Goal: Transaction & Acquisition: Purchase product/service

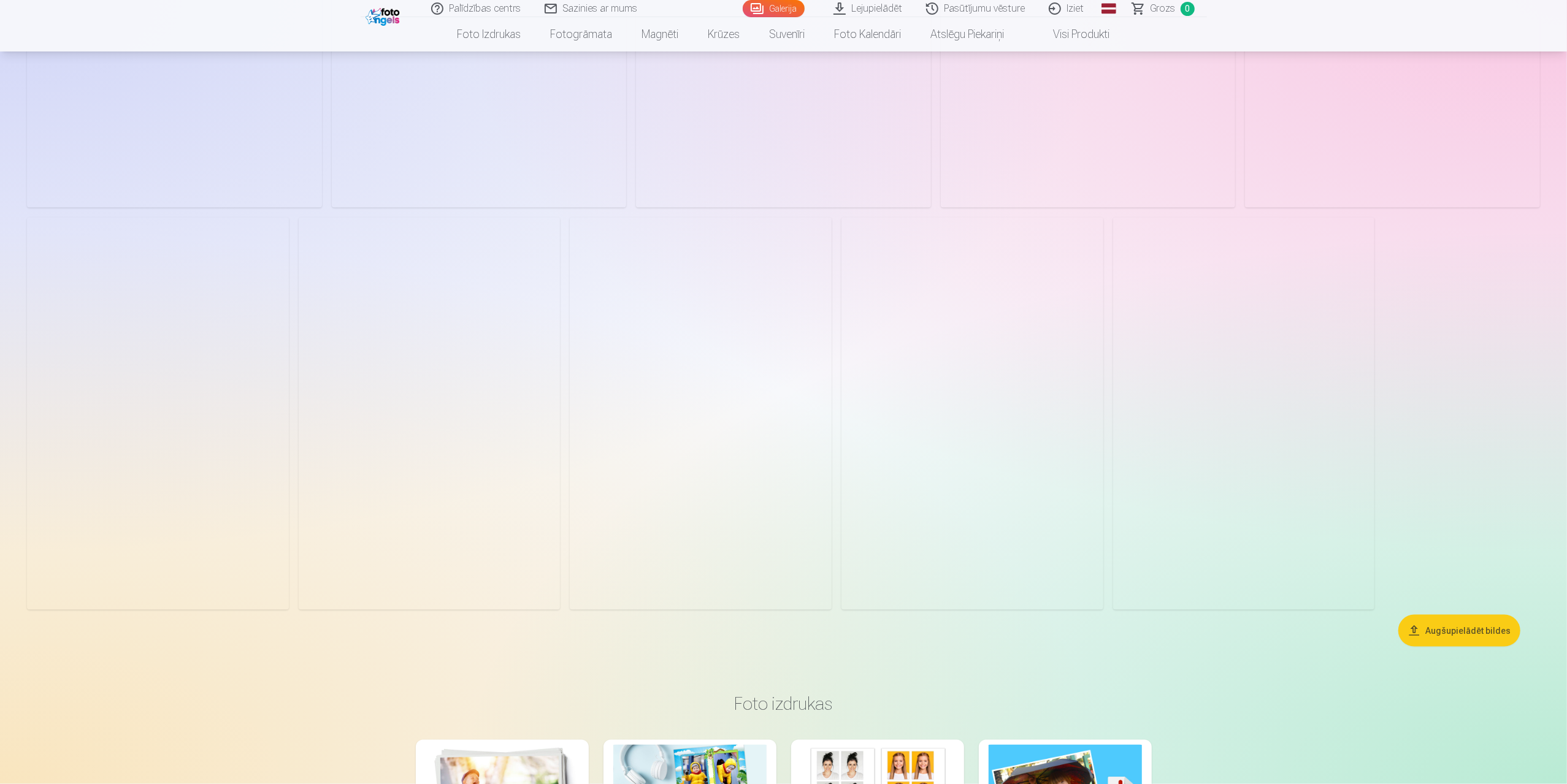
scroll to position [1655, 0]
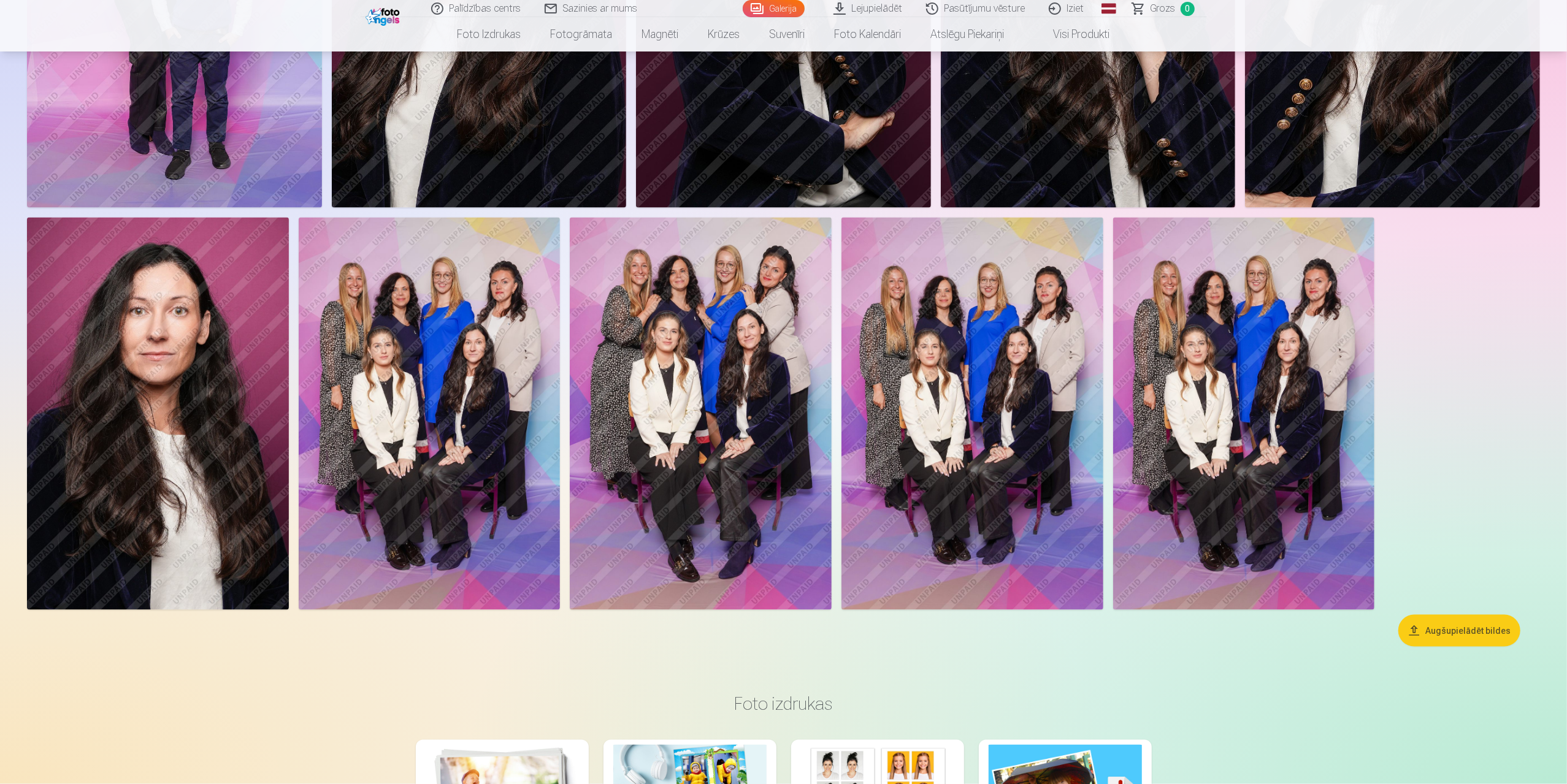
click at [717, 375] on img at bounding box center [700, 413] width 262 height 392
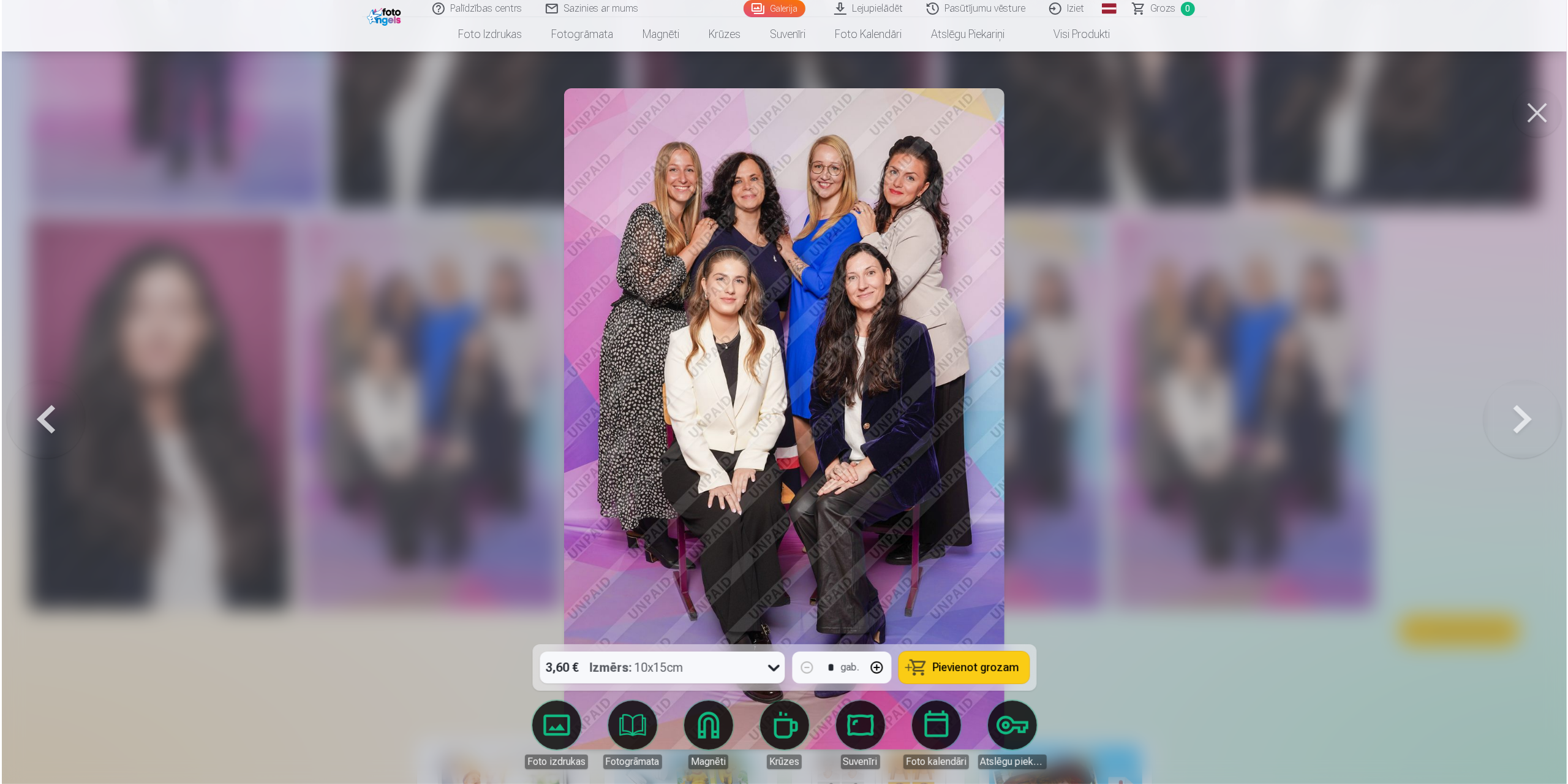
scroll to position [1658, 0]
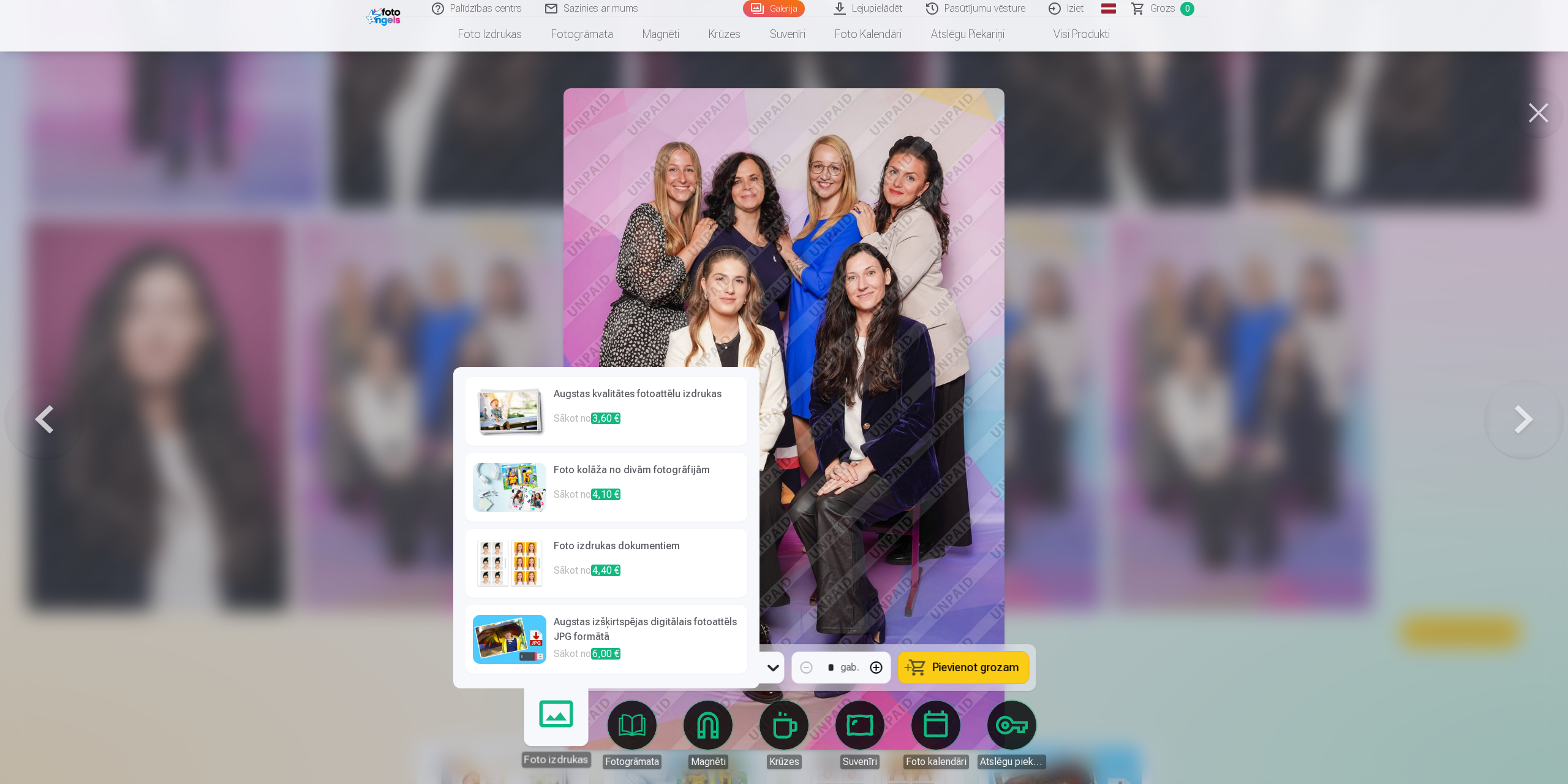
click at [539, 732] on link "Foto izdrukas" at bounding box center [555, 729] width 75 height 75
click at [521, 407] on img at bounding box center [509, 411] width 74 height 49
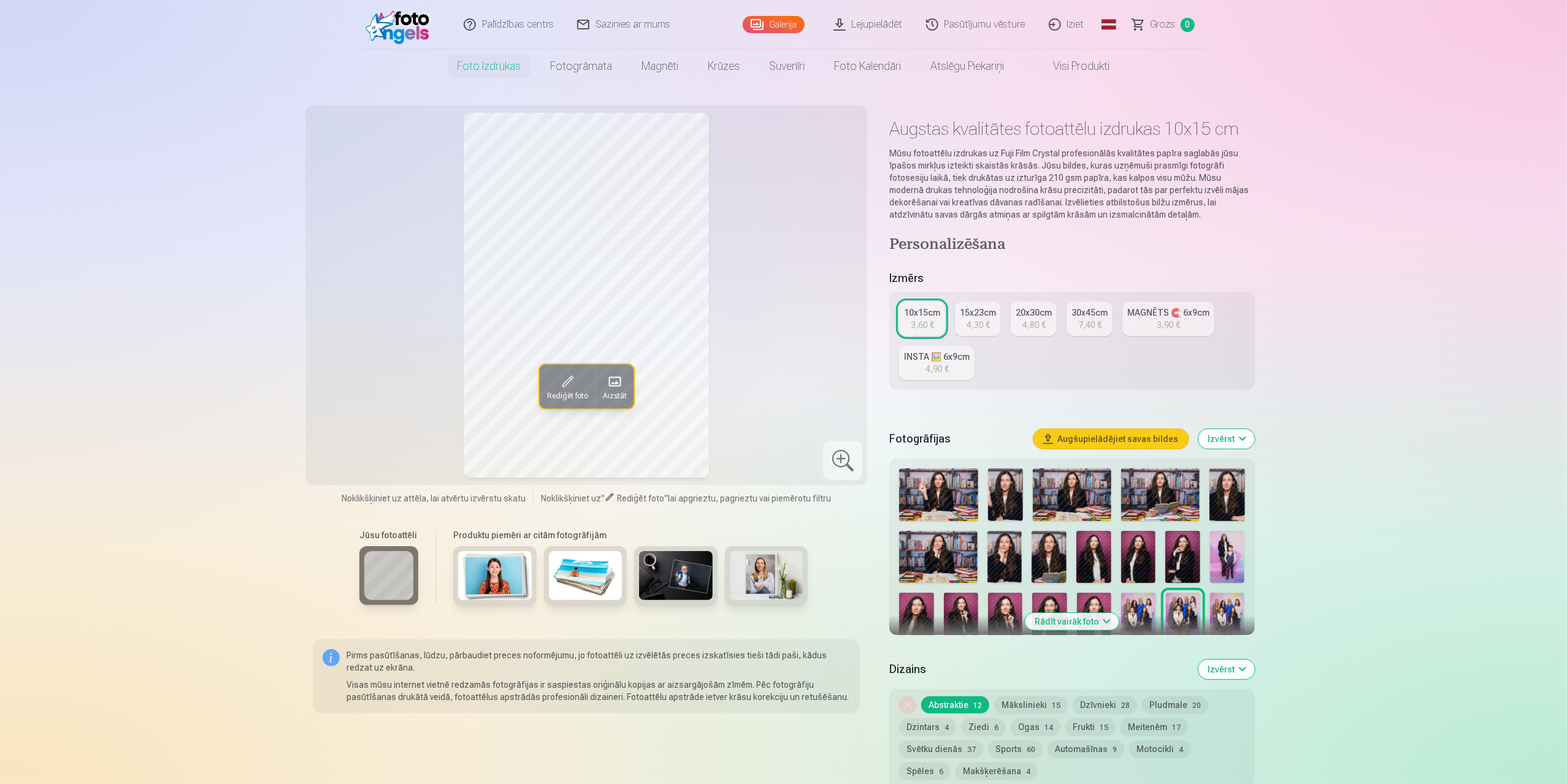
click at [552, 391] on span "Rediģēt foto" at bounding box center [567, 396] width 41 height 10
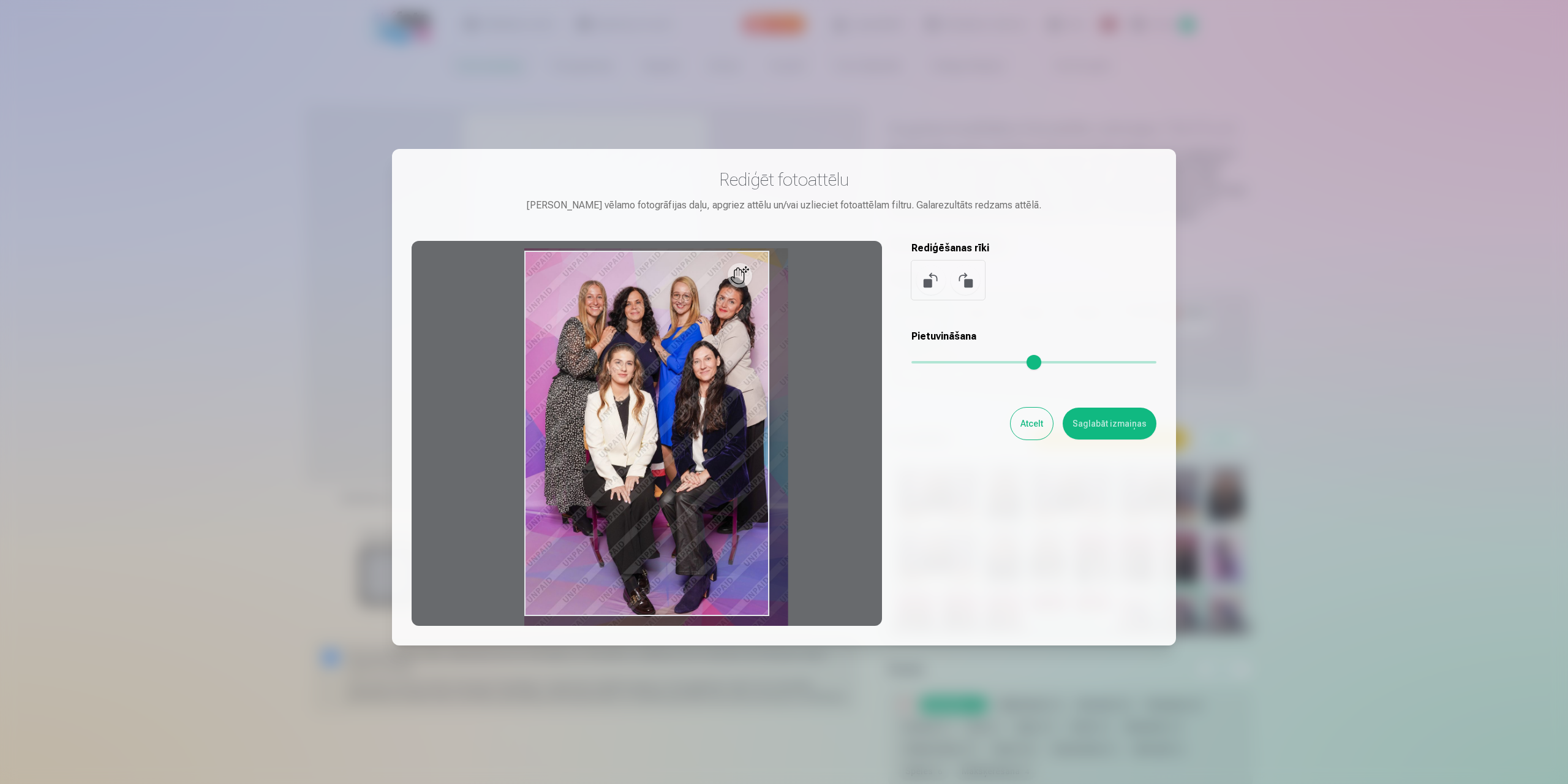
drag, startPoint x: 919, startPoint y: 368, endPoint x: 926, endPoint y: 369, distance: 7.1
click at [926, 364] on input "range" at bounding box center [1034, 361] width 245 height 2
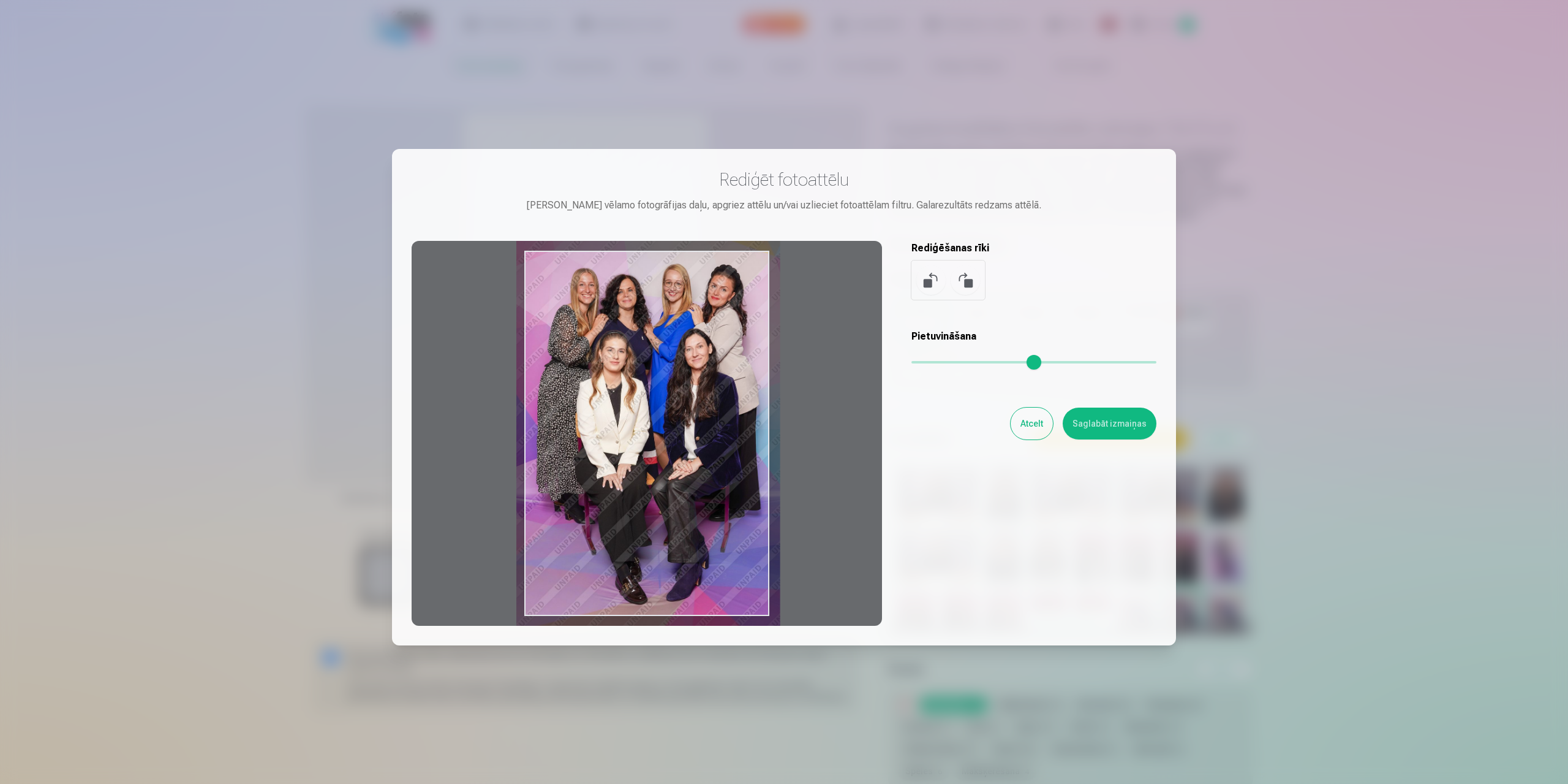
drag, startPoint x: 640, startPoint y: 400, endPoint x: 631, endPoint y: 388, distance: 15.0
click at [631, 388] on div at bounding box center [647, 434] width 471 height 385
type input "****"
click at [1127, 415] on button "Saglabāt izmaiņas" at bounding box center [1110, 423] width 93 height 32
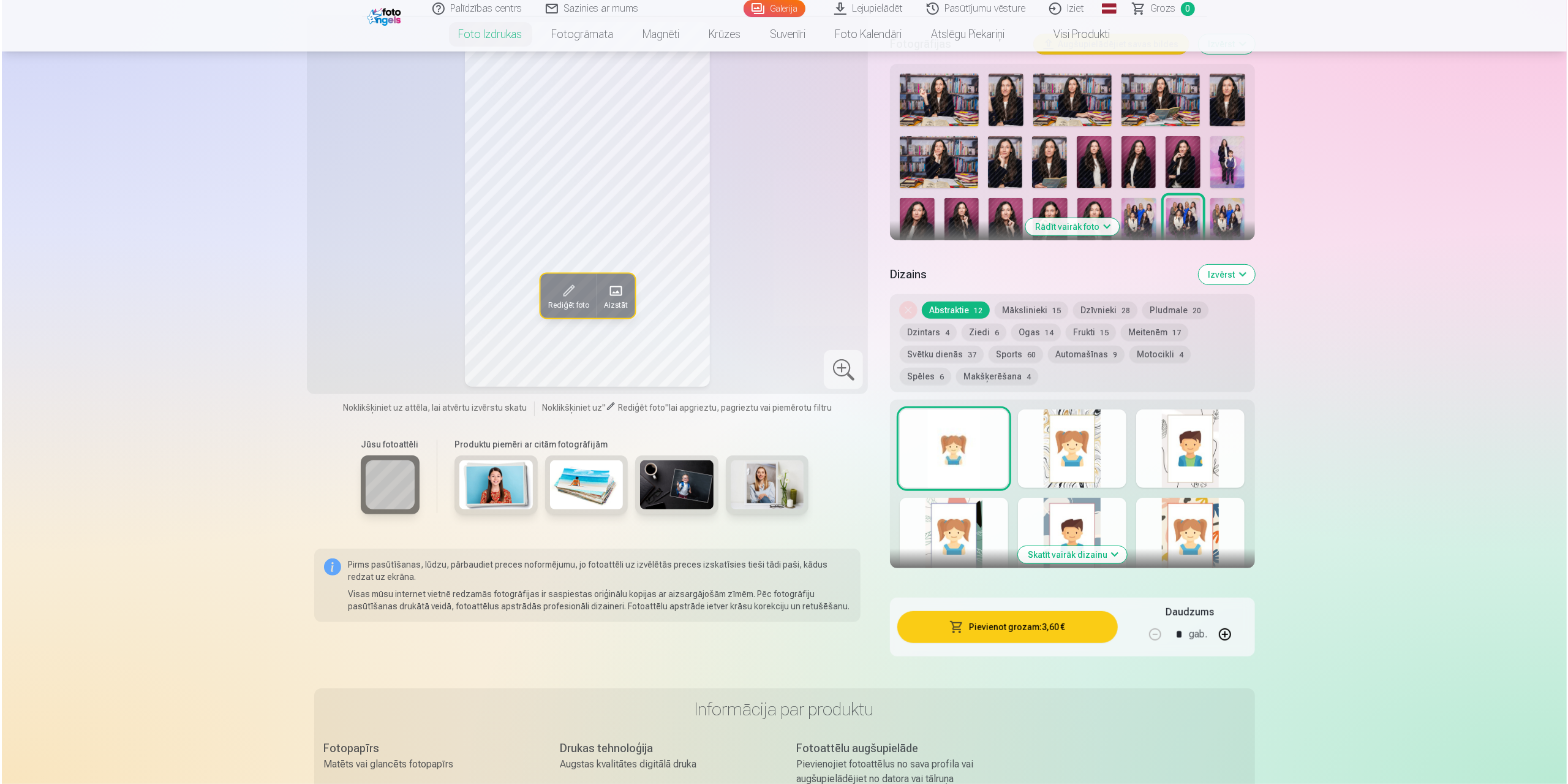
scroll to position [429, 0]
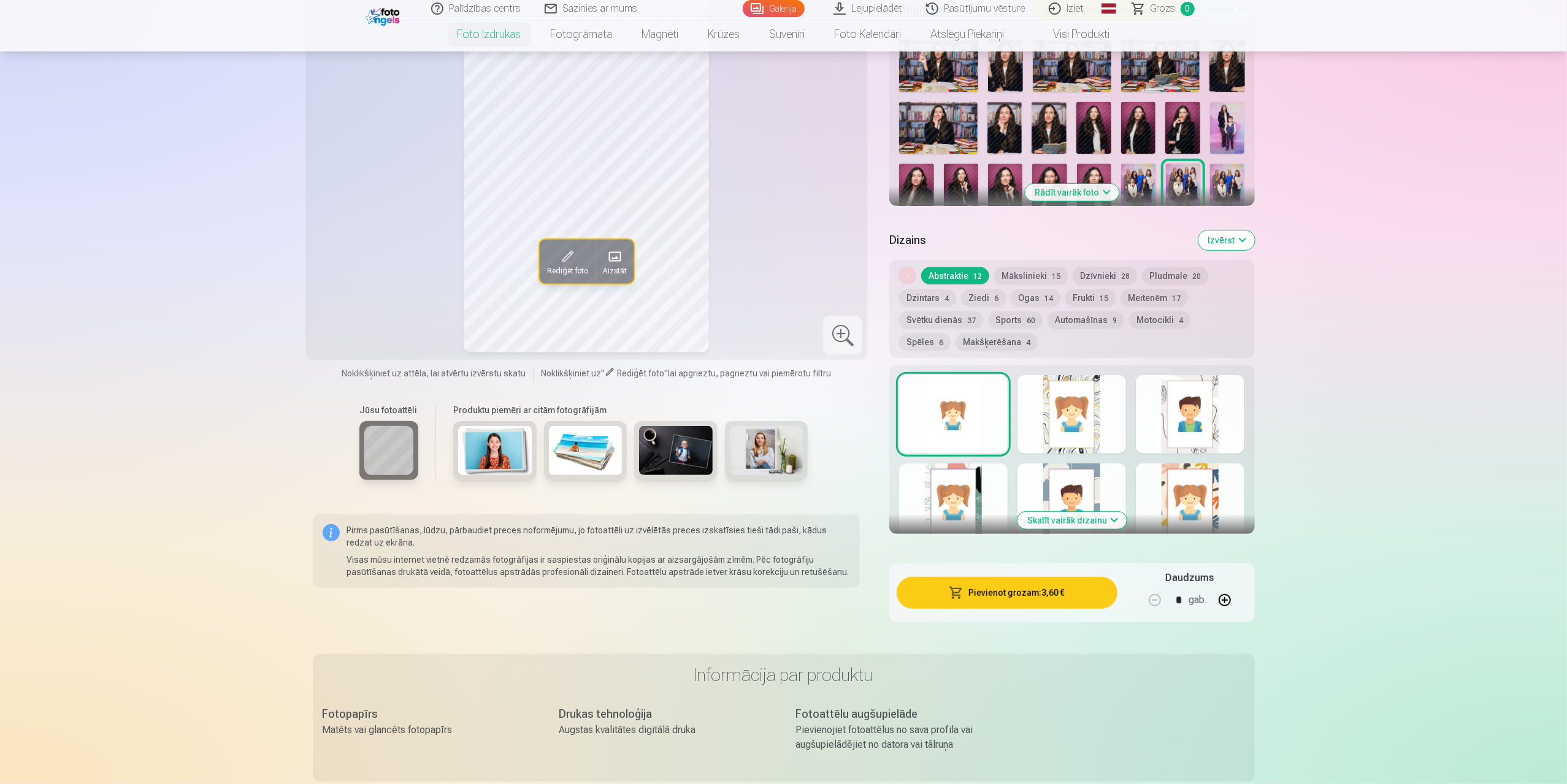
click at [1044, 588] on button "Pievienot grozam : 3,60 €" at bounding box center [1006, 593] width 220 height 32
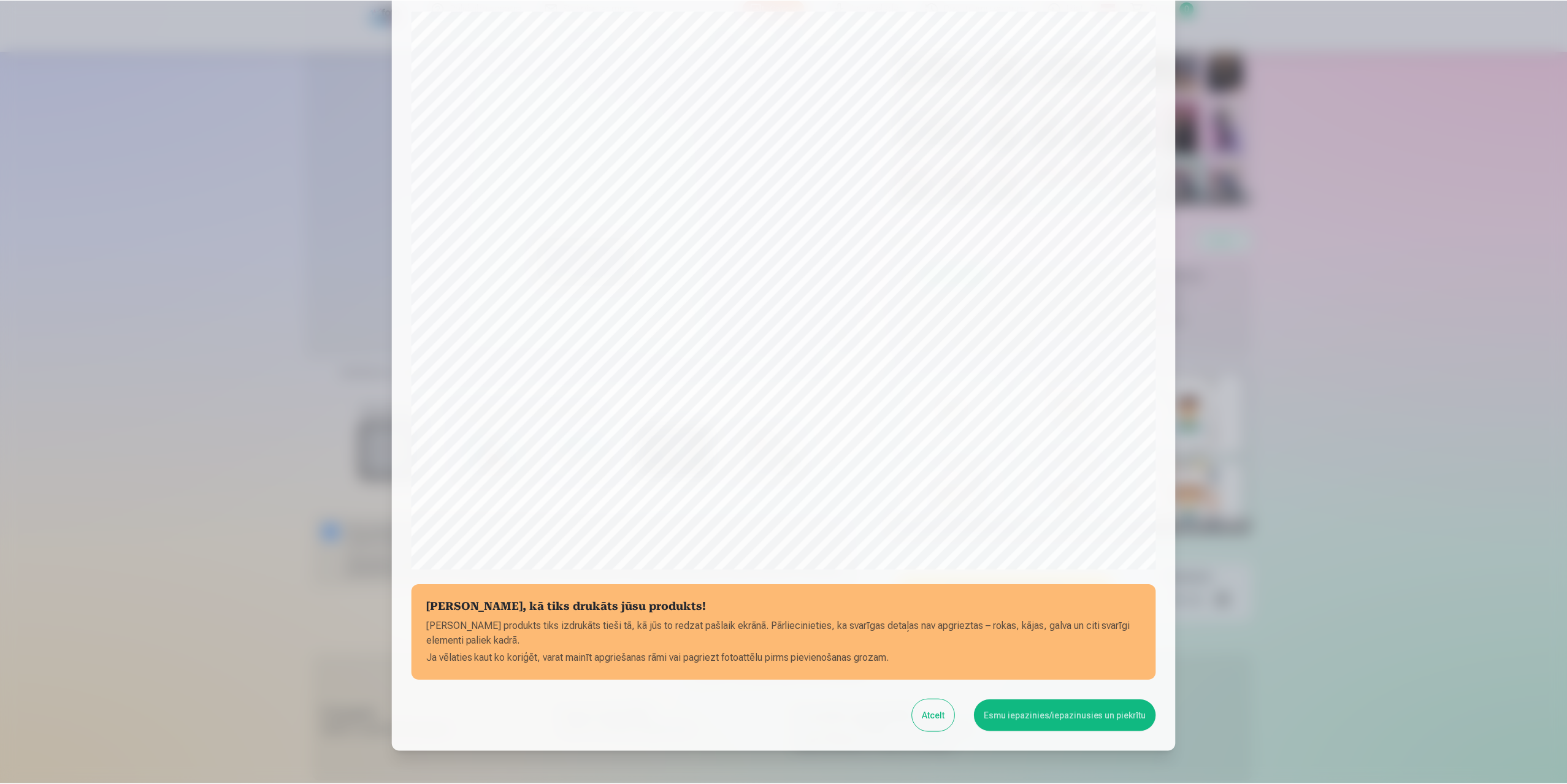
scroll to position [98, 0]
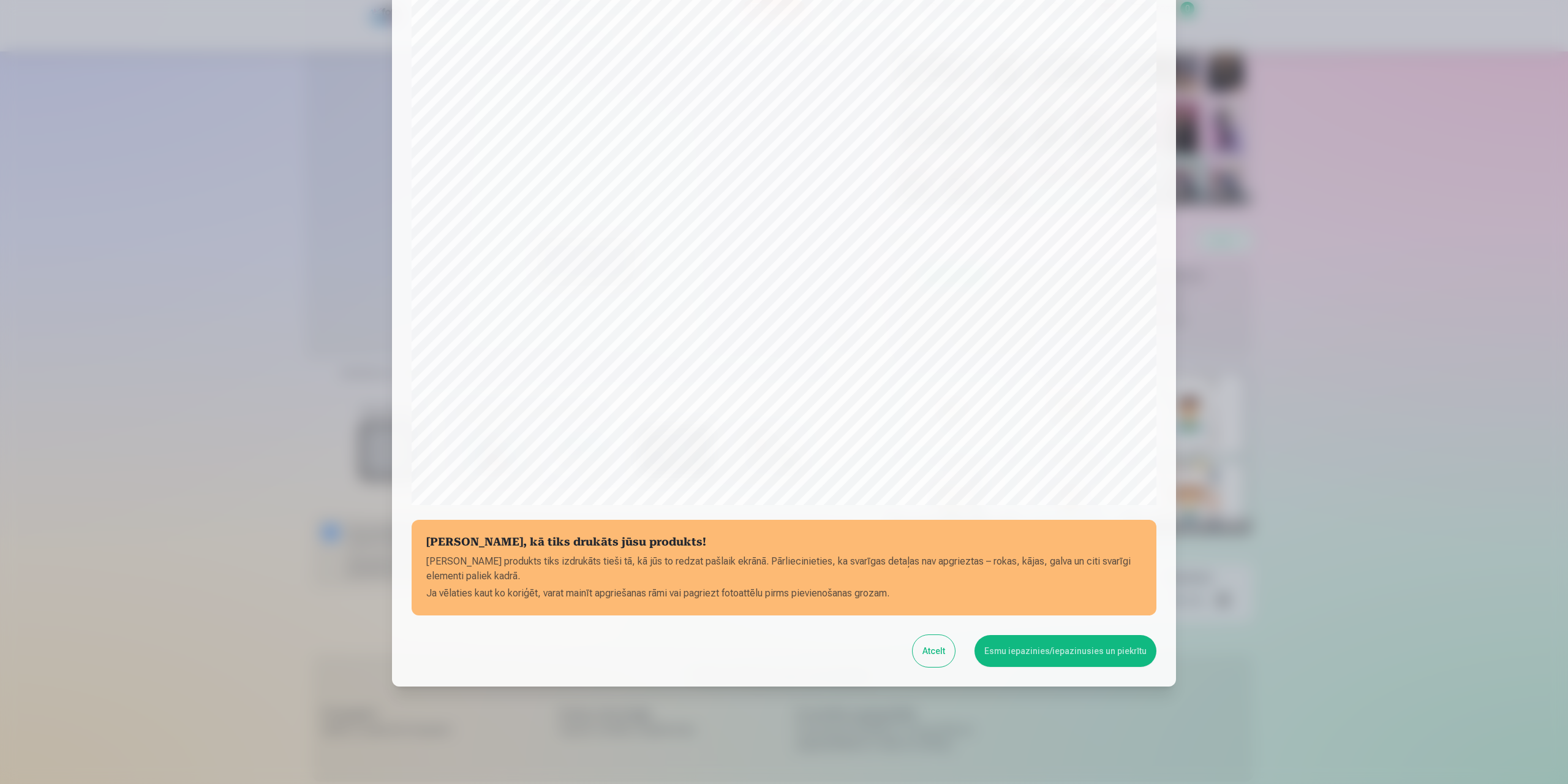
click at [1071, 637] on button "Esmu iepazinies/iepazinusies un piekrītu" at bounding box center [1066, 651] width 182 height 32
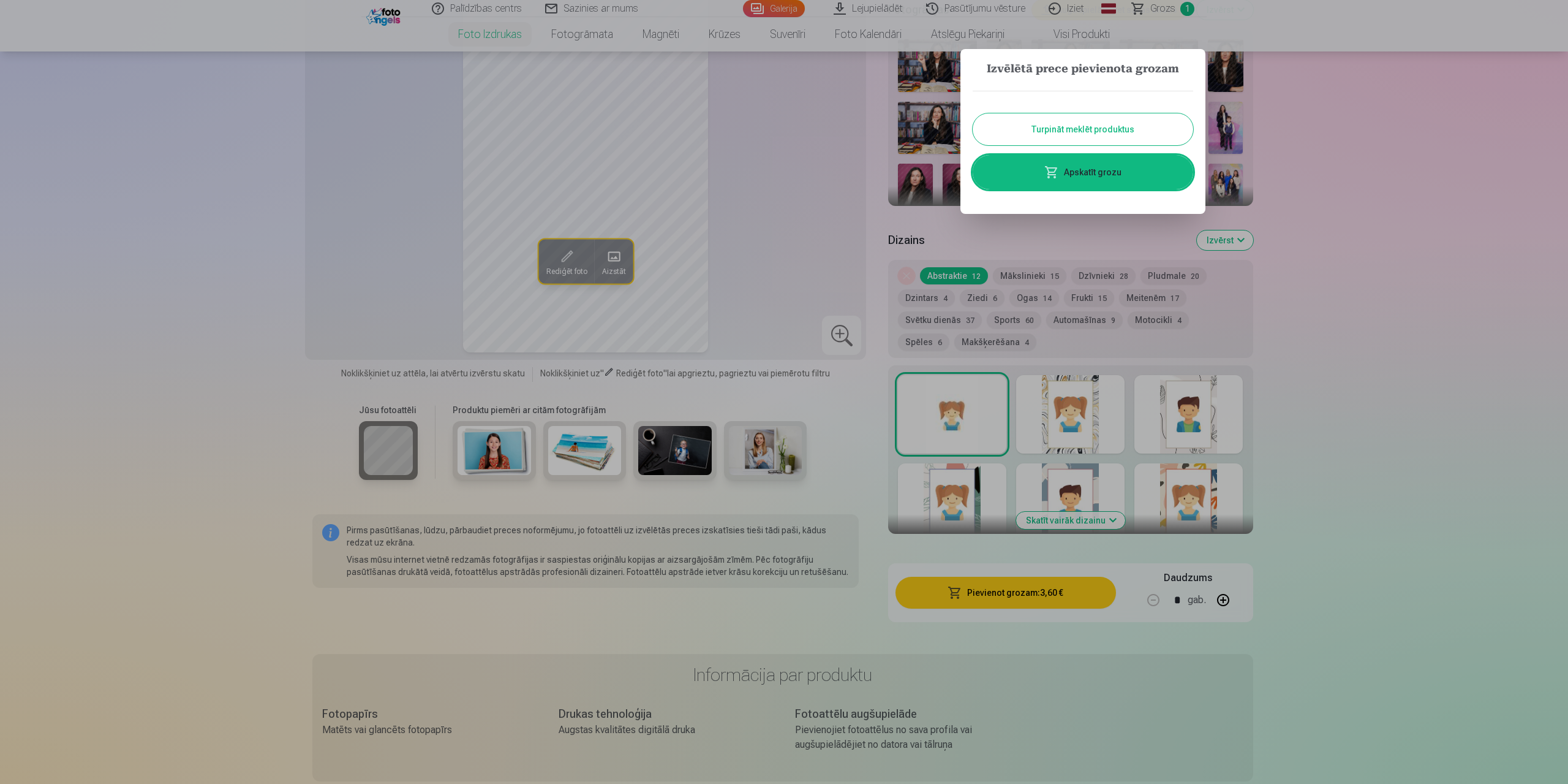
click at [1074, 130] on button "Turpināt meklēt produktus" at bounding box center [1083, 129] width 220 height 32
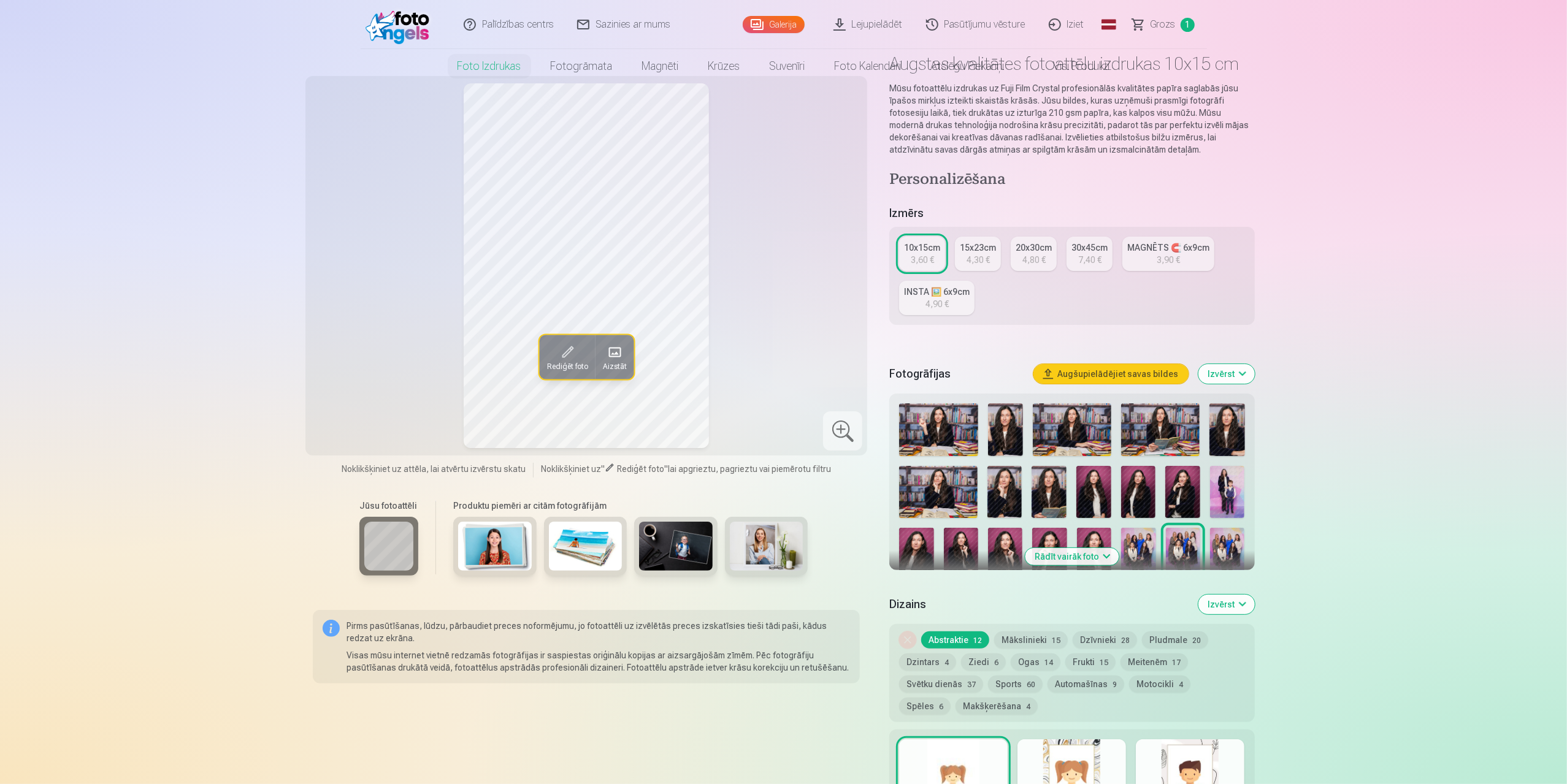
scroll to position [0, 0]
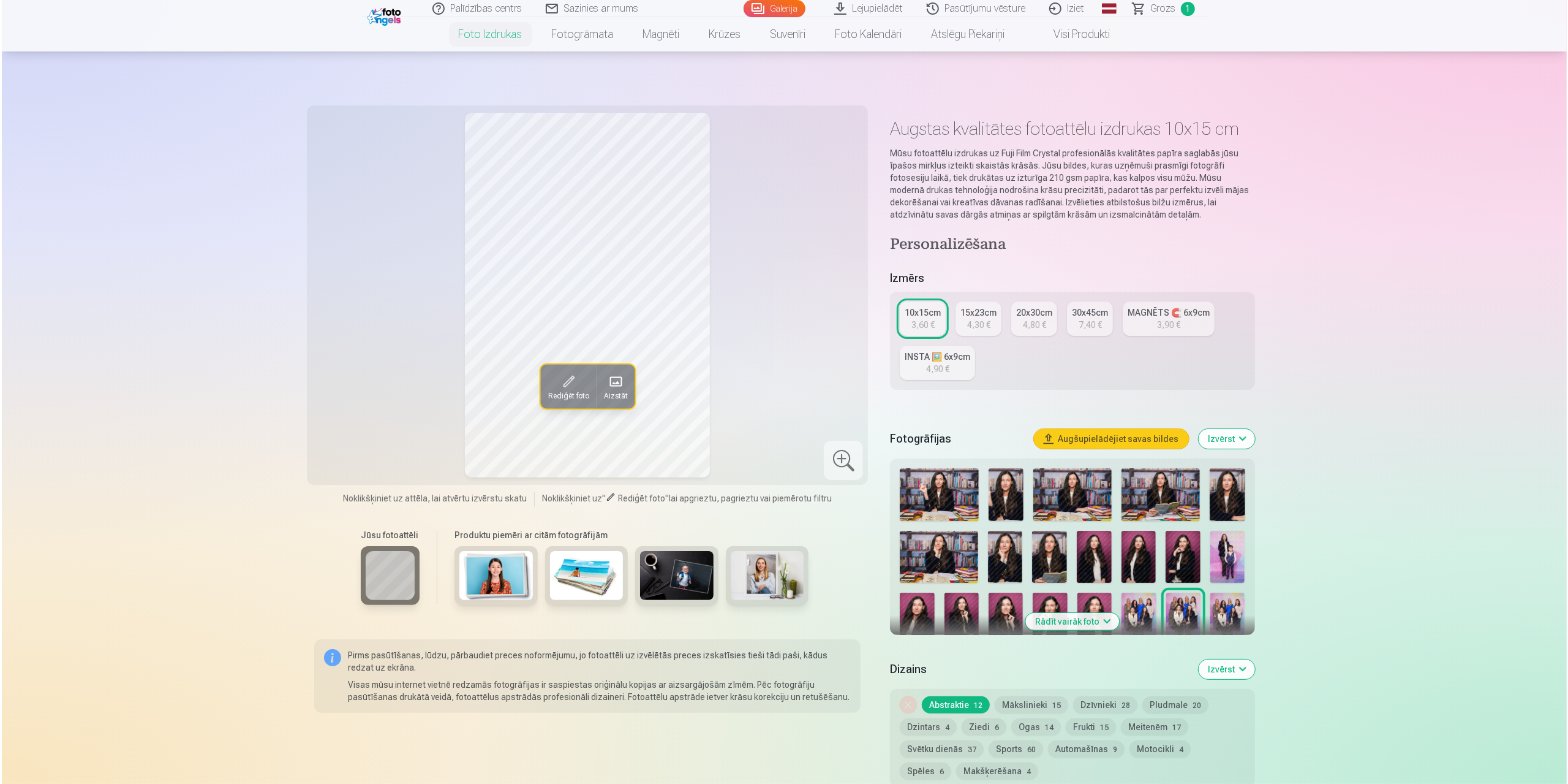
scroll to position [1658, 0]
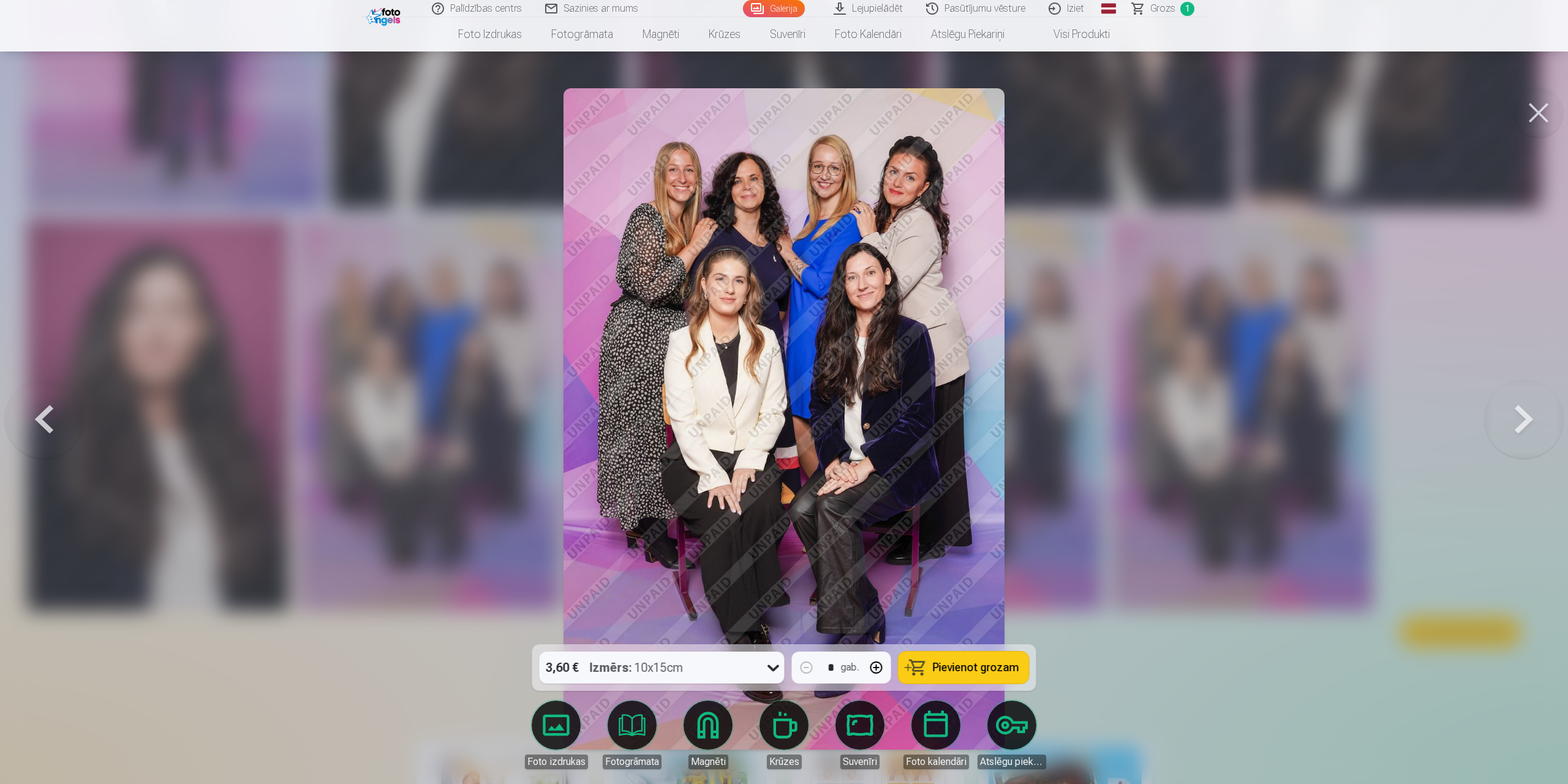
click at [1523, 418] on button at bounding box center [1524, 419] width 78 height 426
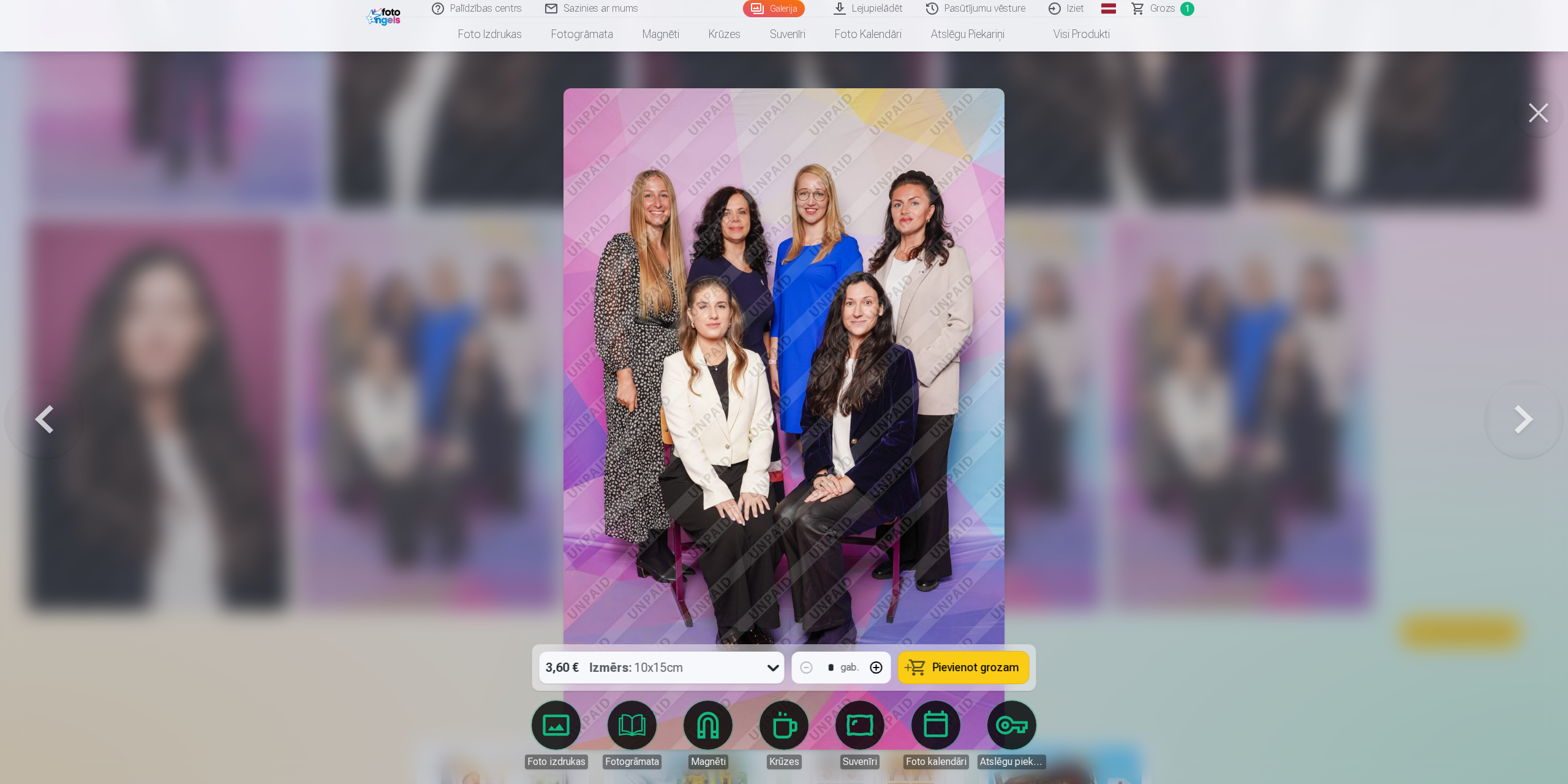
click at [1523, 418] on button at bounding box center [1524, 419] width 78 height 426
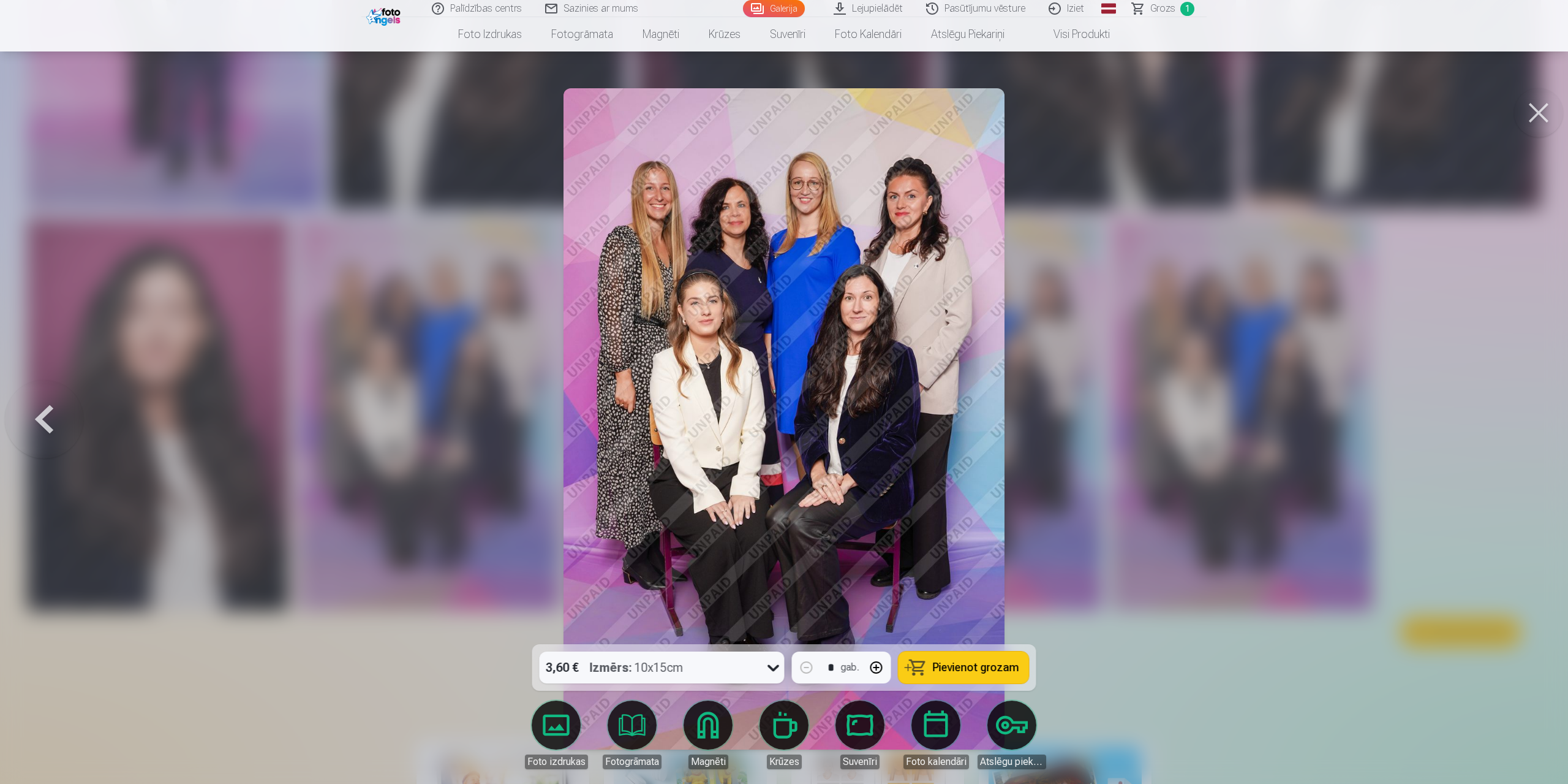
click at [1523, 418] on div at bounding box center [784, 392] width 1568 height 784
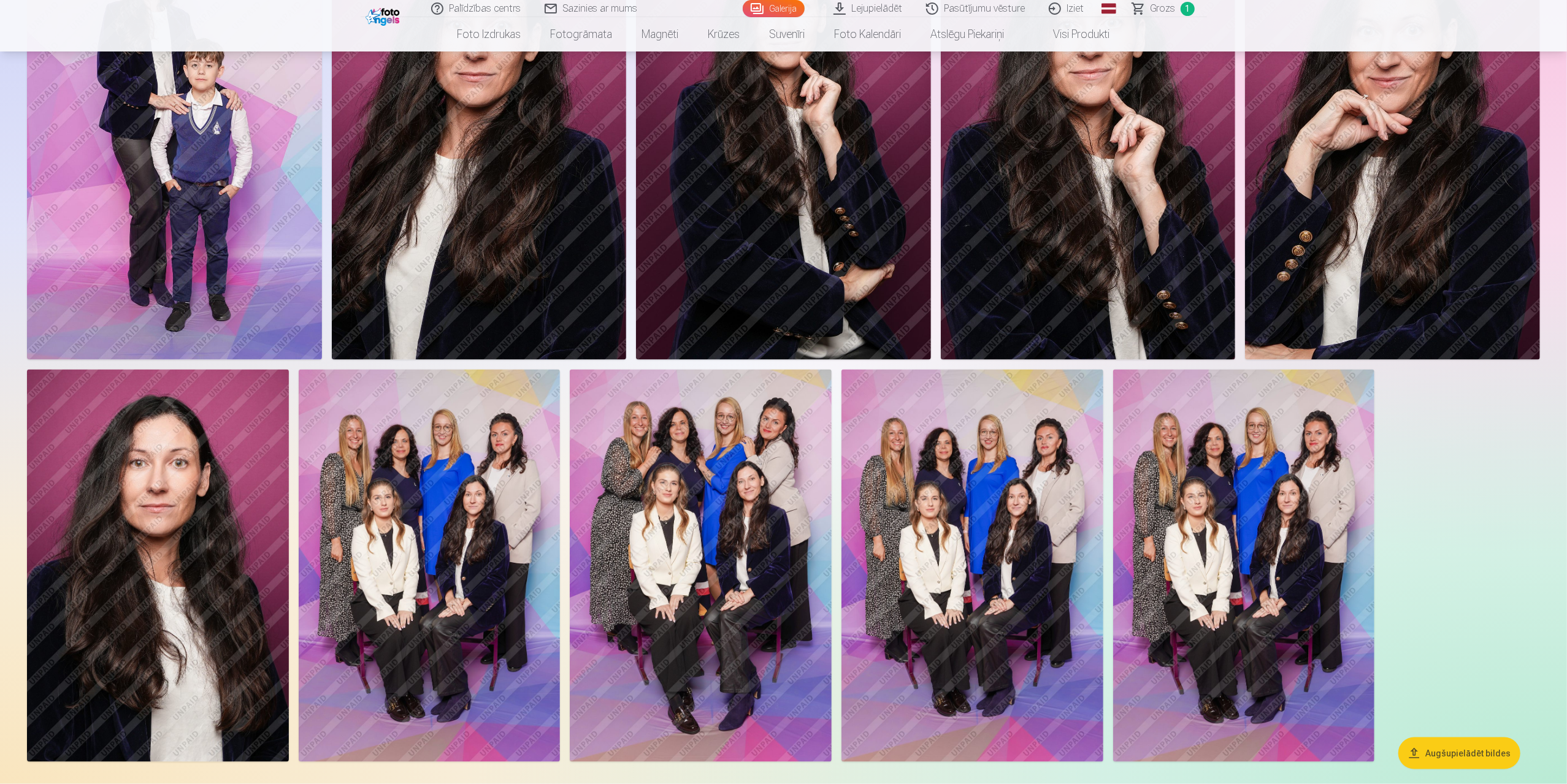
scroll to position [1532, 0]
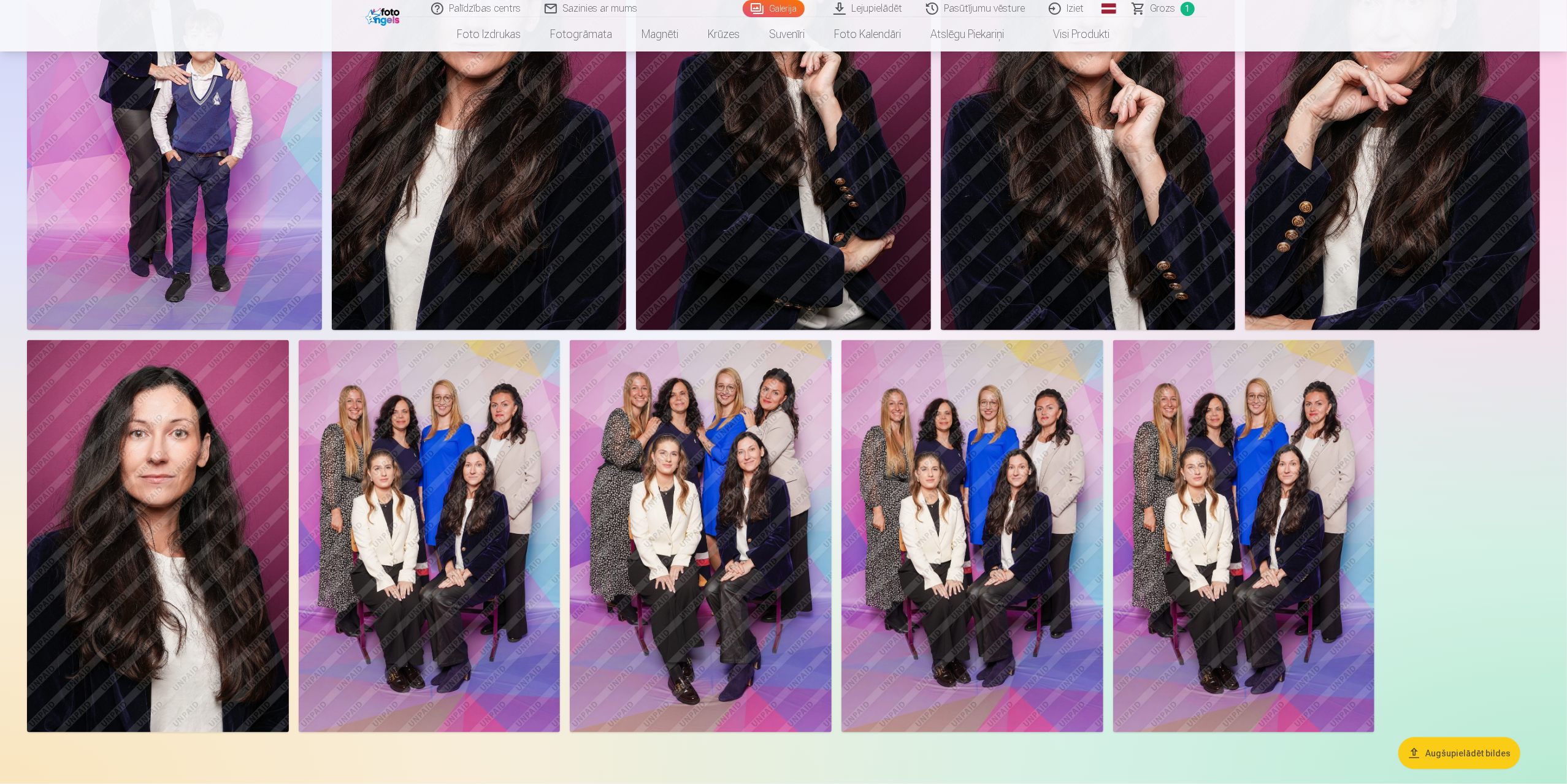
click at [171, 495] on img at bounding box center [158, 536] width 262 height 392
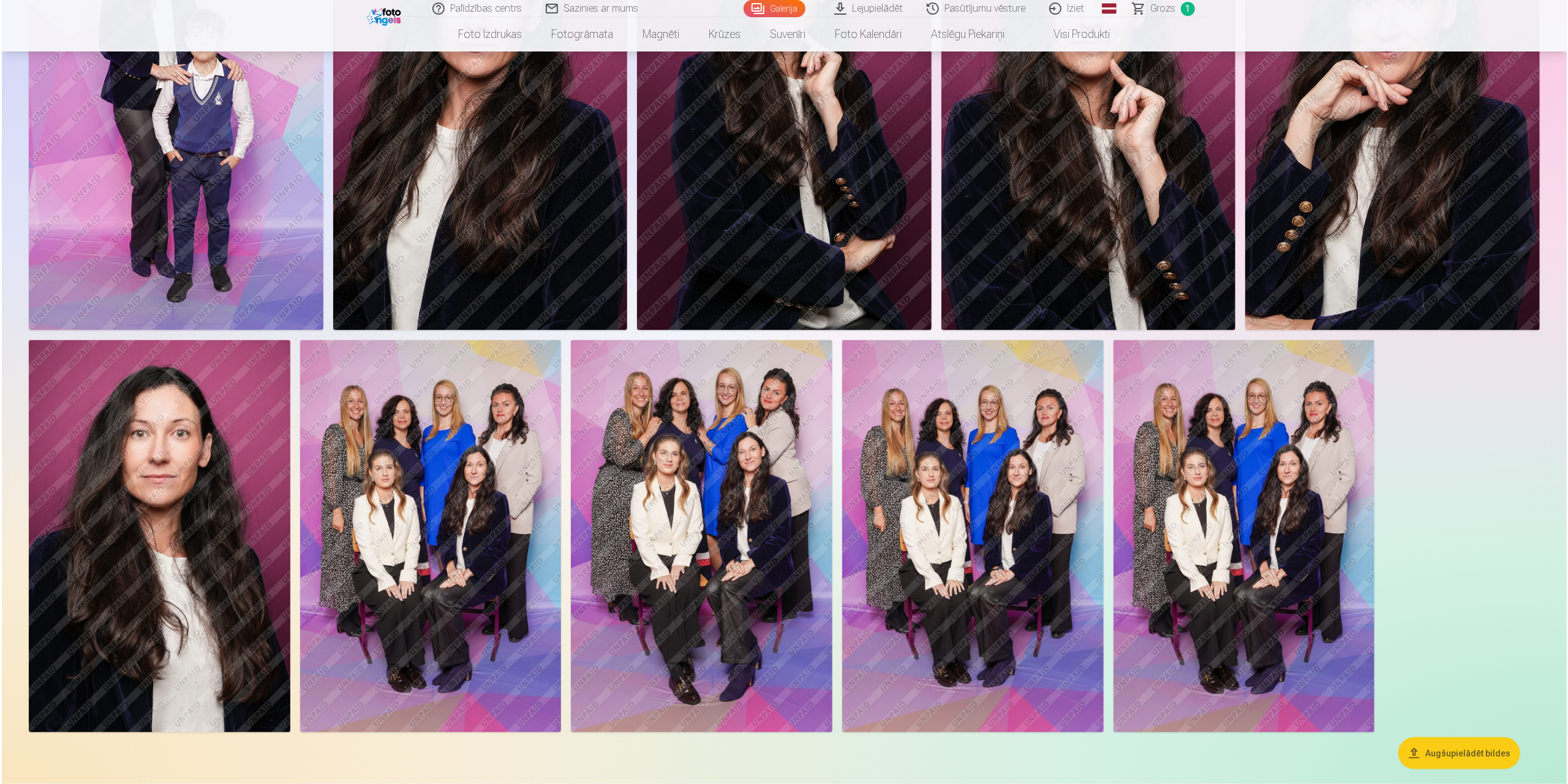
scroll to position [1535, 0]
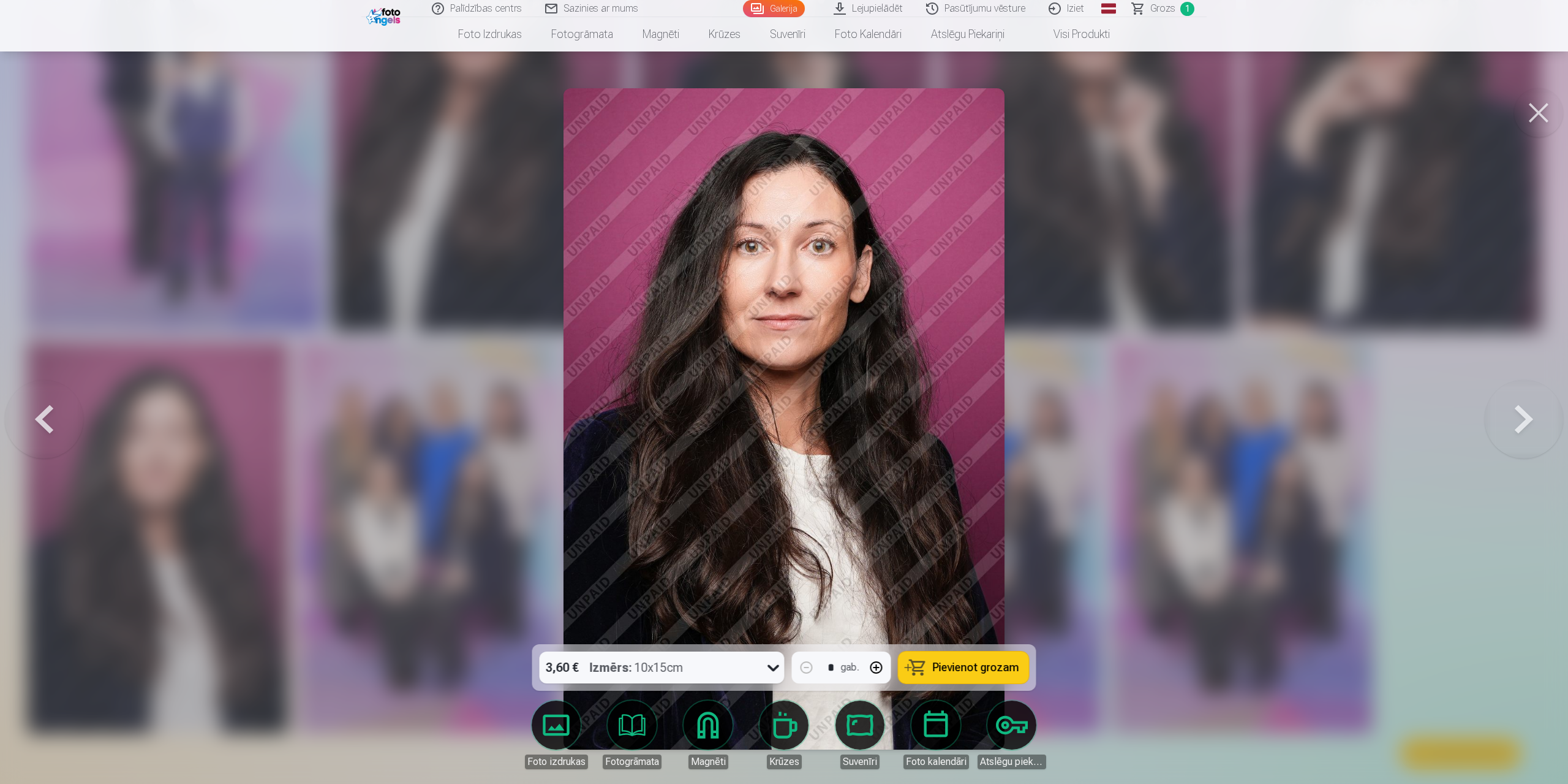
click at [1532, 109] on button at bounding box center [1539, 113] width 49 height 49
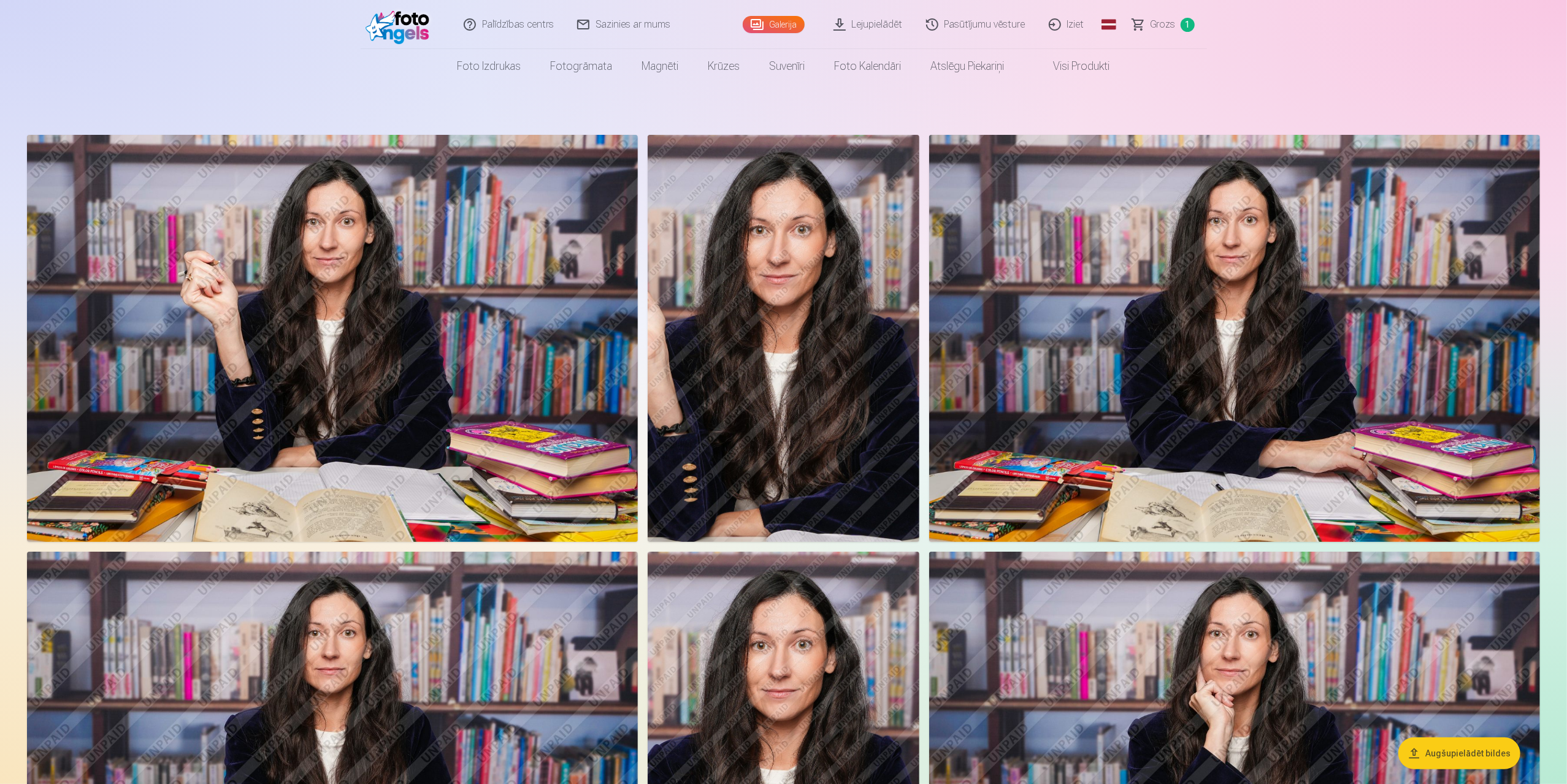
click at [880, 23] on link "Lejupielādēt" at bounding box center [868, 25] width 93 height 49
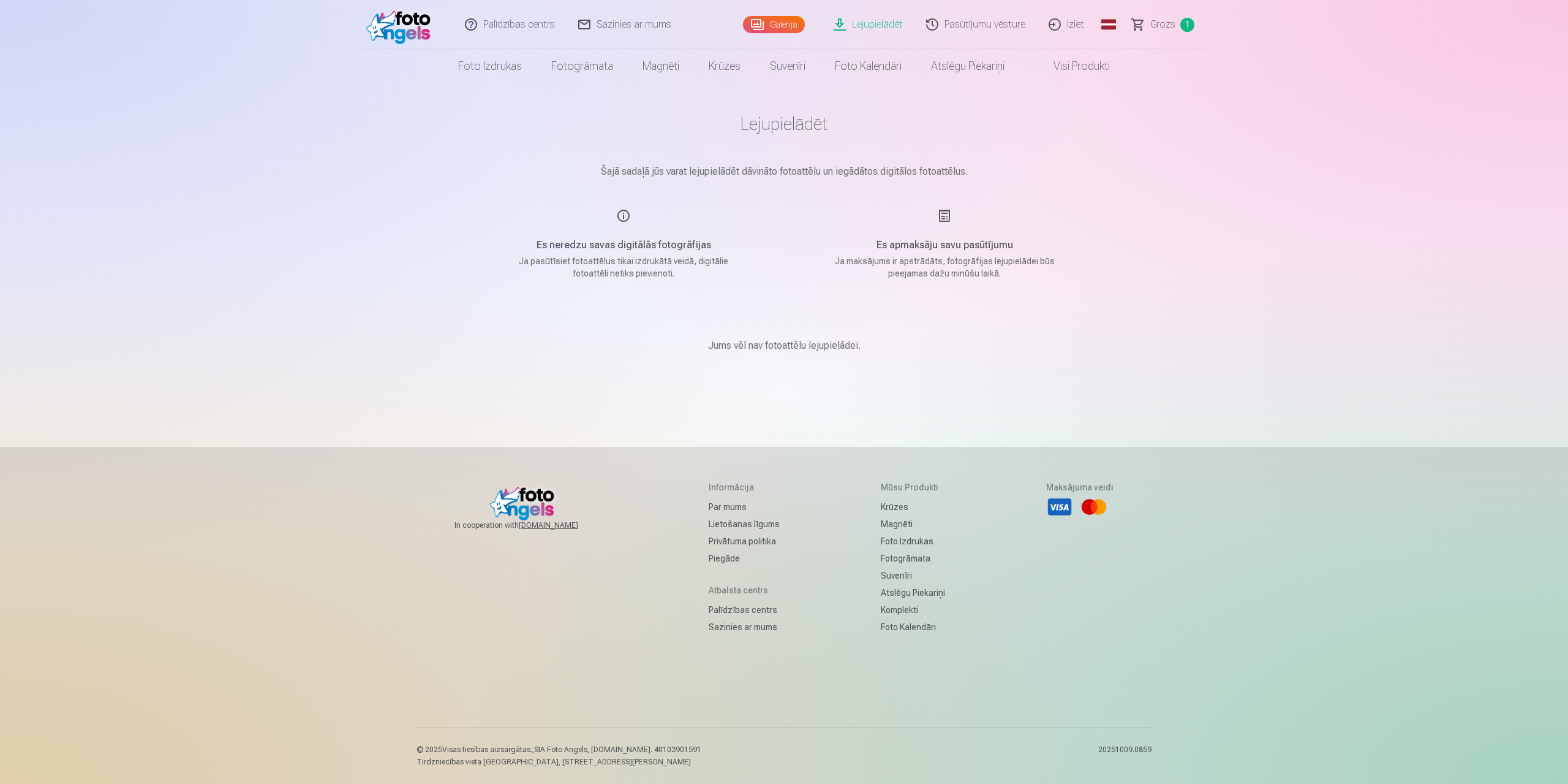
click at [760, 21] on link "Galerija" at bounding box center [774, 25] width 62 height 17
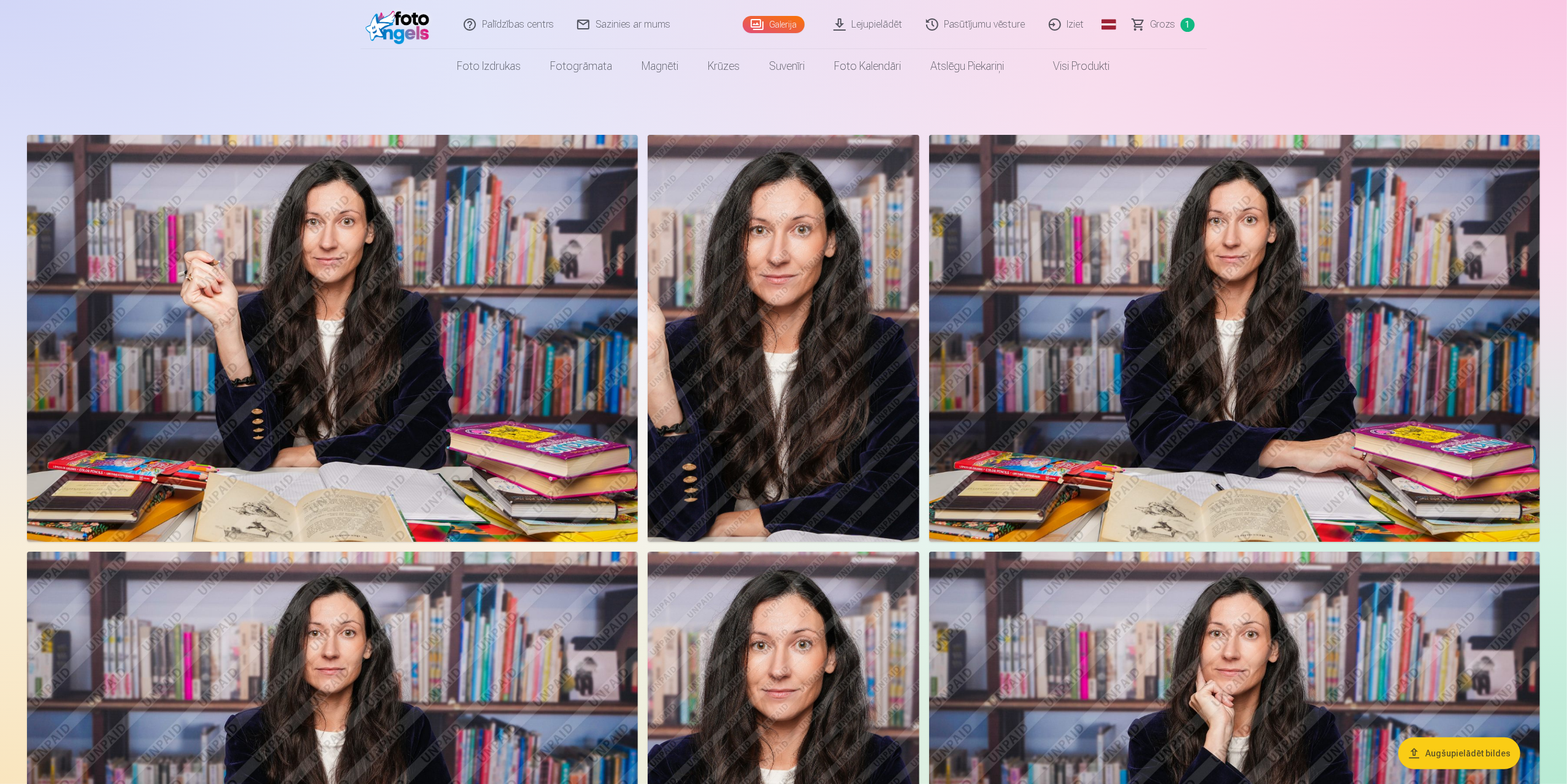
click at [400, 381] on img at bounding box center [332, 338] width 611 height 407
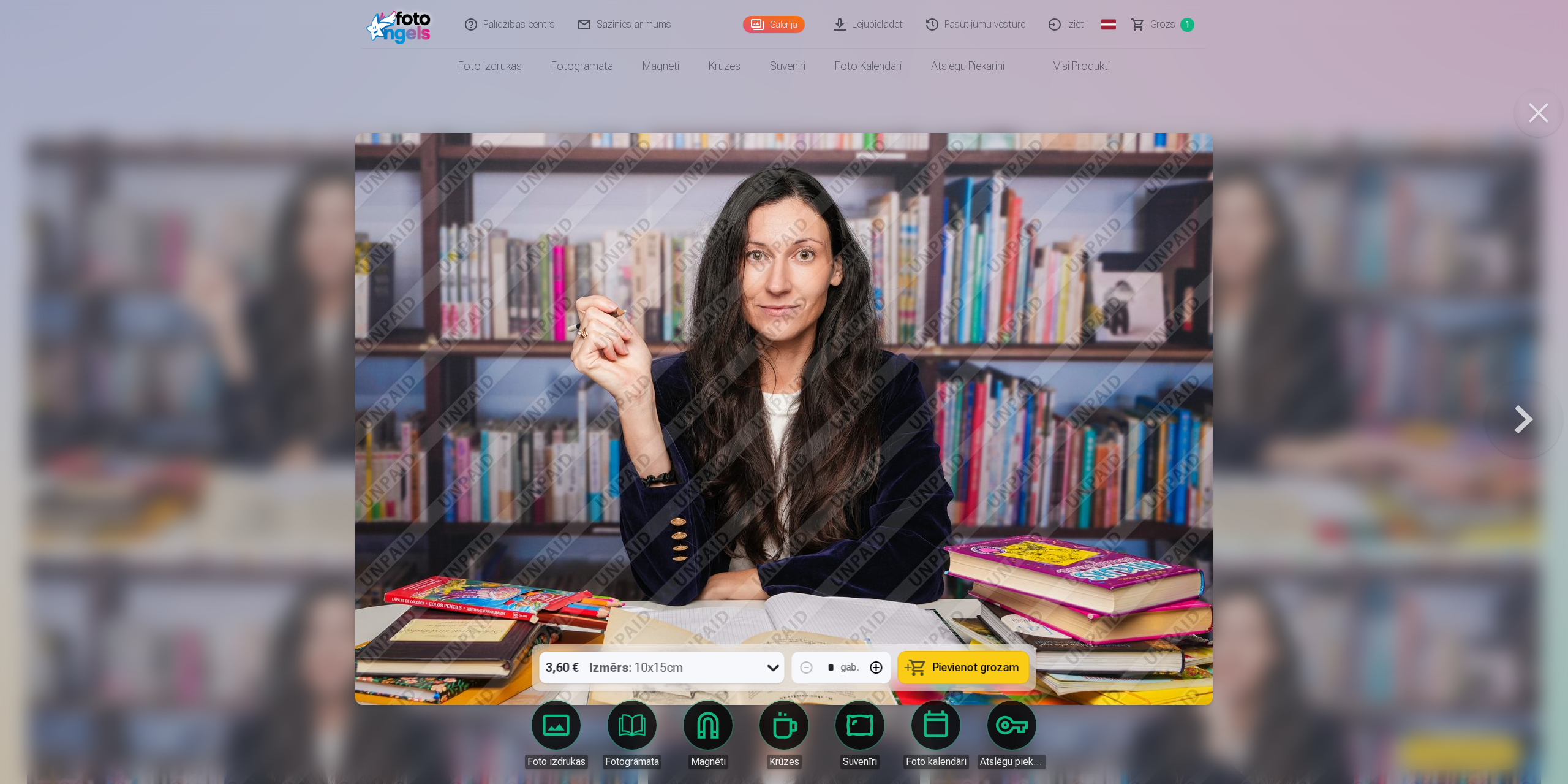
click at [1529, 415] on button at bounding box center [1524, 419] width 78 height 426
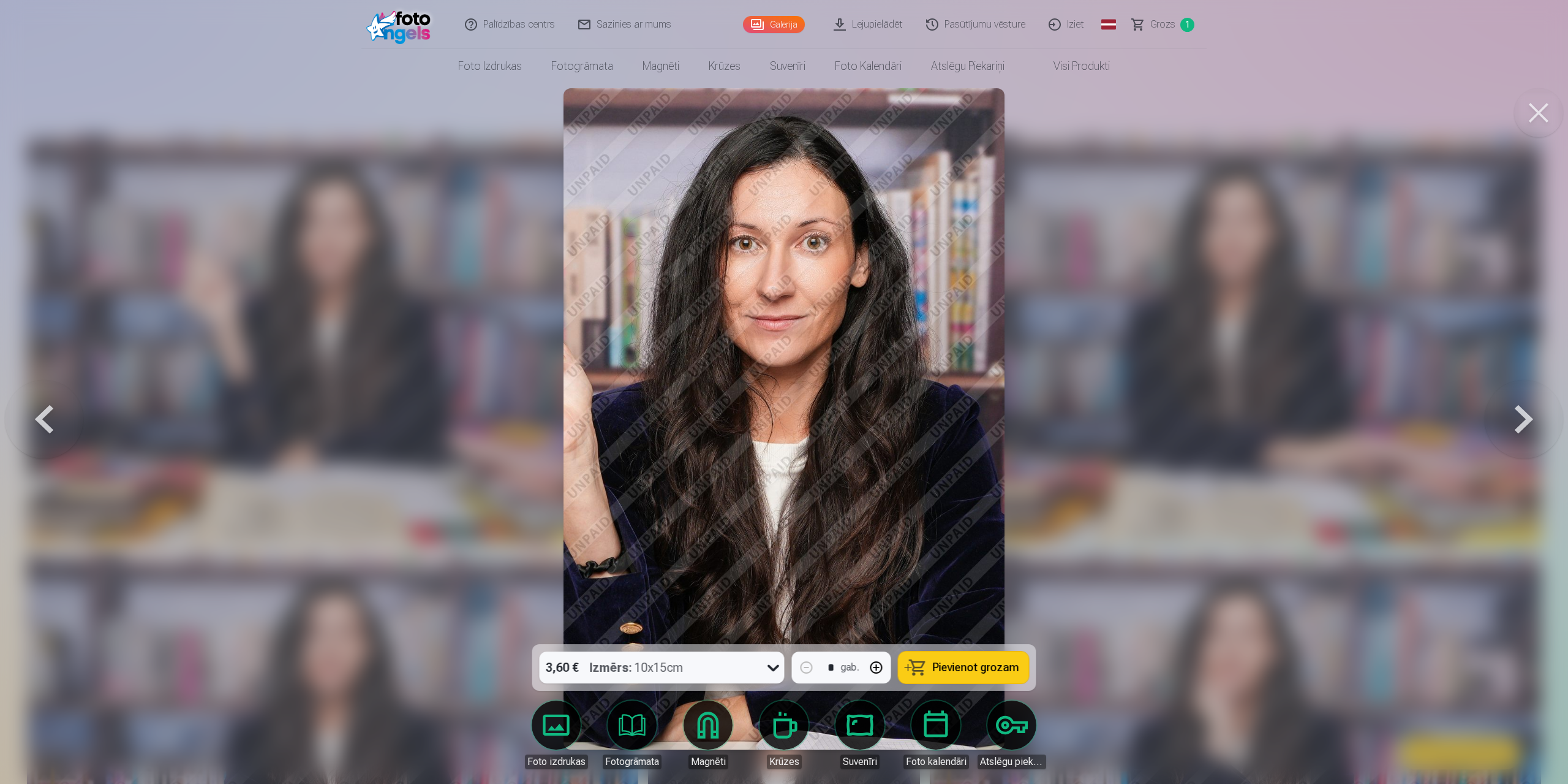
click at [1525, 419] on button at bounding box center [1524, 419] width 78 height 426
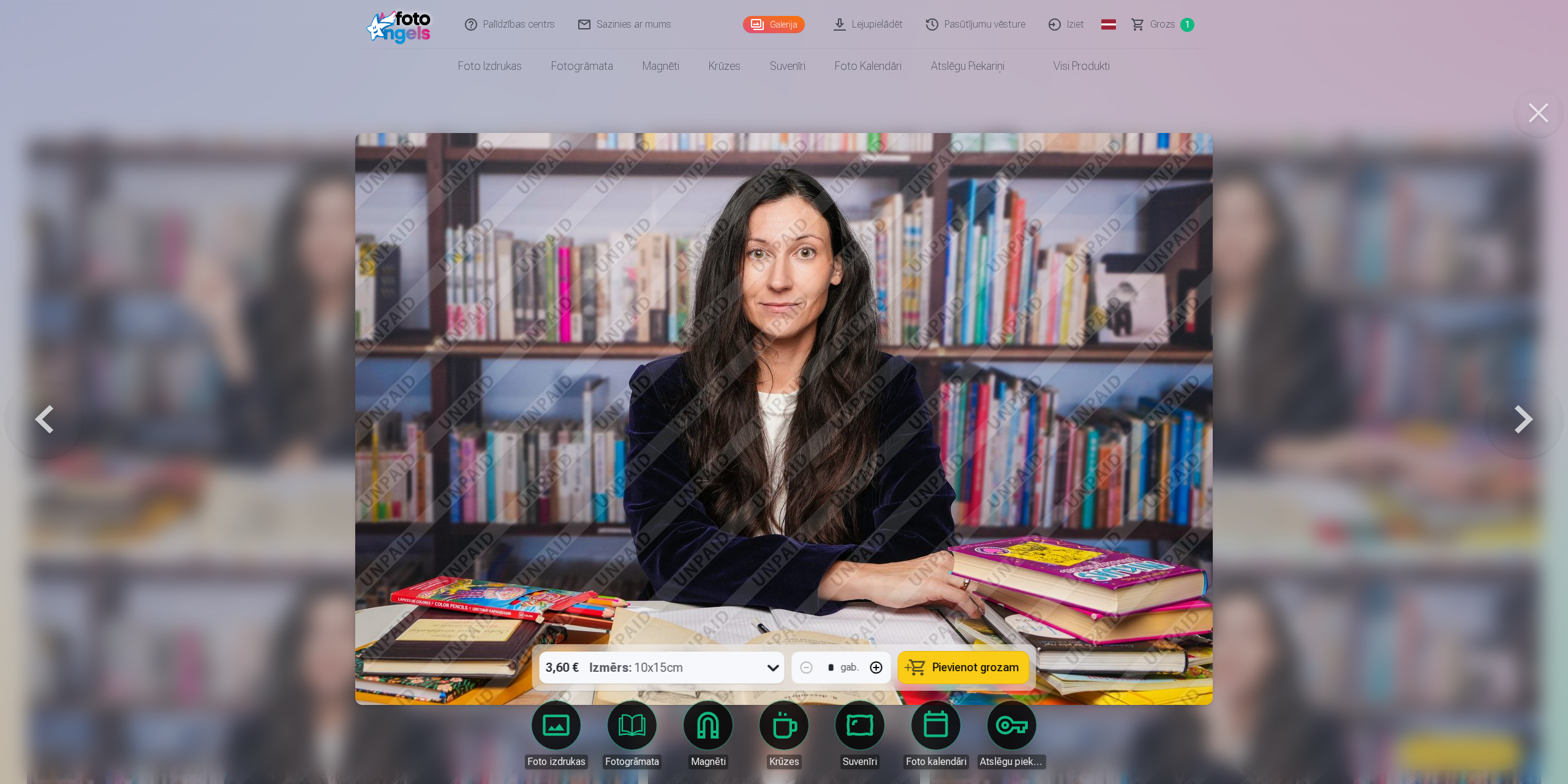
click at [1525, 420] on button at bounding box center [1524, 419] width 78 height 426
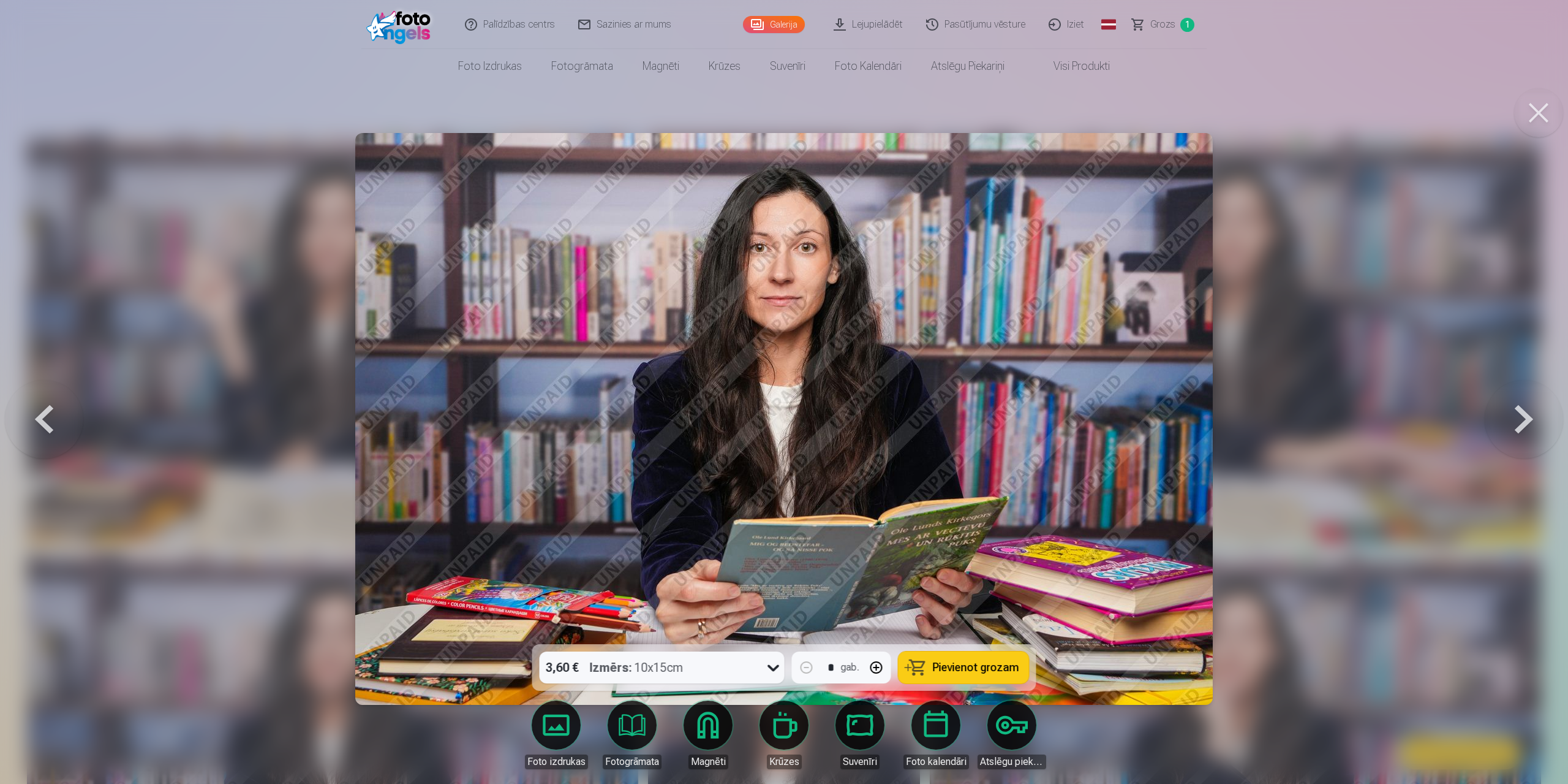
click at [1525, 420] on button at bounding box center [1524, 419] width 78 height 426
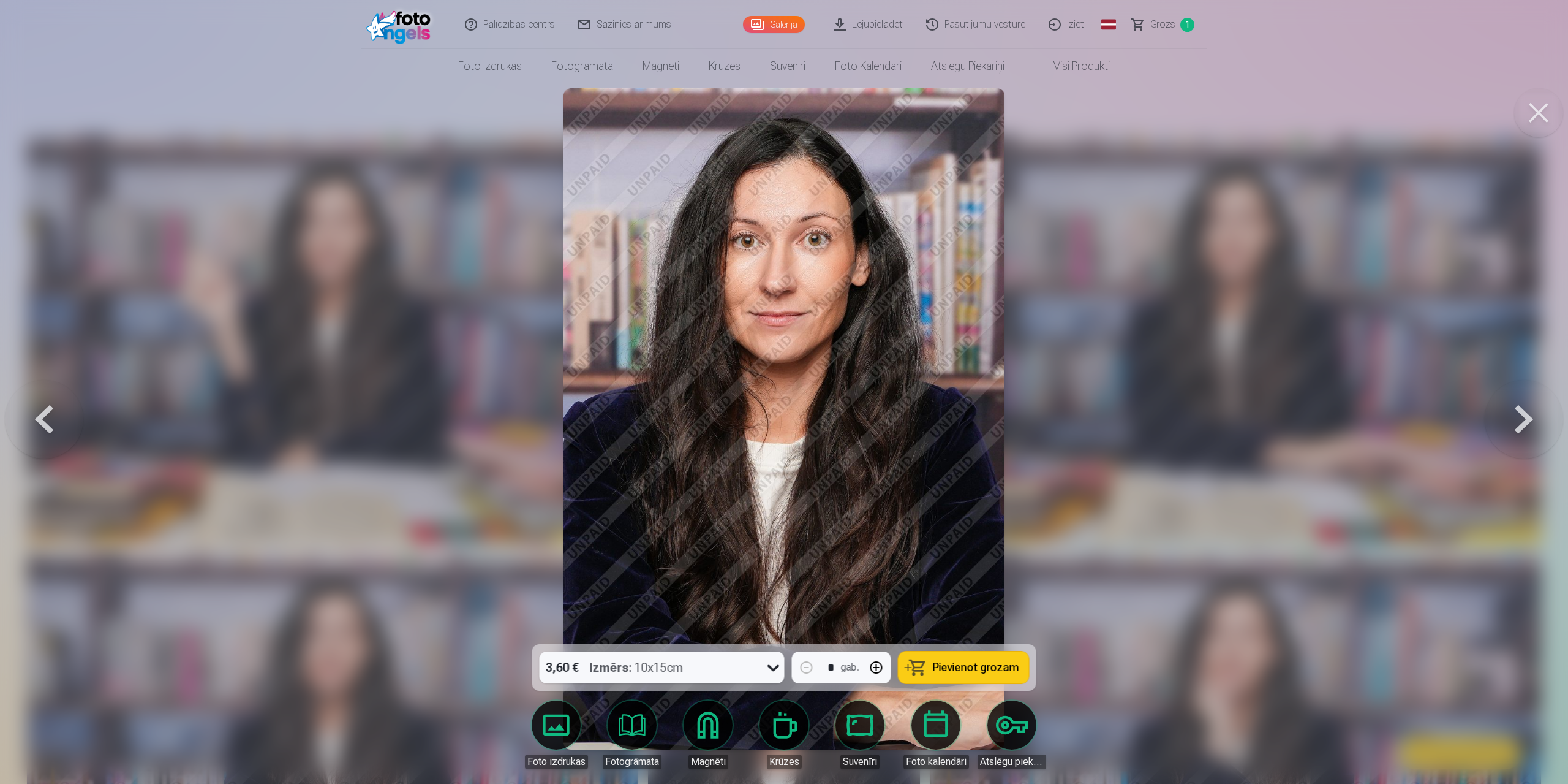
click at [1525, 420] on button at bounding box center [1524, 419] width 78 height 426
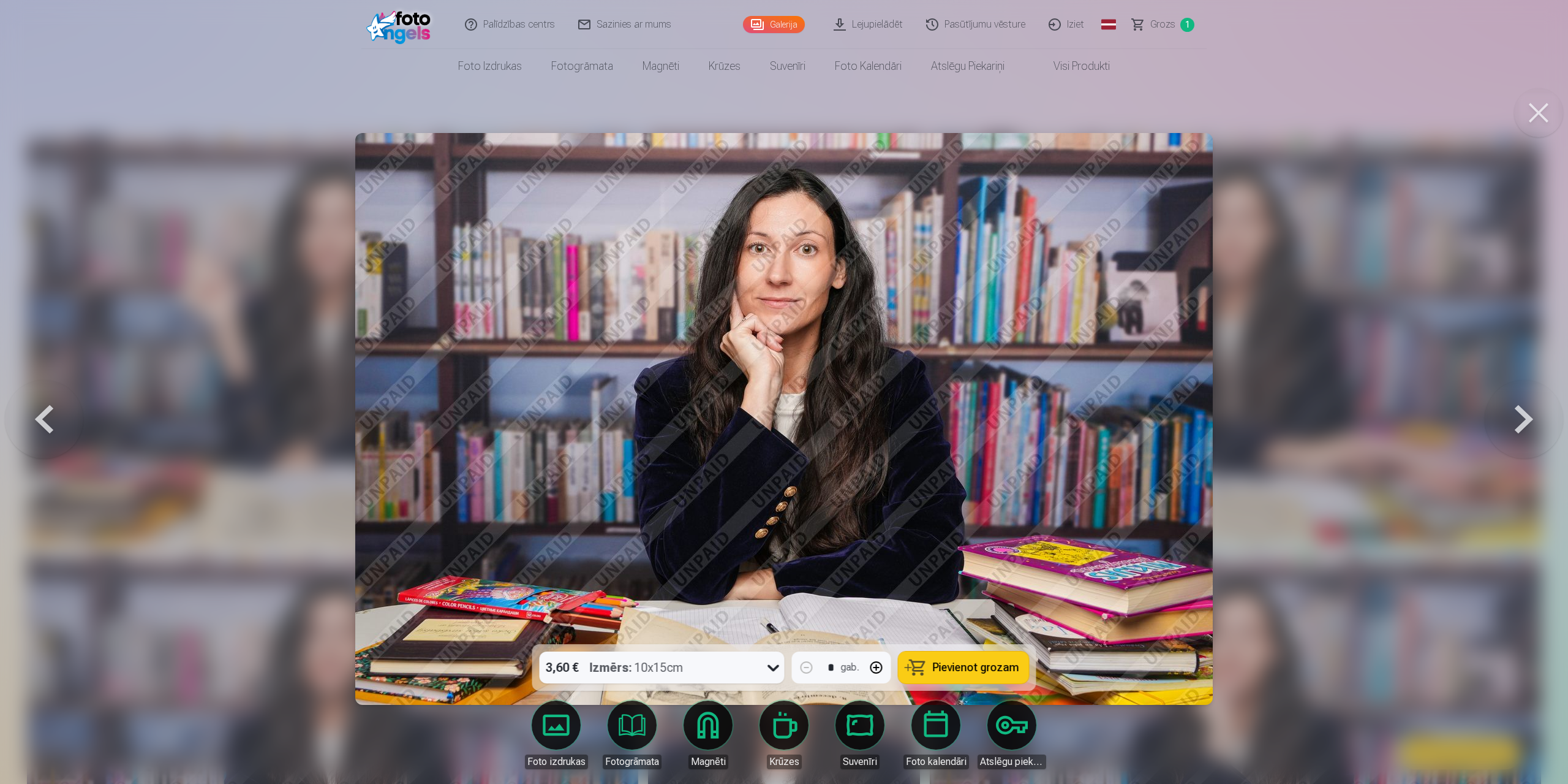
click at [1525, 420] on button at bounding box center [1524, 419] width 78 height 426
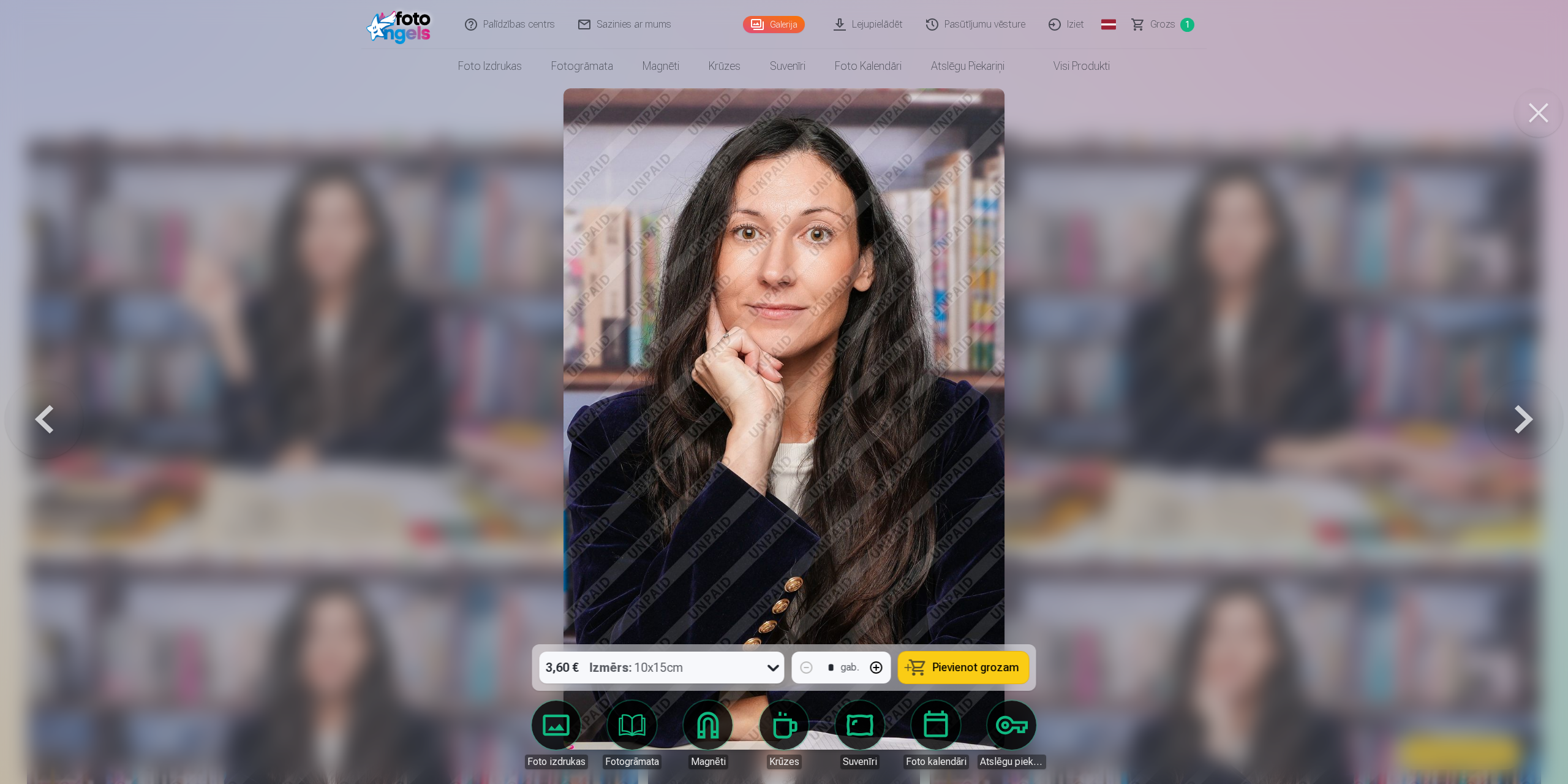
click at [1525, 420] on button at bounding box center [1524, 419] width 78 height 426
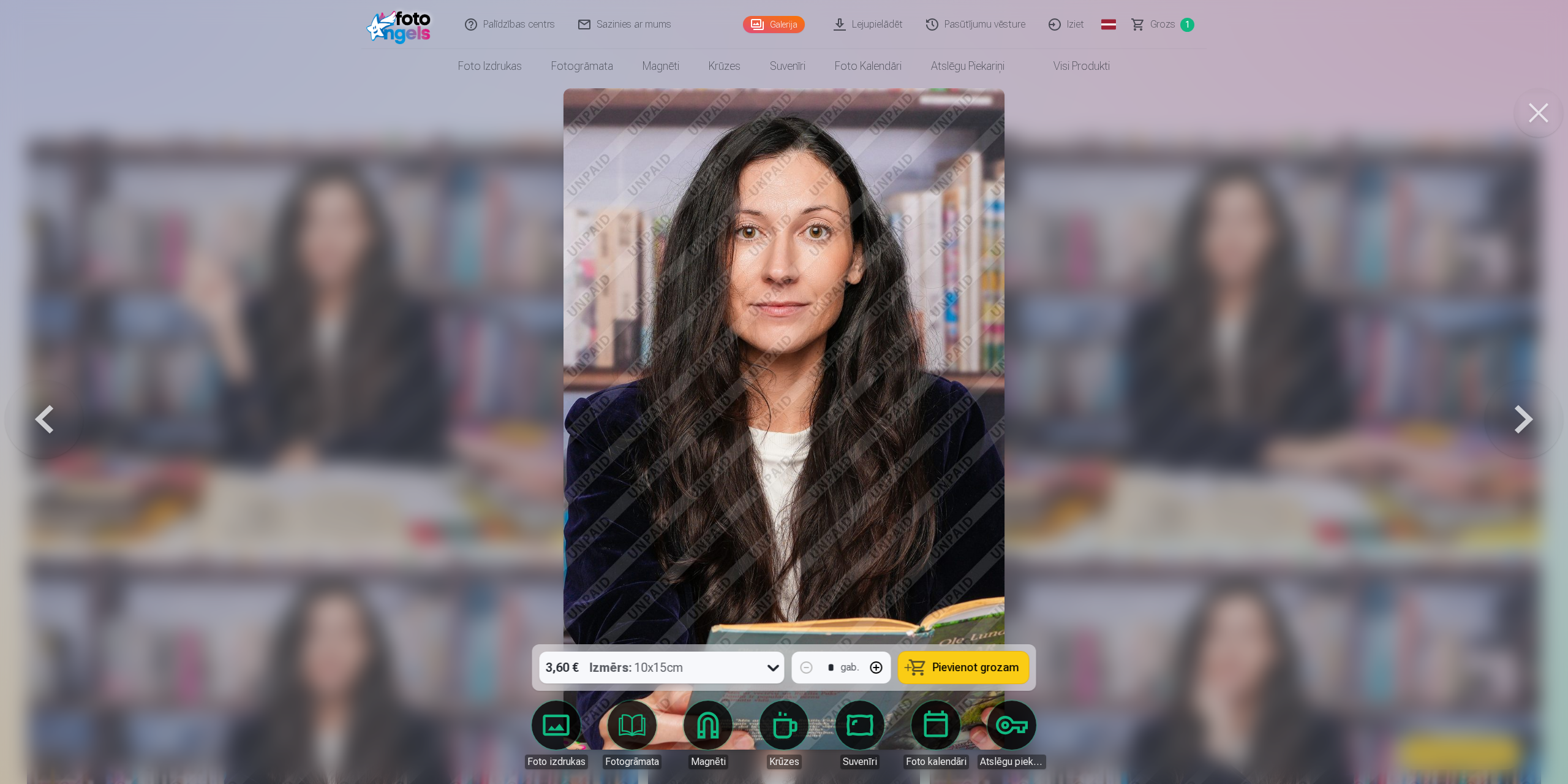
click at [1525, 420] on button at bounding box center [1524, 419] width 78 height 426
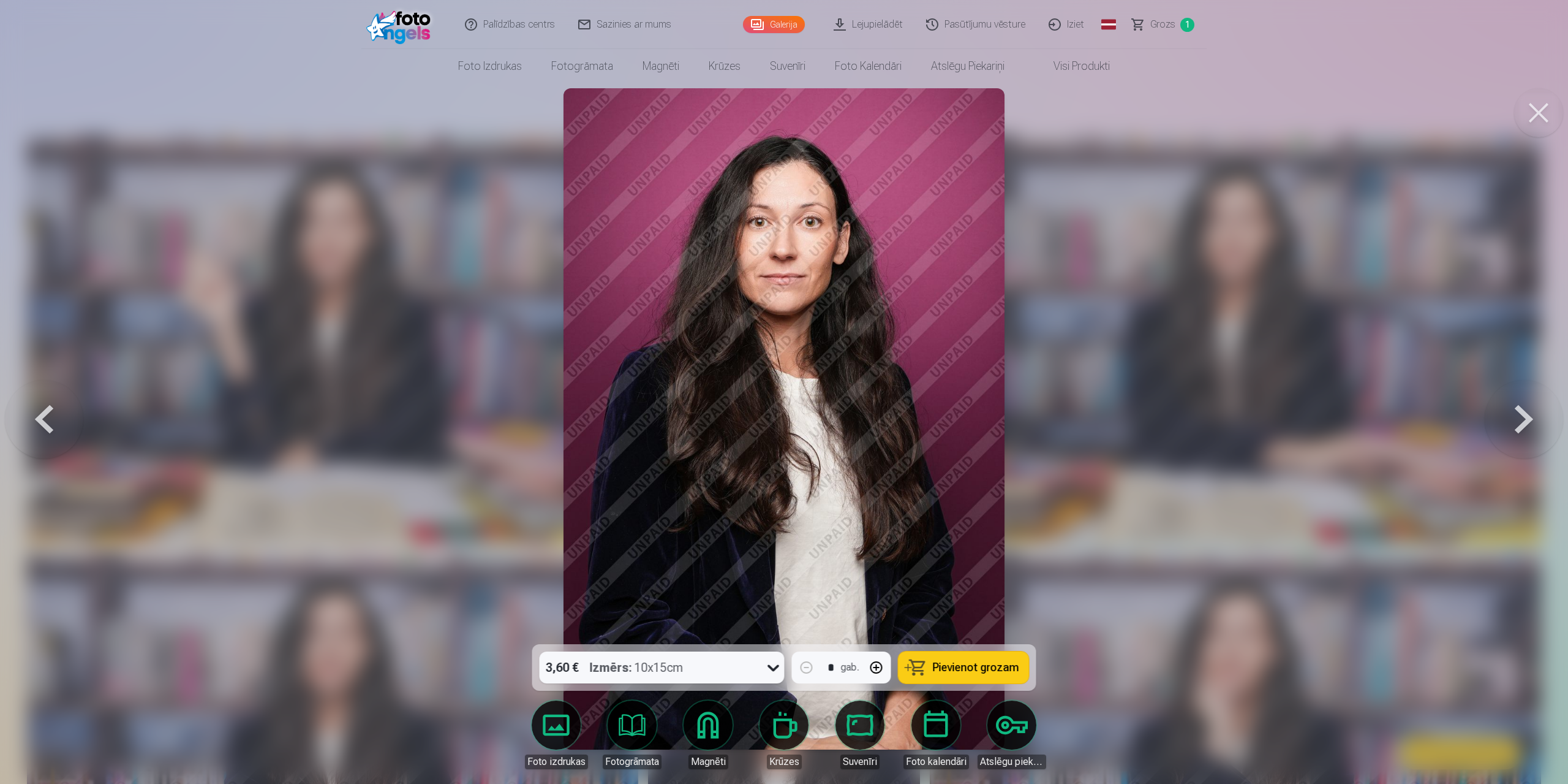
click at [1525, 420] on button at bounding box center [1524, 419] width 78 height 426
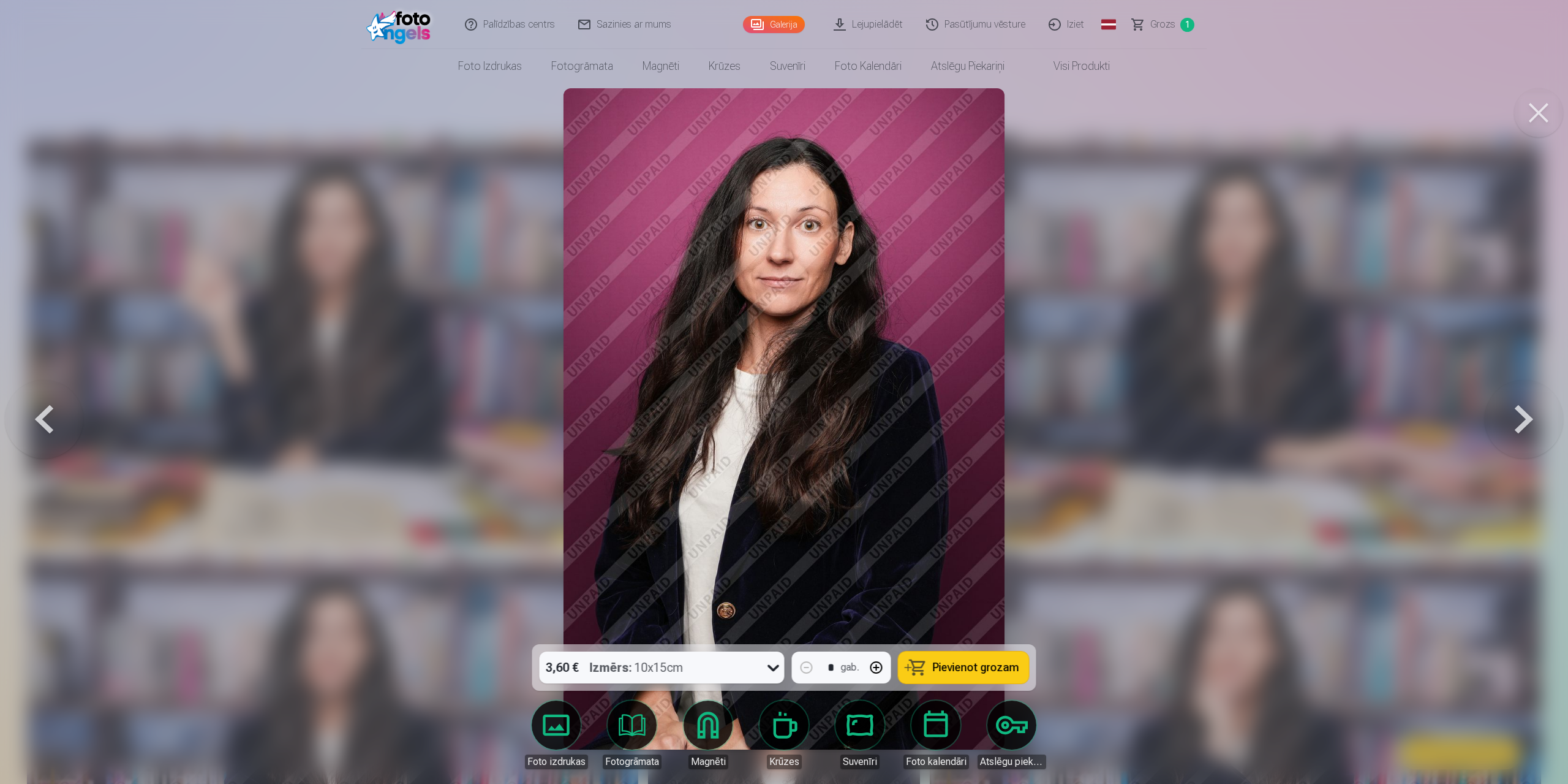
click at [1525, 420] on button at bounding box center [1524, 419] width 78 height 426
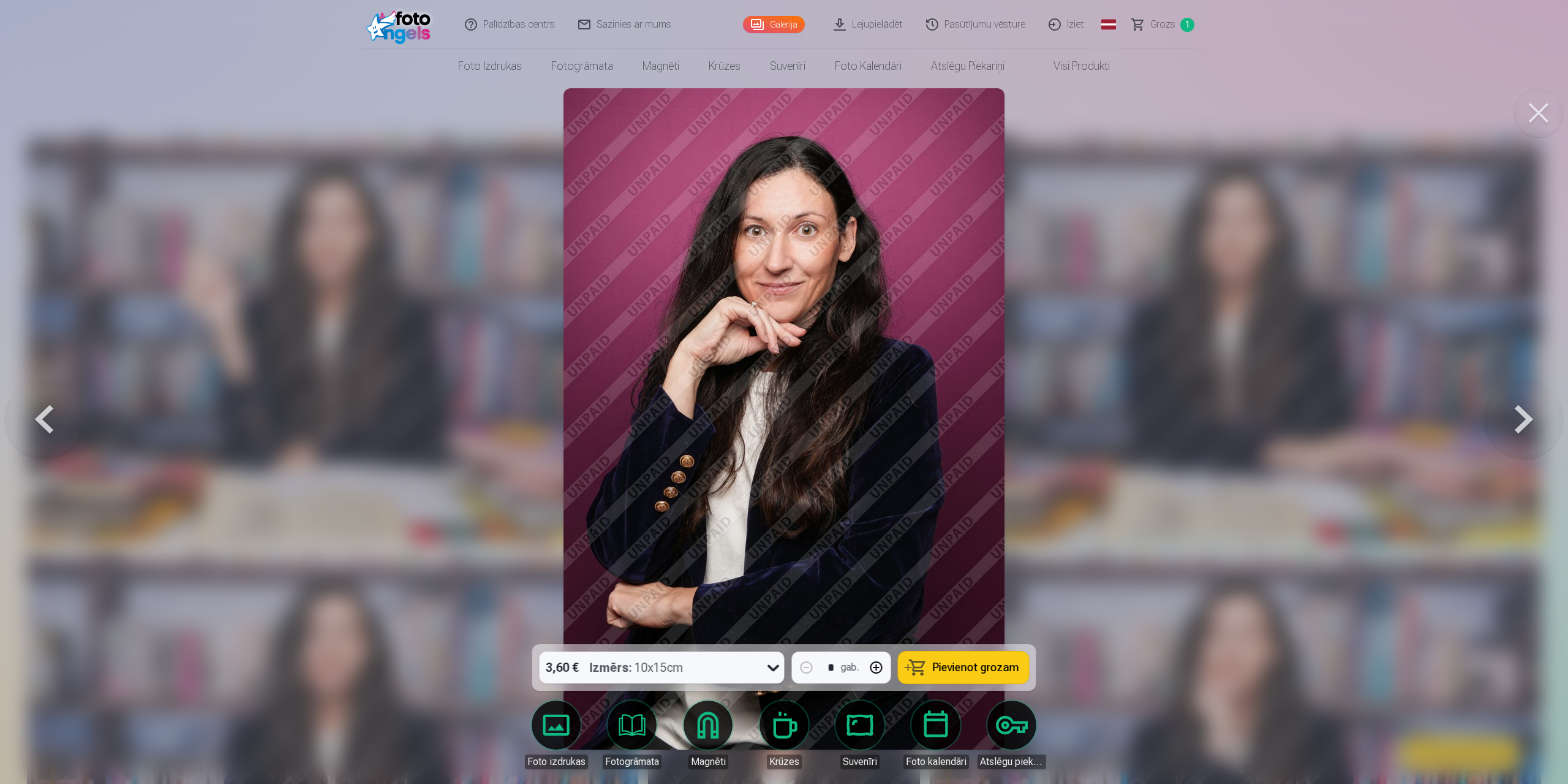
click at [1525, 420] on button at bounding box center [1524, 419] width 78 height 426
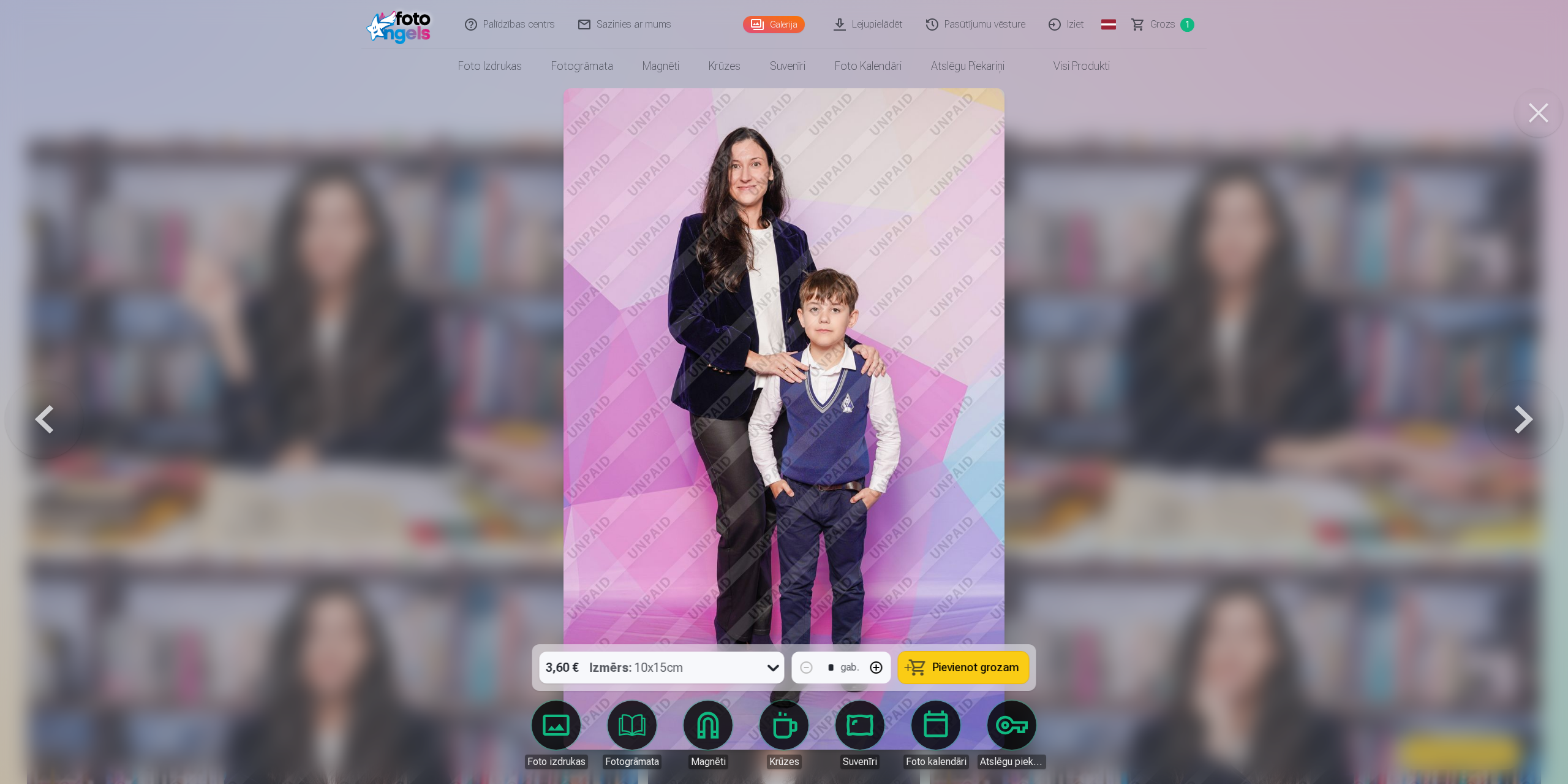
click at [1525, 420] on button at bounding box center [1524, 419] width 78 height 426
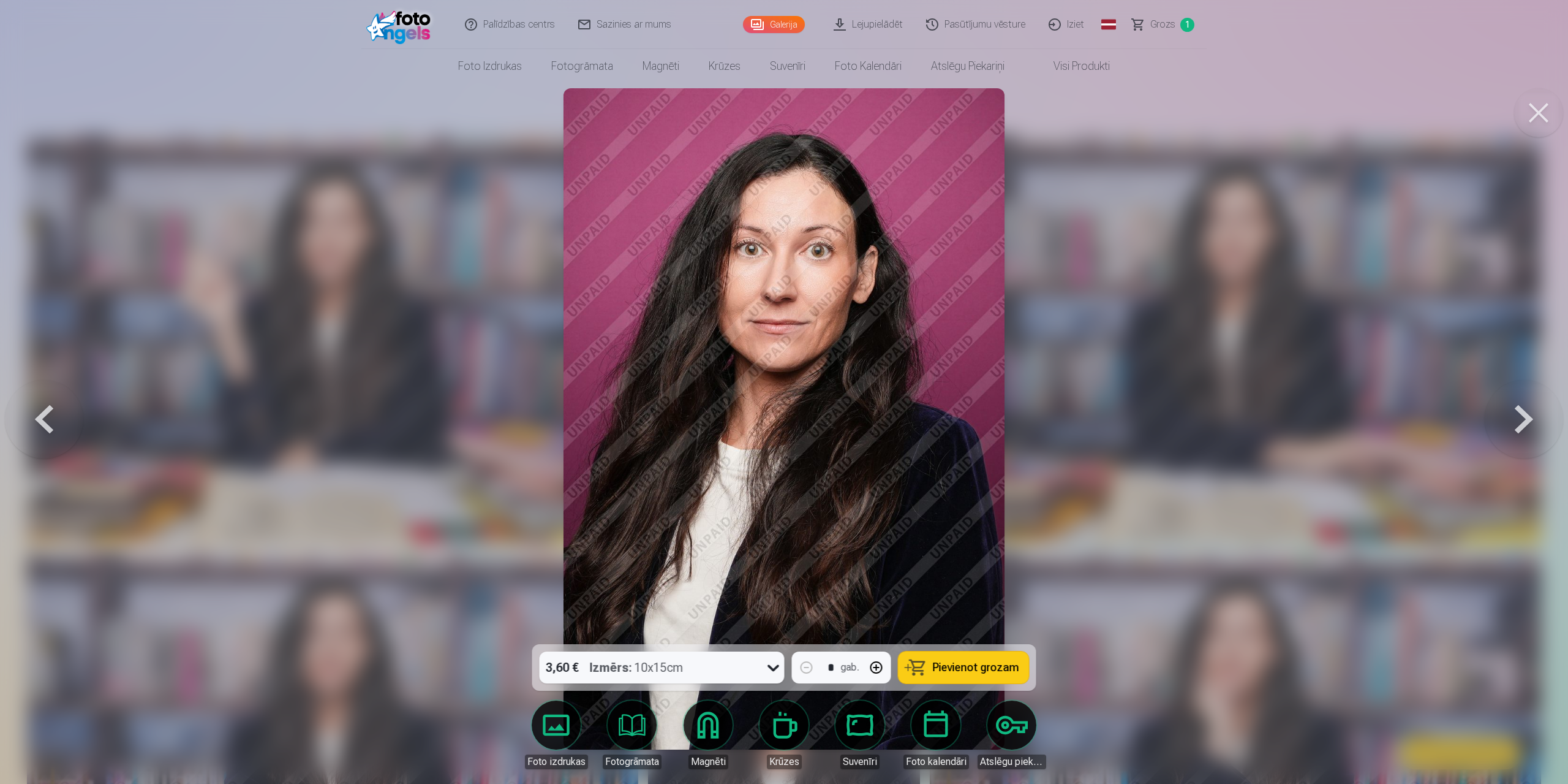
click at [1525, 420] on button at bounding box center [1524, 419] width 78 height 426
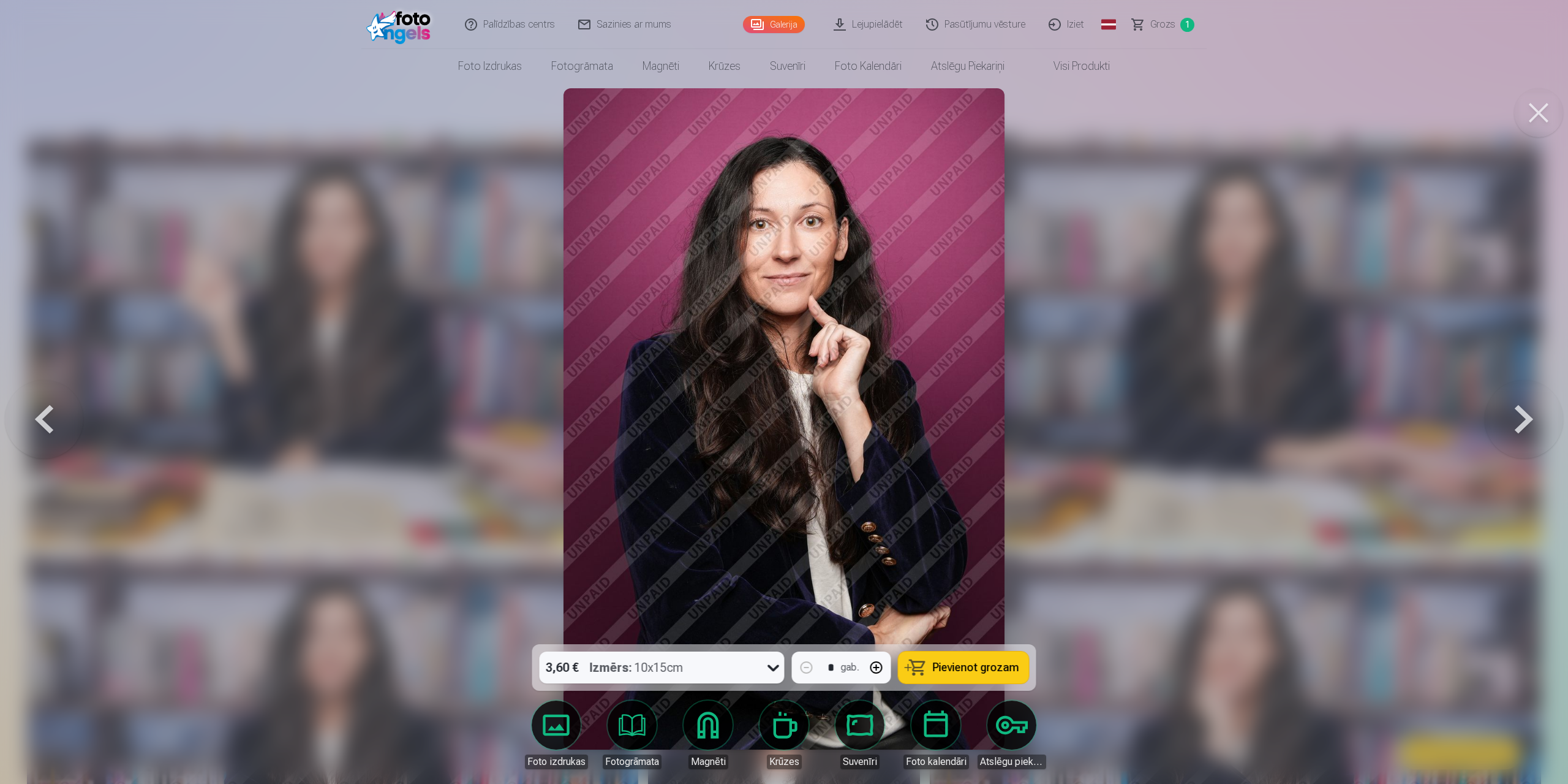
click at [1525, 420] on button at bounding box center [1524, 419] width 78 height 426
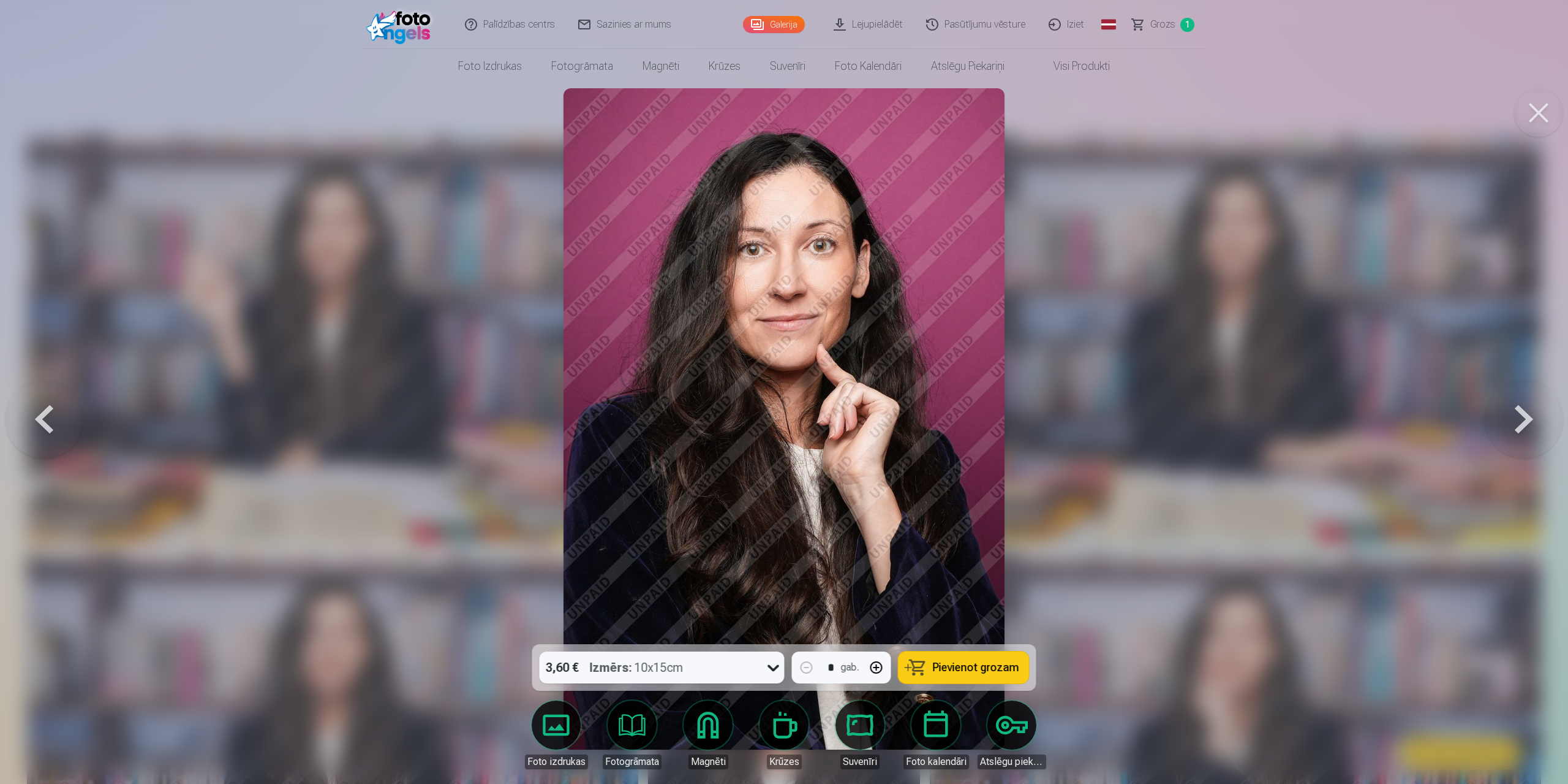
click at [1525, 420] on button at bounding box center [1524, 419] width 78 height 426
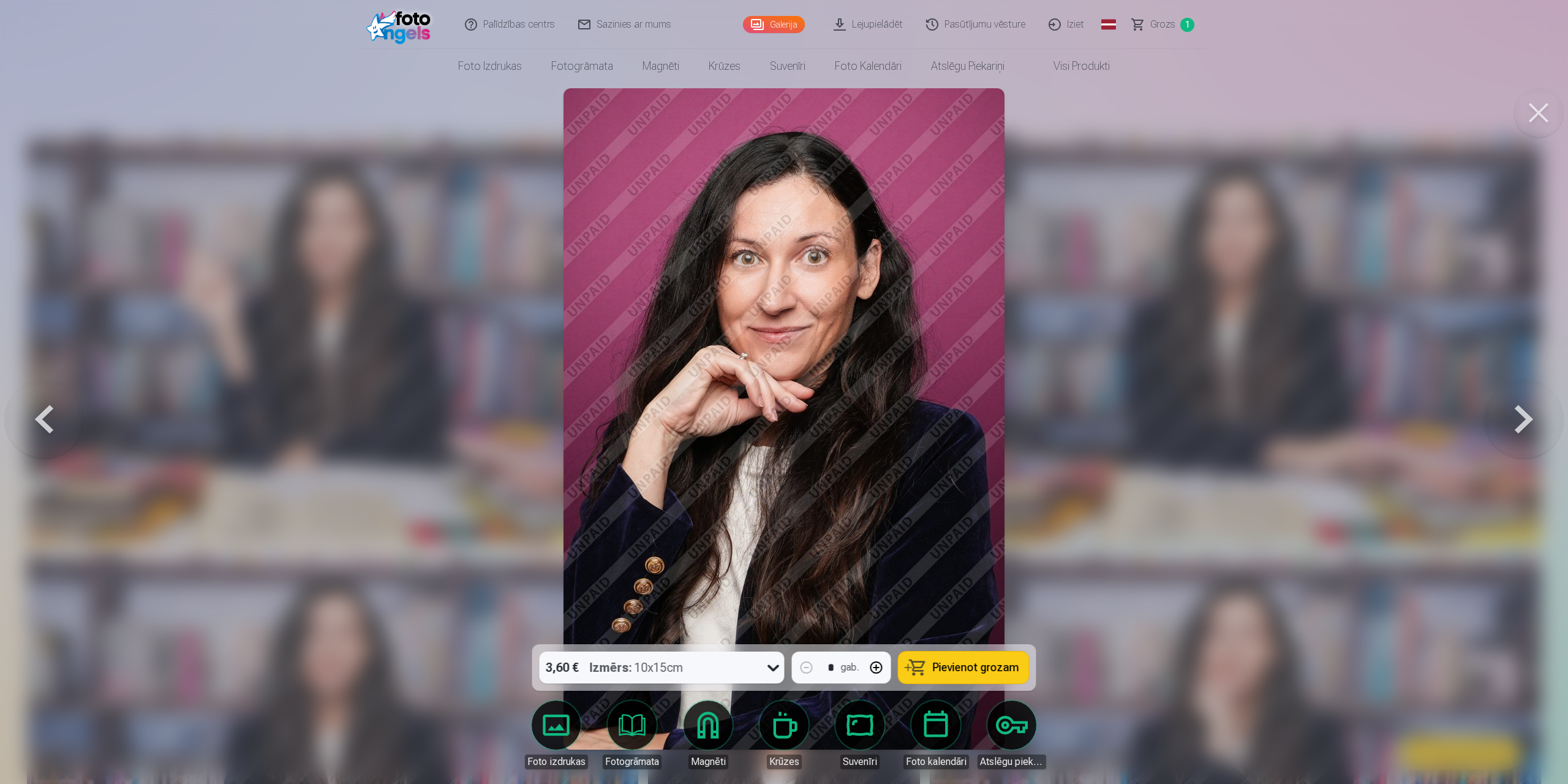
click at [1525, 420] on button at bounding box center [1524, 419] width 78 height 426
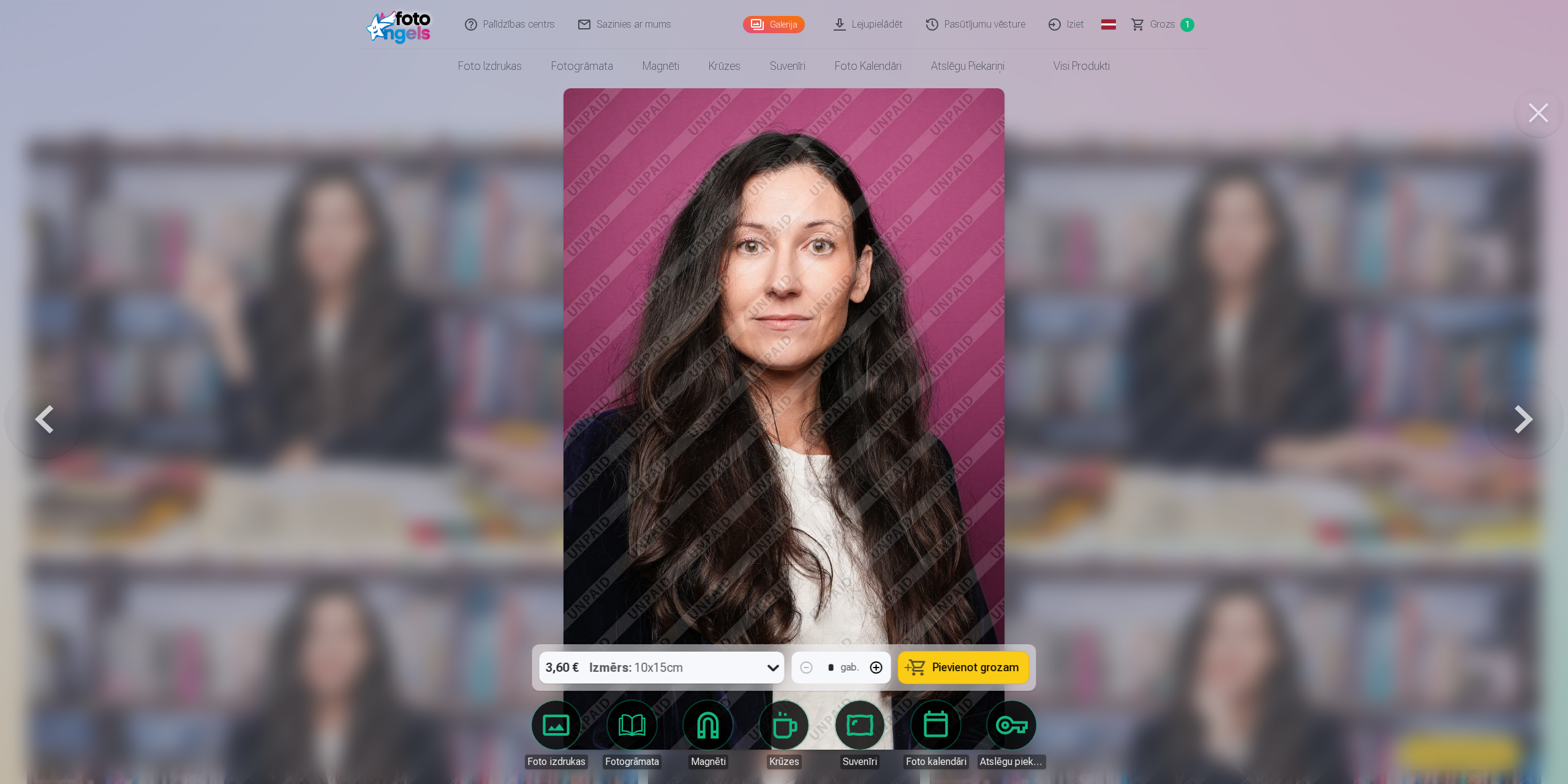
click at [1525, 420] on button at bounding box center [1524, 419] width 78 height 426
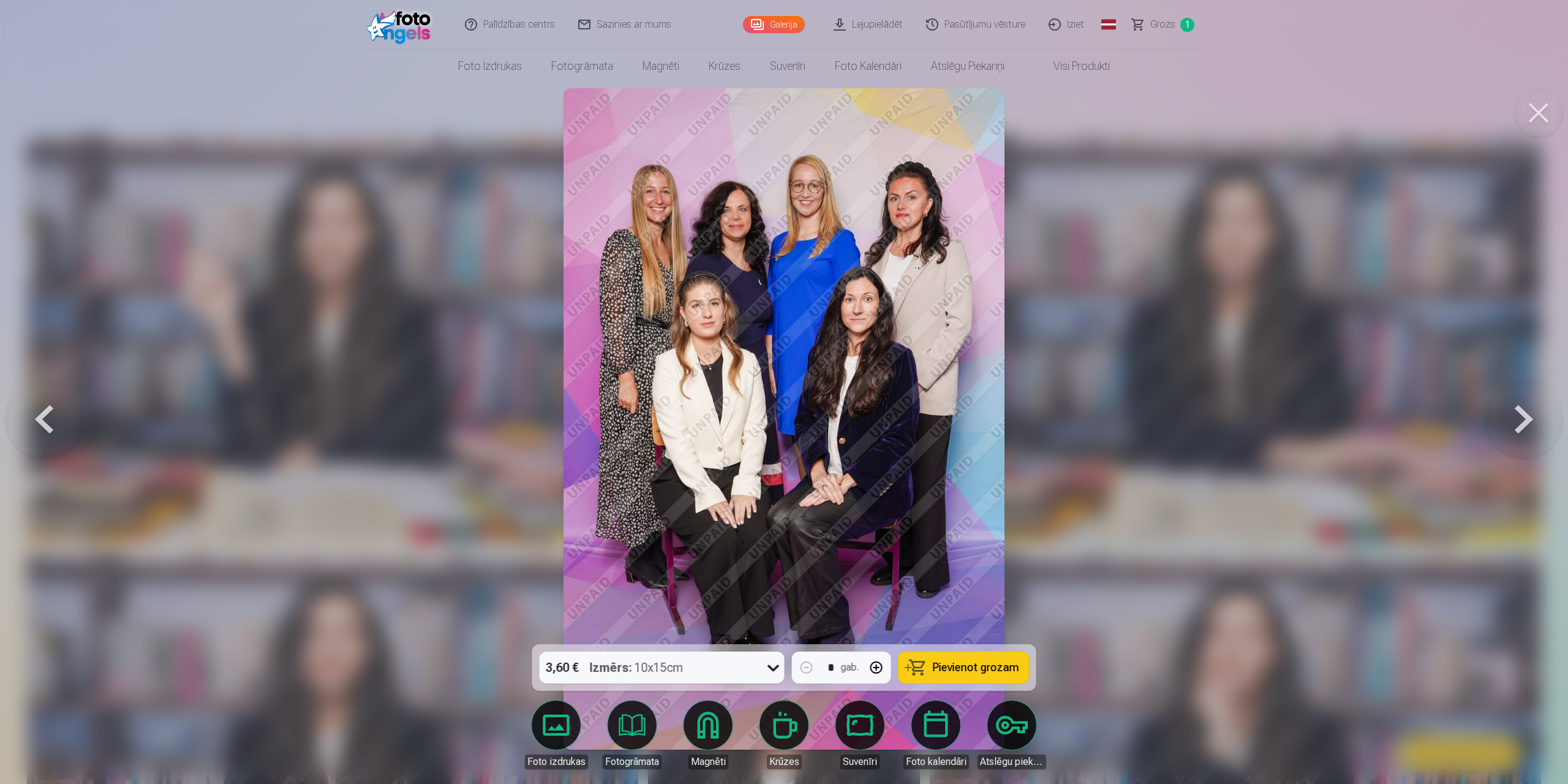
click at [1525, 420] on button at bounding box center [1524, 419] width 78 height 426
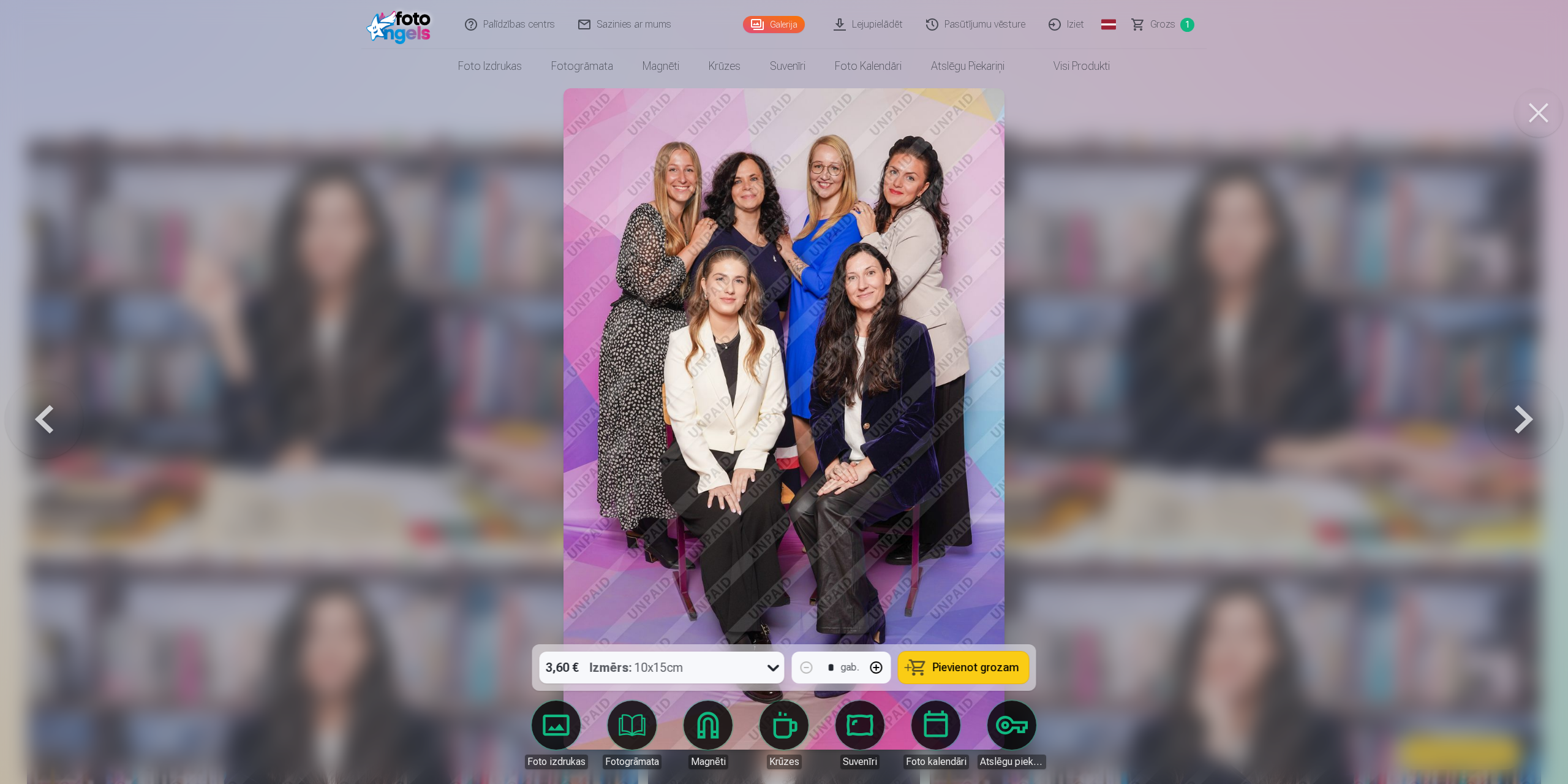
click at [1527, 419] on button at bounding box center [1524, 419] width 78 height 426
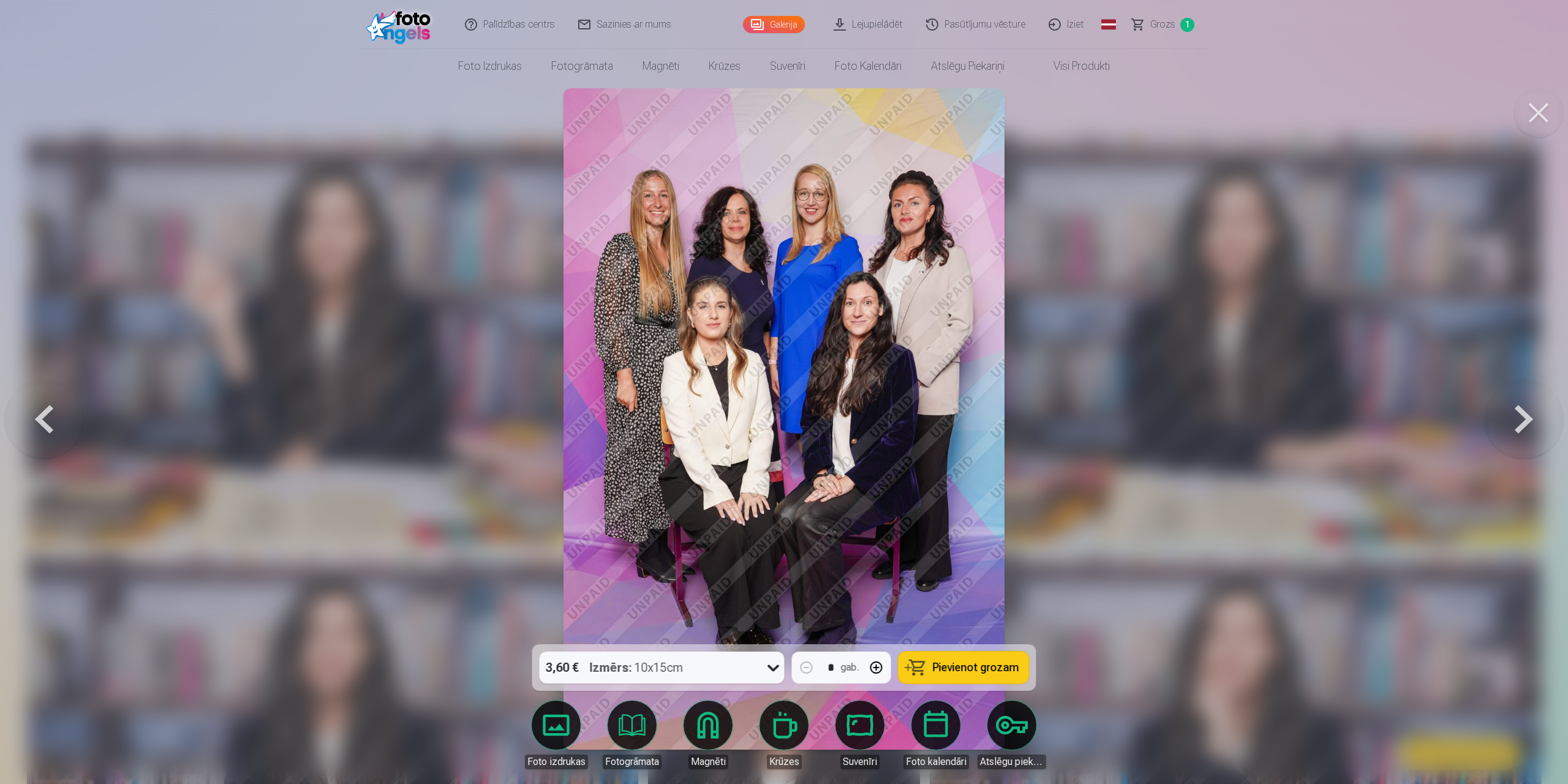
click at [1527, 419] on button at bounding box center [1524, 419] width 78 height 426
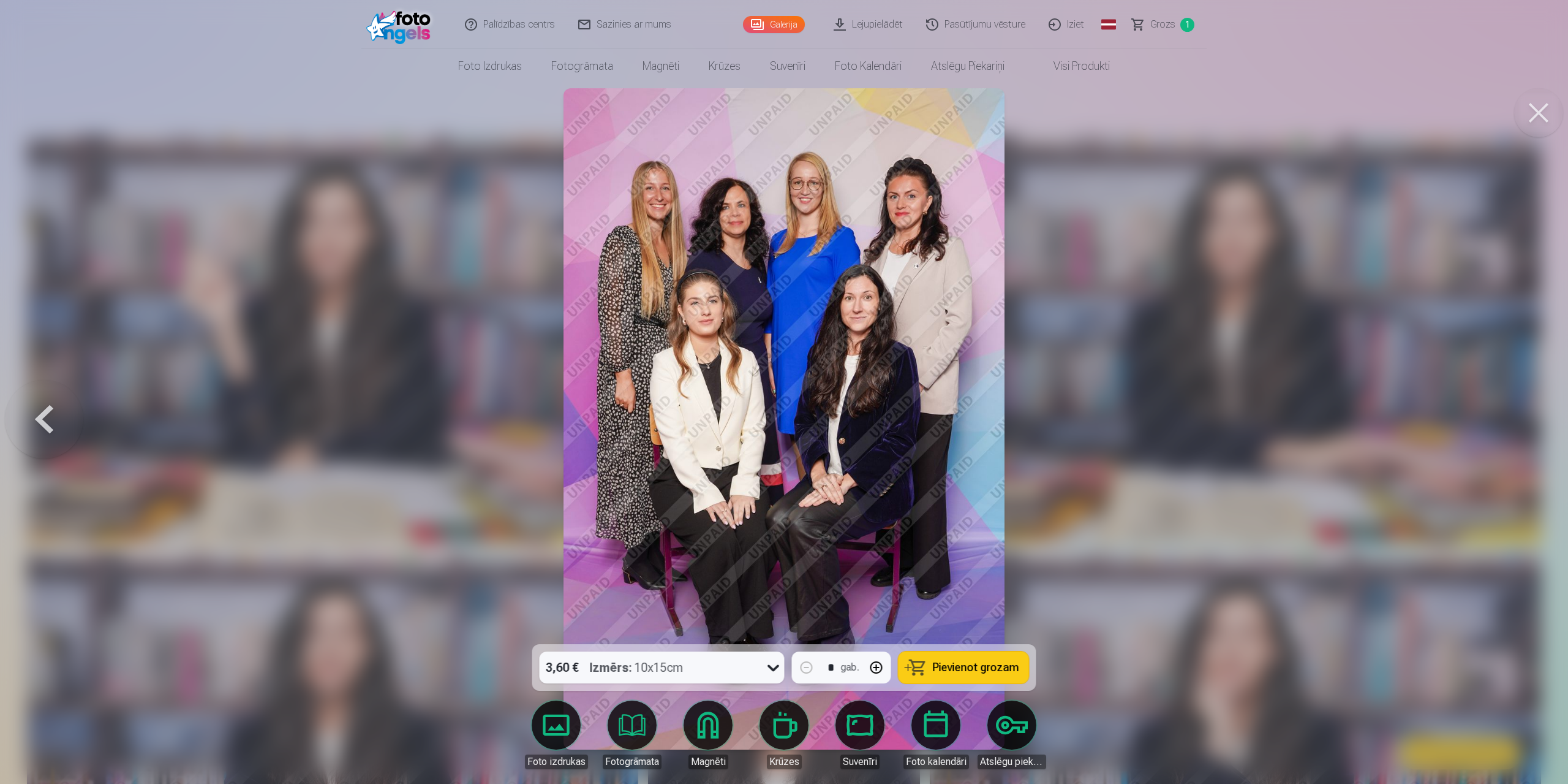
click at [1527, 419] on div at bounding box center [784, 392] width 1568 height 784
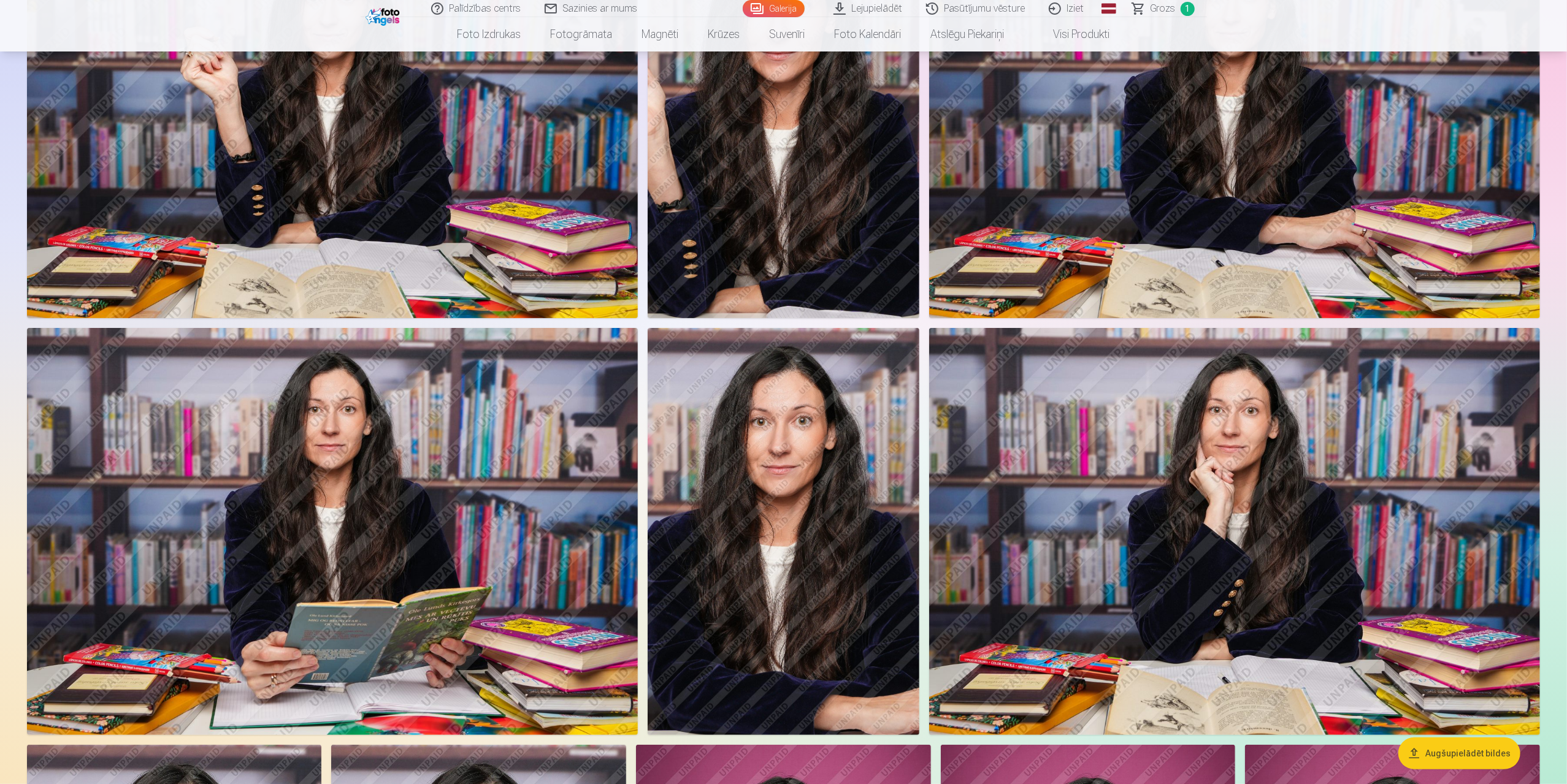
scroll to position [245, 0]
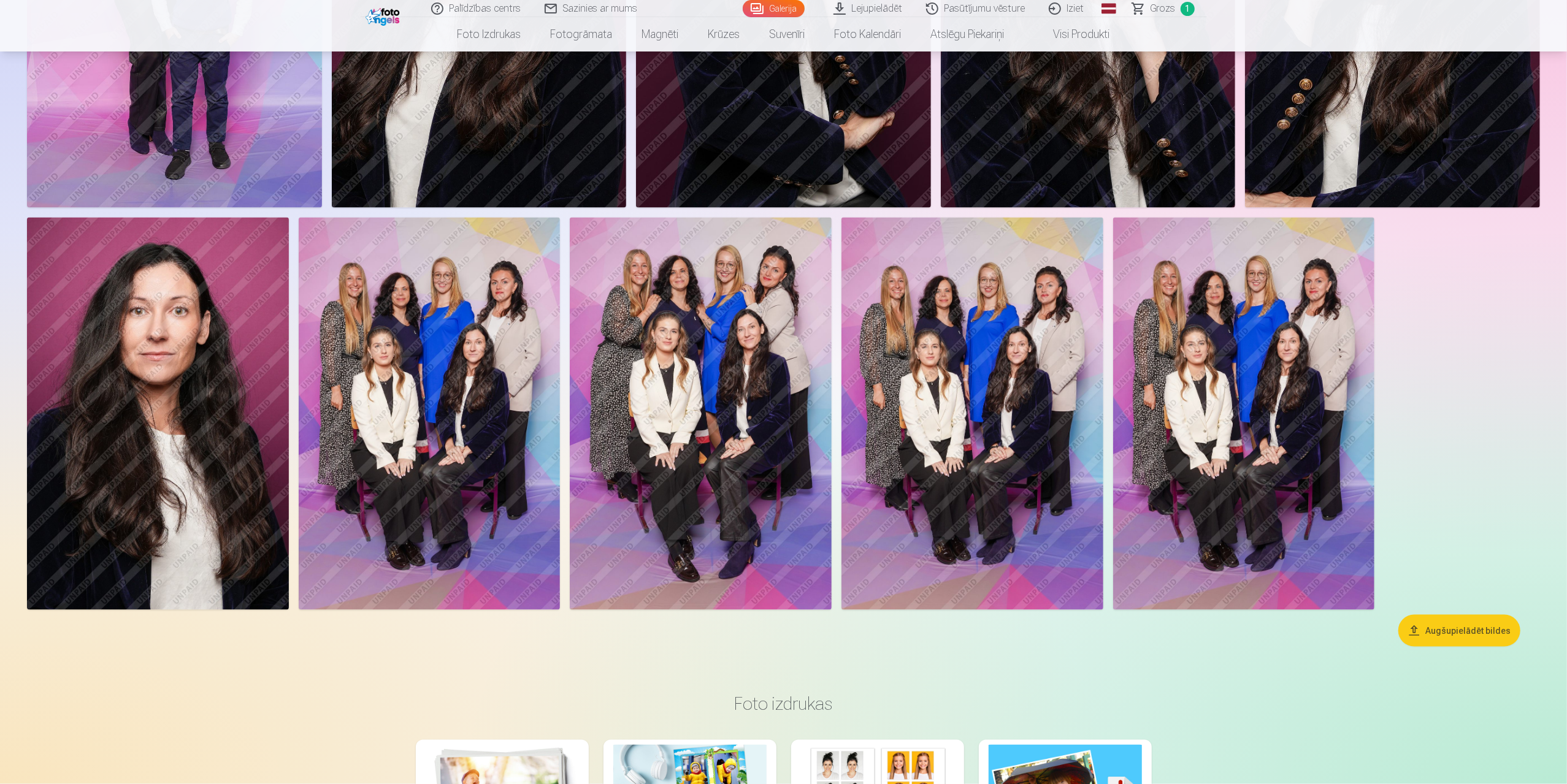
click at [148, 455] on img at bounding box center [158, 413] width 262 height 392
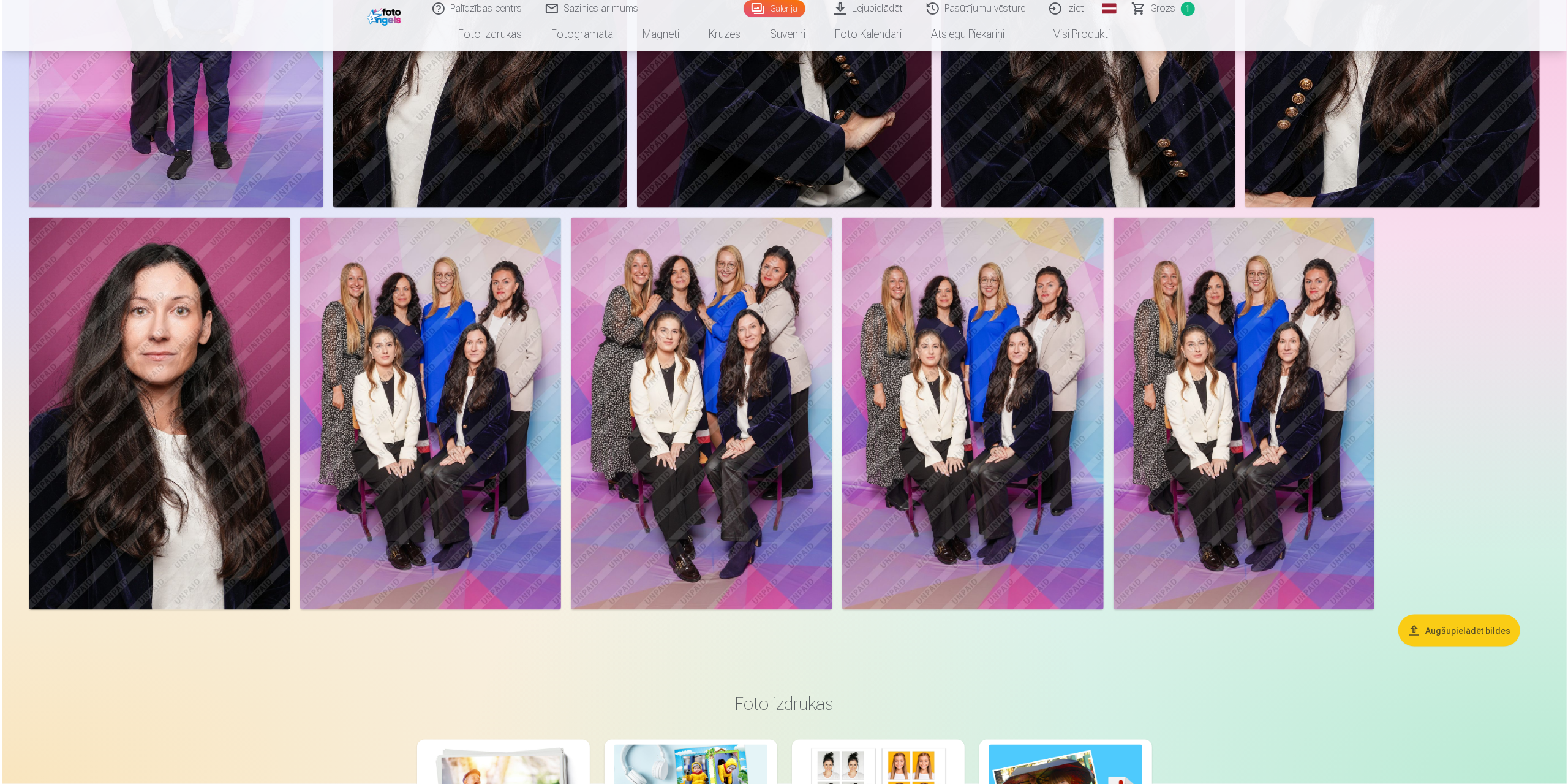
scroll to position [1658, 0]
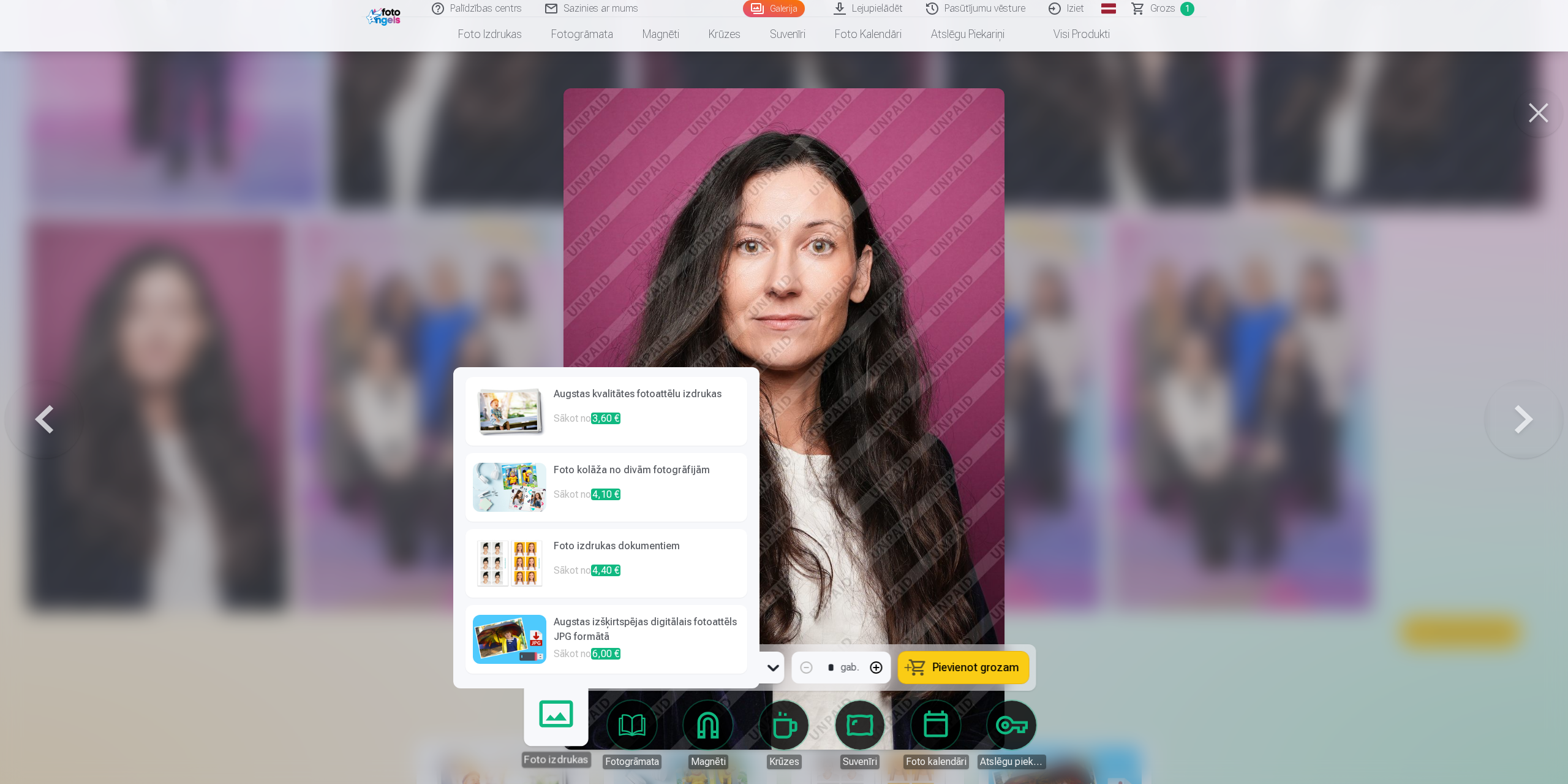
click at [555, 740] on link "Foto izdrukas" at bounding box center [555, 729] width 75 height 75
click at [628, 390] on h6 "Augstas kvalitātes fotoattēlu izdrukas" at bounding box center [647, 399] width 186 height 25
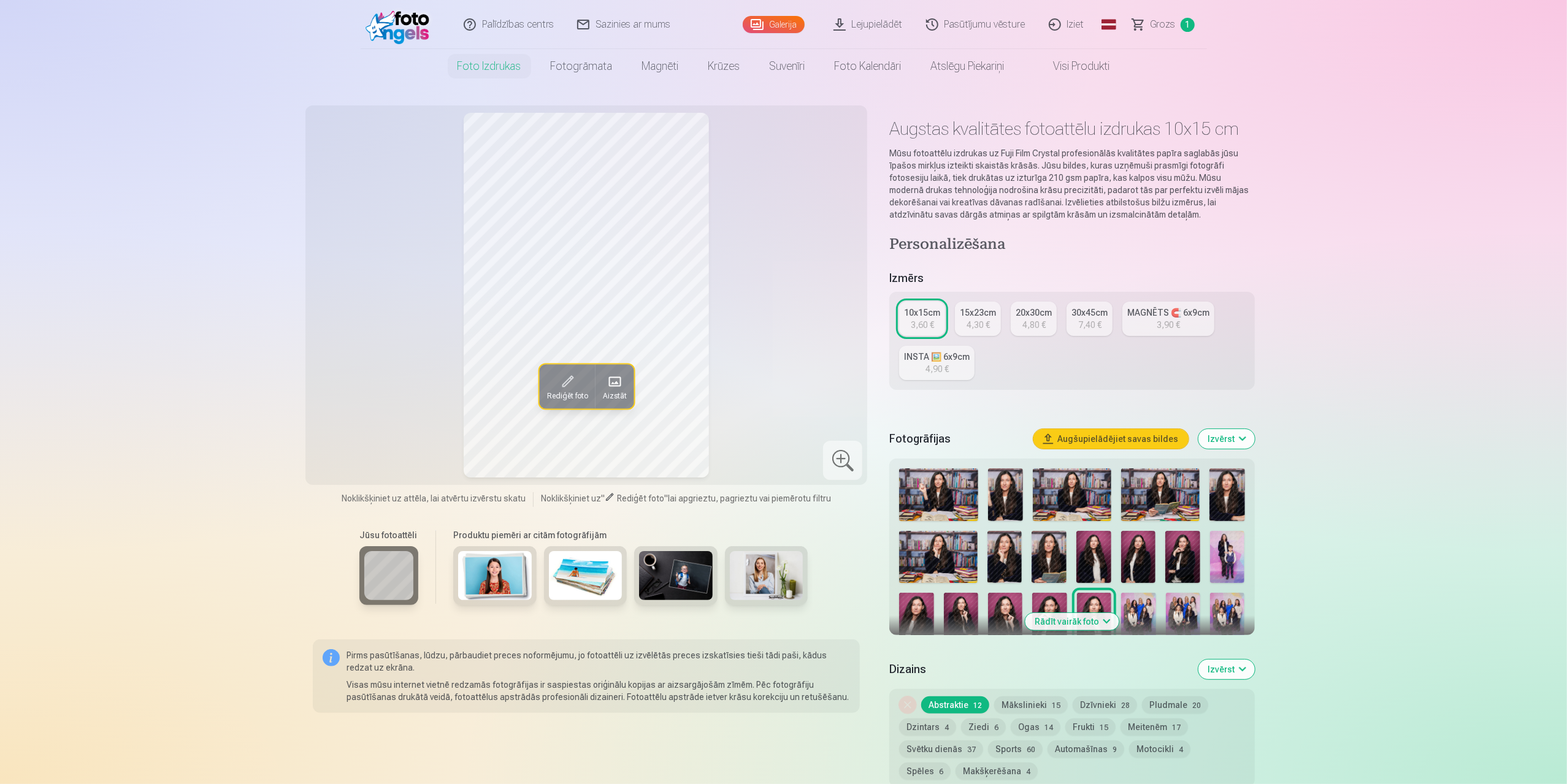
click at [558, 384] on span at bounding box center [566, 381] width 20 height 20
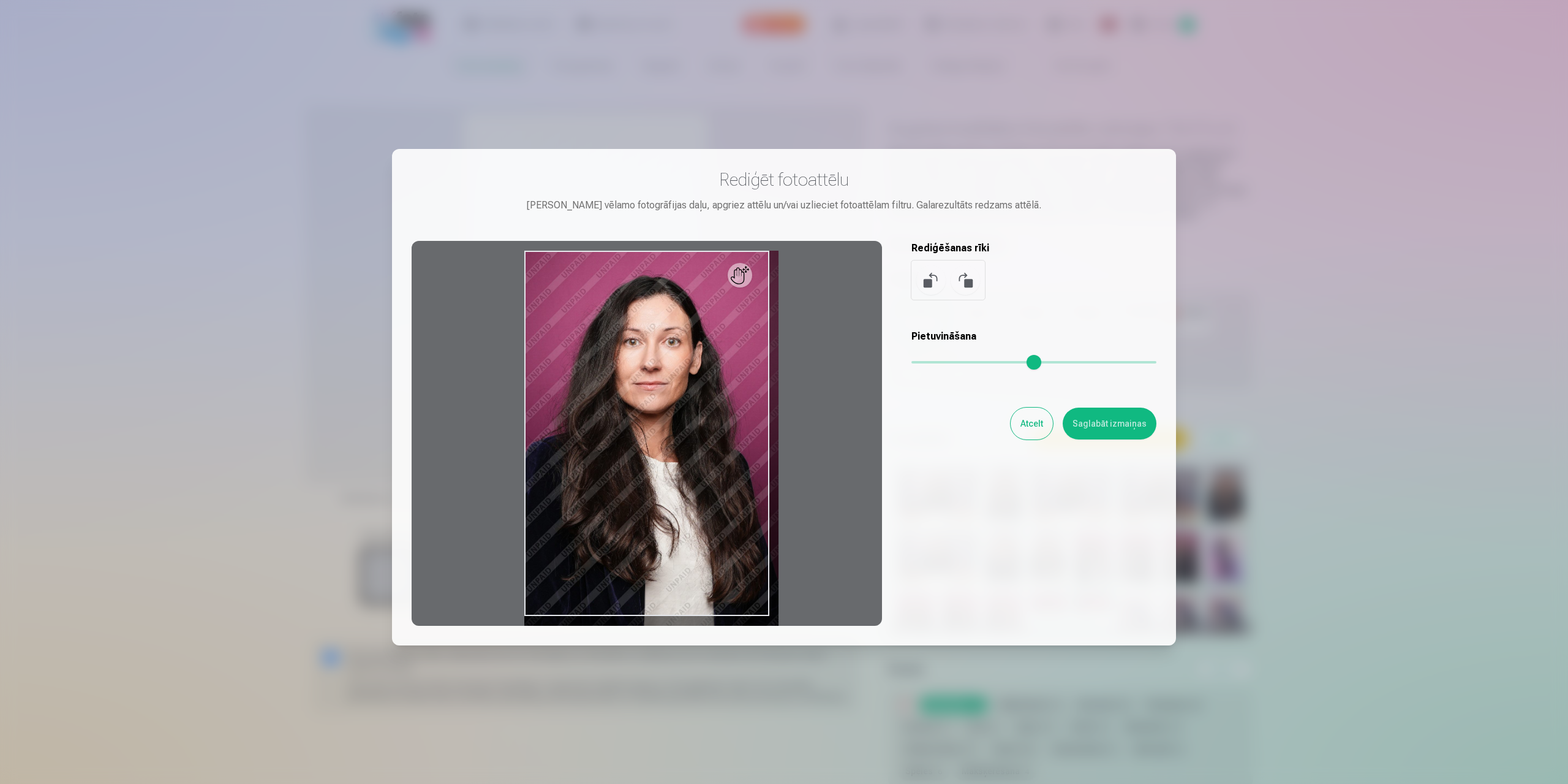
drag, startPoint x: 917, startPoint y: 361, endPoint x: 931, endPoint y: 361, distance: 14.0
click at [931, 361] on input "range" at bounding box center [1034, 361] width 245 height 2
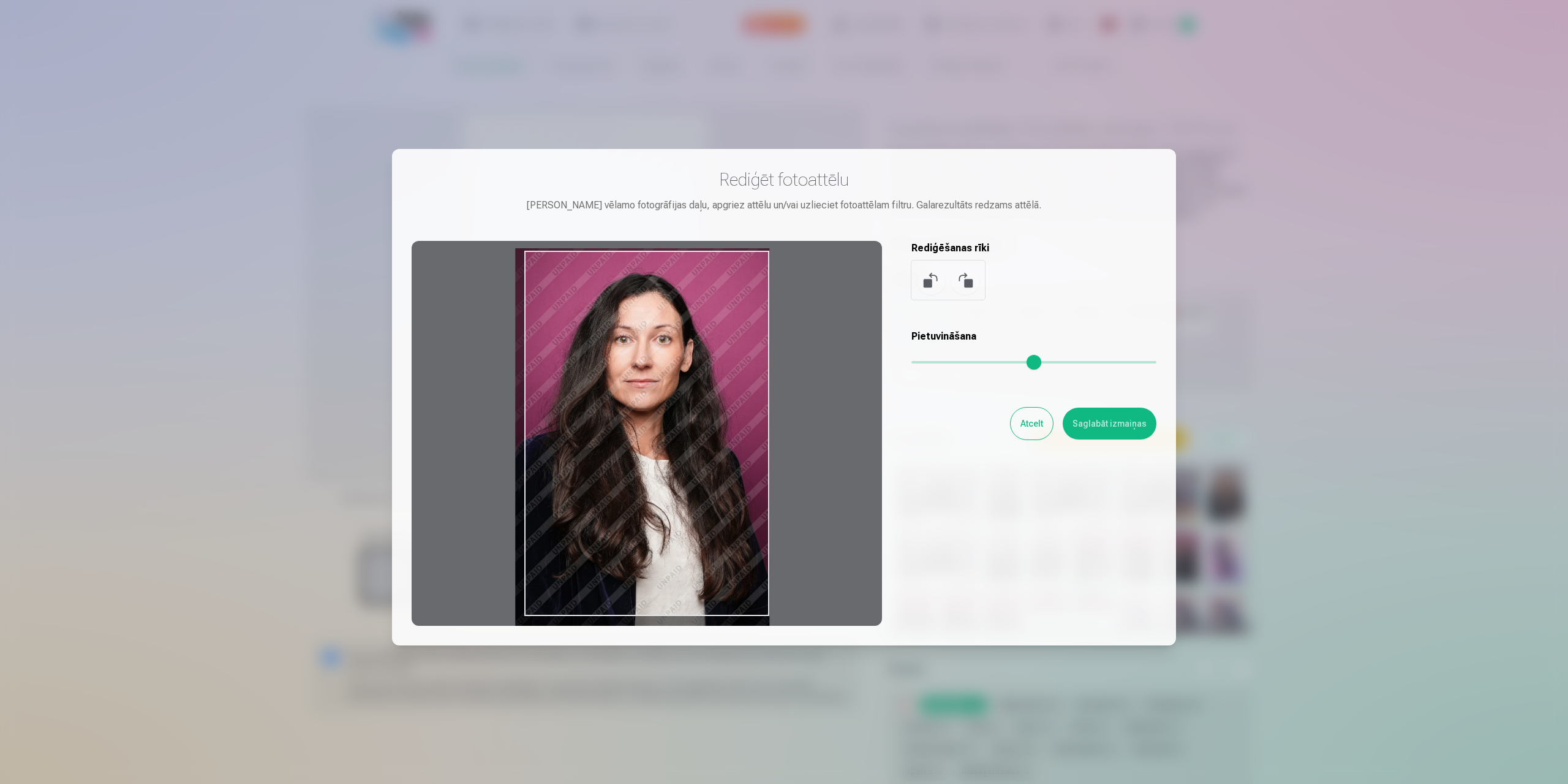
drag, startPoint x: 760, startPoint y: 393, endPoint x: 696, endPoint y: 391, distance: 64.0
click at [696, 391] on div at bounding box center [647, 434] width 471 height 385
type input "****"
drag, startPoint x: 692, startPoint y: 391, endPoint x: 680, endPoint y: 391, distance: 12.0
click at [680, 391] on div at bounding box center [647, 434] width 471 height 385
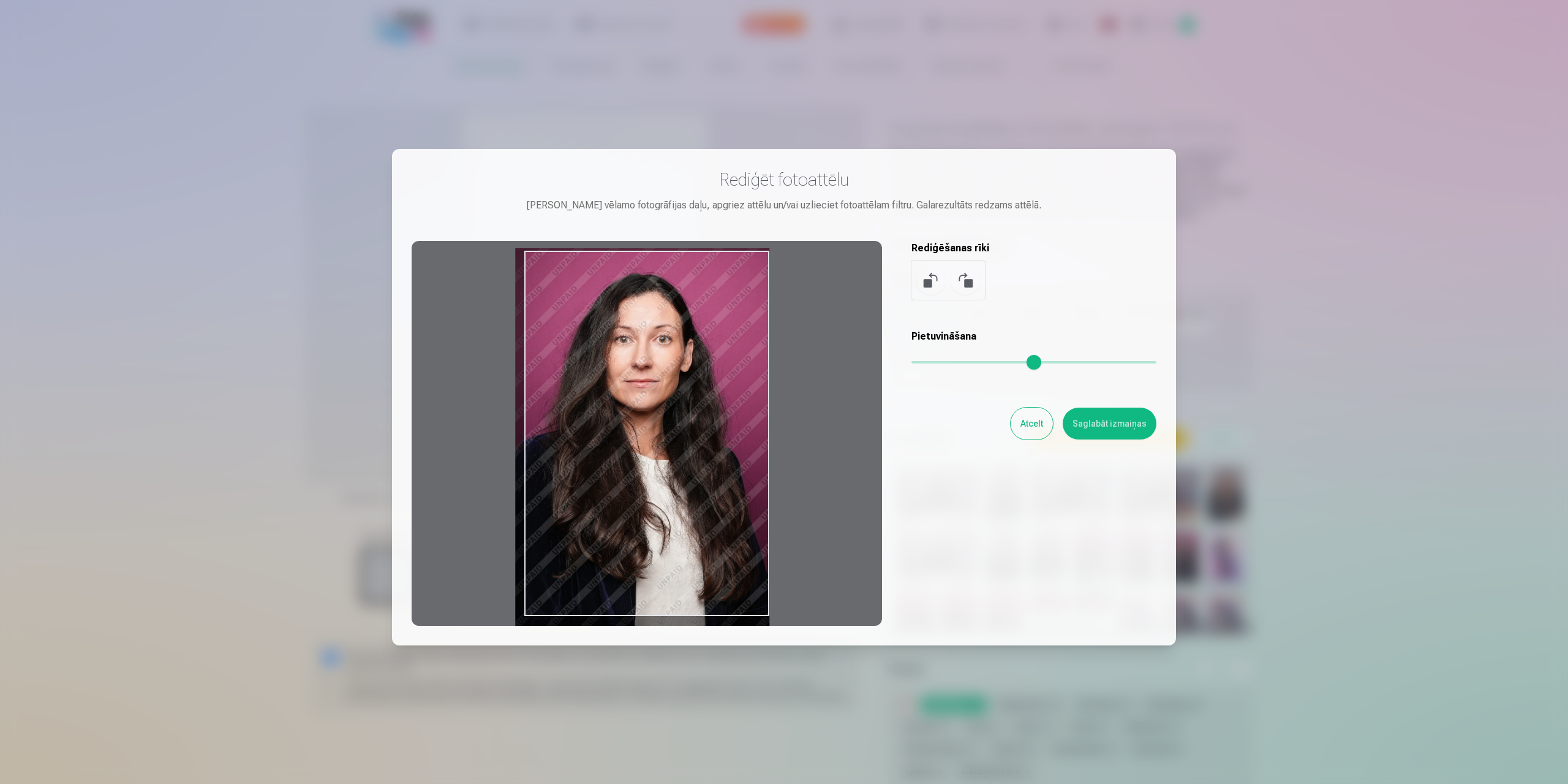
click at [1097, 426] on button "Saglabāt izmaiņas" at bounding box center [1110, 423] width 93 height 32
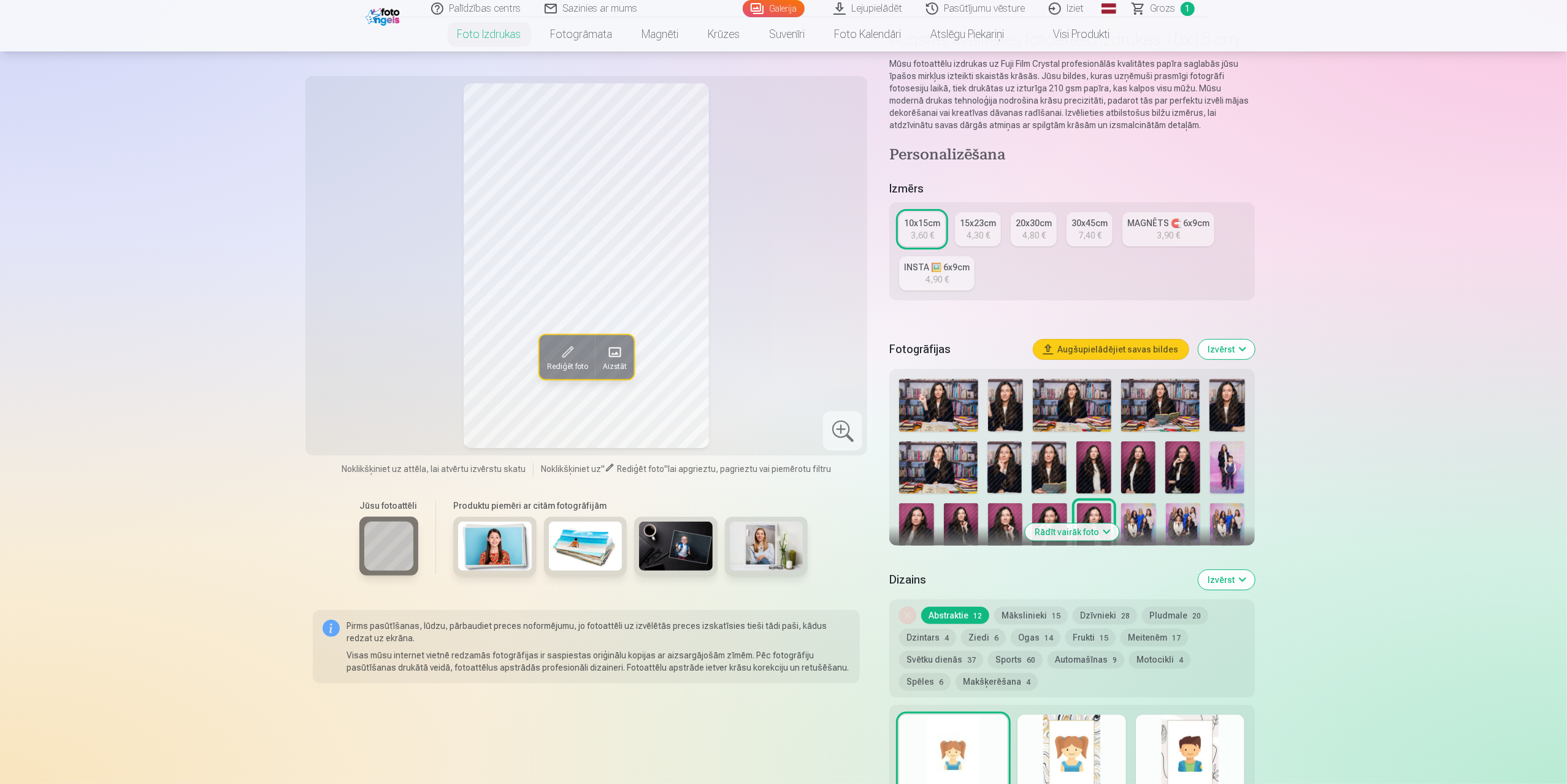
scroll to position [61, 0]
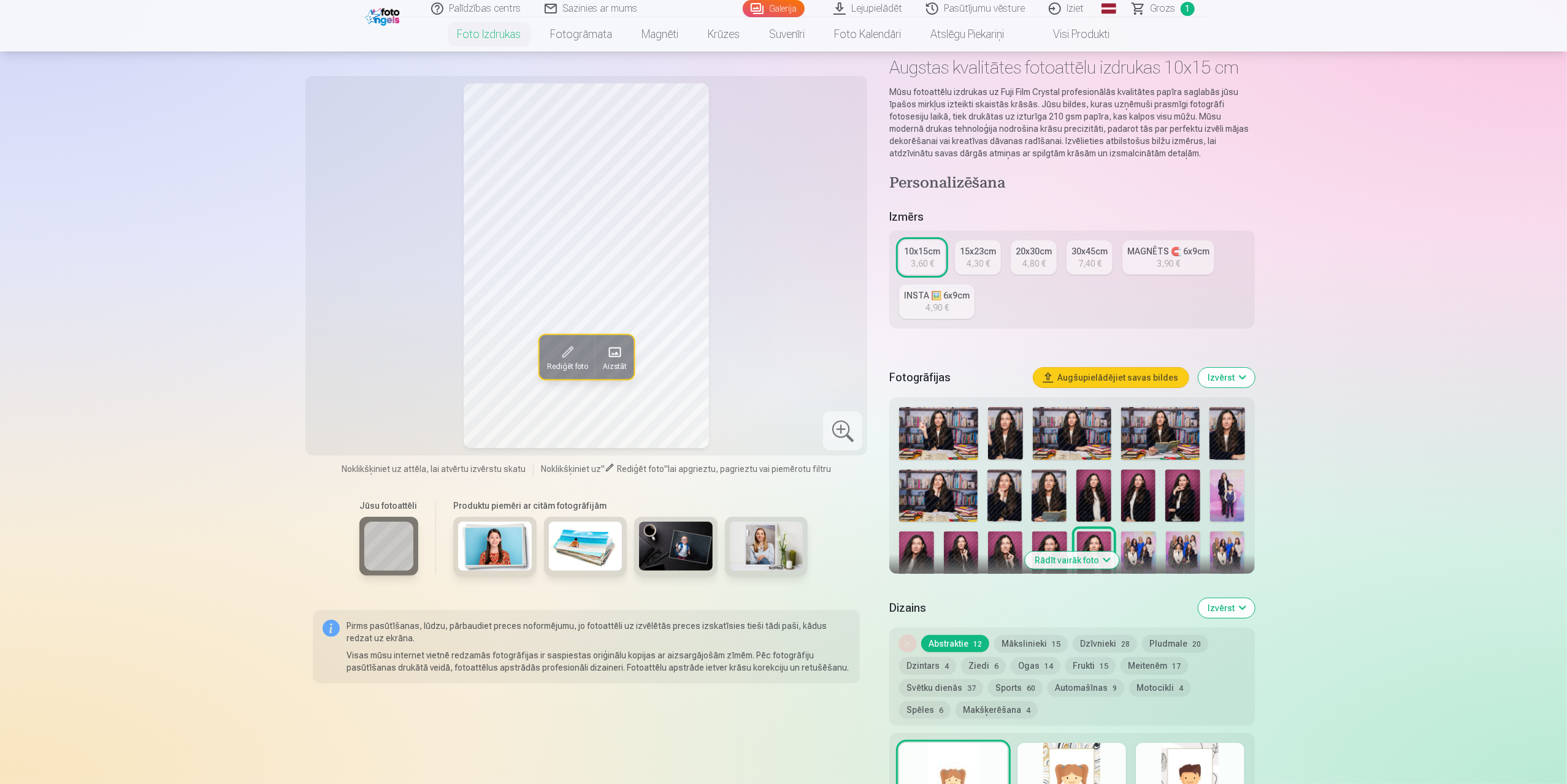
click at [1068, 369] on button "Augšupielādējiet savas bildes" at bounding box center [1111, 377] width 155 height 20
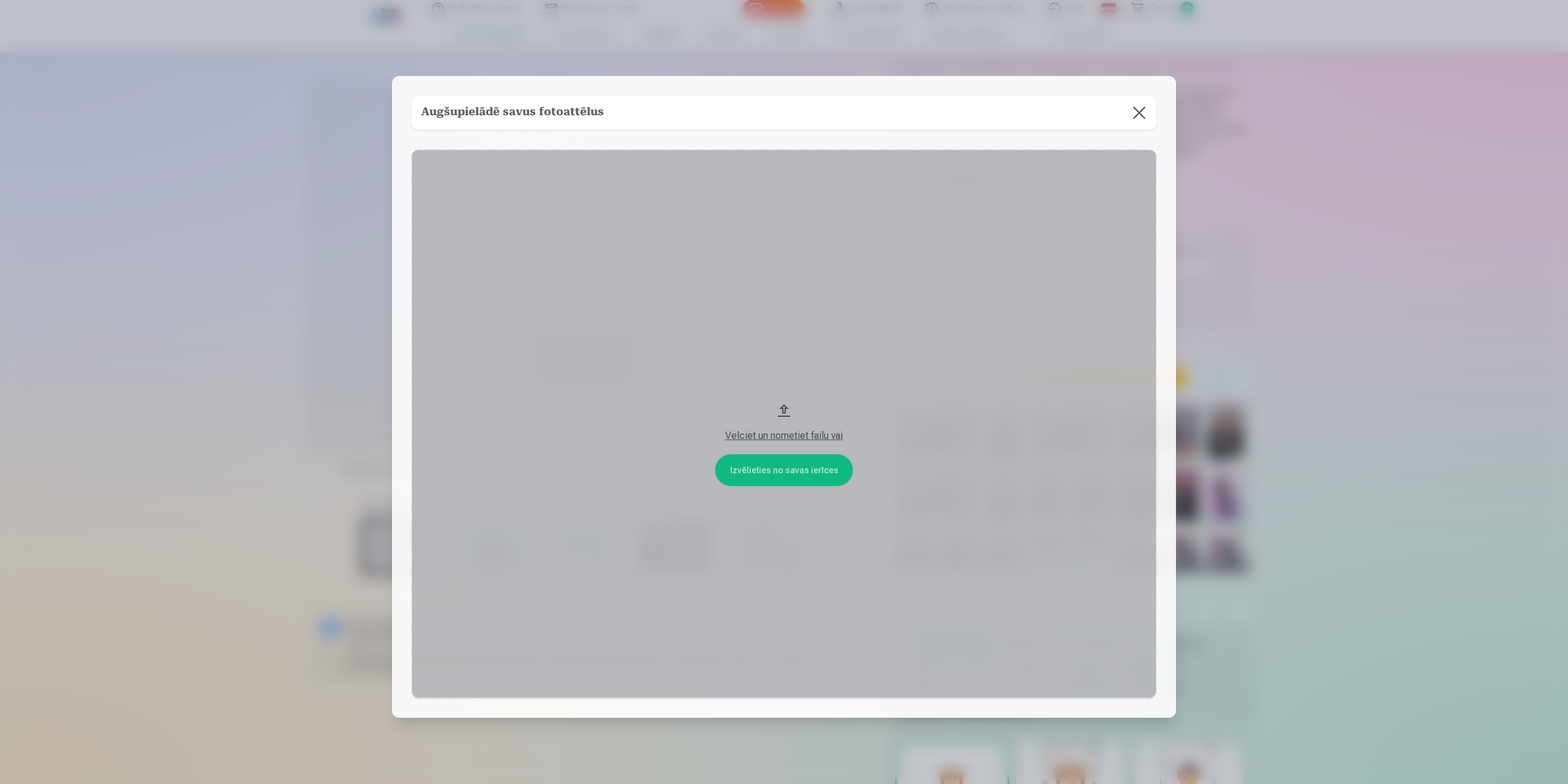
click at [1143, 110] on button at bounding box center [1139, 113] width 34 height 34
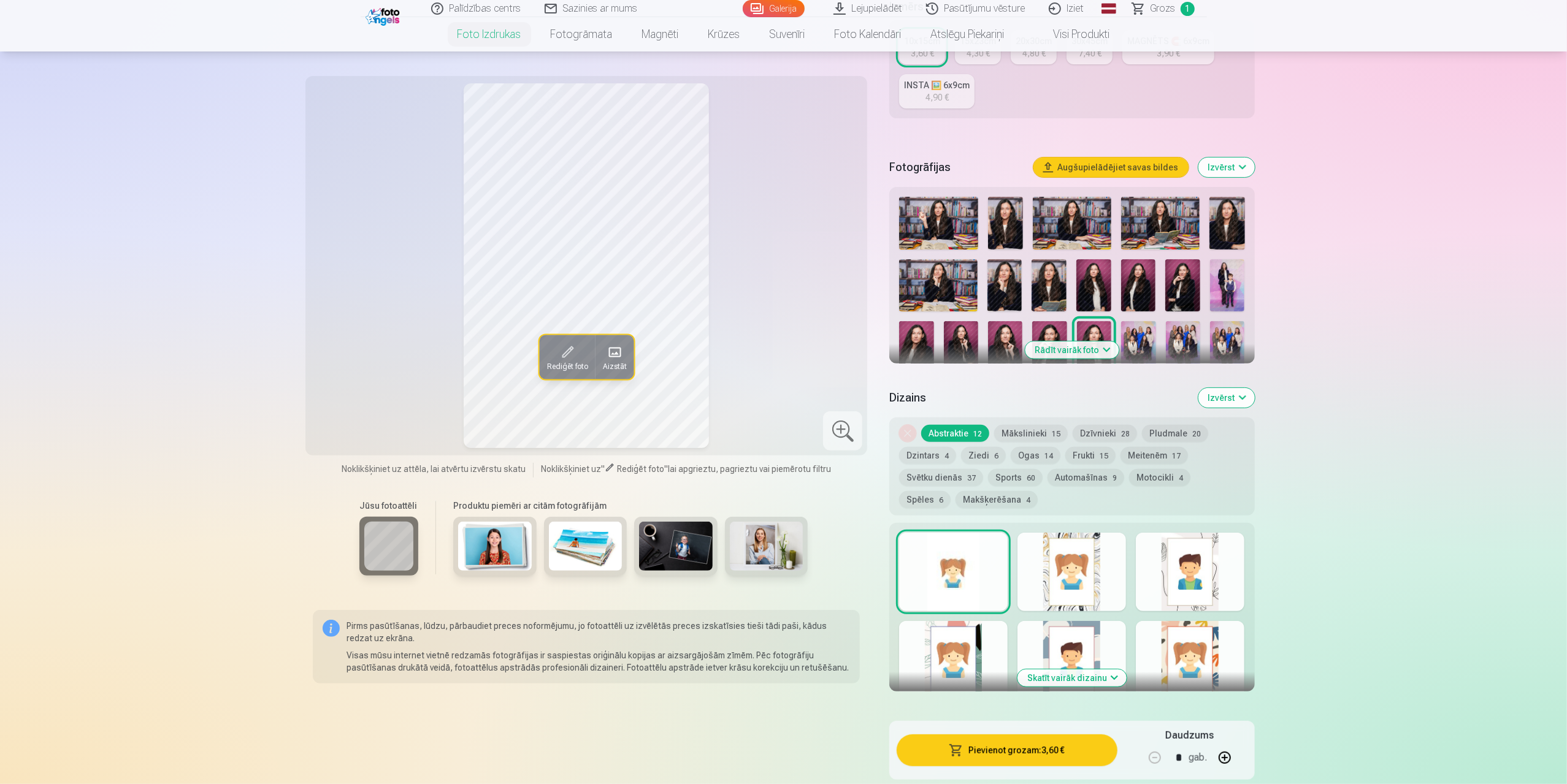
scroll to position [368, 0]
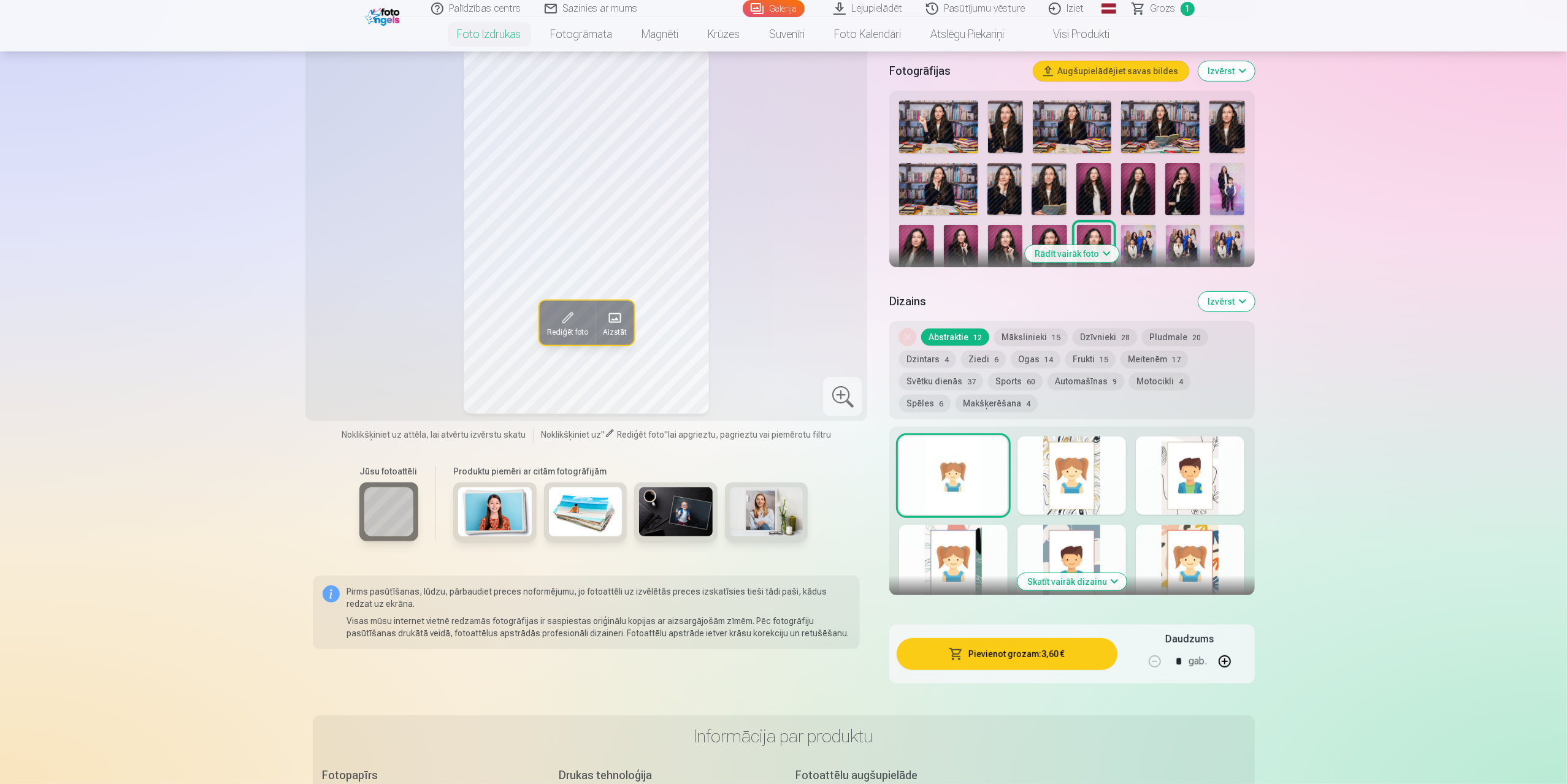
click at [1086, 487] on div at bounding box center [1071, 476] width 109 height 78
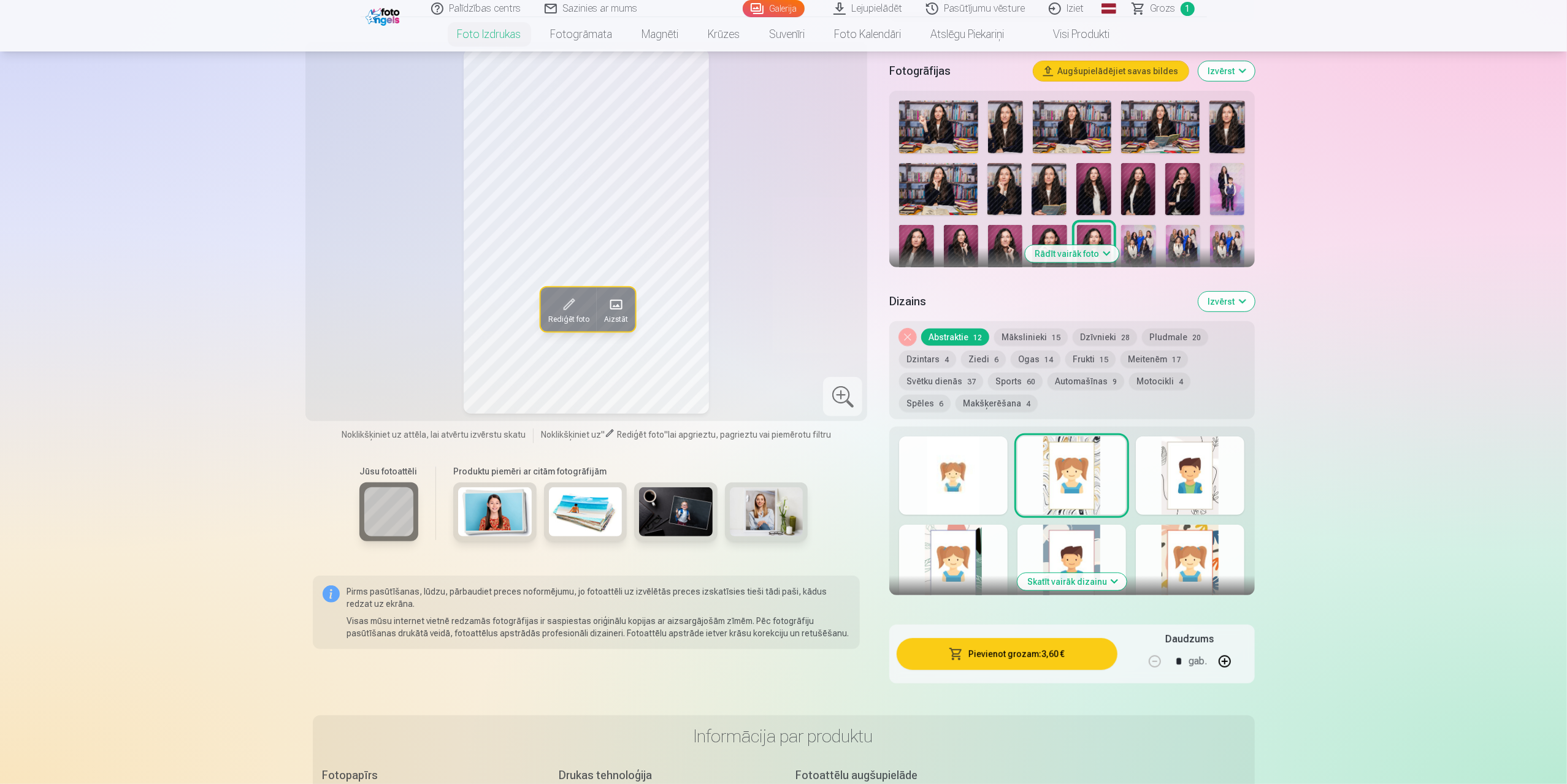
click at [1180, 483] on div at bounding box center [1190, 476] width 109 height 78
click at [1185, 558] on div at bounding box center [1190, 564] width 109 height 78
click at [1087, 545] on div at bounding box center [1071, 564] width 109 height 78
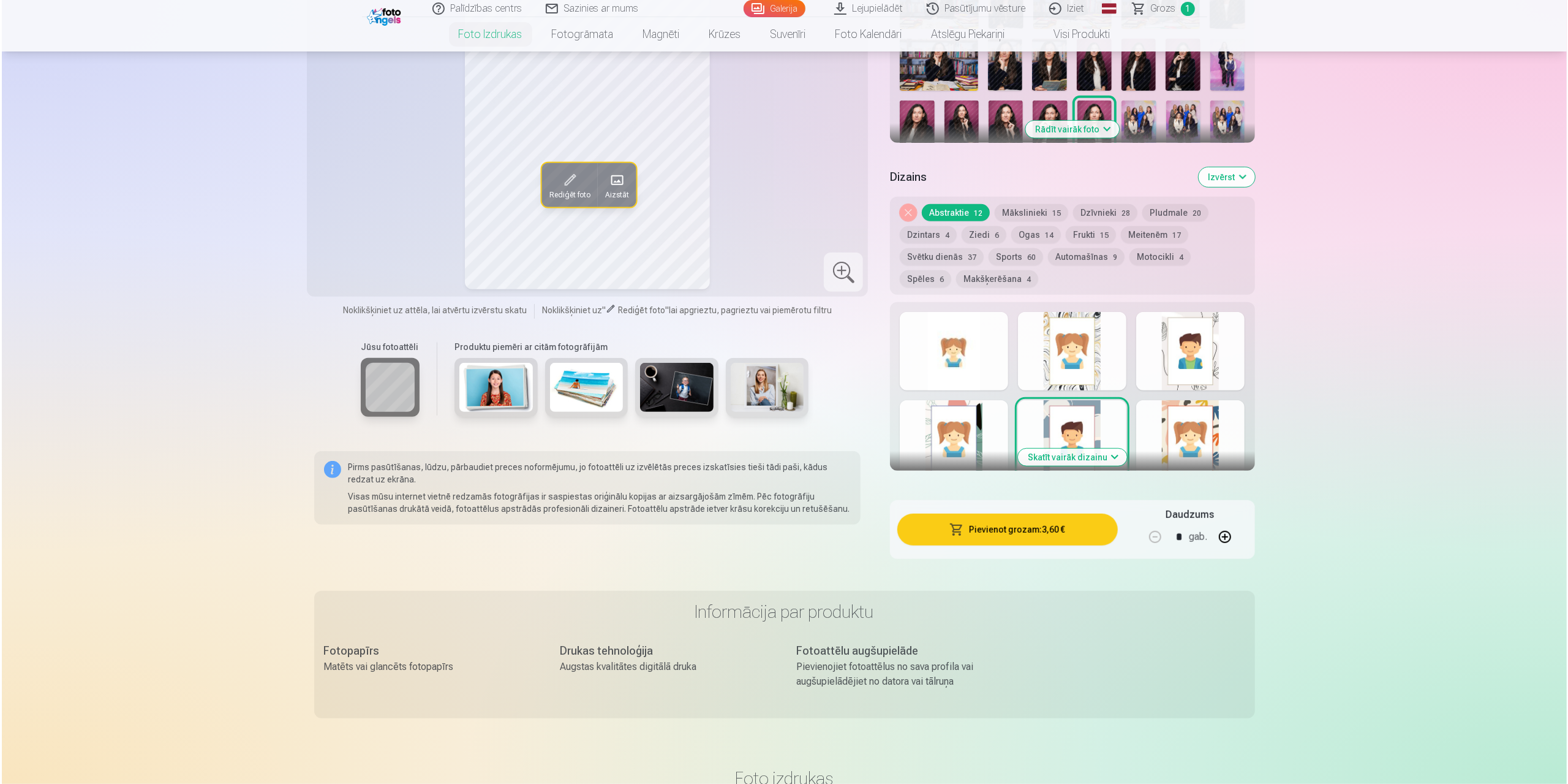
scroll to position [491, 0]
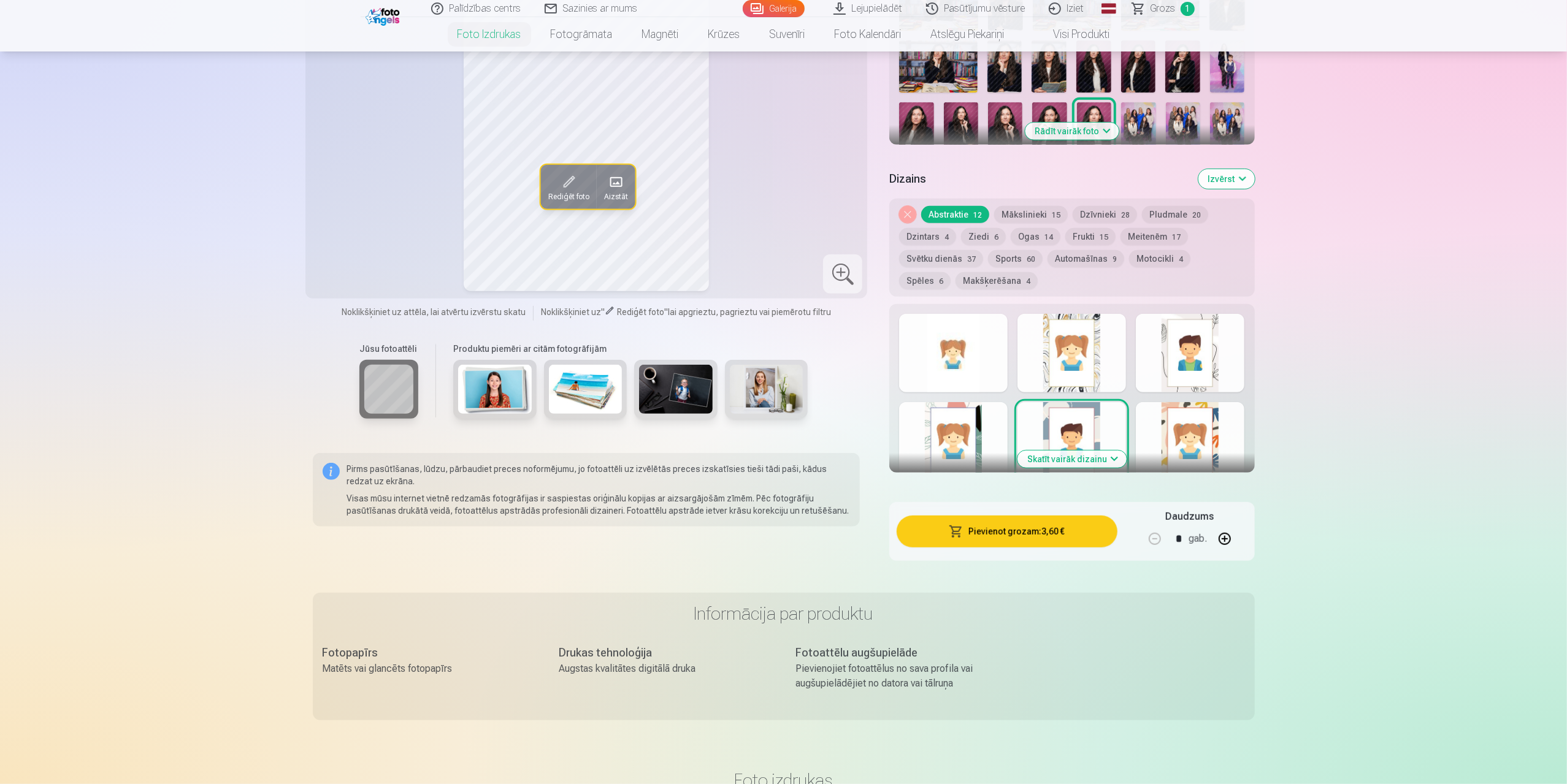
click at [1063, 458] on button "Skatīt vairāk dizainu" at bounding box center [1072, 459] width 109 height 17
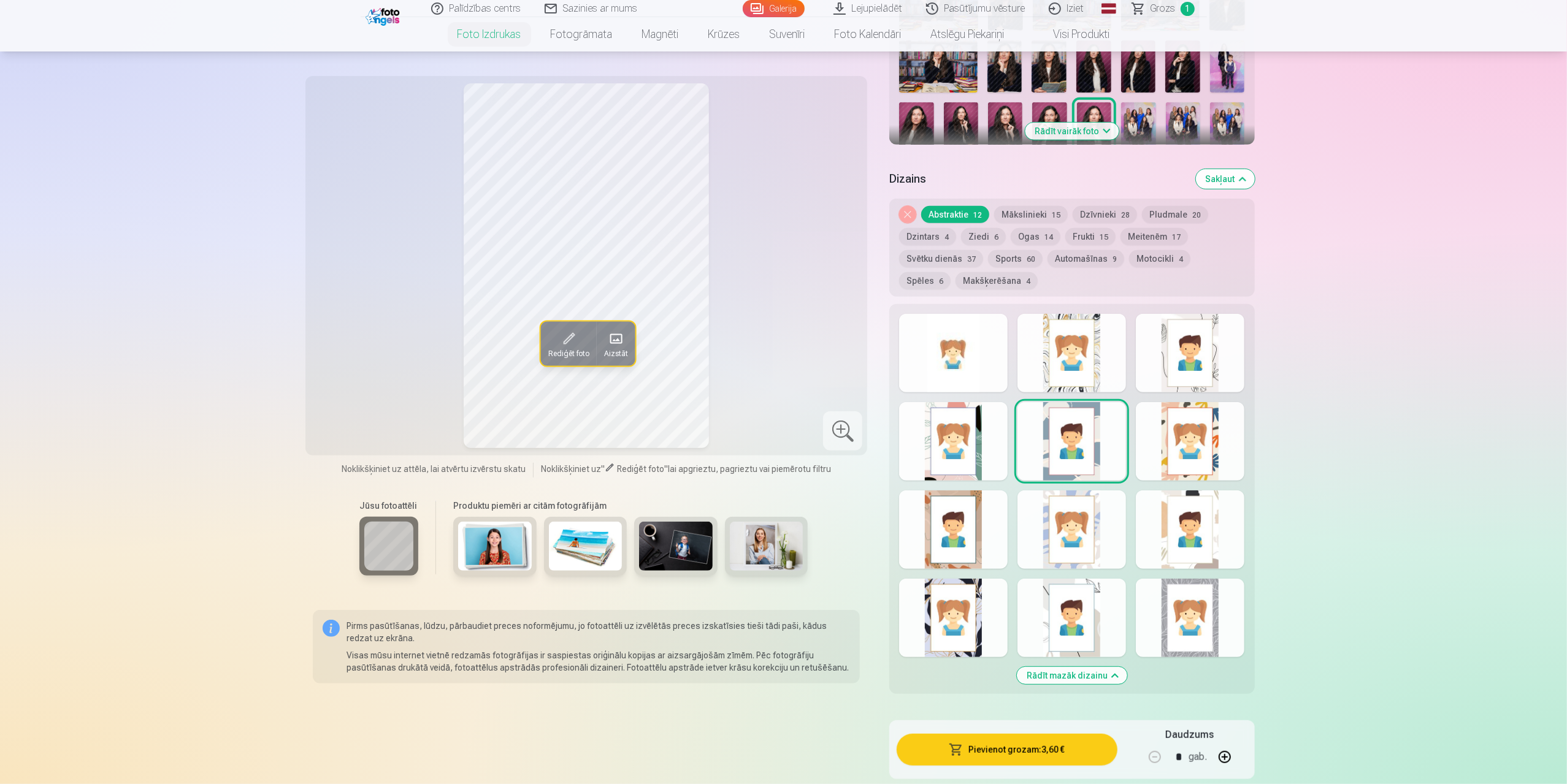
click at [956, 331] on div at bounding box center [953, 353] width 109 height 78
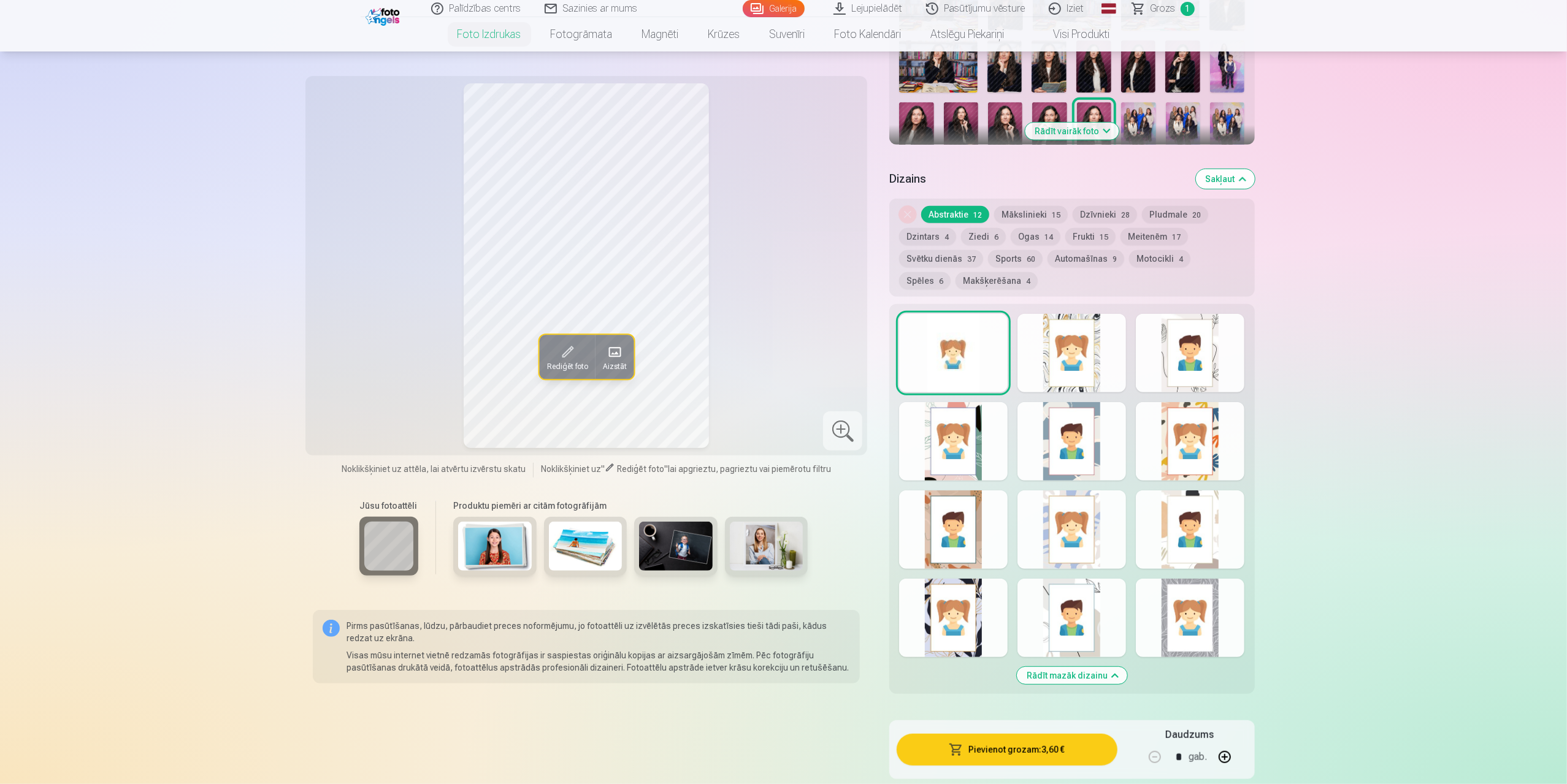
click at [1052, 748] on button "Pievienot grozam : 3,60 €" at bounding box center [1006, 750] width 220 height 32
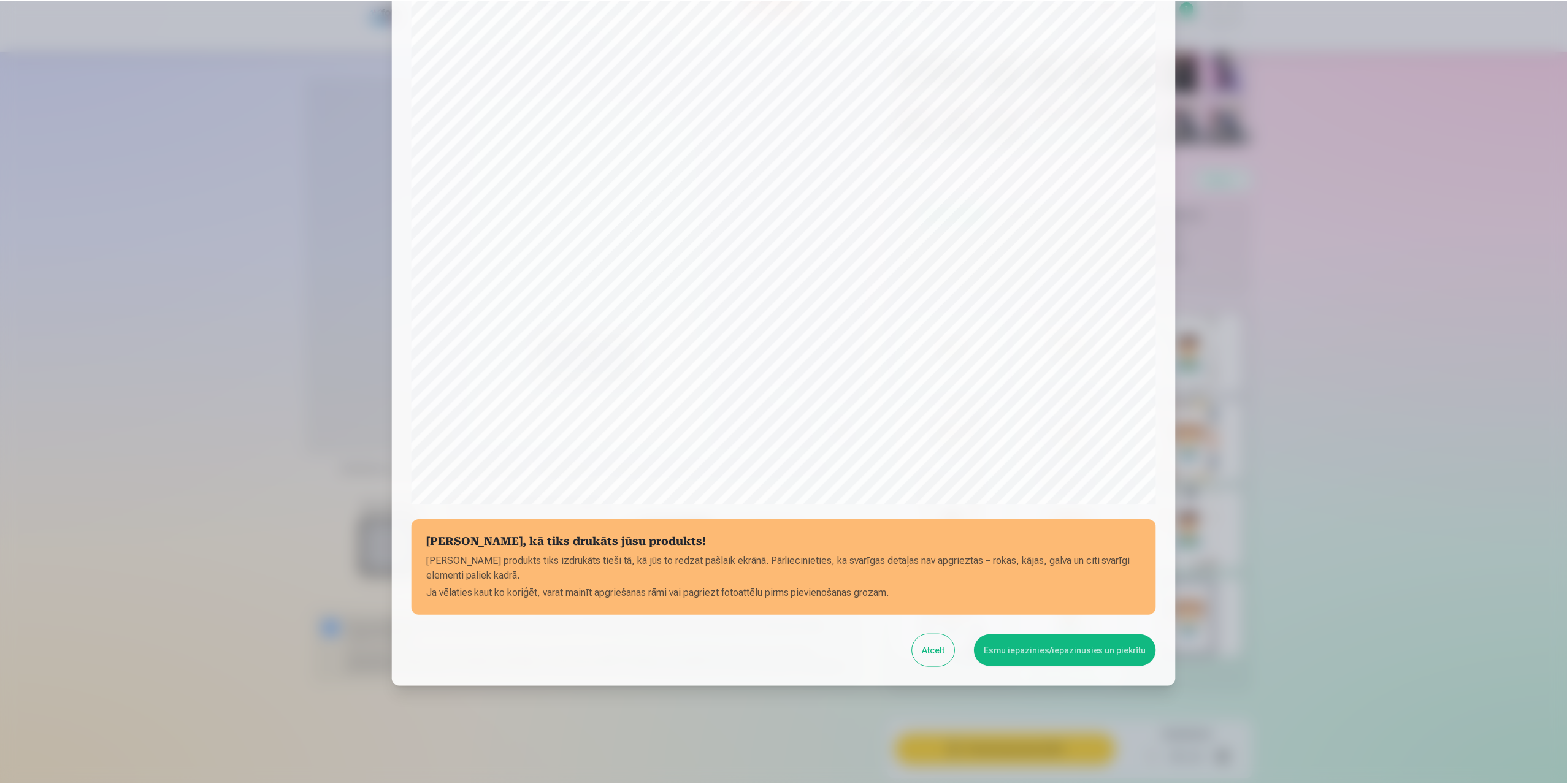
scroll to position [98, 0]
click at [1012, 656] on button "Esmu iepazinies/iepazinusies un piekrītu" at bounding box center [1067, 651] width 182 height 32
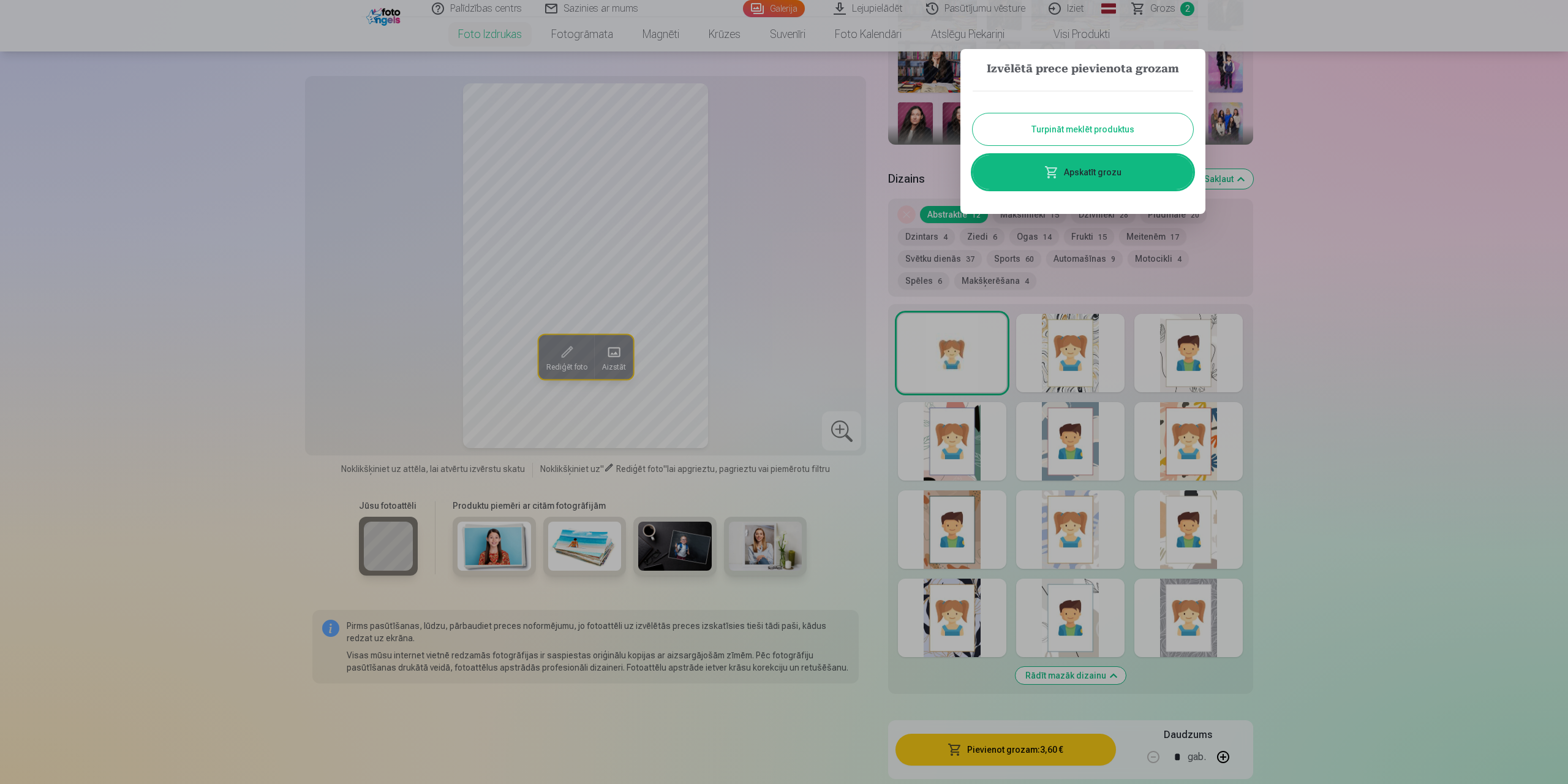
click at [1007, 138] on button "Turpināt meklēt produktus" at bounding box center [1083, 129] width 220 height 32
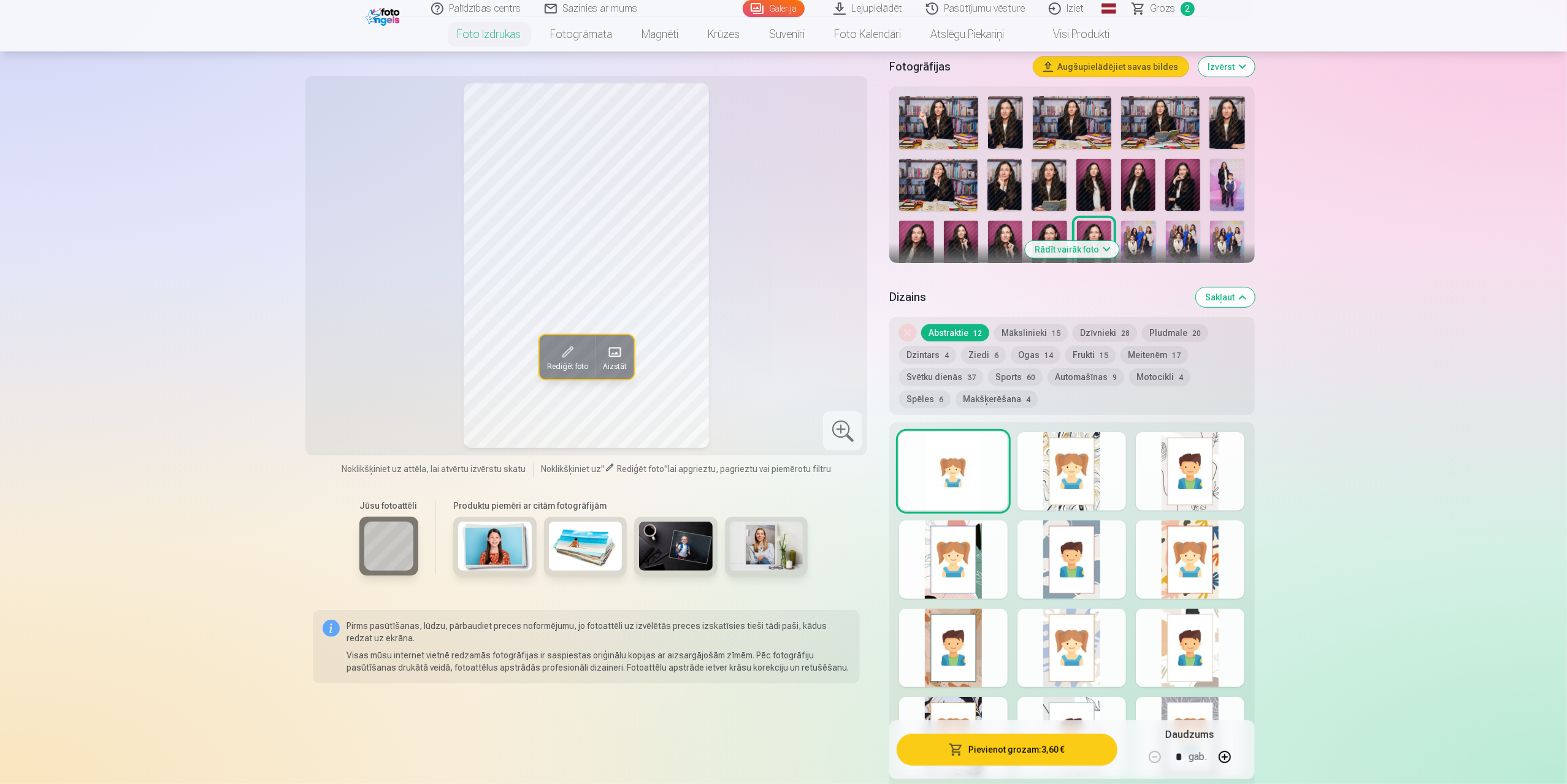
scroll to position [61, 0]
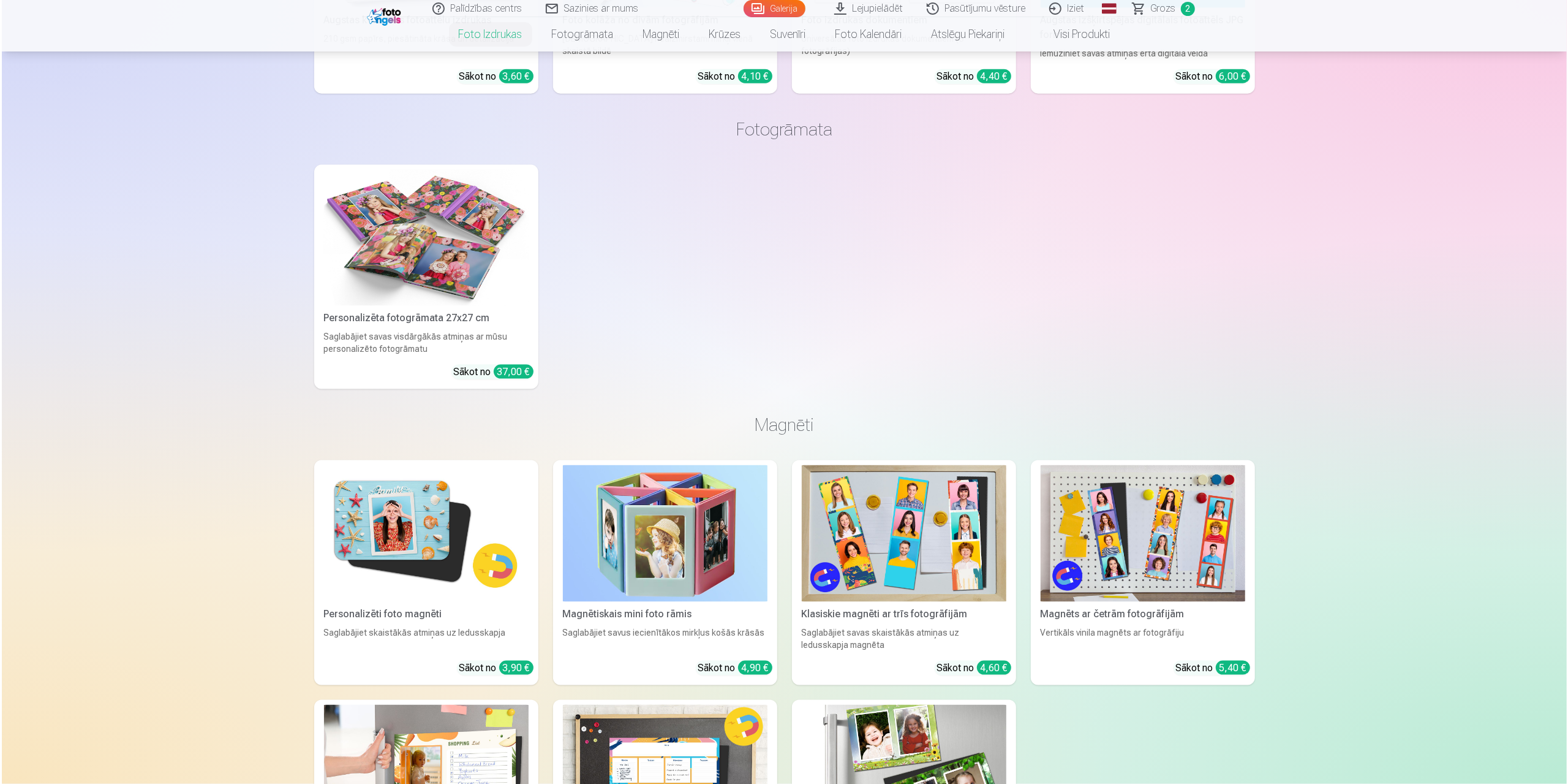
scroll to position [1650, 0]
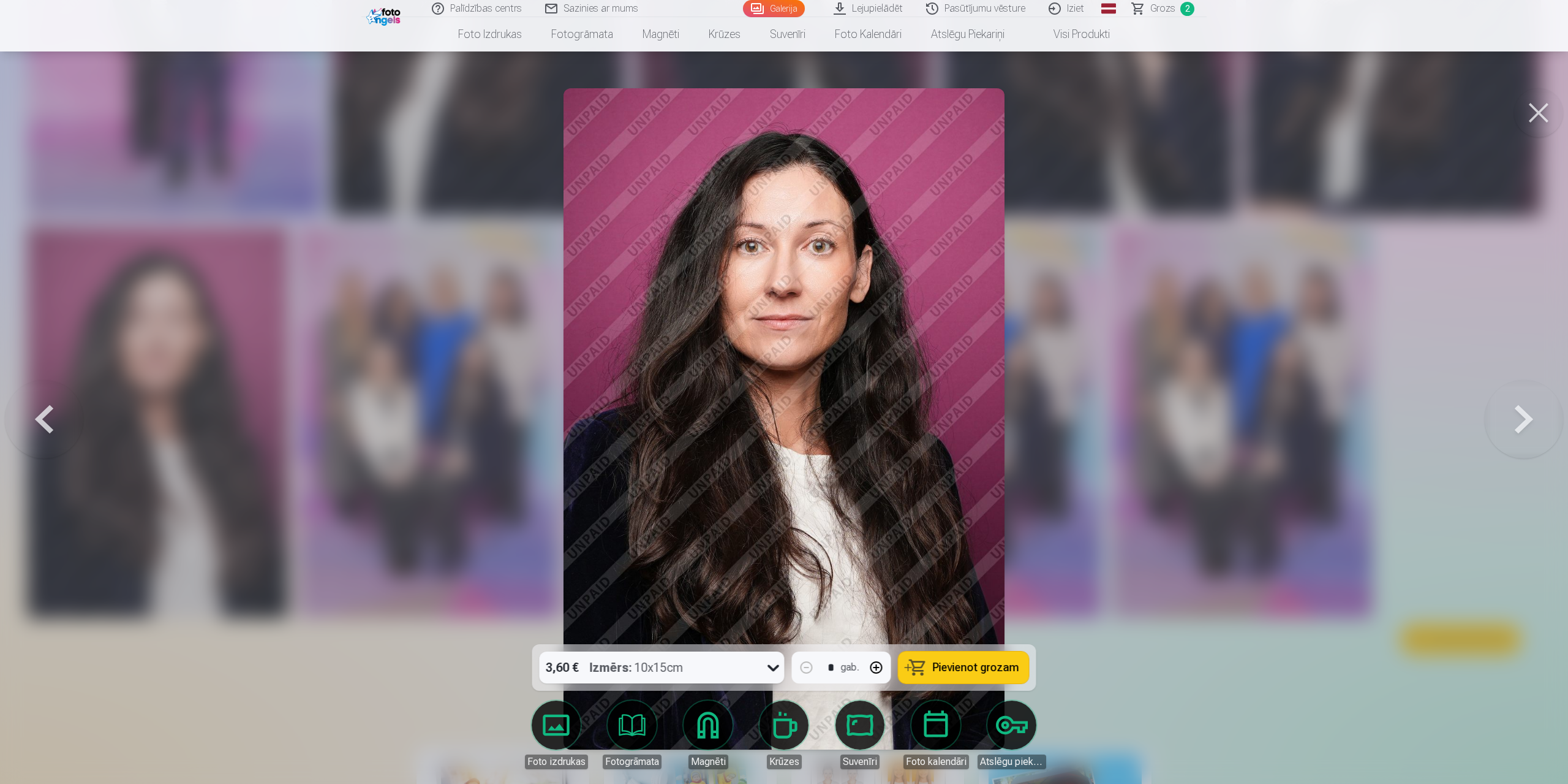
click at [1519, 421] on button at bounding box center [1524, 419] width 78 height 426
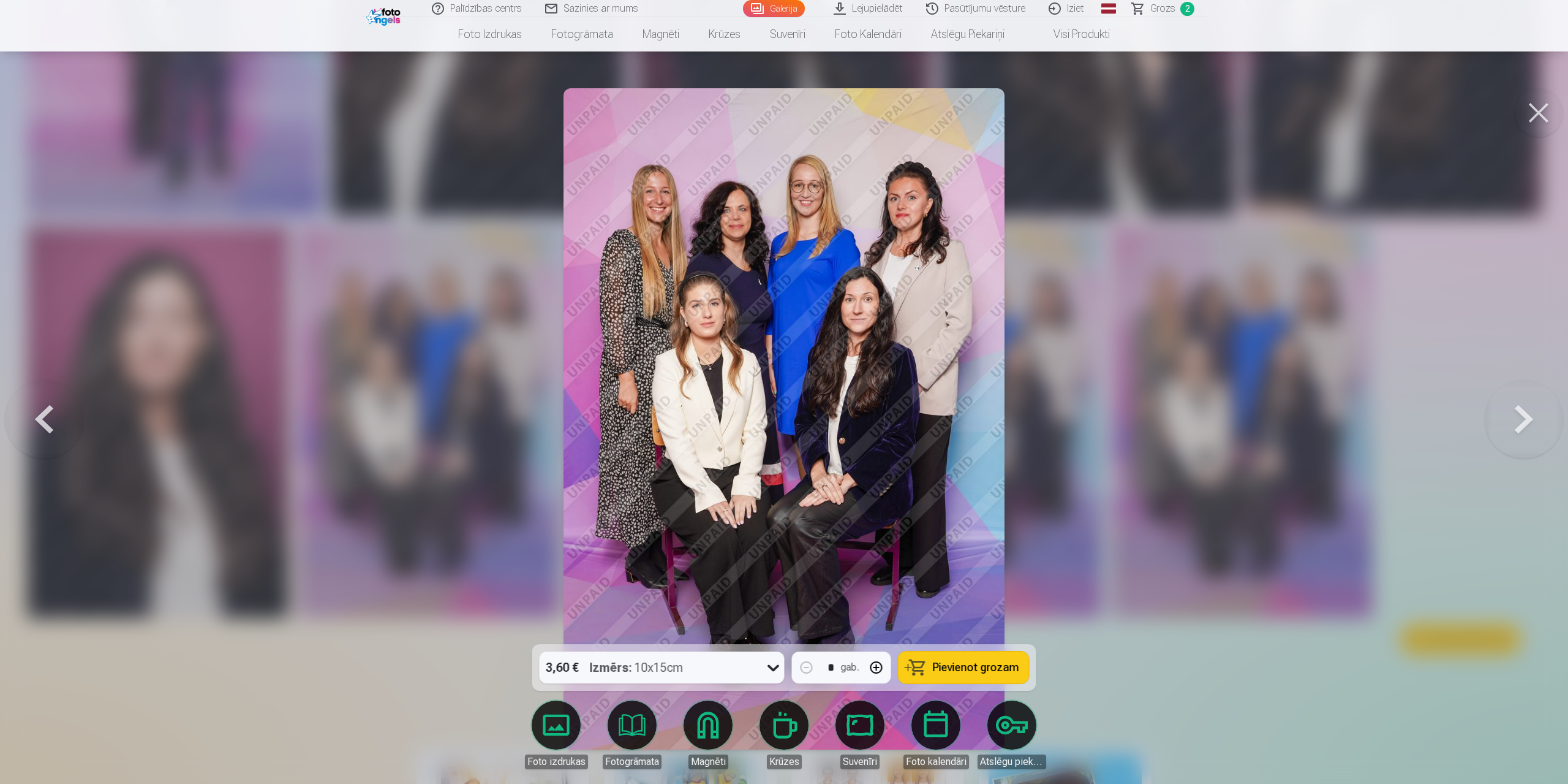
click at [1519, 420] on button at bounding box center [1524, 419] width 78 height 426
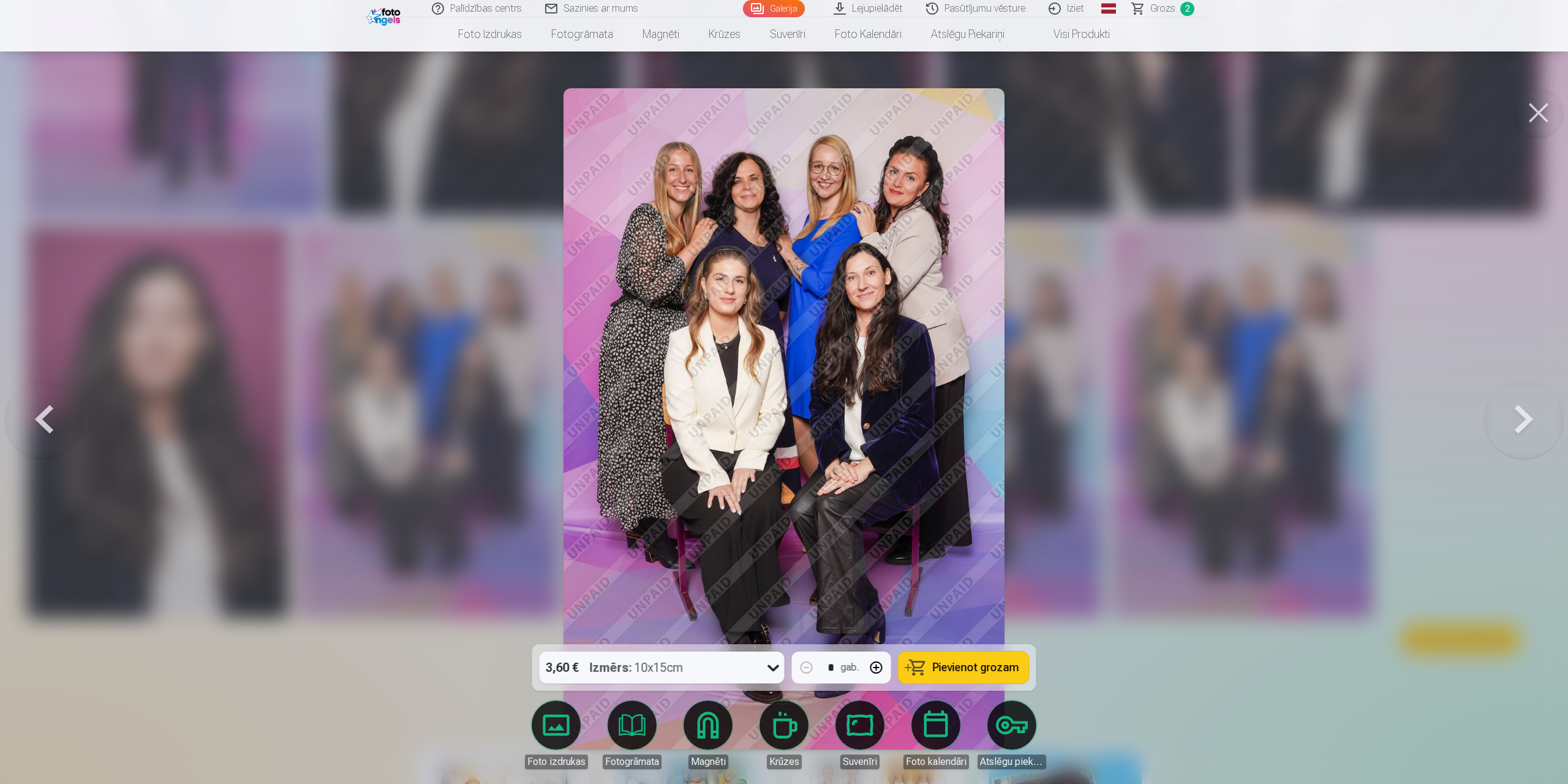
click at [1547, 109] on button at bounding box center [1539, 113] width 49 height 49
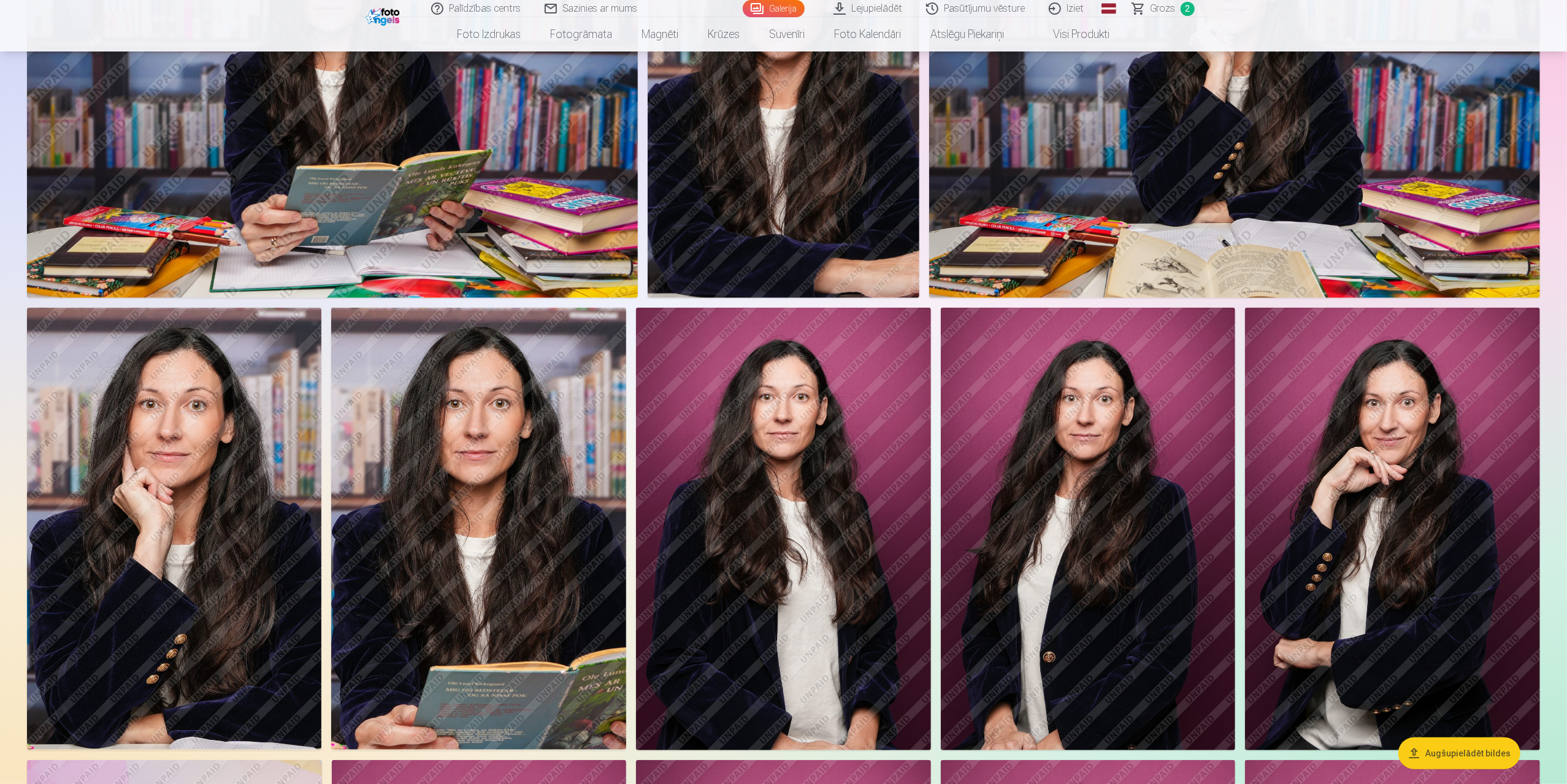
scroll to position [858, 0]
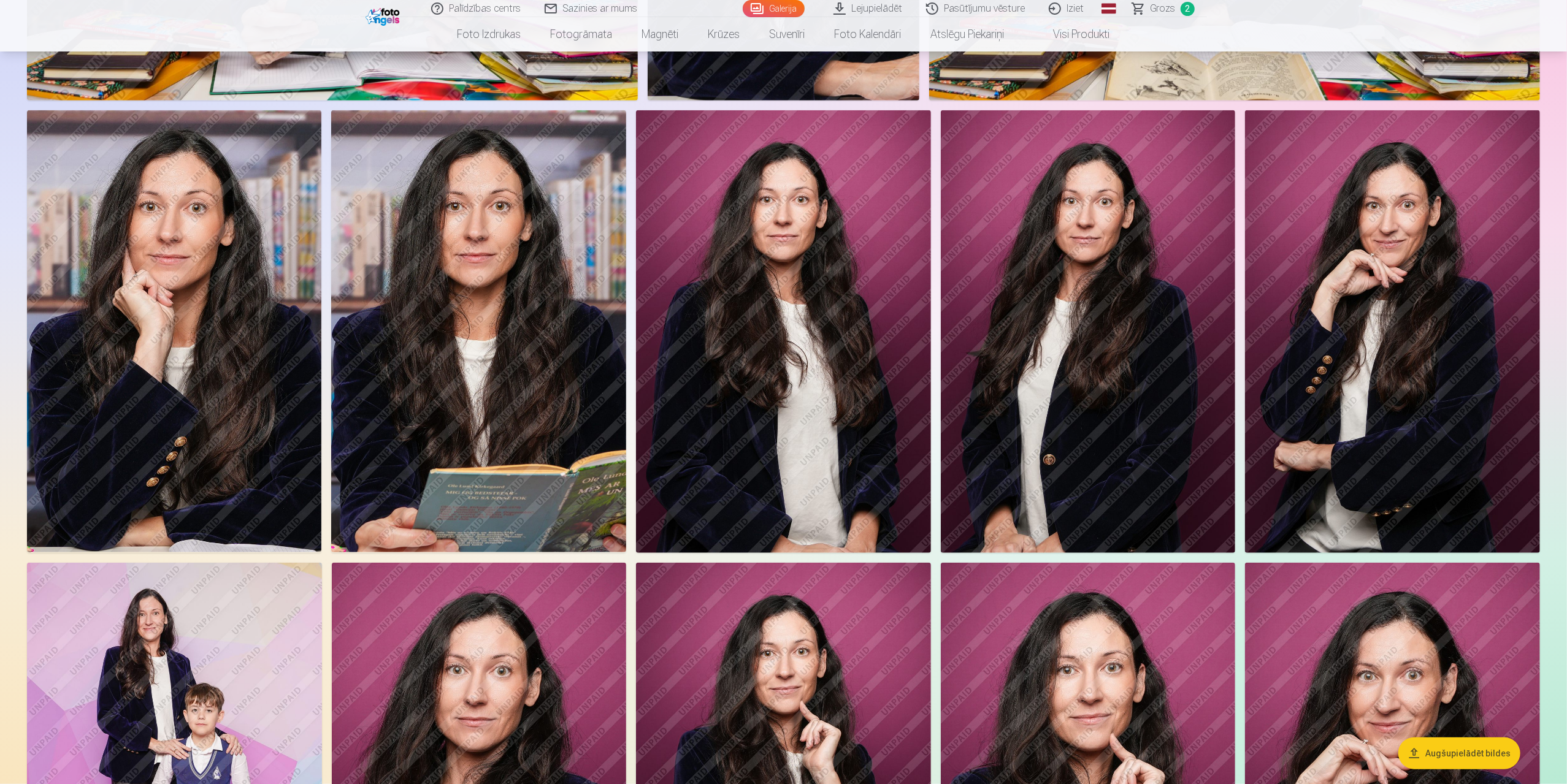
click at [1439, 744] on button "Augšupielādēt bildes" at bounding box center [1459, 753] width 122 height 32
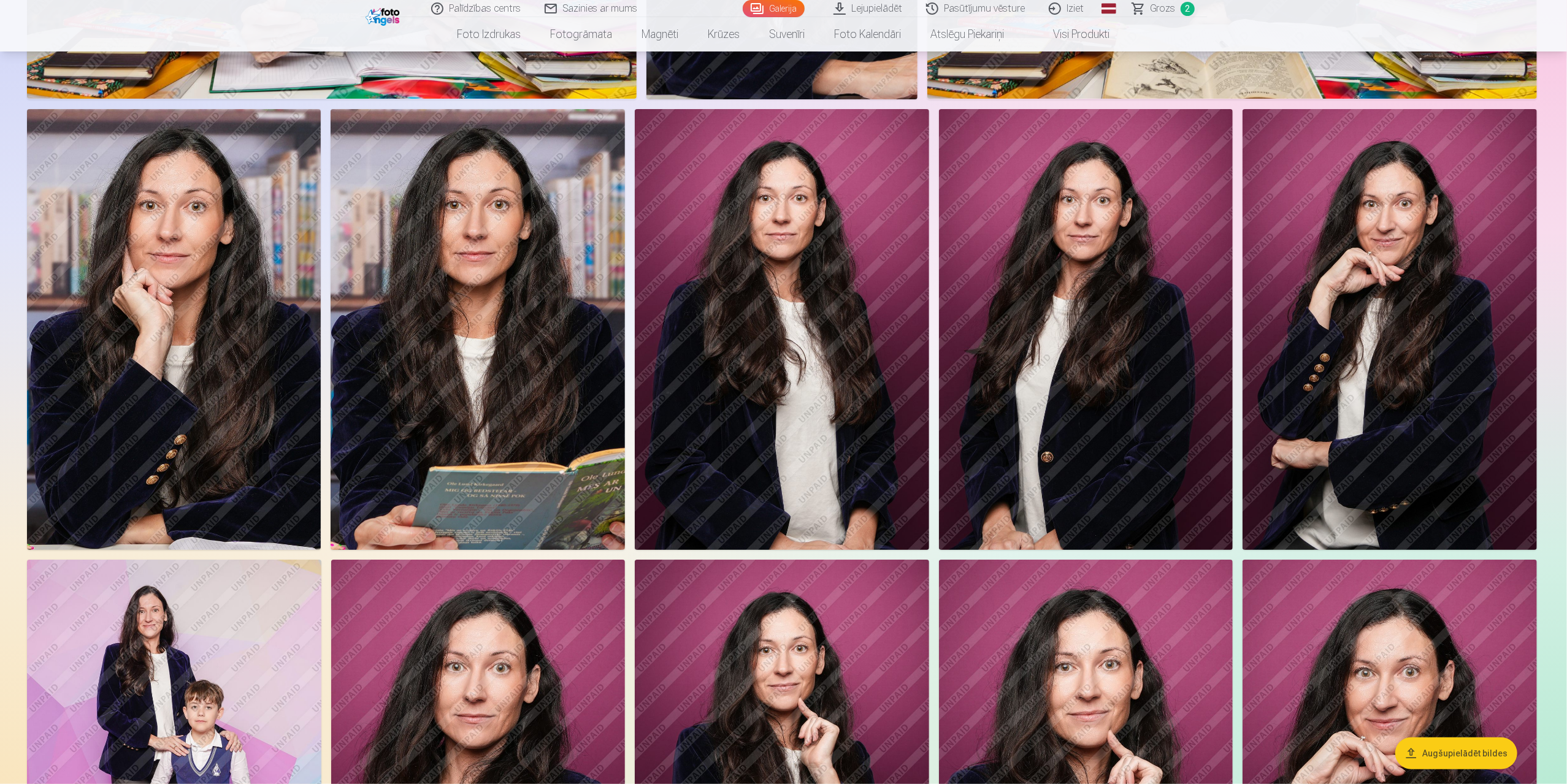
scroll to position [859, 0]
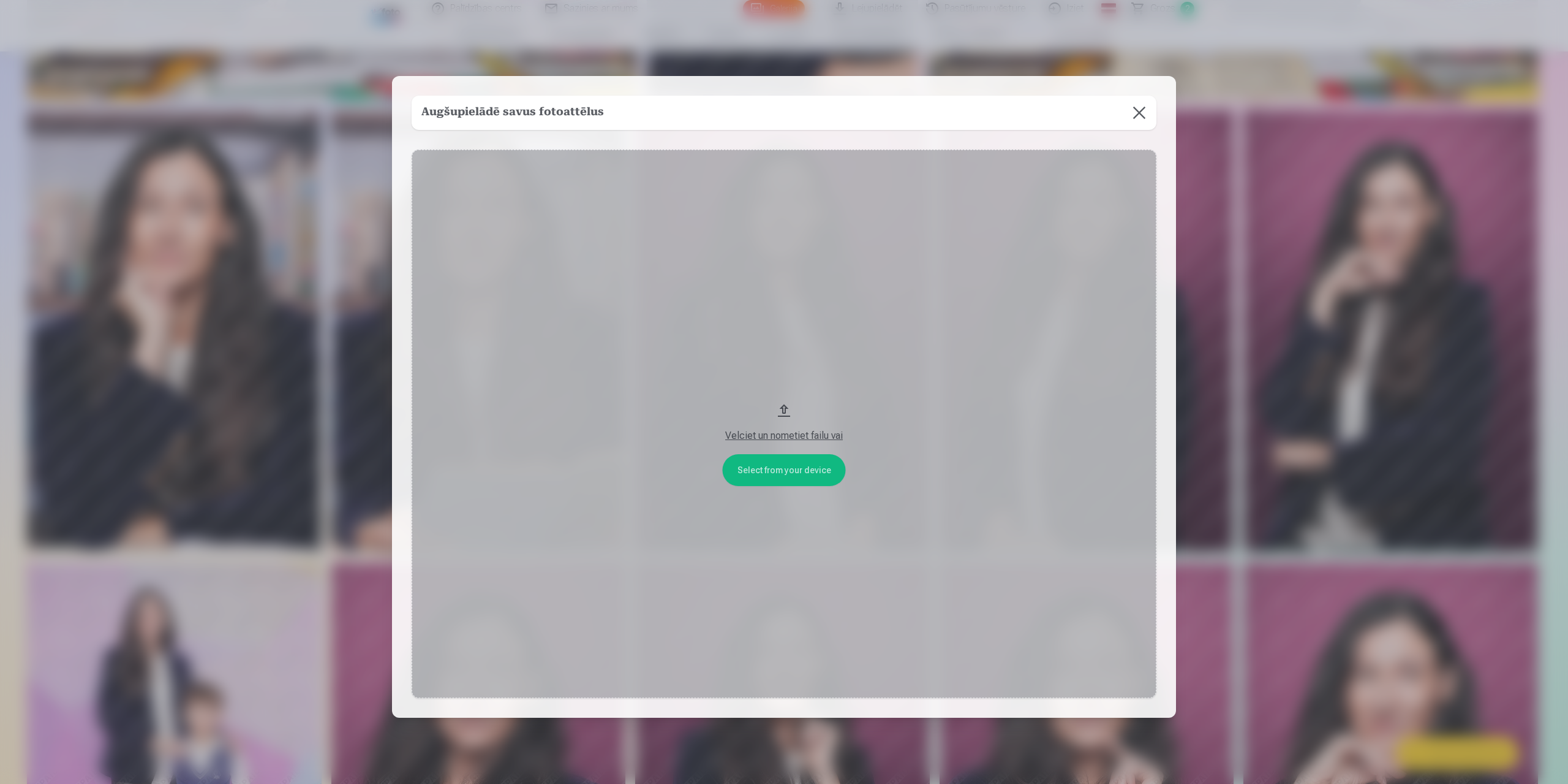
click at [767, 474] on button "Velciet un nometiet failu vai" at bounding box center [784, 424] width 745 height 549
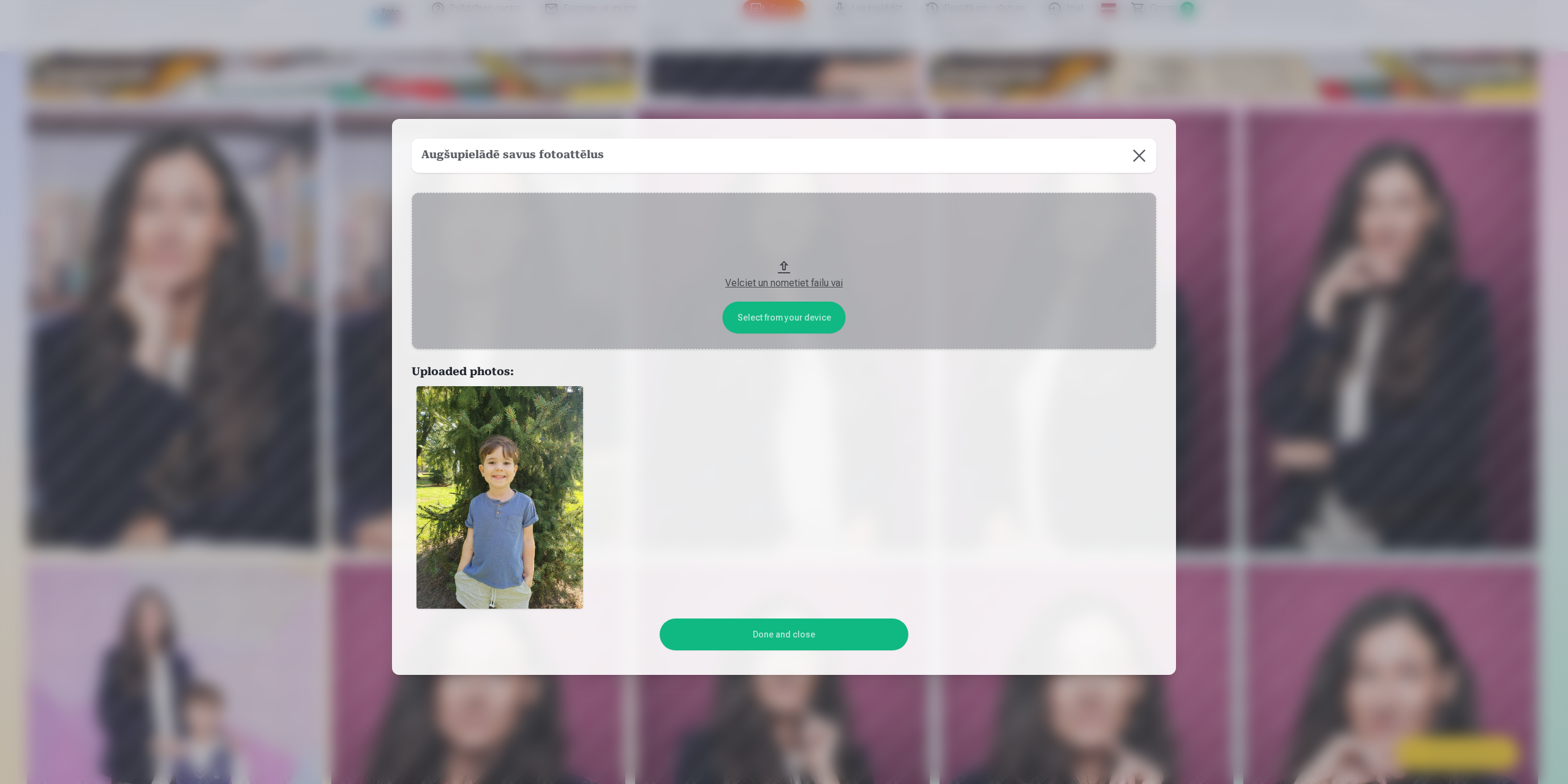
drag, startPoint x: 781, startPoint y: 644, endPoint x: 853, endPoint y: 669, distance: 76.2
click at [781, 644] on button "Done and close" at bounding box center [784, 634] width 248 height 32
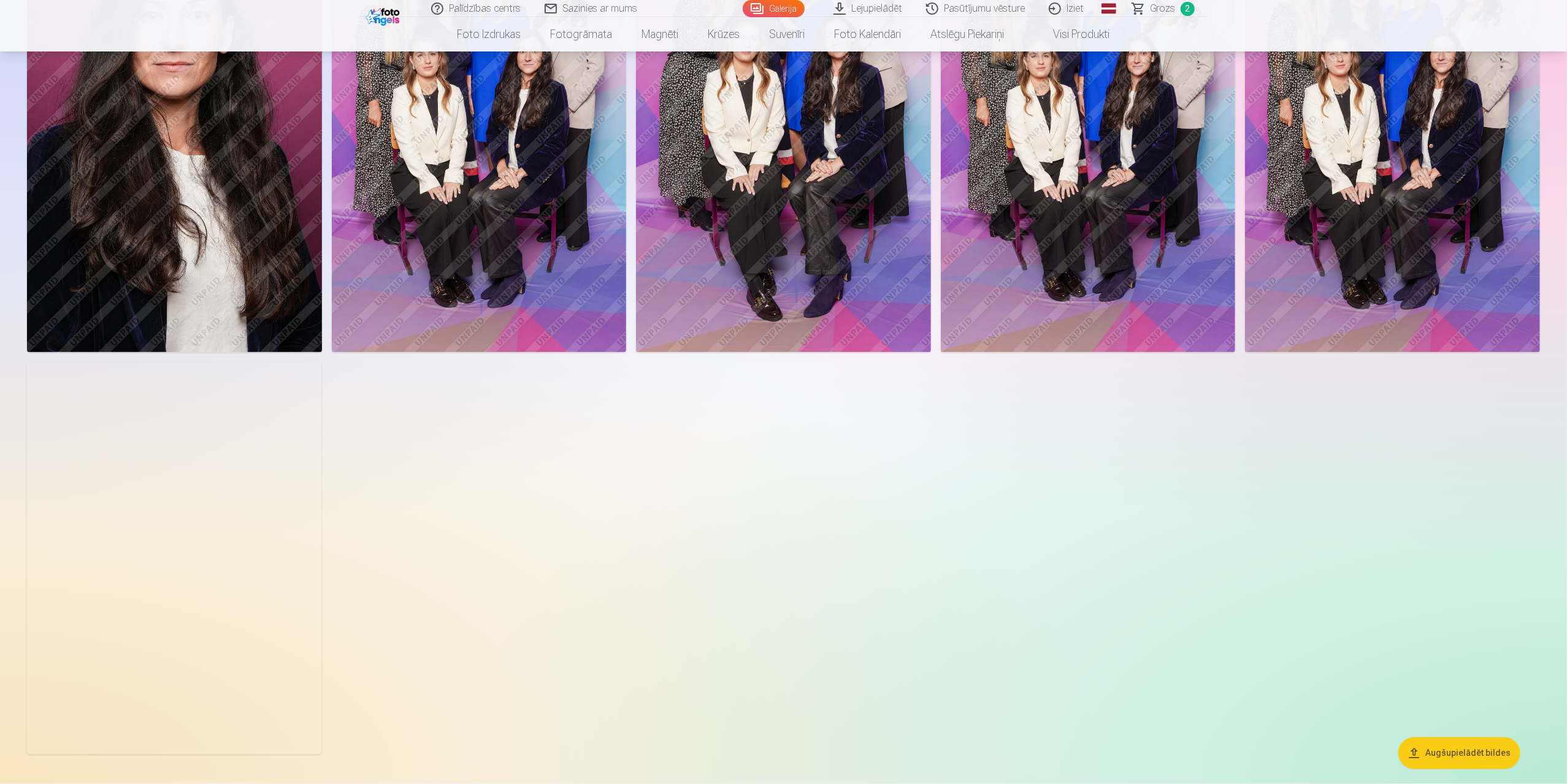
scroll to position [2207, 0]
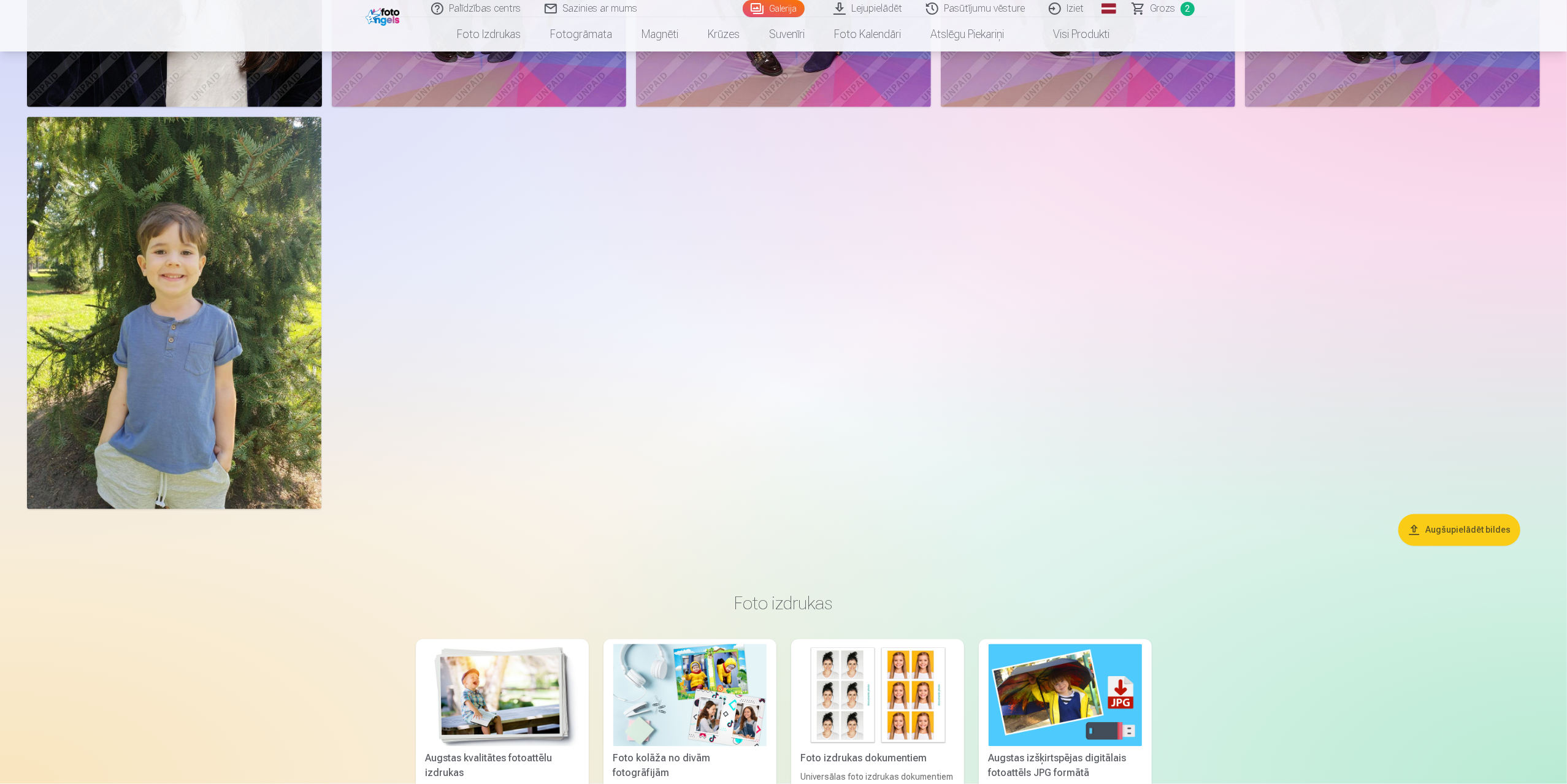
click at [1465, 526] on button "Augšupielādēt bildes" at bounding box center [1459, 530] width 122 height 32
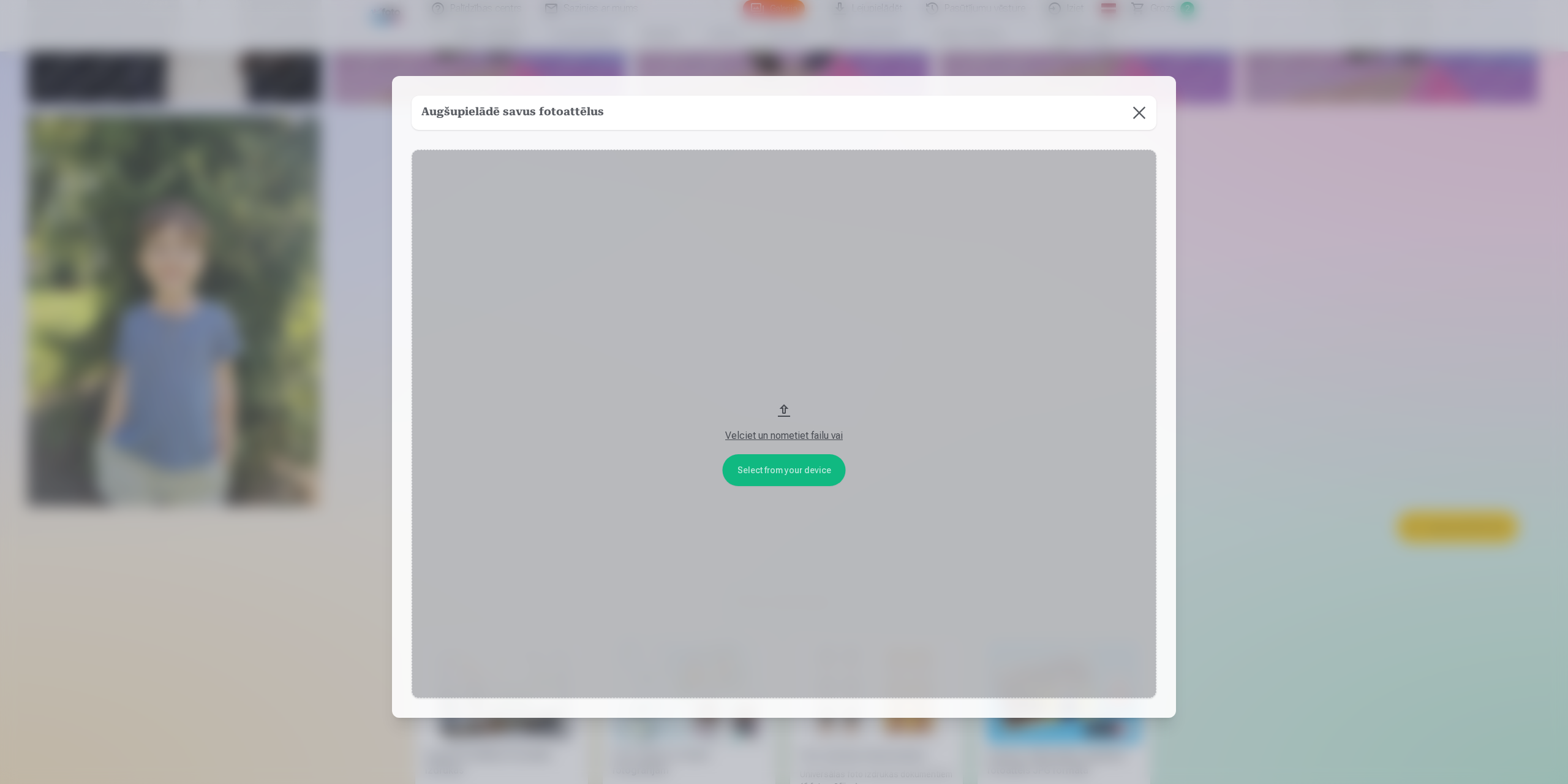
click at [811, 466] on button "Velciet un nometiet failu vai" at bounding box center [784, 424] width 745 height 549
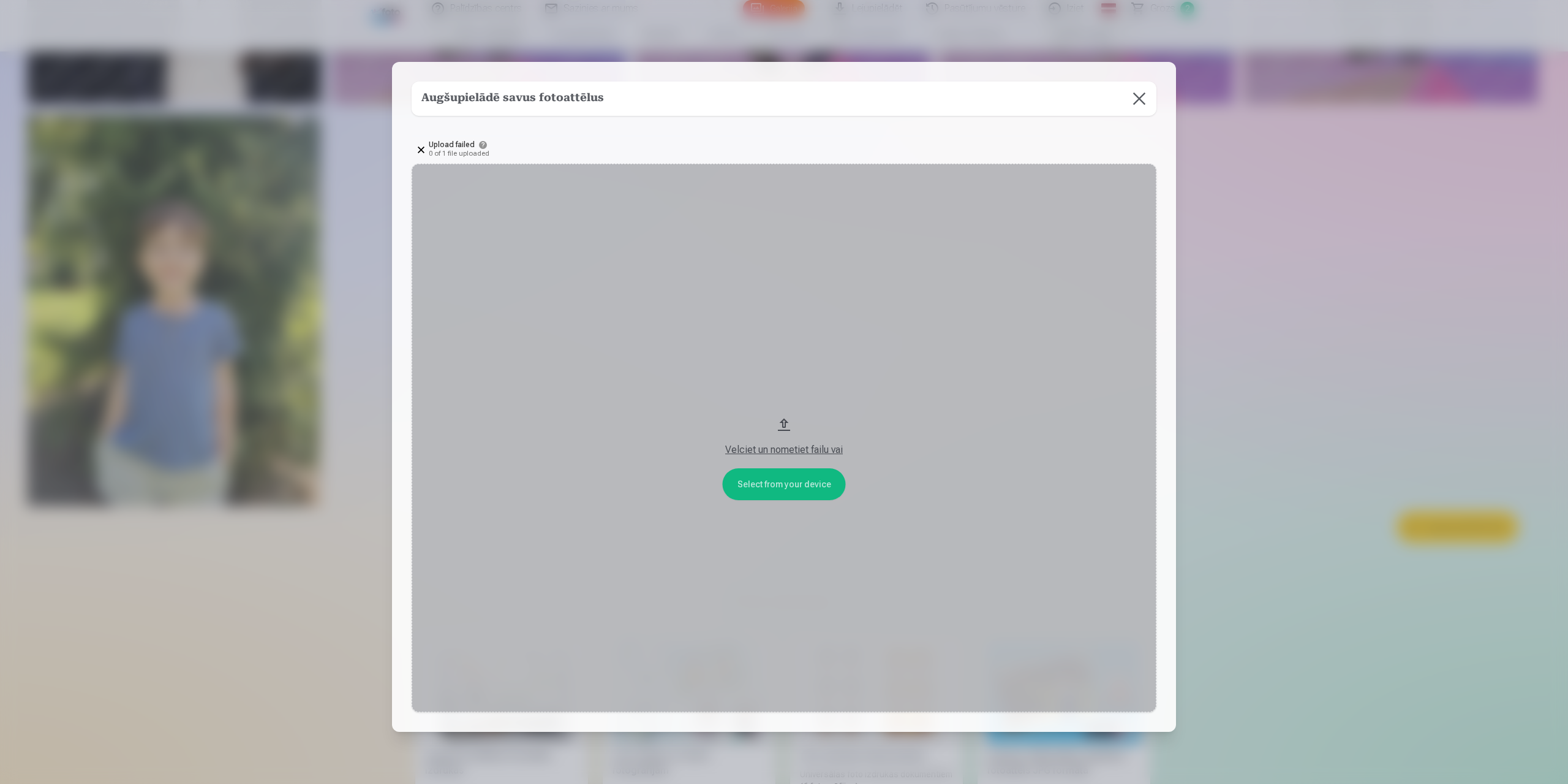
click at [783, 485] on button "Velciet un nometiet failu vai" at bounding box center [784, 438] width 745 height 549
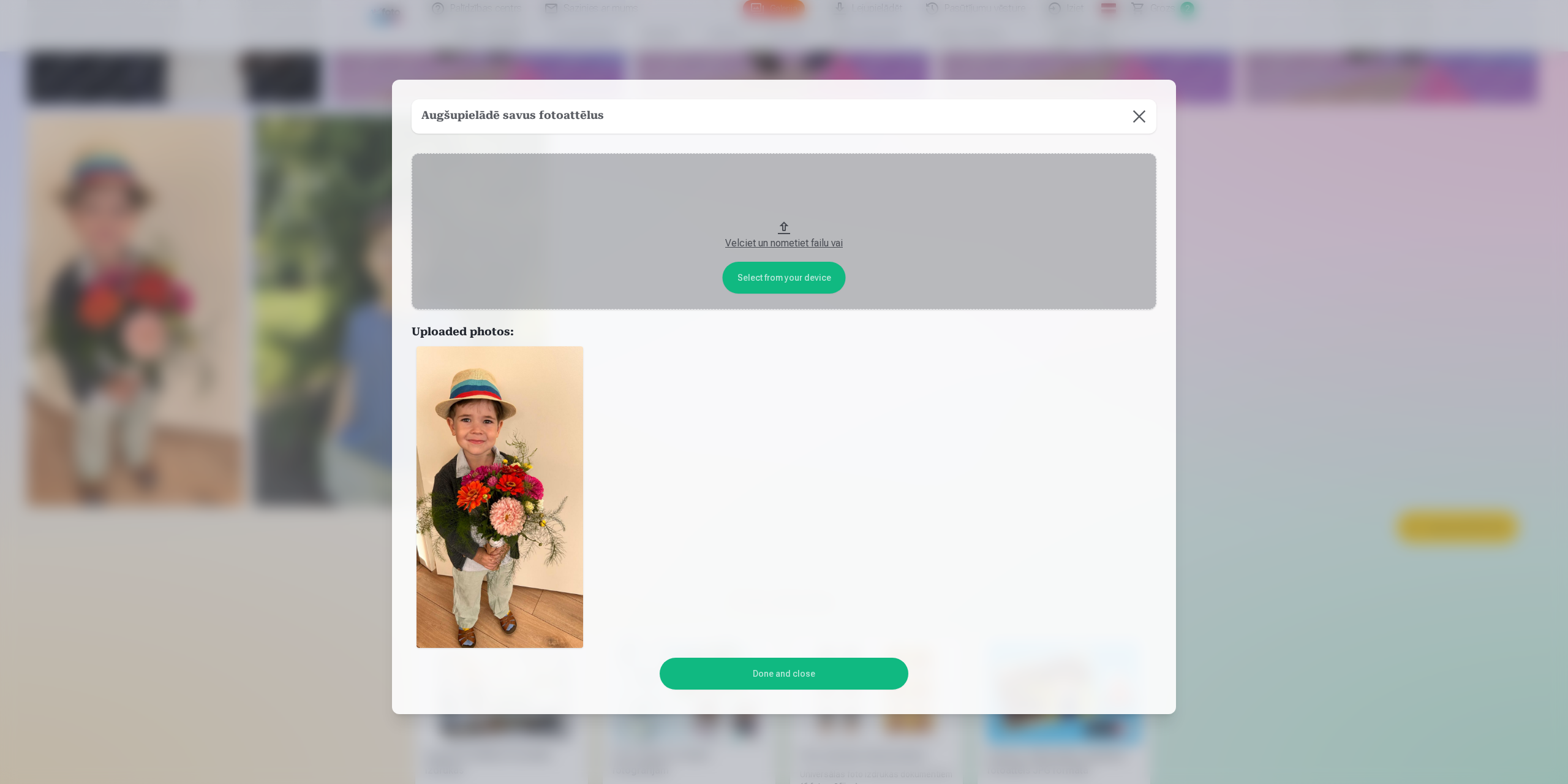
click at [783, 670] on button "Done and close" at bounding box center [784, 674] width 248 height 32
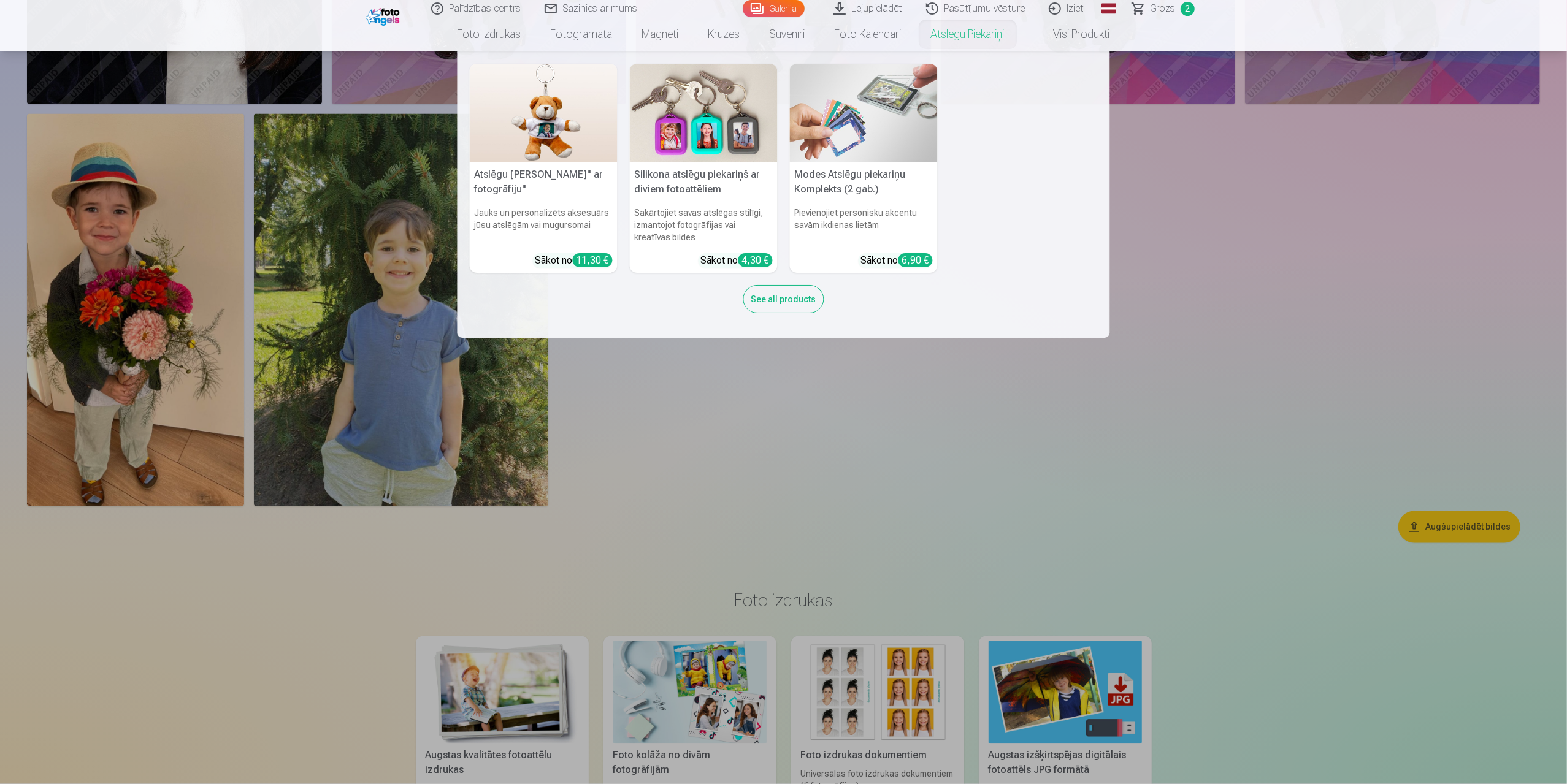
click at [975, 34] on link "Atslēgu piekariņi" at bounding box center [967, 34] width 103 height 34
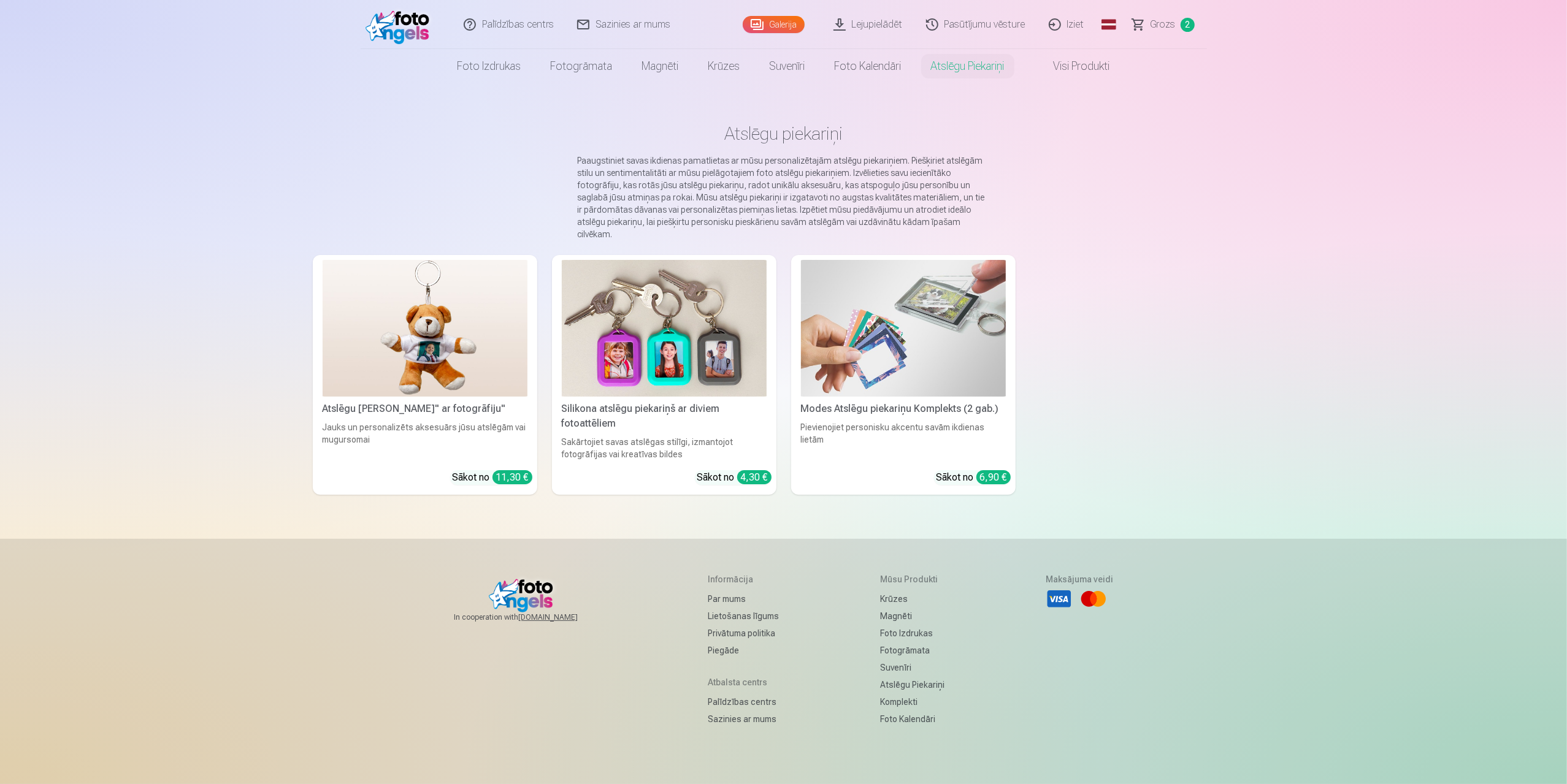
click at [644, 338] on img at bounding box center [664, 328] width 205 height 136
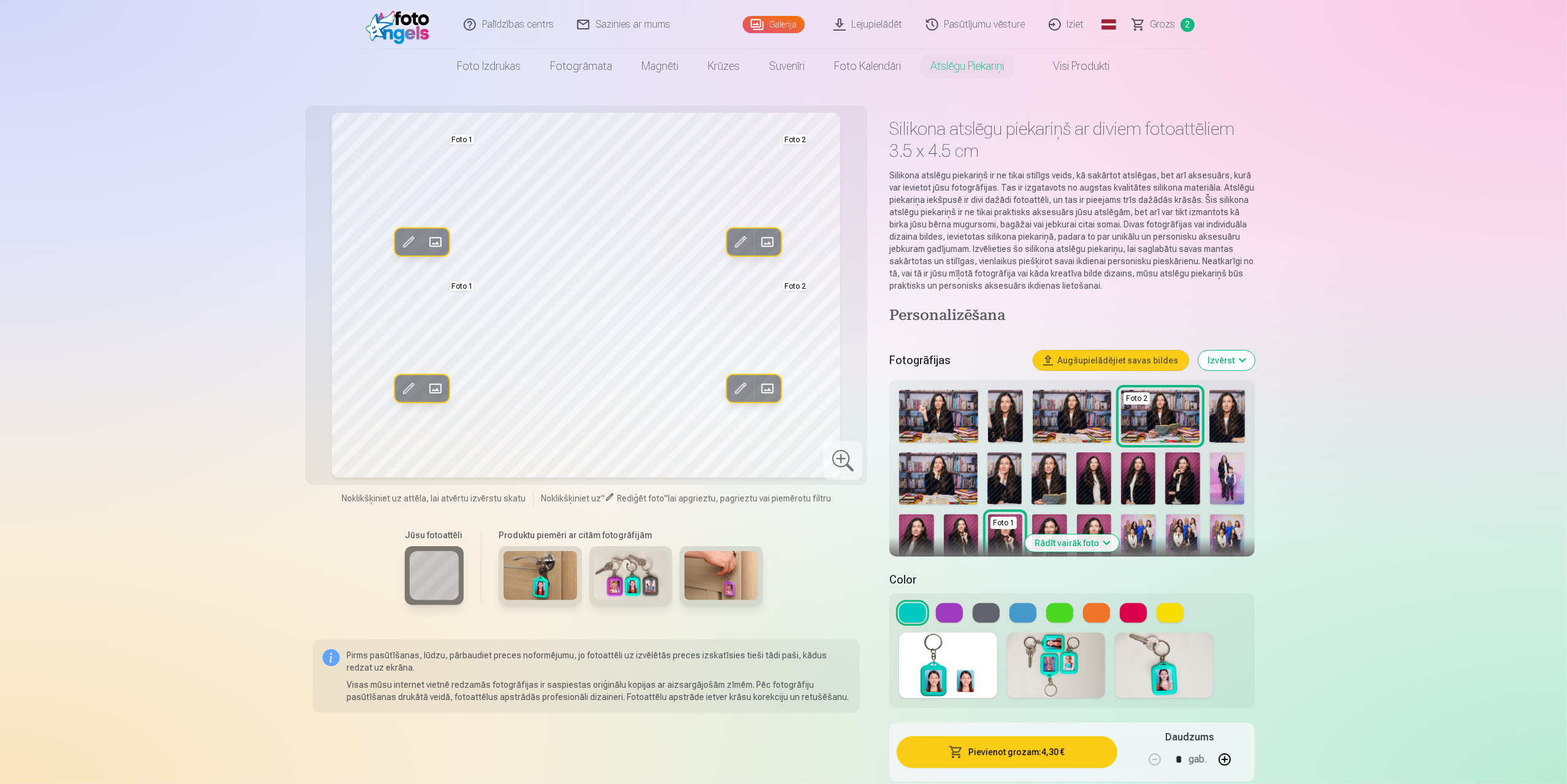
click at [764, 239] on span at bounding box center [768, 242] width 20 height 20
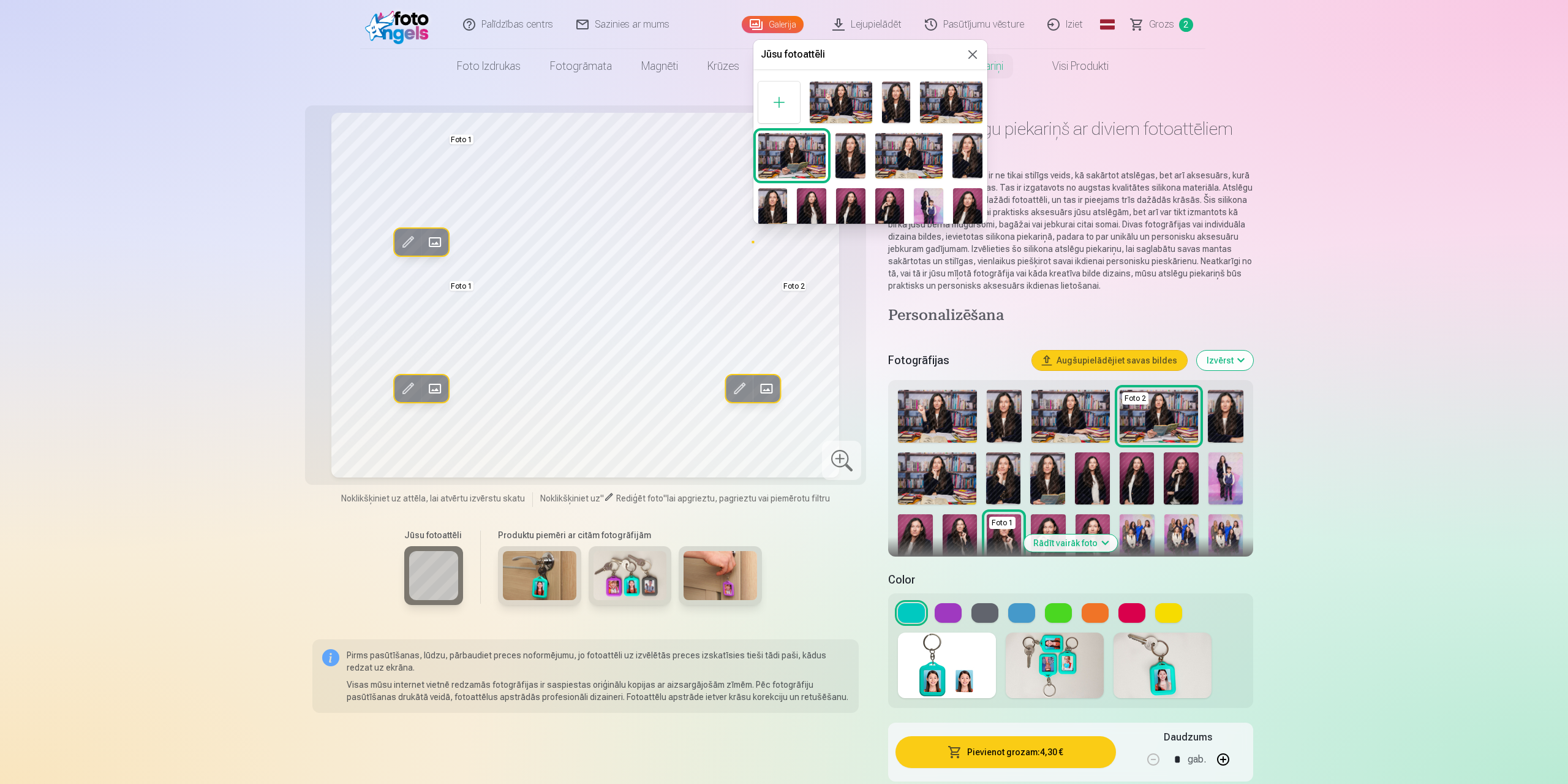
scroll to position [113, 0]
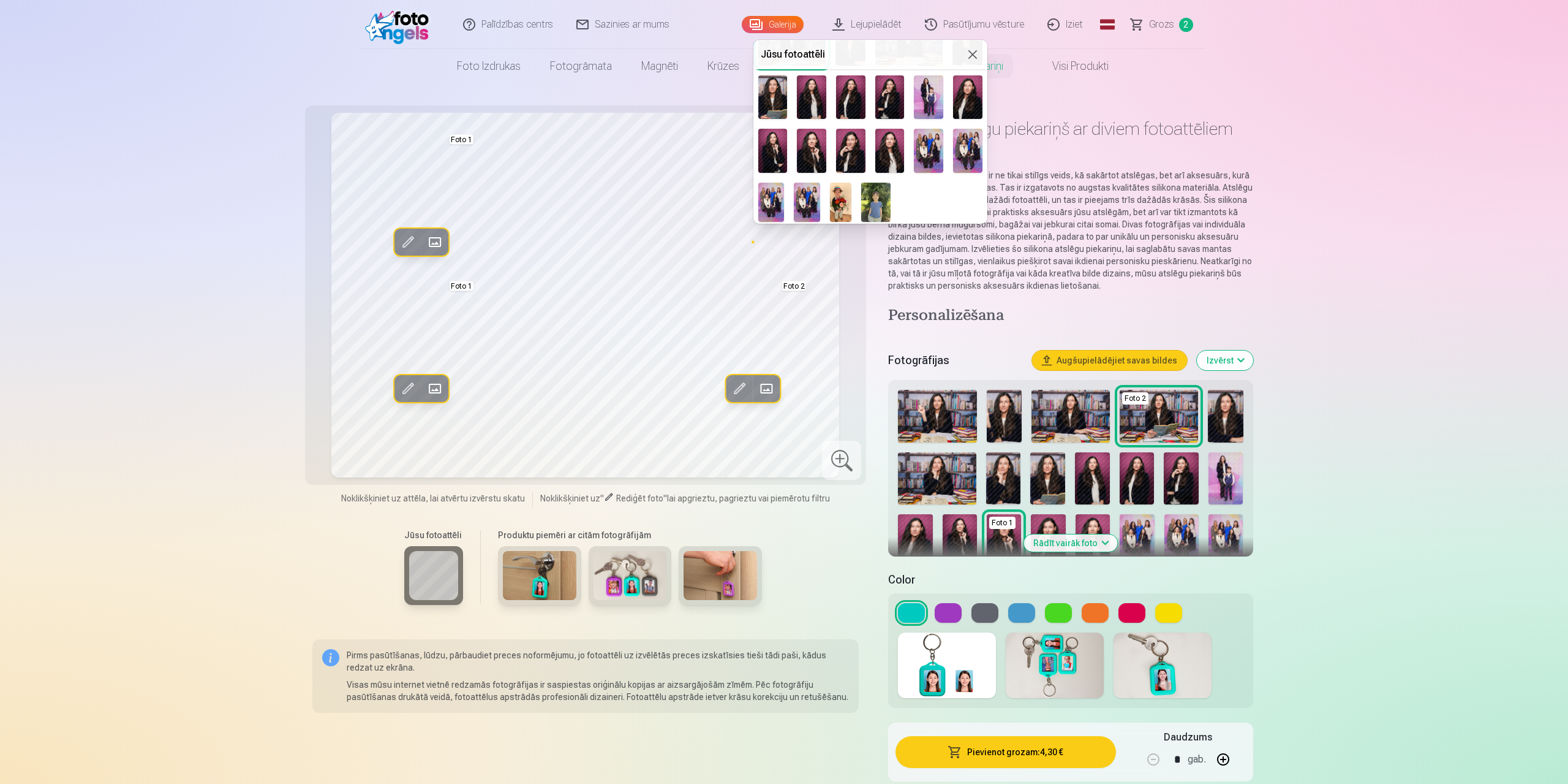
click at [841, 192] on img at bounding box center [841, 201] width 21 height 39
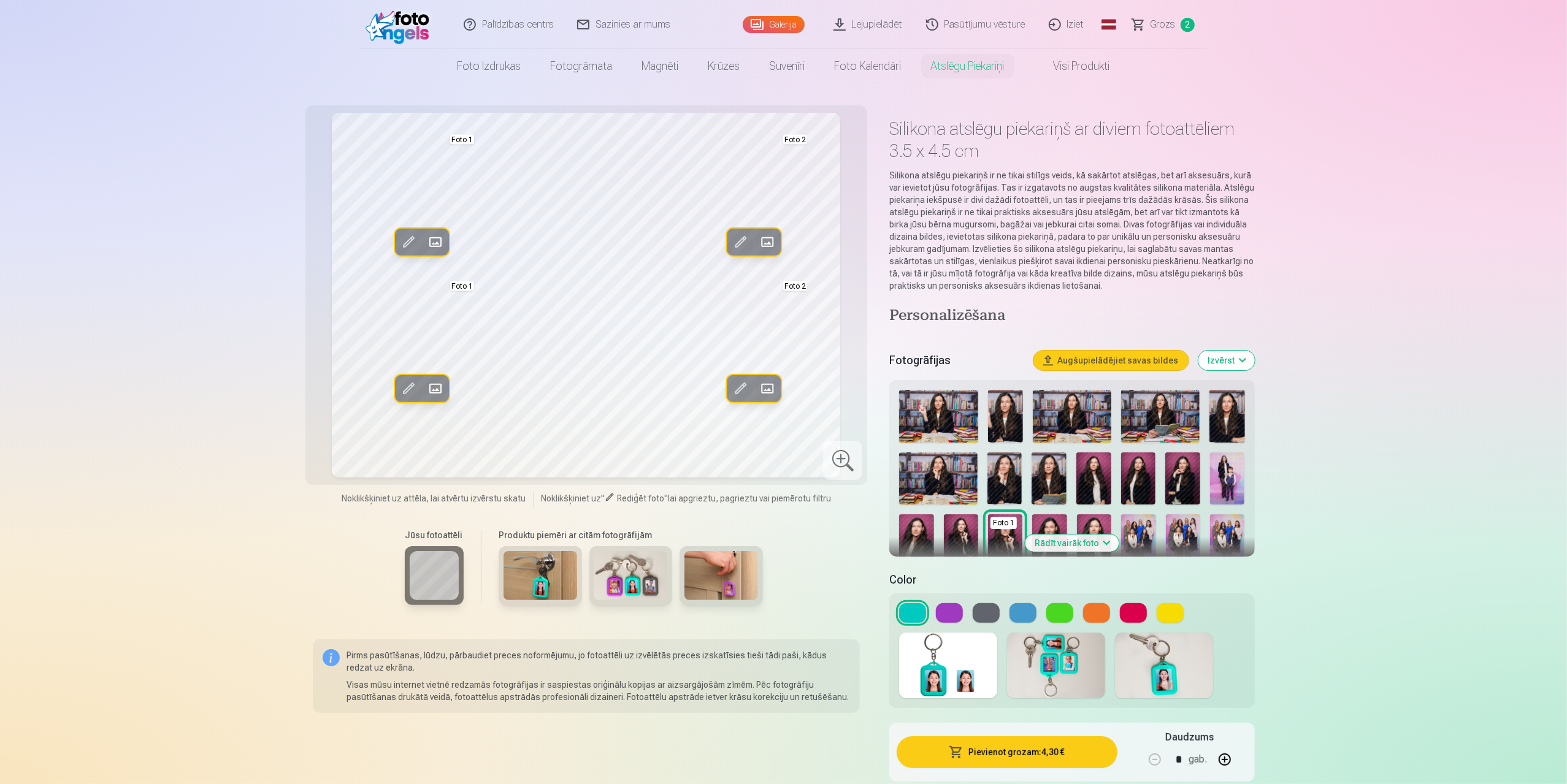
click at [768, 389] on span at bounding box center [768, 388] width 20 height 20
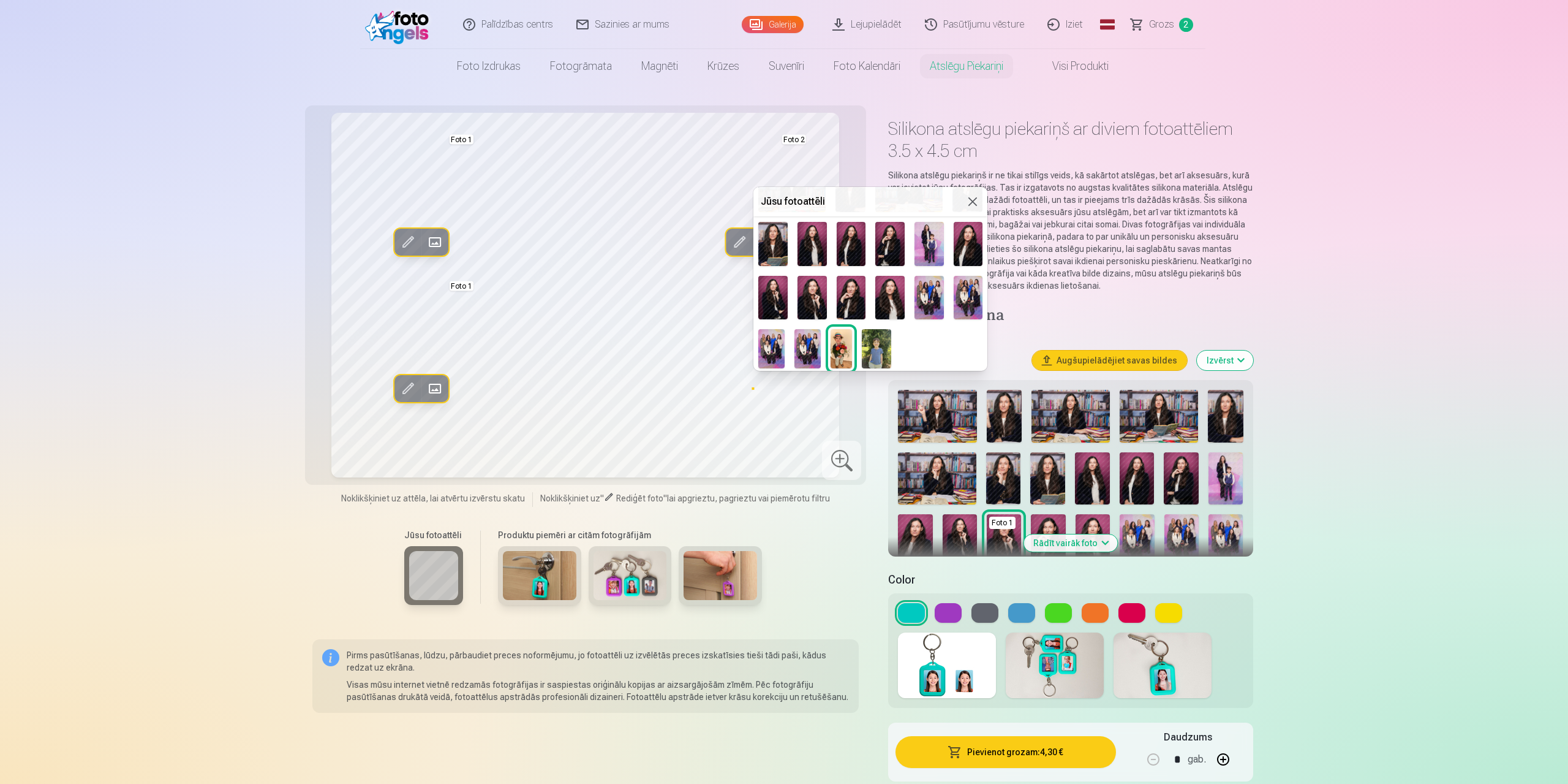
click at [430, 239] on div at bounding box center [784, 392] width 1568 height 784
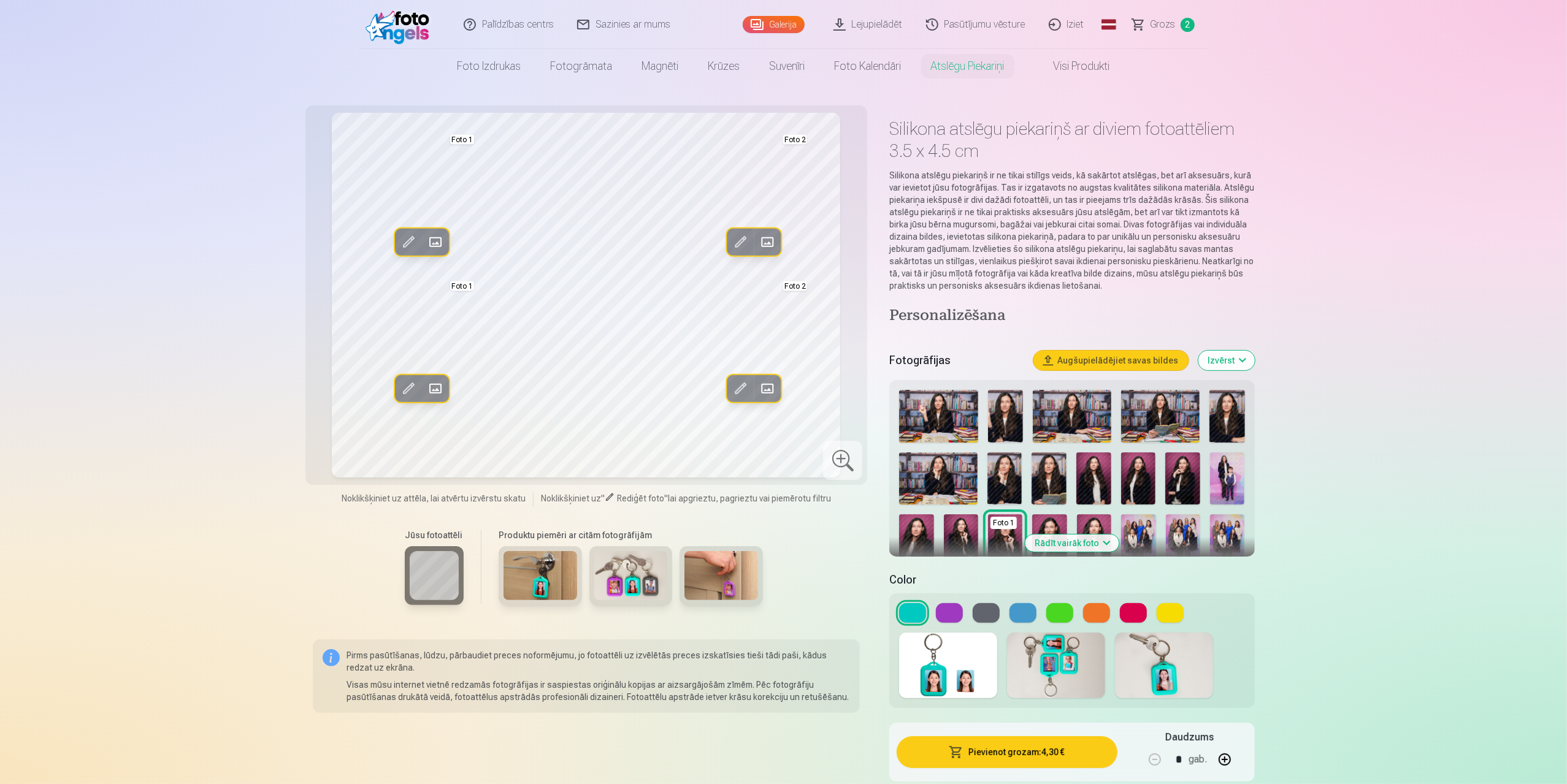
click at [437, 239] on span at bounding box center [435, 242] width 20 height 20
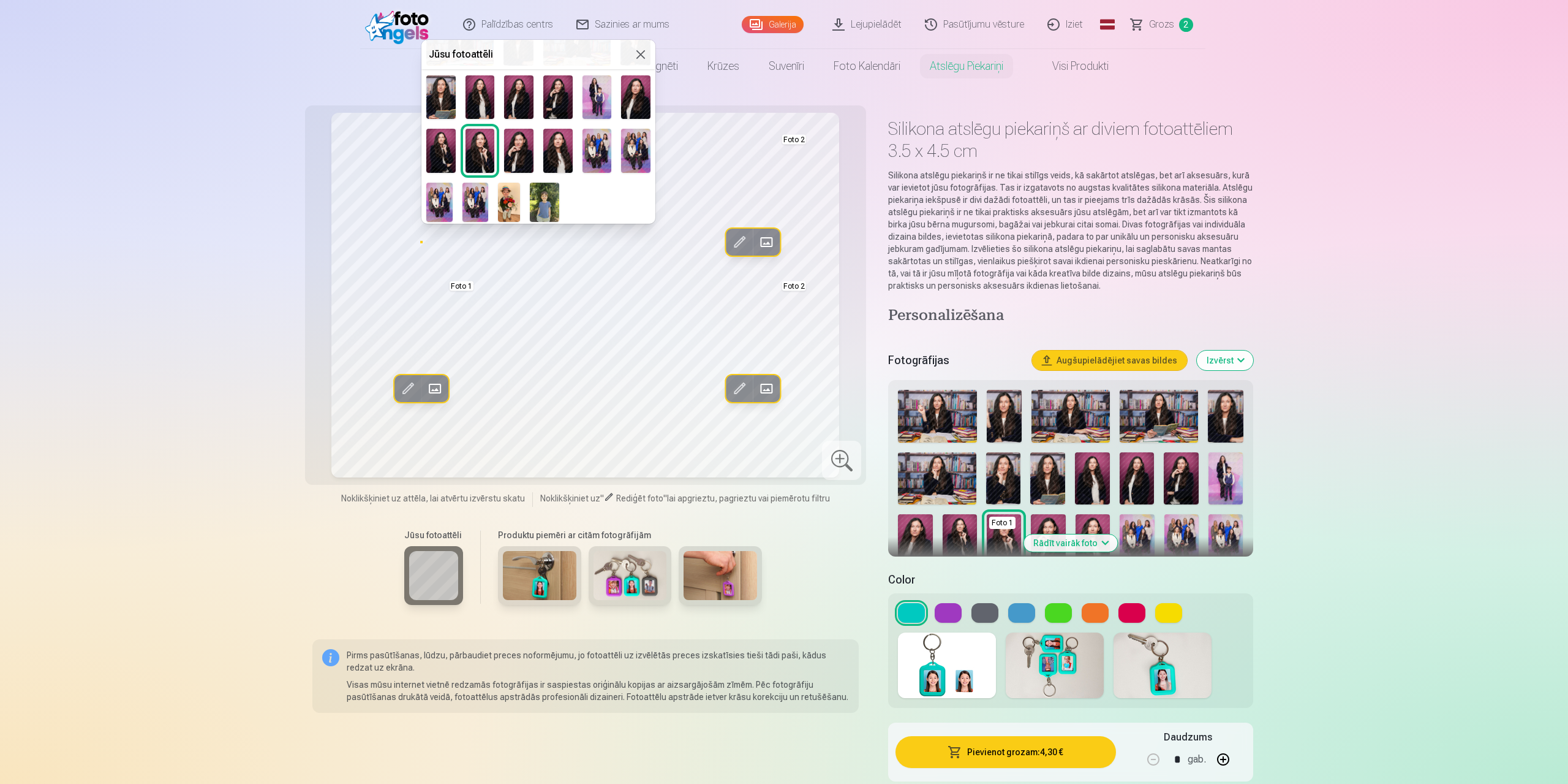
click at [543, 202] on img at bounding box center [544, 201] width 29 height 39
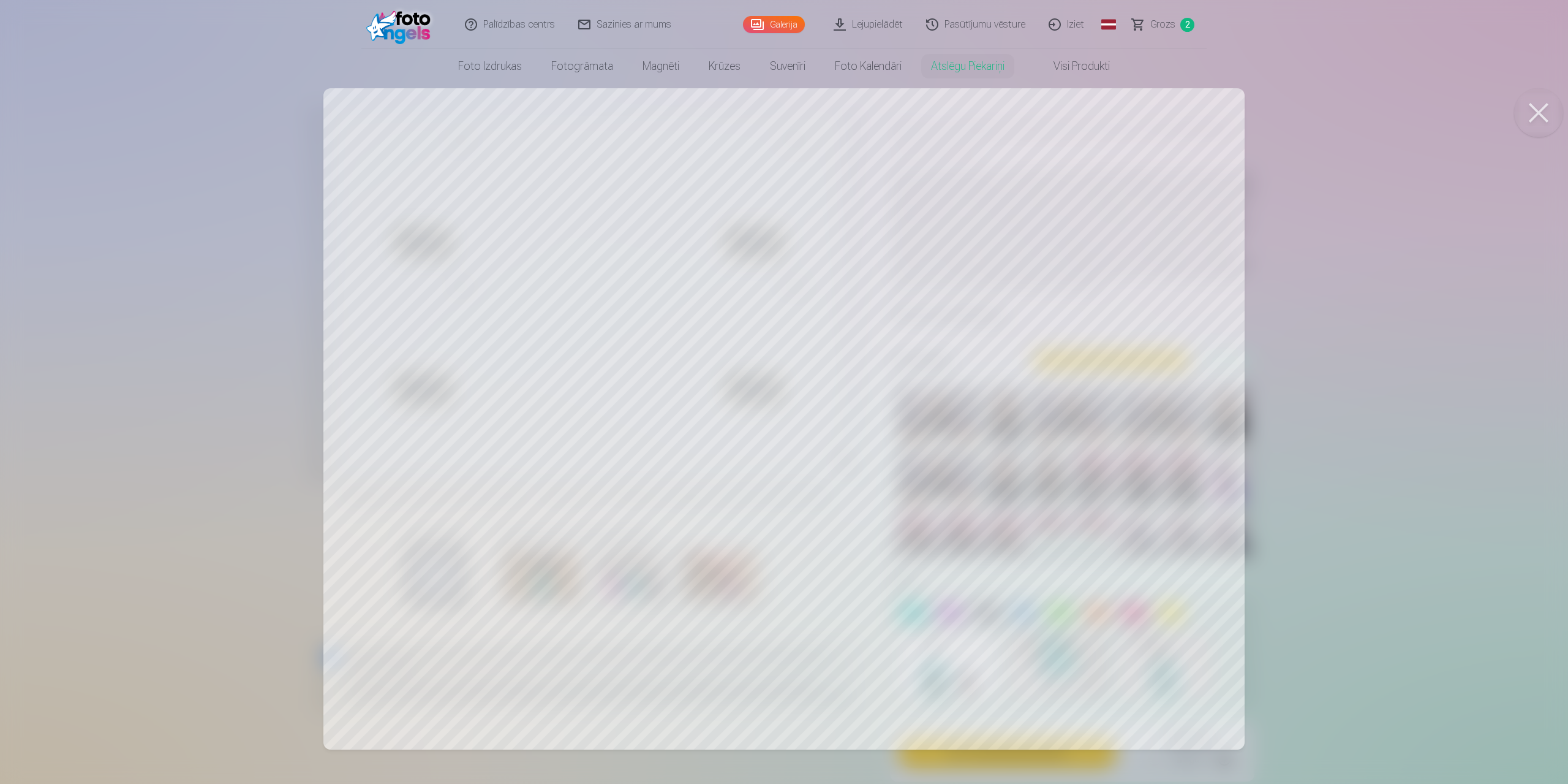
click at [1403, 258] on div at bounding box center [784, 392] width 1568 height 784
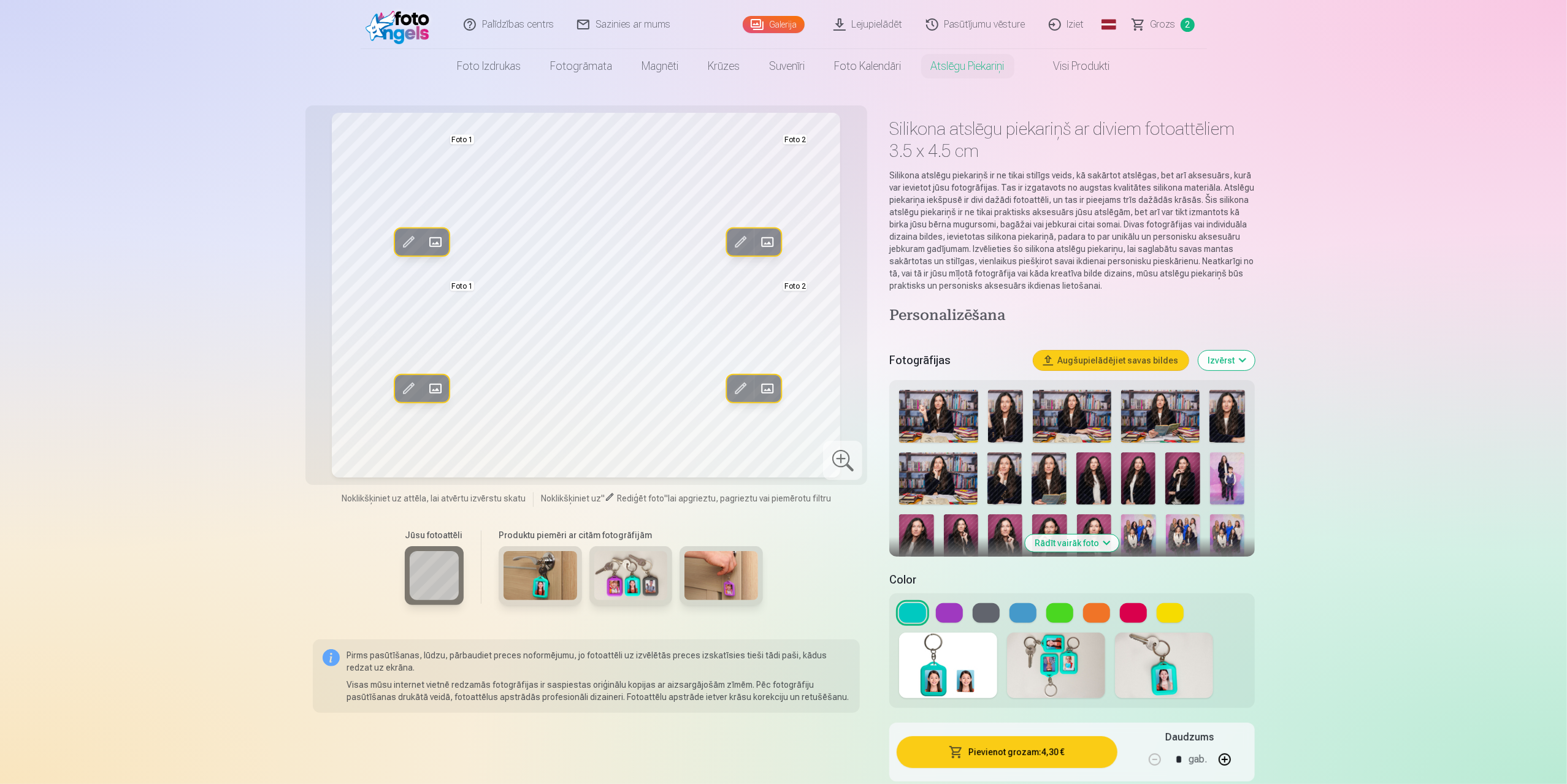
click at [1014, 761] on button "Pievienot grozam : 4,30 €" at bounding box center [1006, 752] width 220 height 32
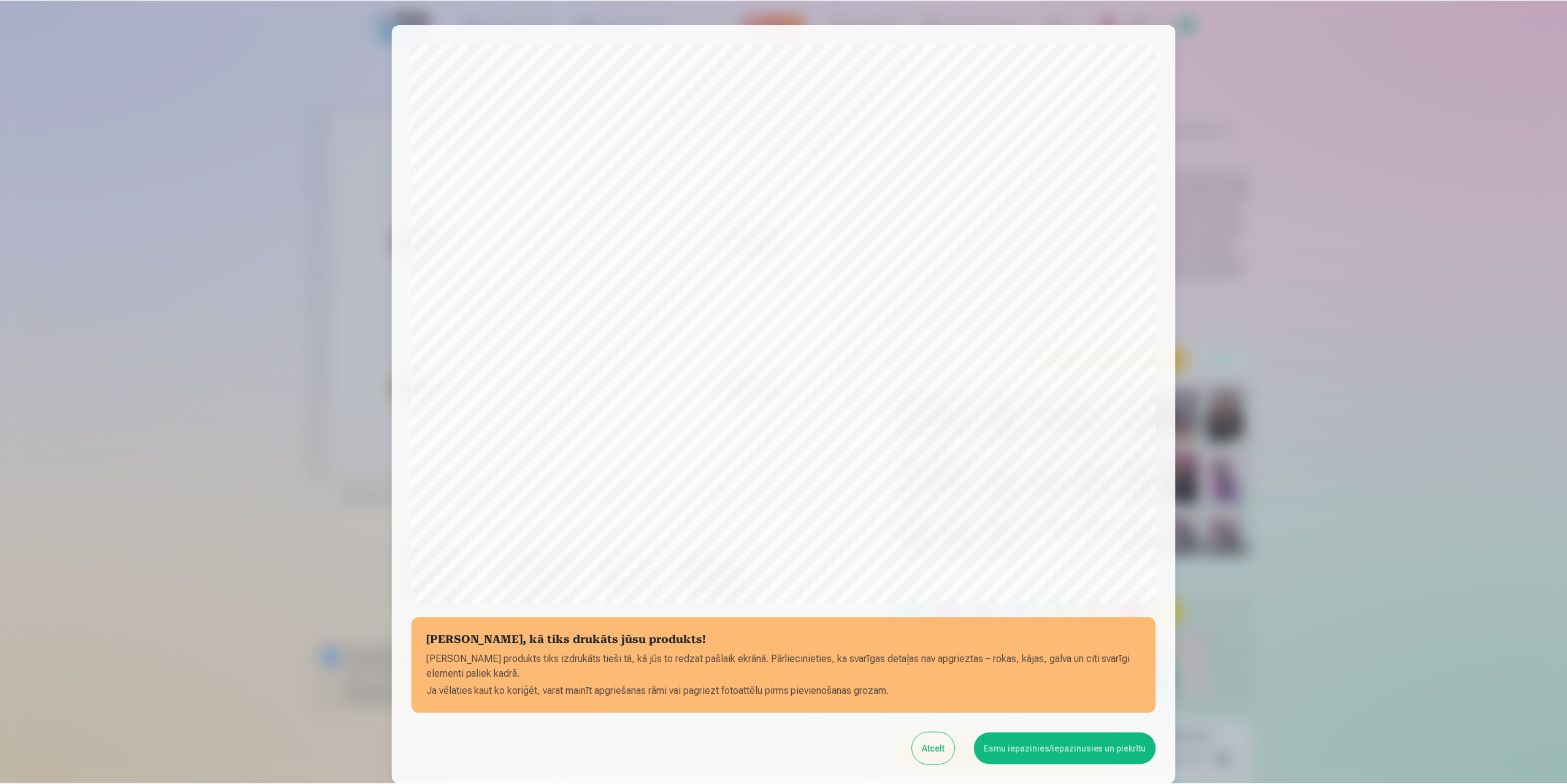
scroll to position [98, 0]
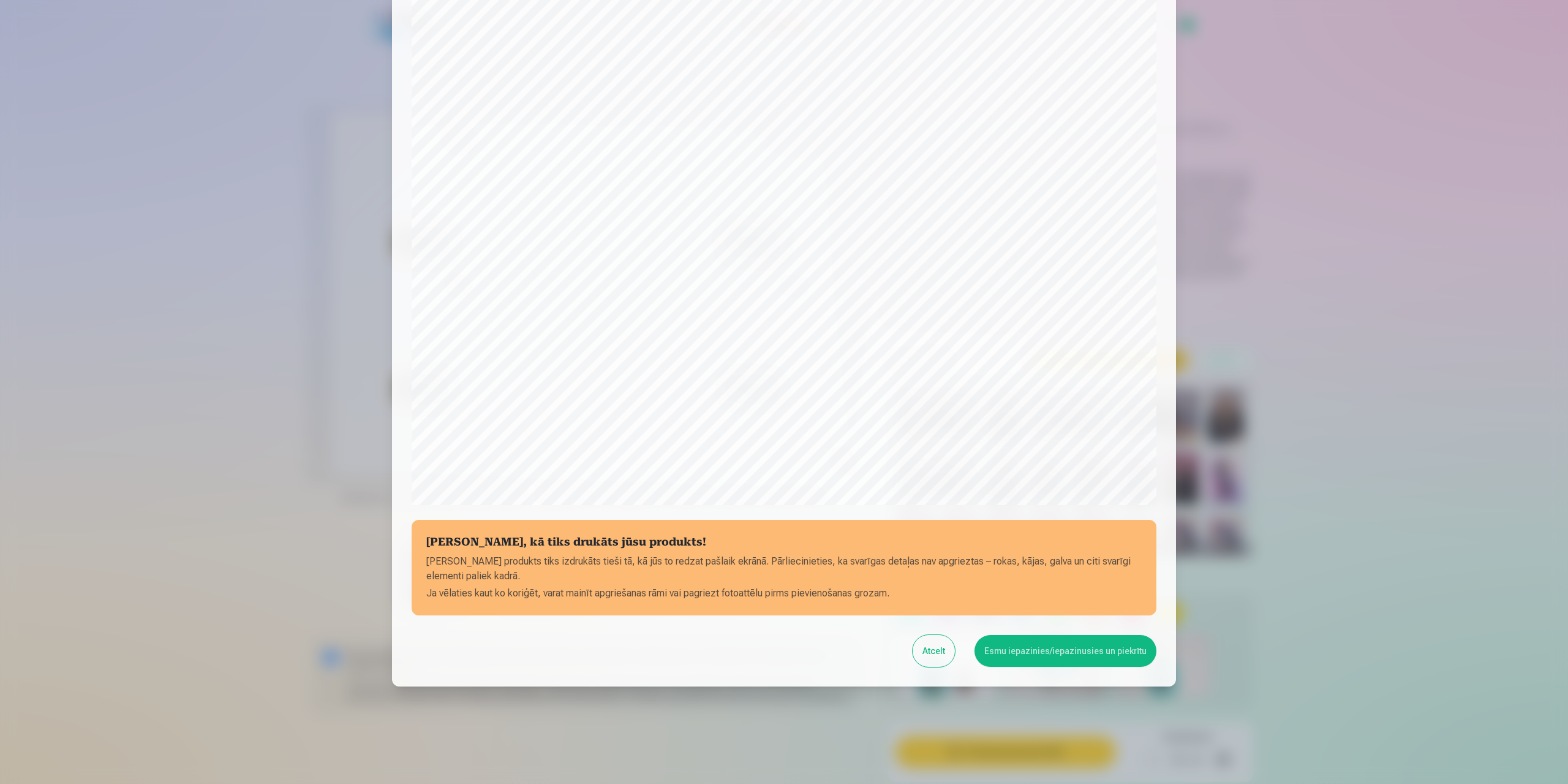
click at [1085, 652] on button "Esmu iepazinies/iepazinusies un piekrītu" at bounding box center [1066, 651] width 182 height 32
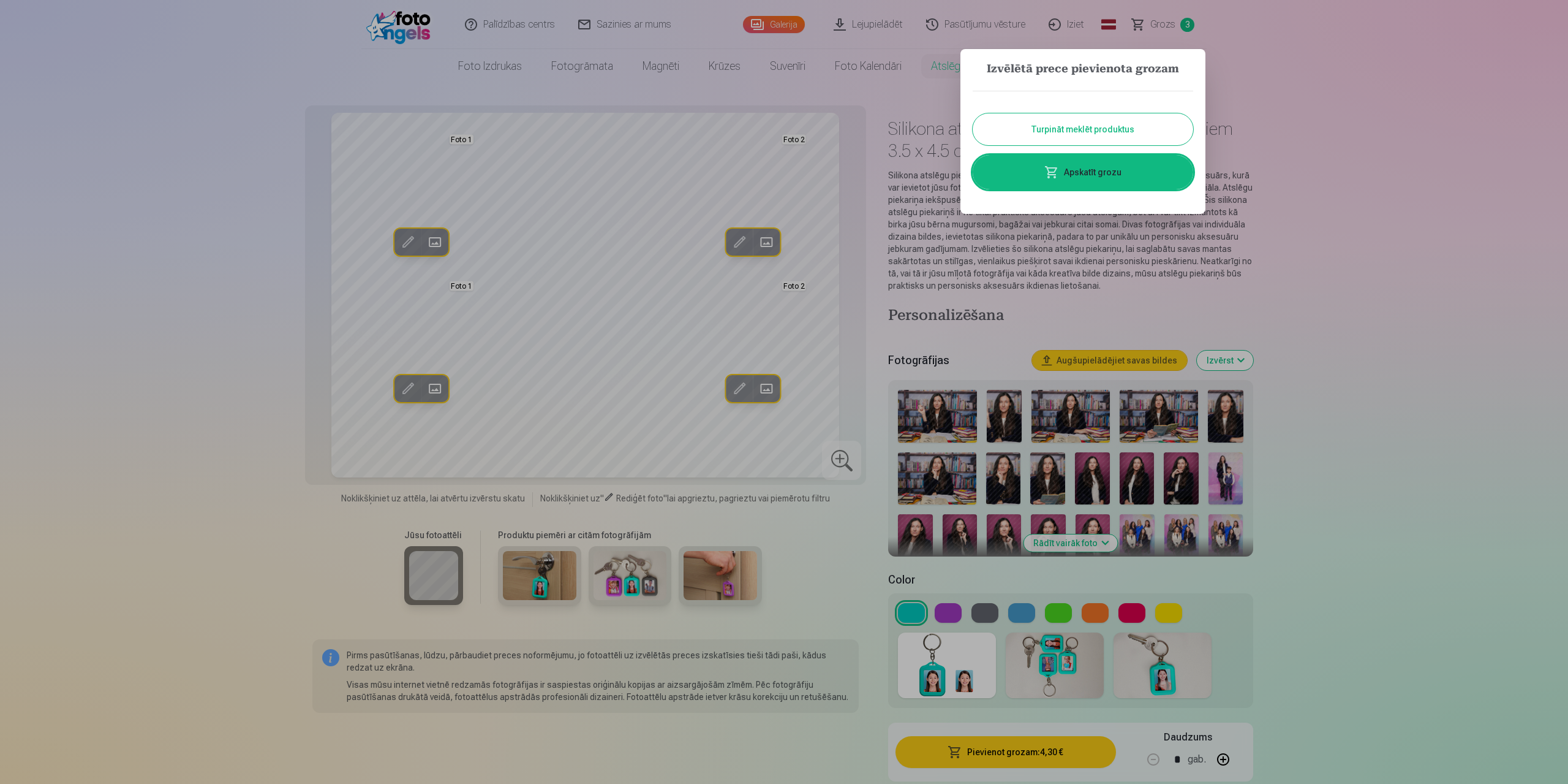
click at [1265, 119] on div at bounding box center [784, 392] width 1568 height 784
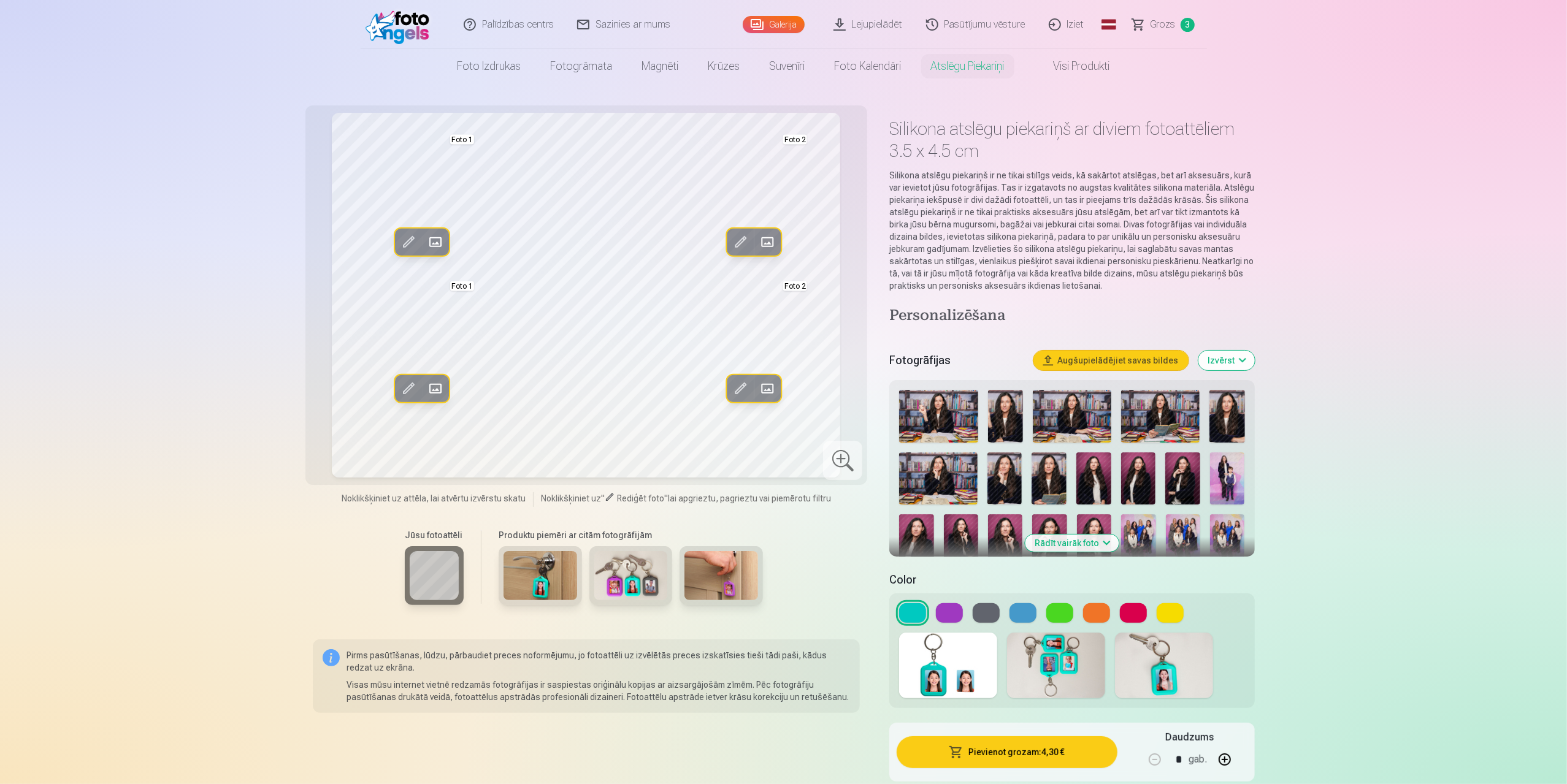
click at [1152, 21] on span "Grozs" at bounding box center [1163, 25] width 25 height 15
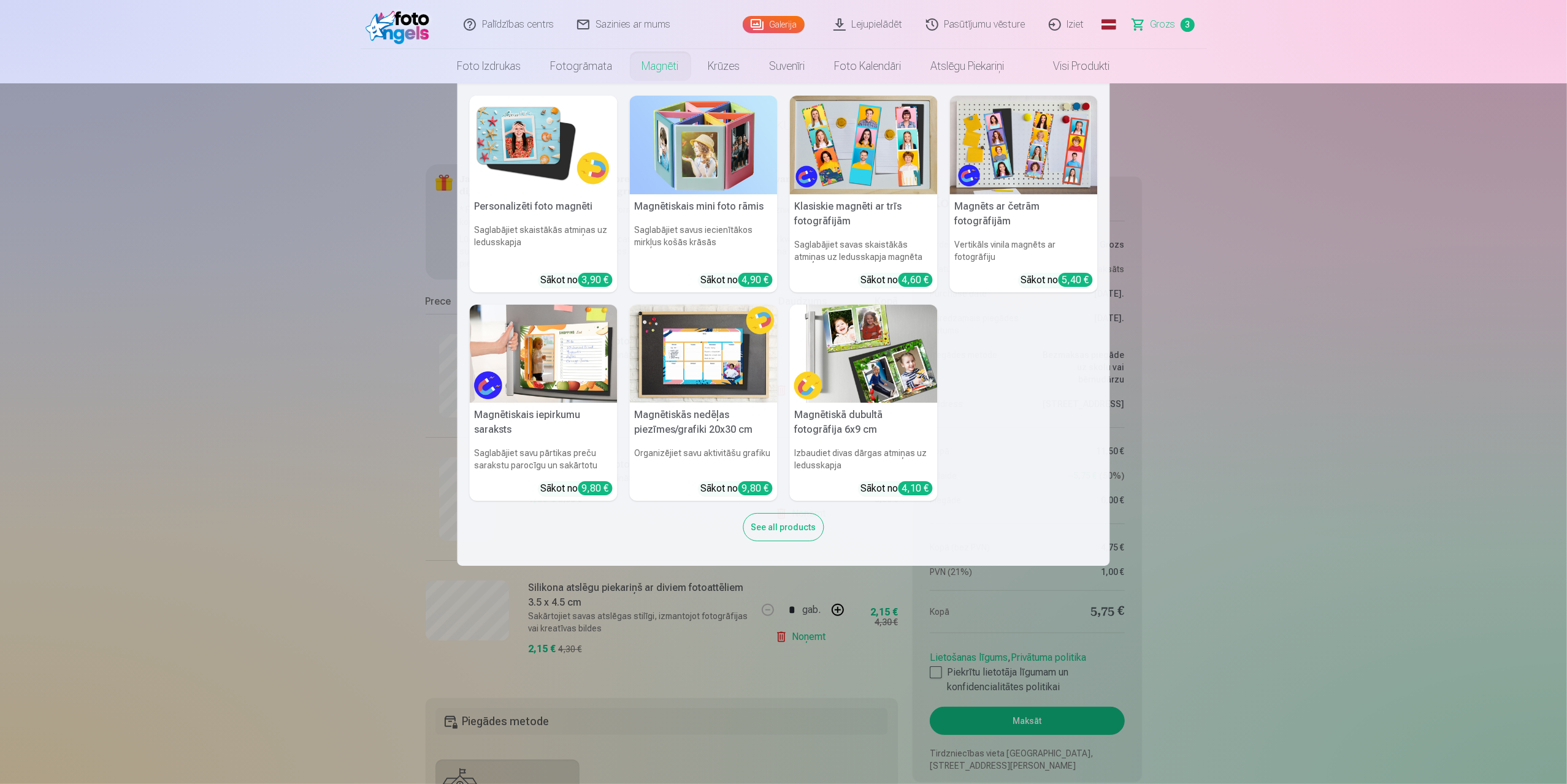
click at [548, 131] on img at bounding box center [543, 145] width 148 height 98
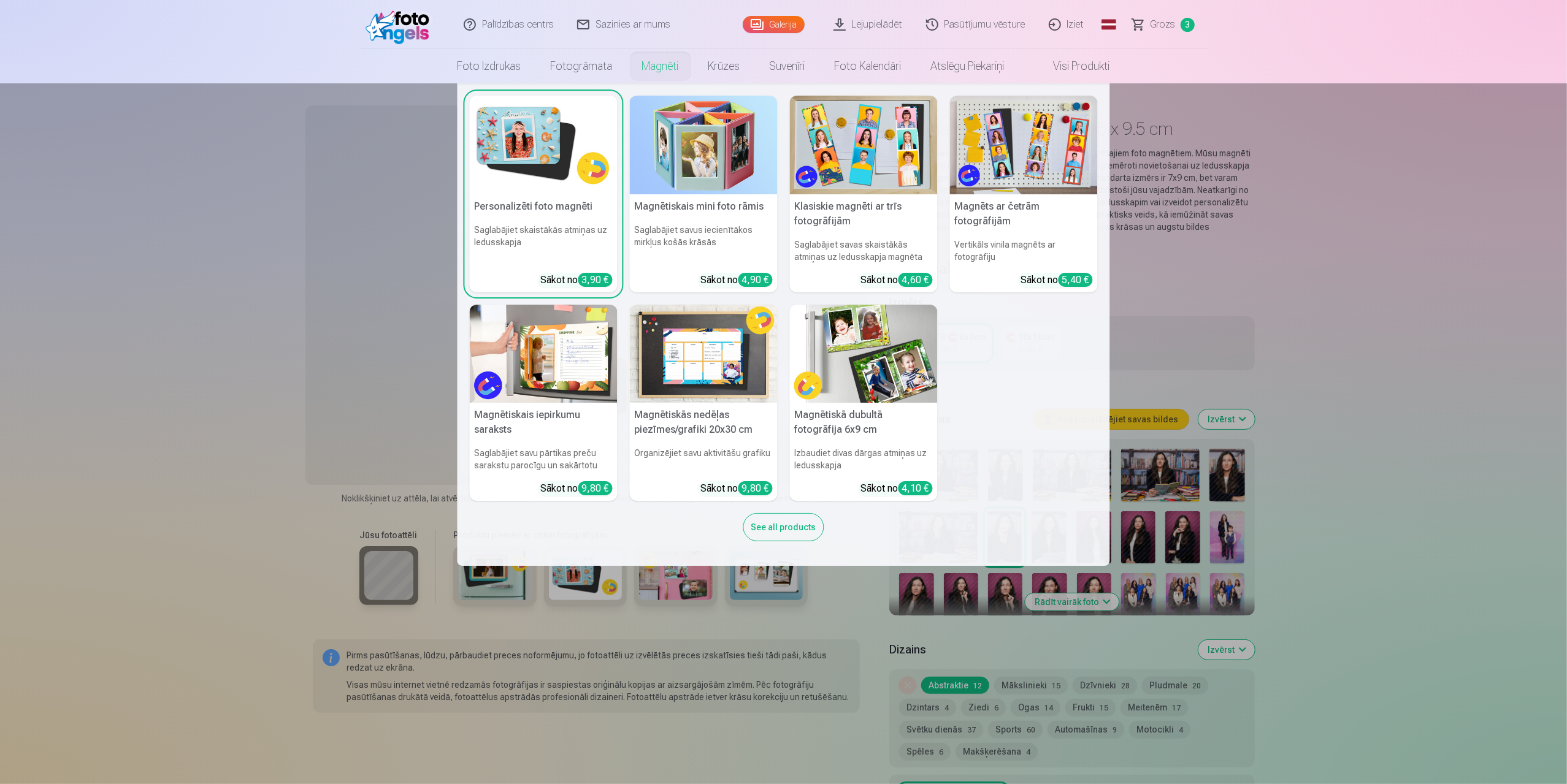
click at [880, 159] on img at bounding box center [864, 145] width 148 height 98
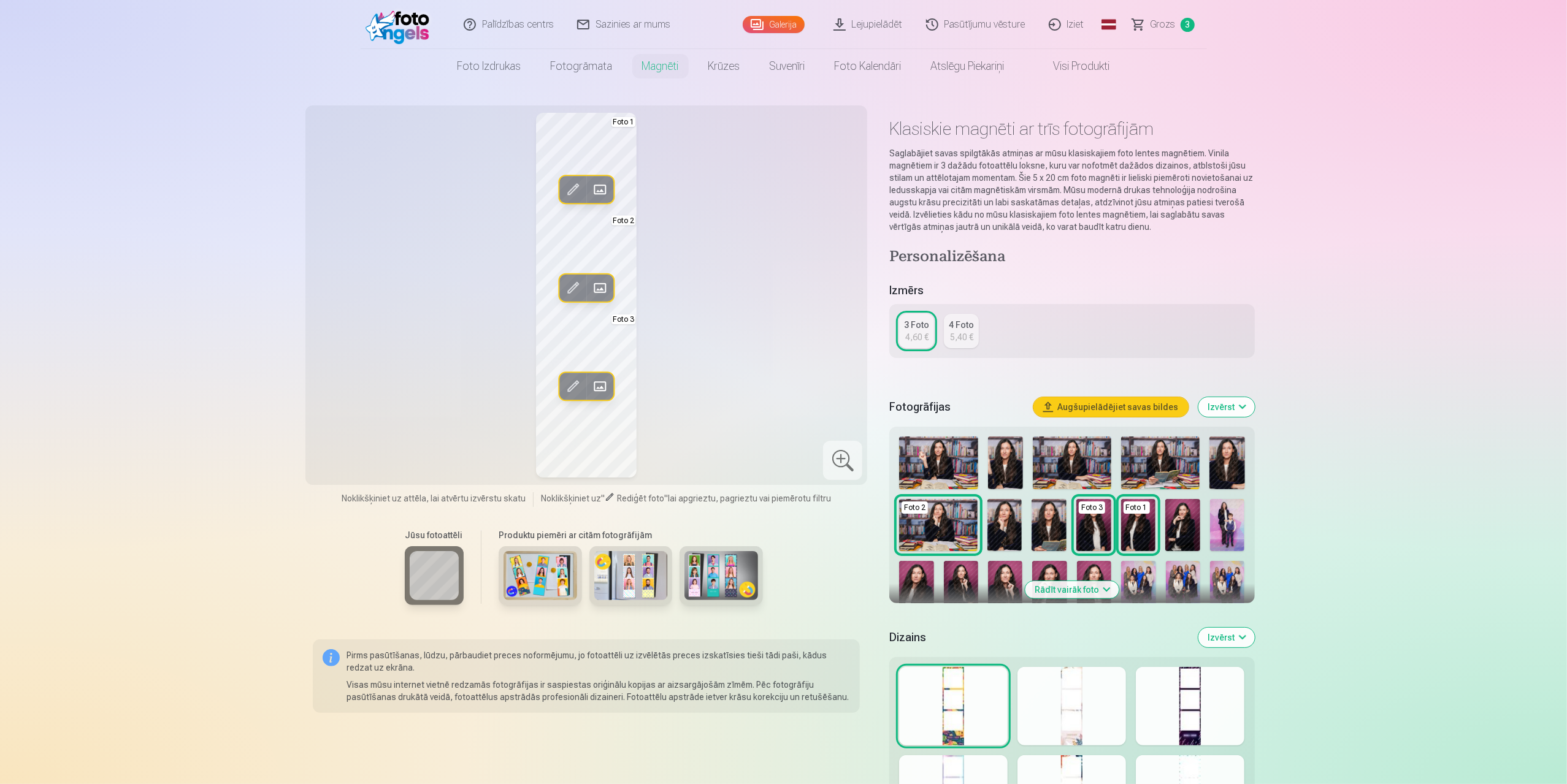
click at [778, 25] on link "Galerija" at bounding box center [773, 25] width 62 height 17
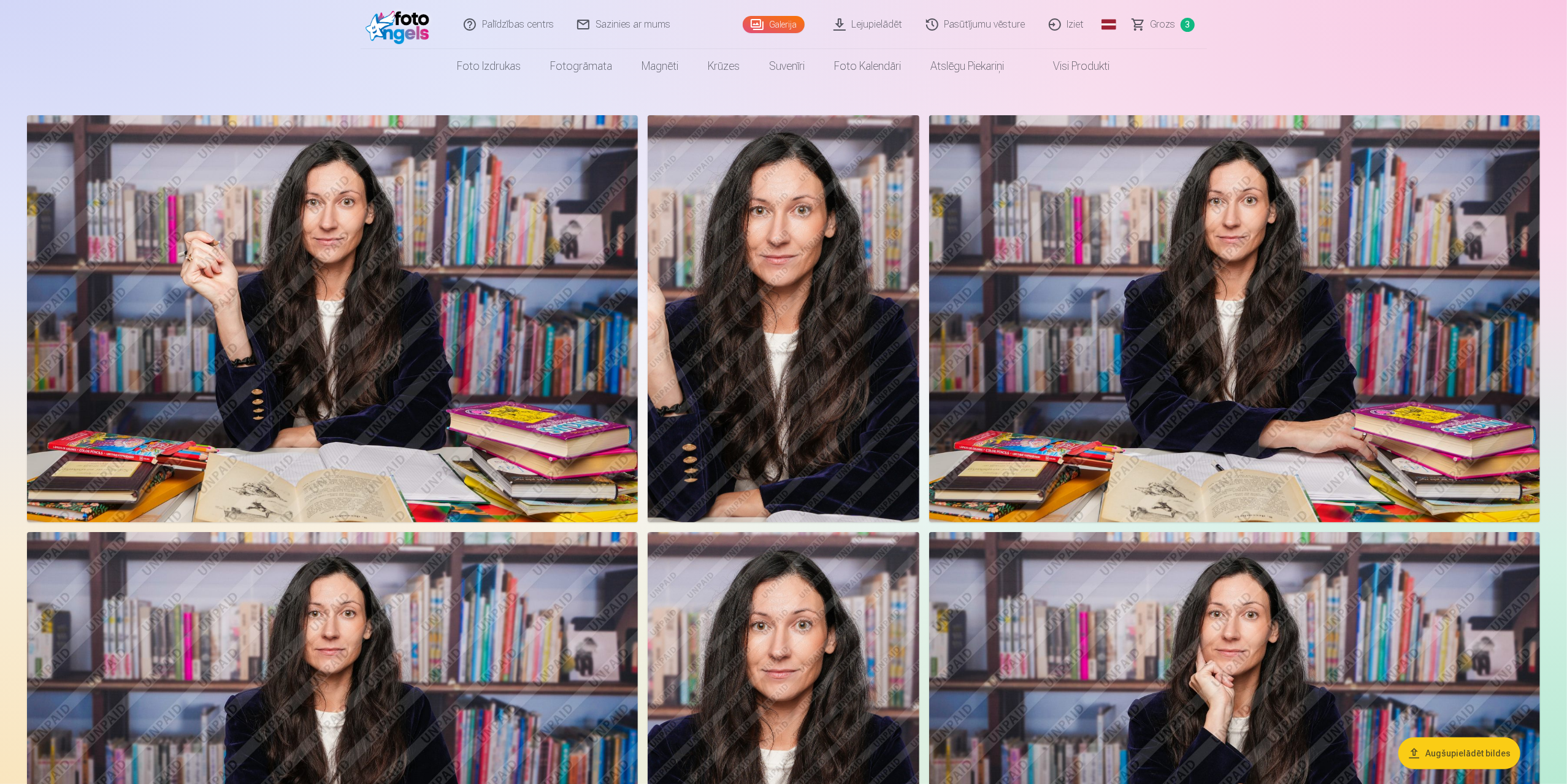
scroll to position [429, 0]
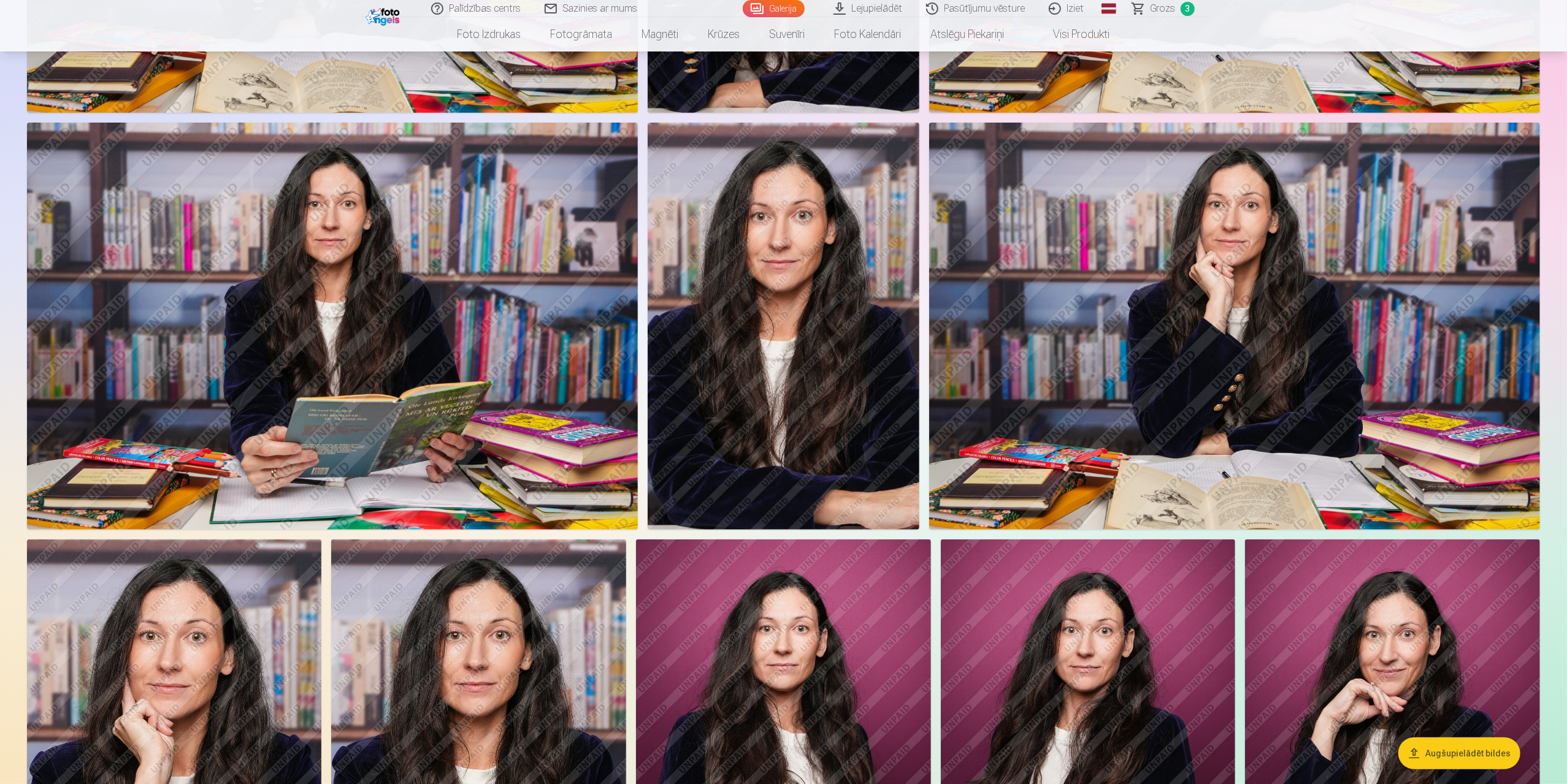
click at [1462, 748] on button "Augšupielādēt bildes" at bounding box center [1459, 753] width 122 height 32
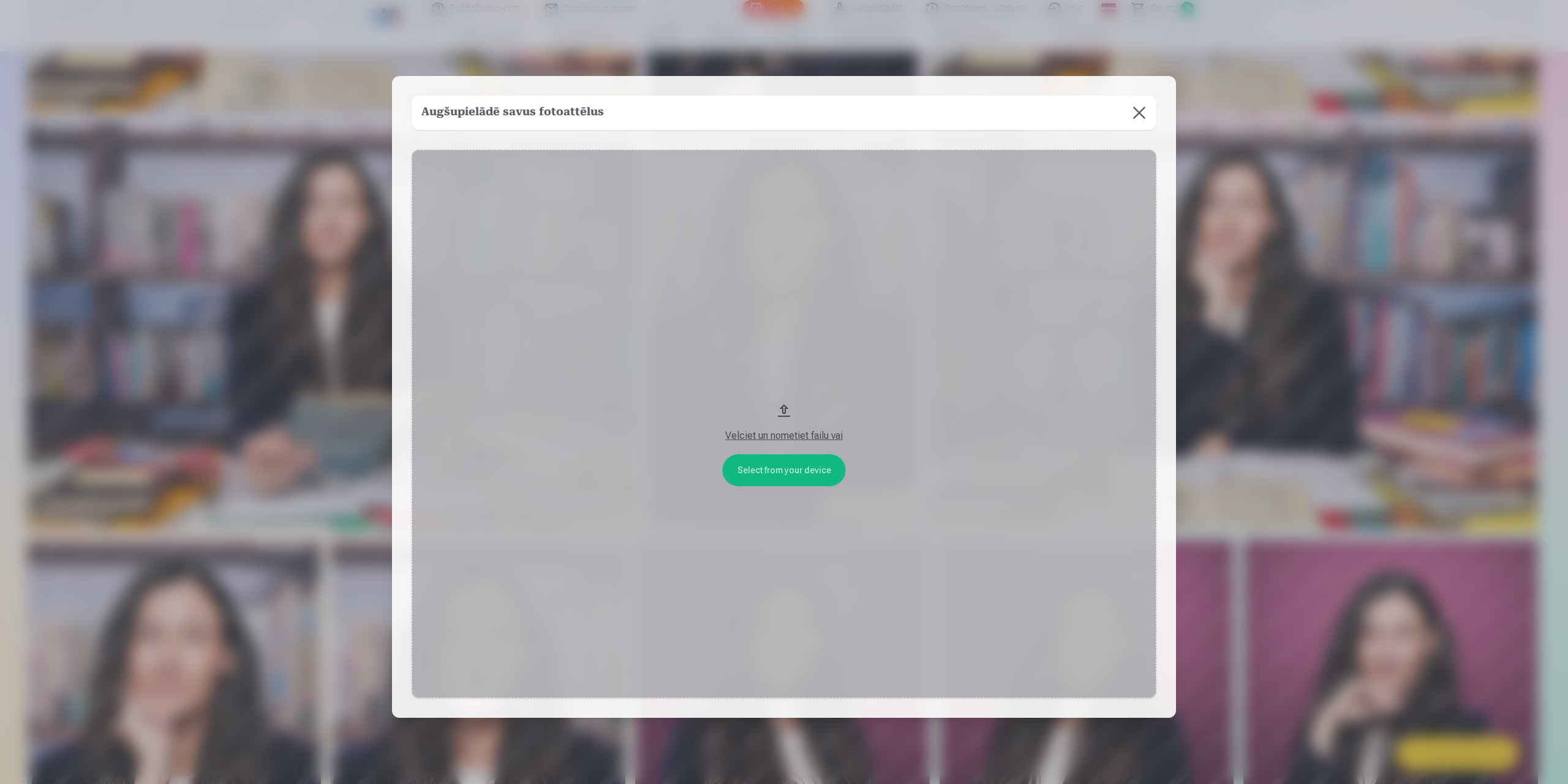
click at [784, 472] on button "Velciet un nometiet failu vai" at bounding box center [784, 424] width 745 height 549
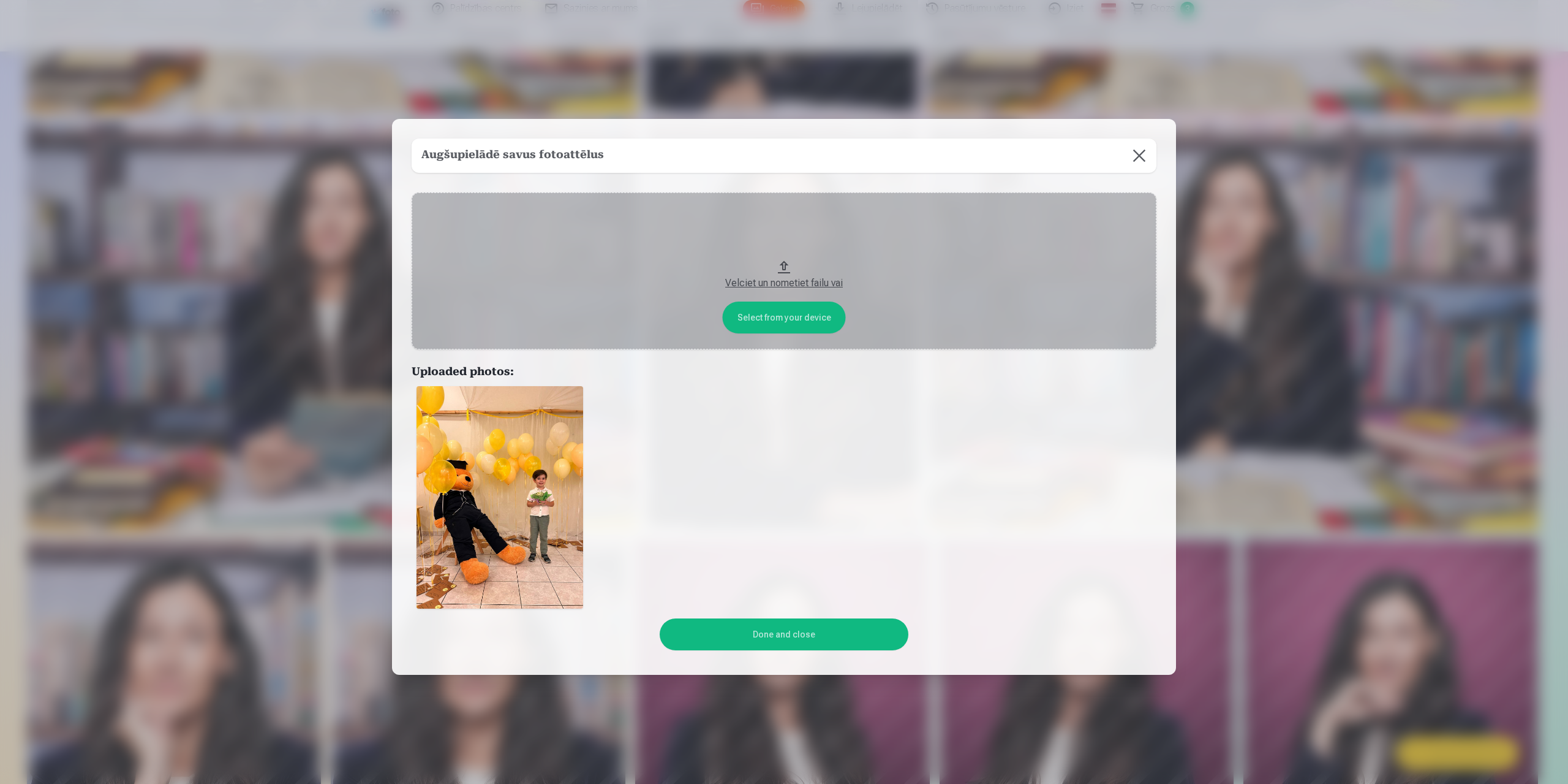
click at [823, 639] on button "Done and close" at bounding box center [784, 634] width 248 height 32
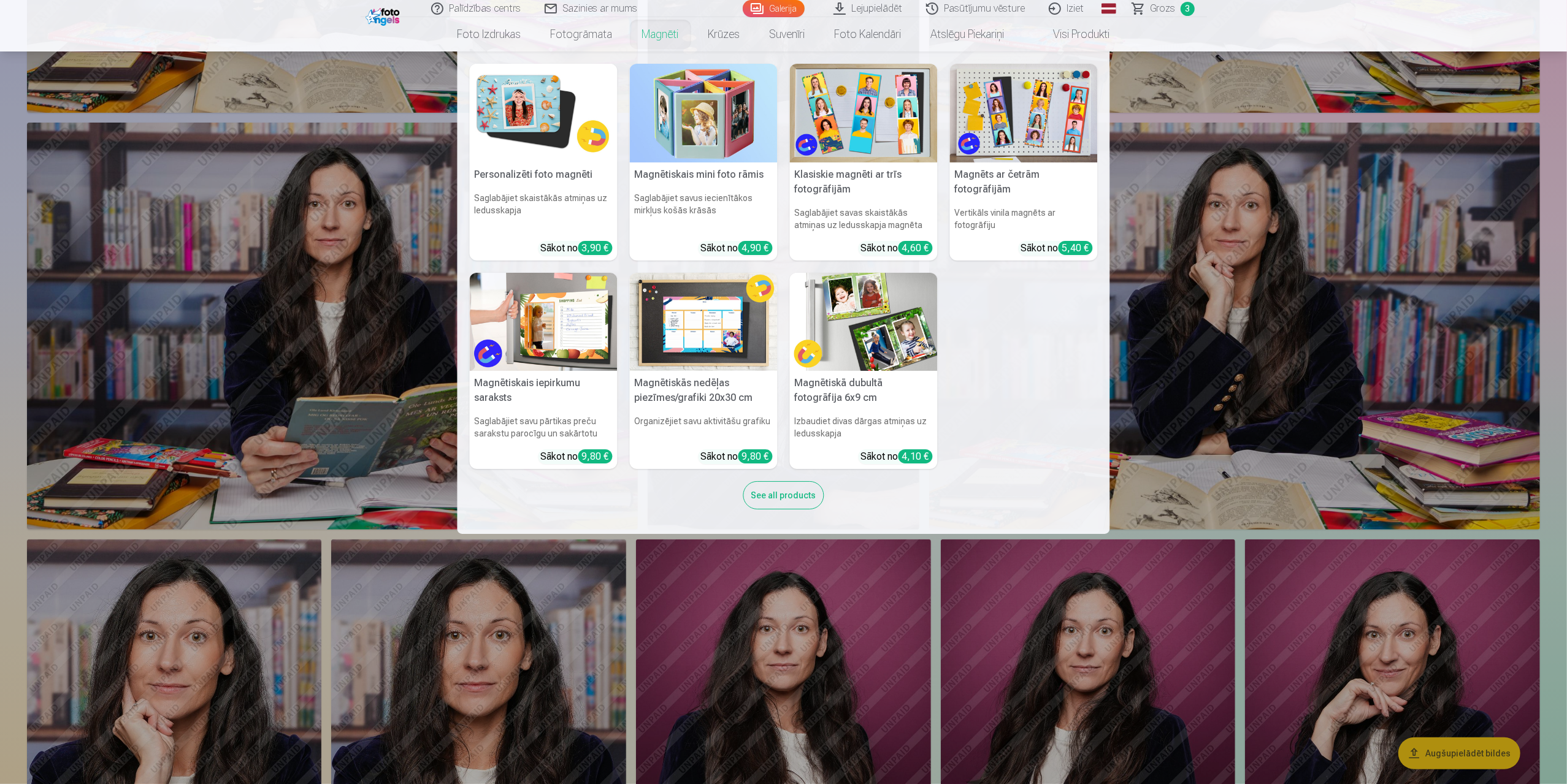
click at [845, 116] on img at bounding box center [864, 113] width 148 height 98
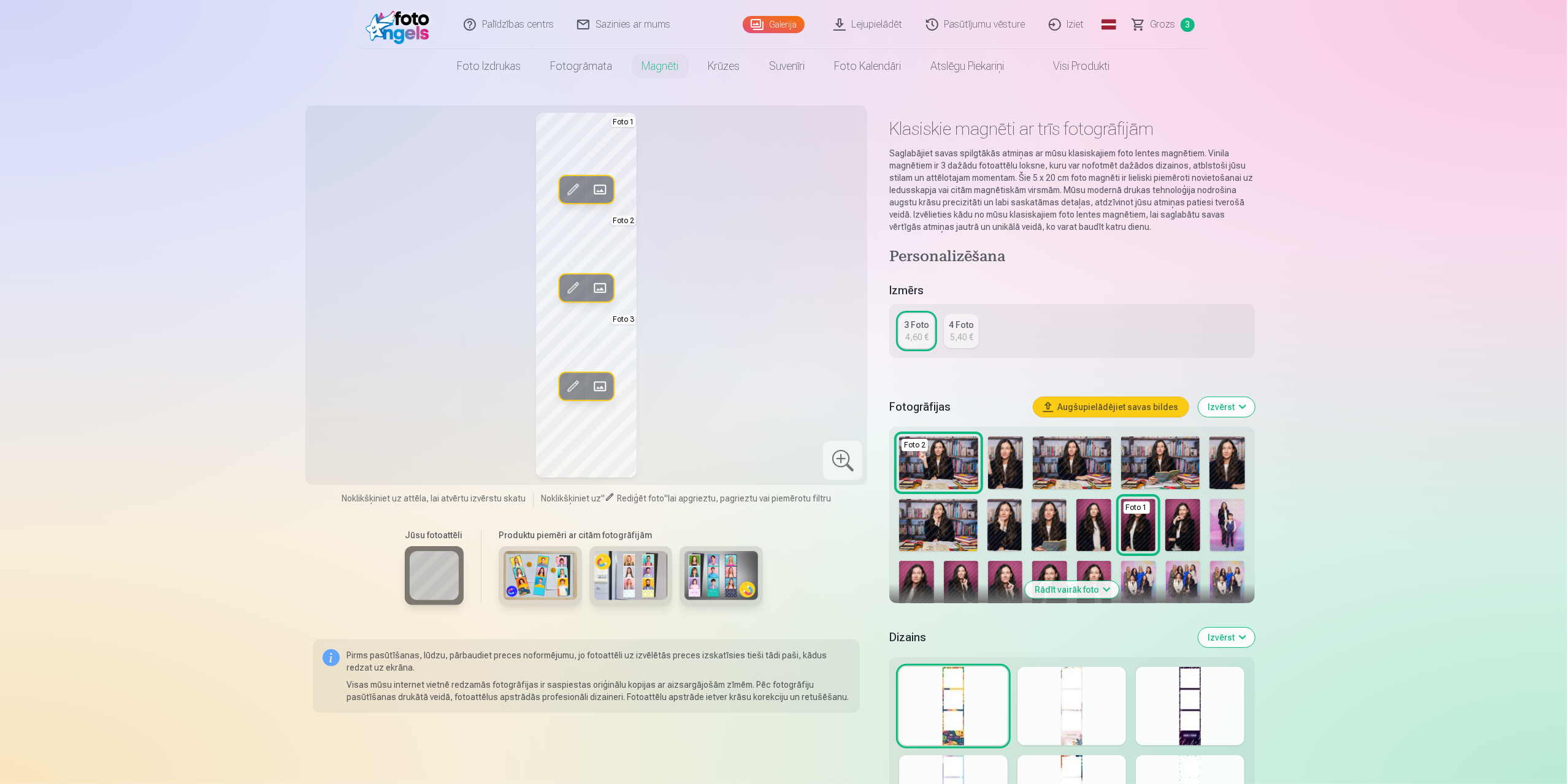
click at [599, 188] on span at bounding box center [600, 189] width 20 height 20
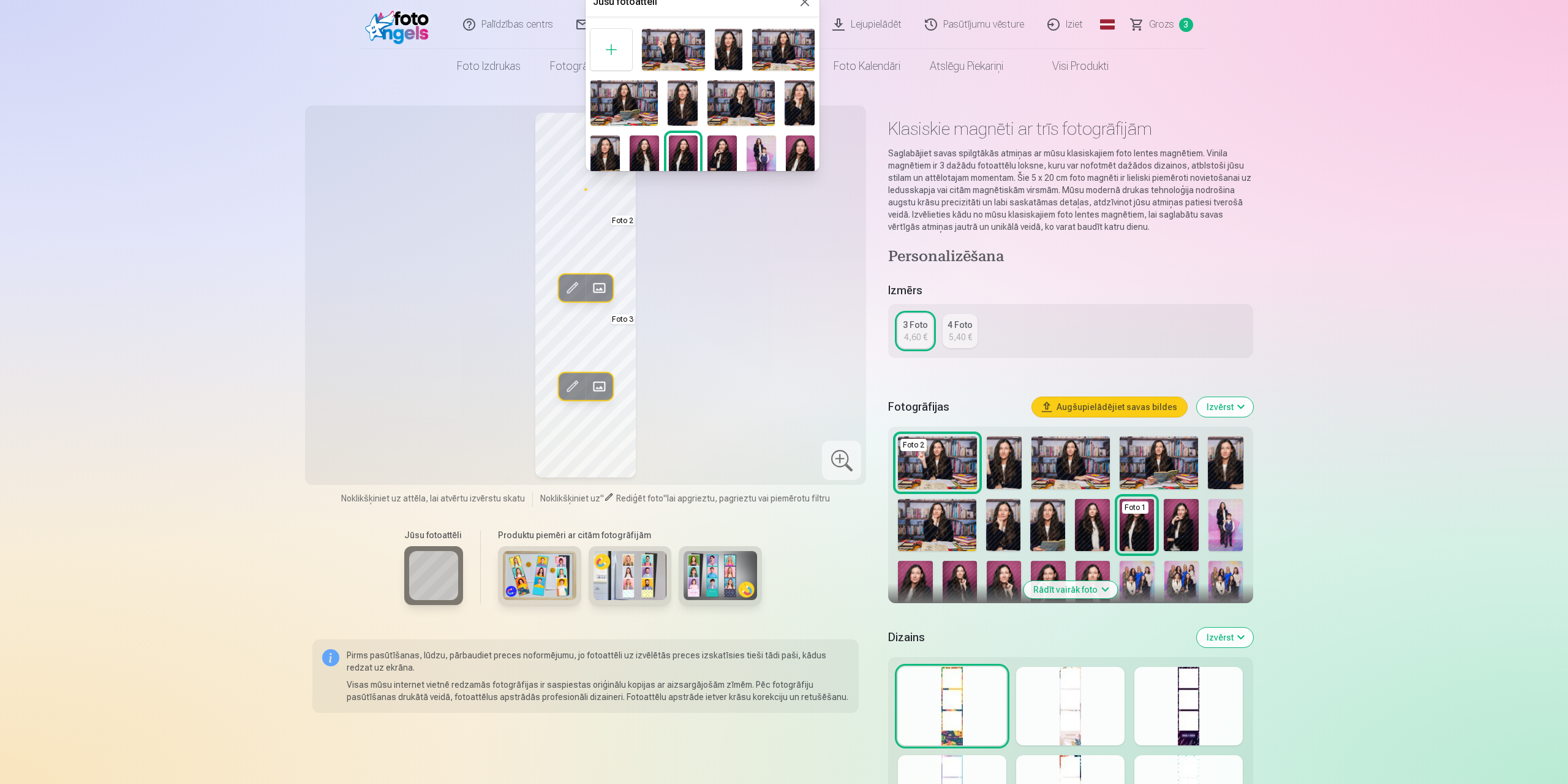
scroll to position [113, 0]
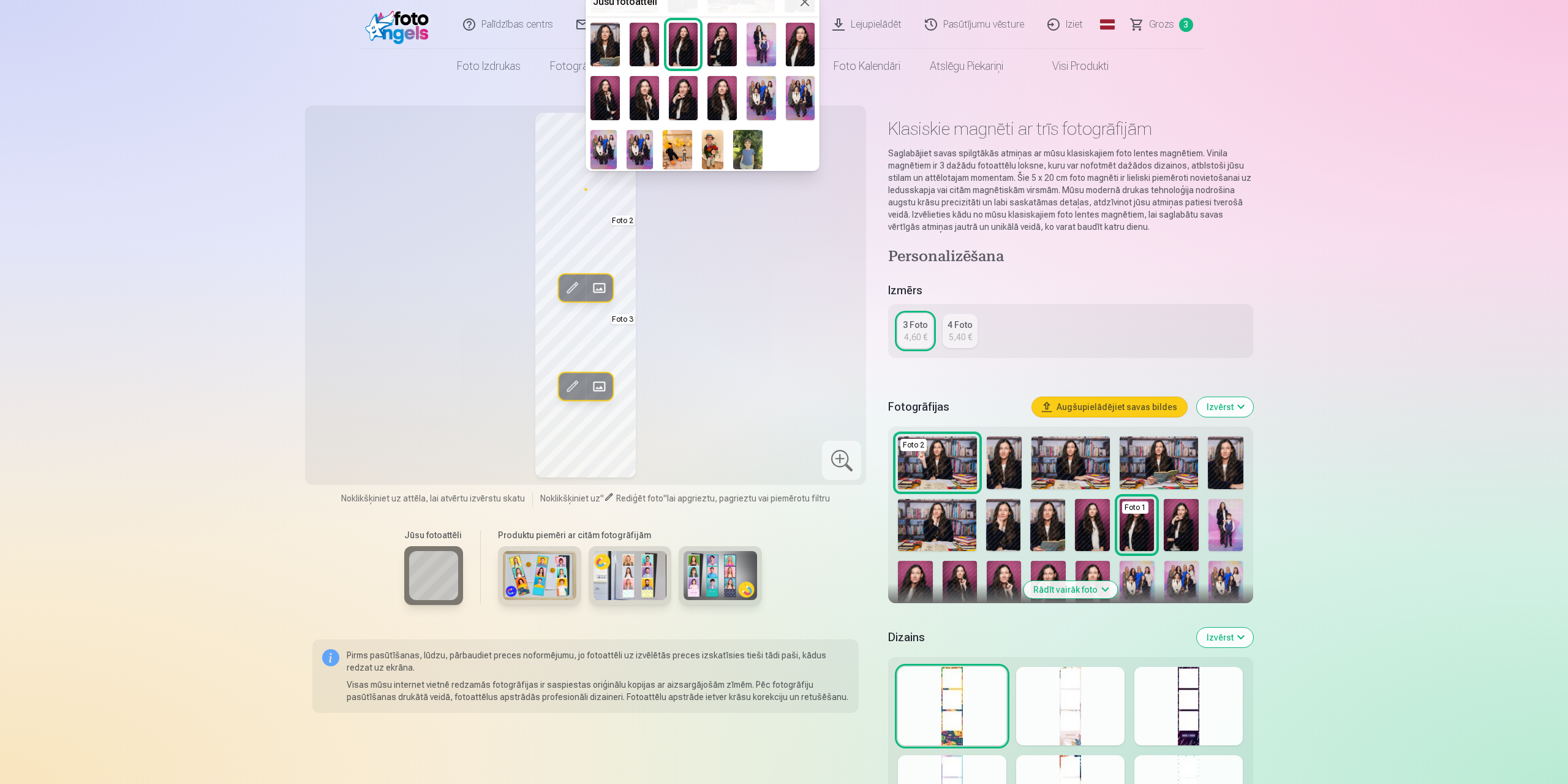
click at [681, 156] on img at bounding box center [677, 149] width 29 height 39
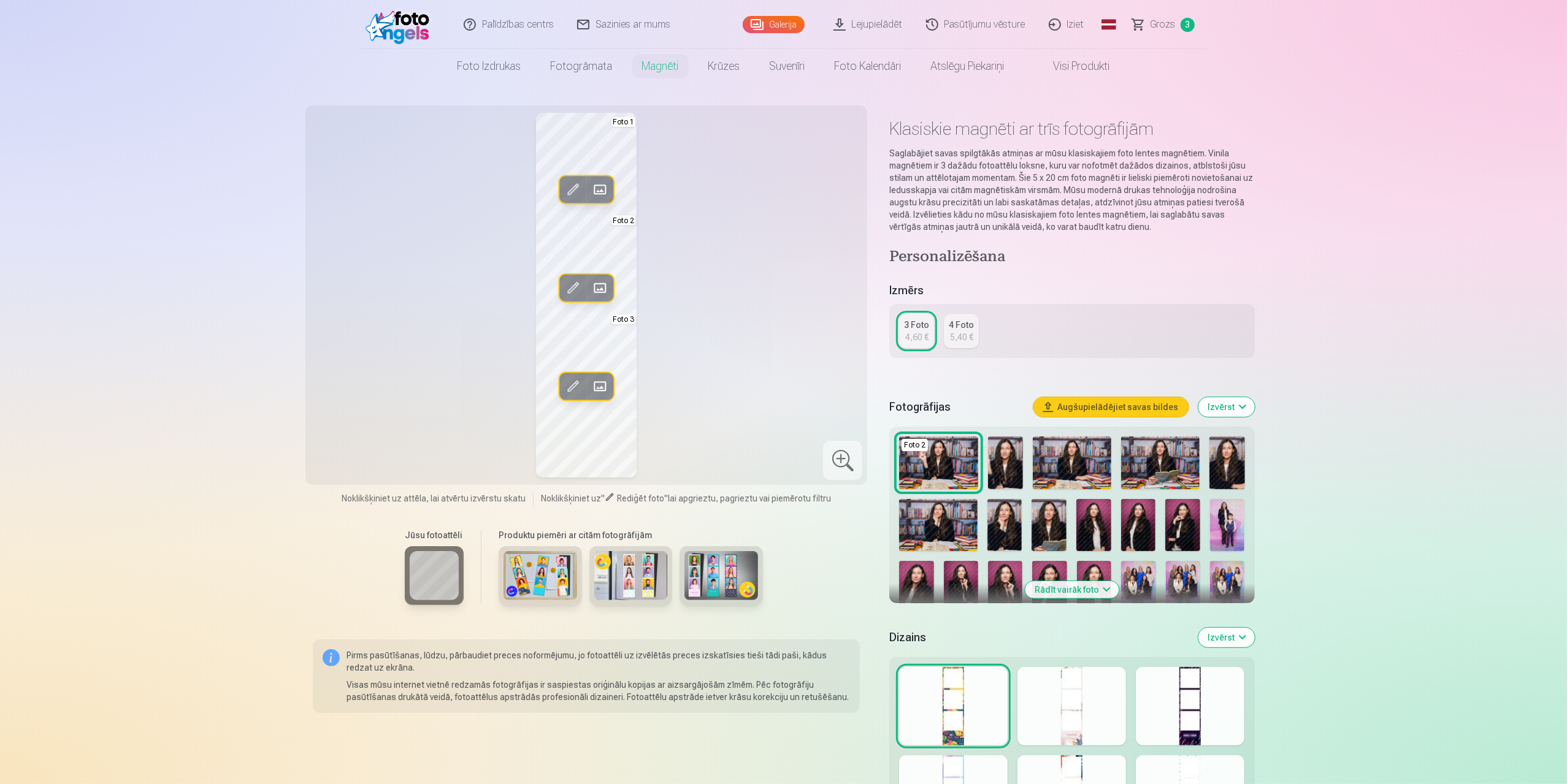
click at [611, 277] on button "Aizstāt" at bounding box center [600, 288] width 27 height 27
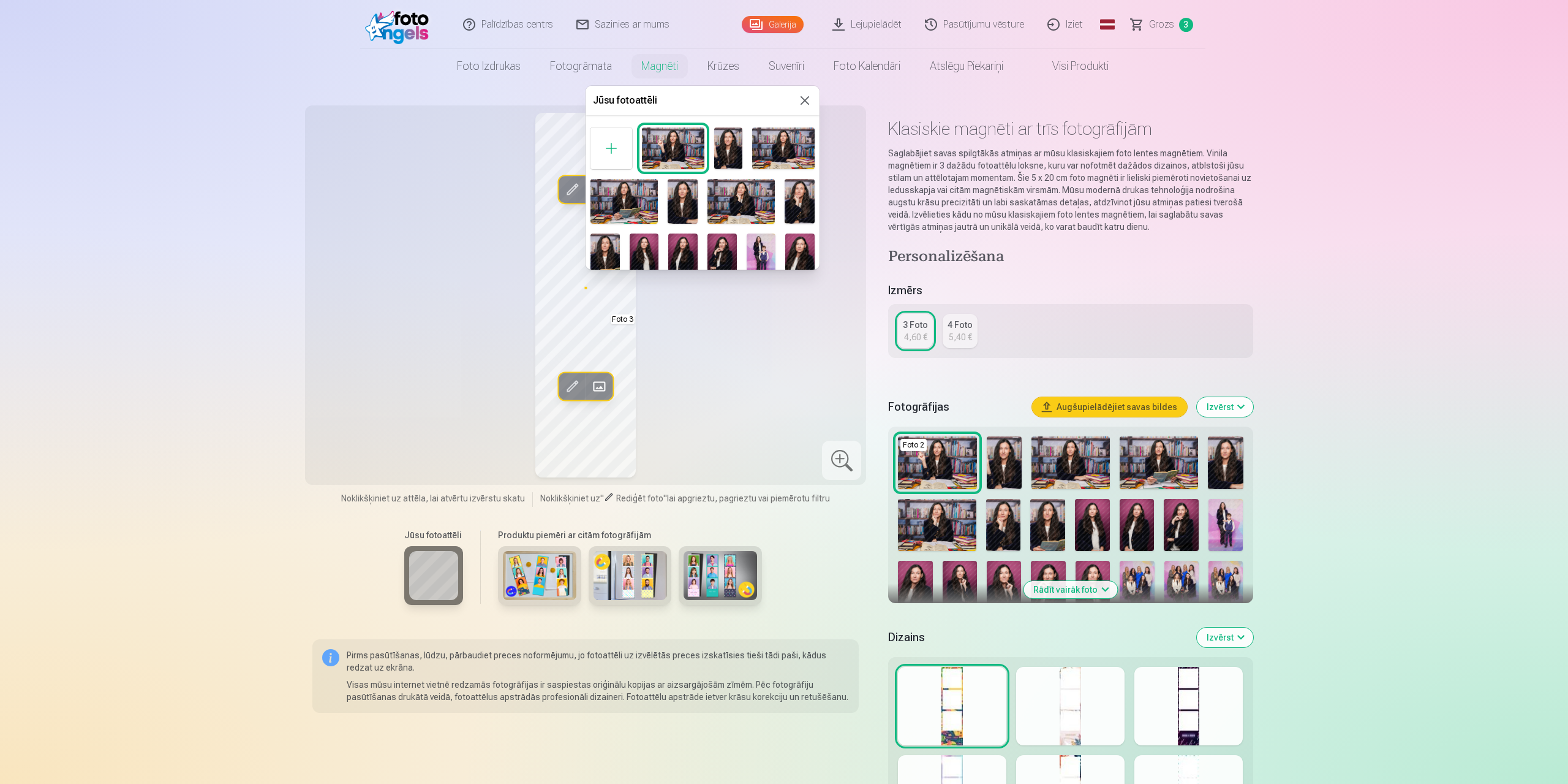
click at [723, 323] on div at bounding box center [784, 392] width 1568 height 784
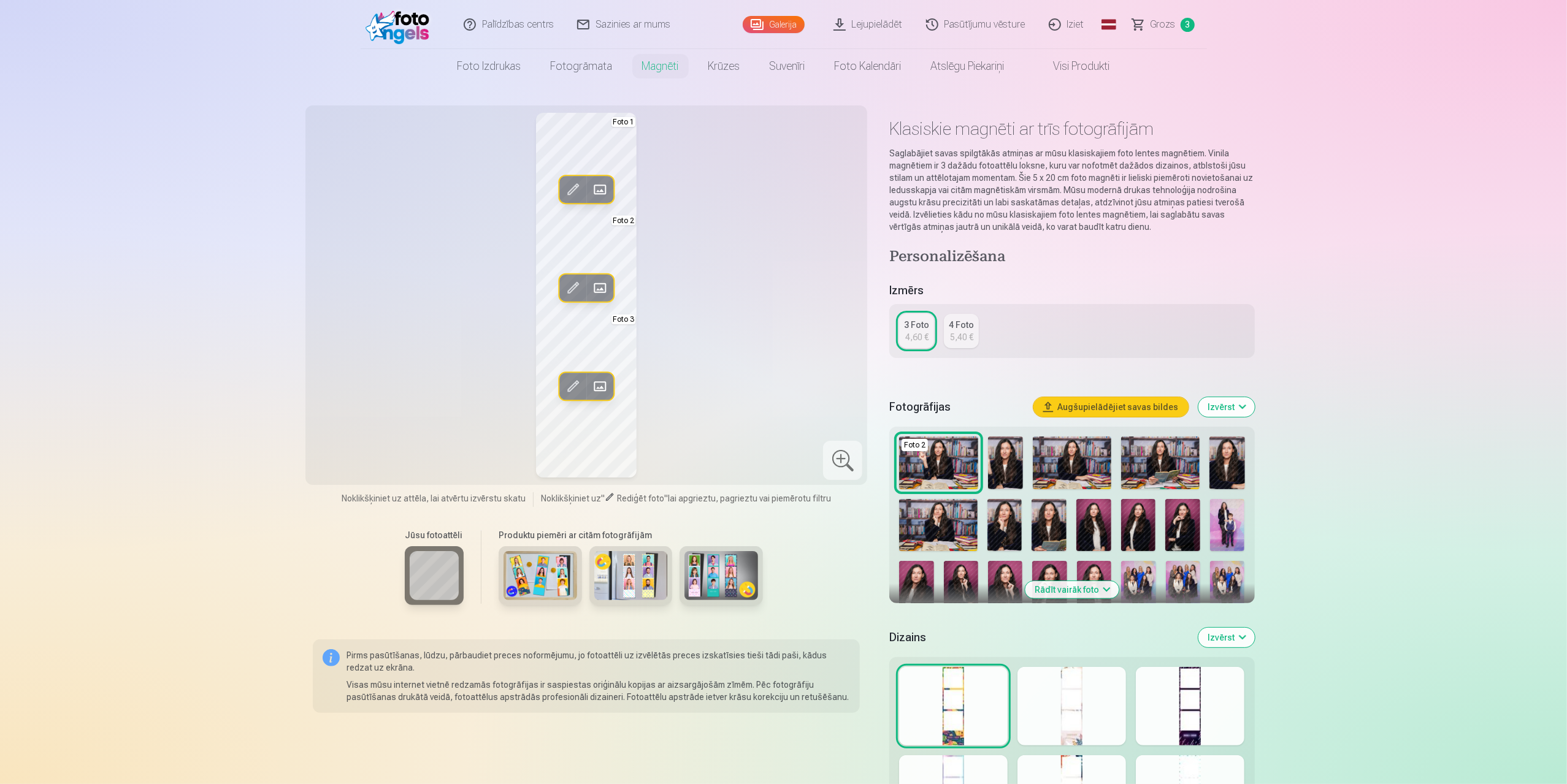
click at [606, 193] on span at bounding box center [600, 189] width 20 height 20
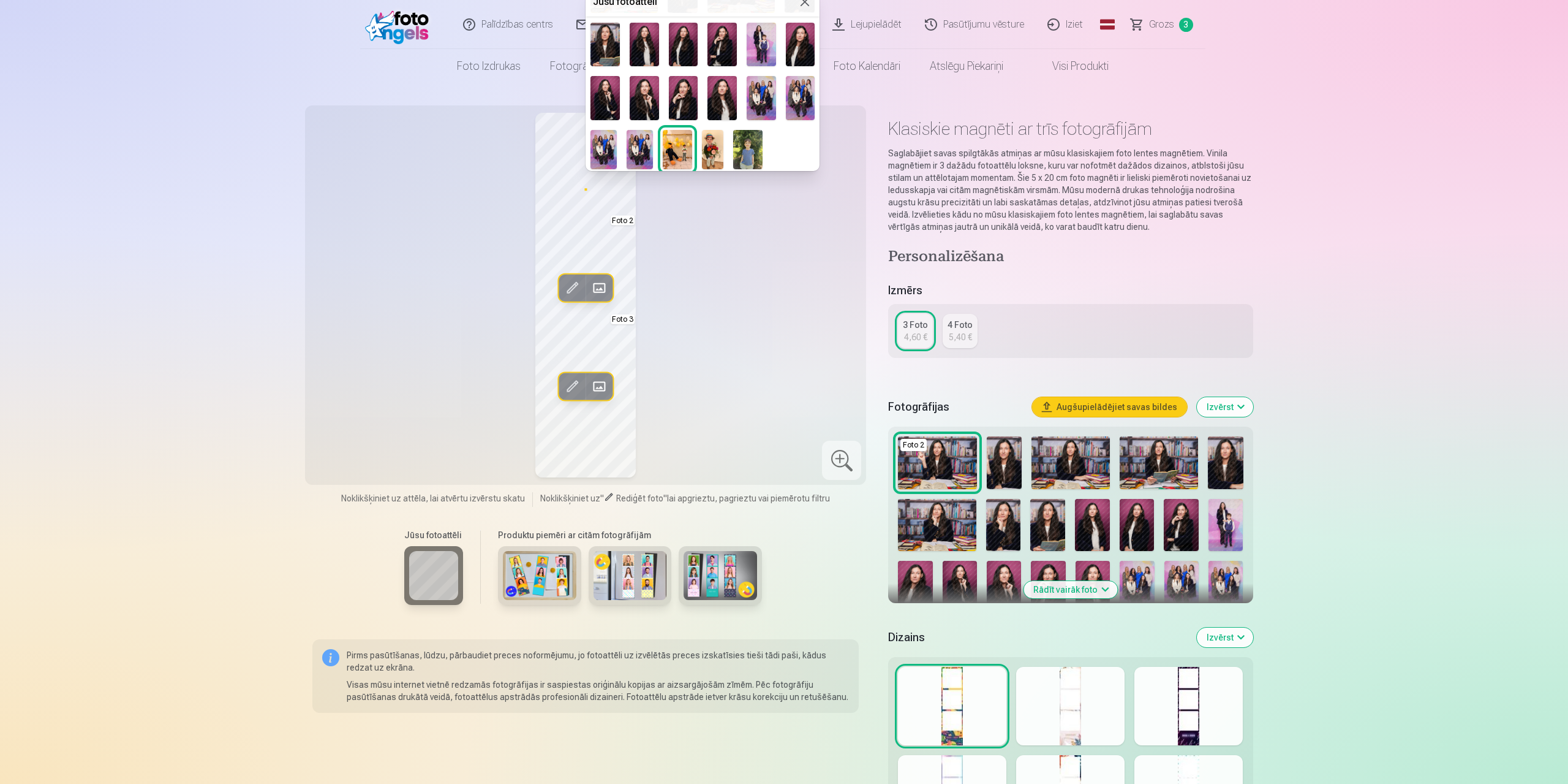
click at [751, 145] on img at bounding box center [748, 149] width 29 height 39
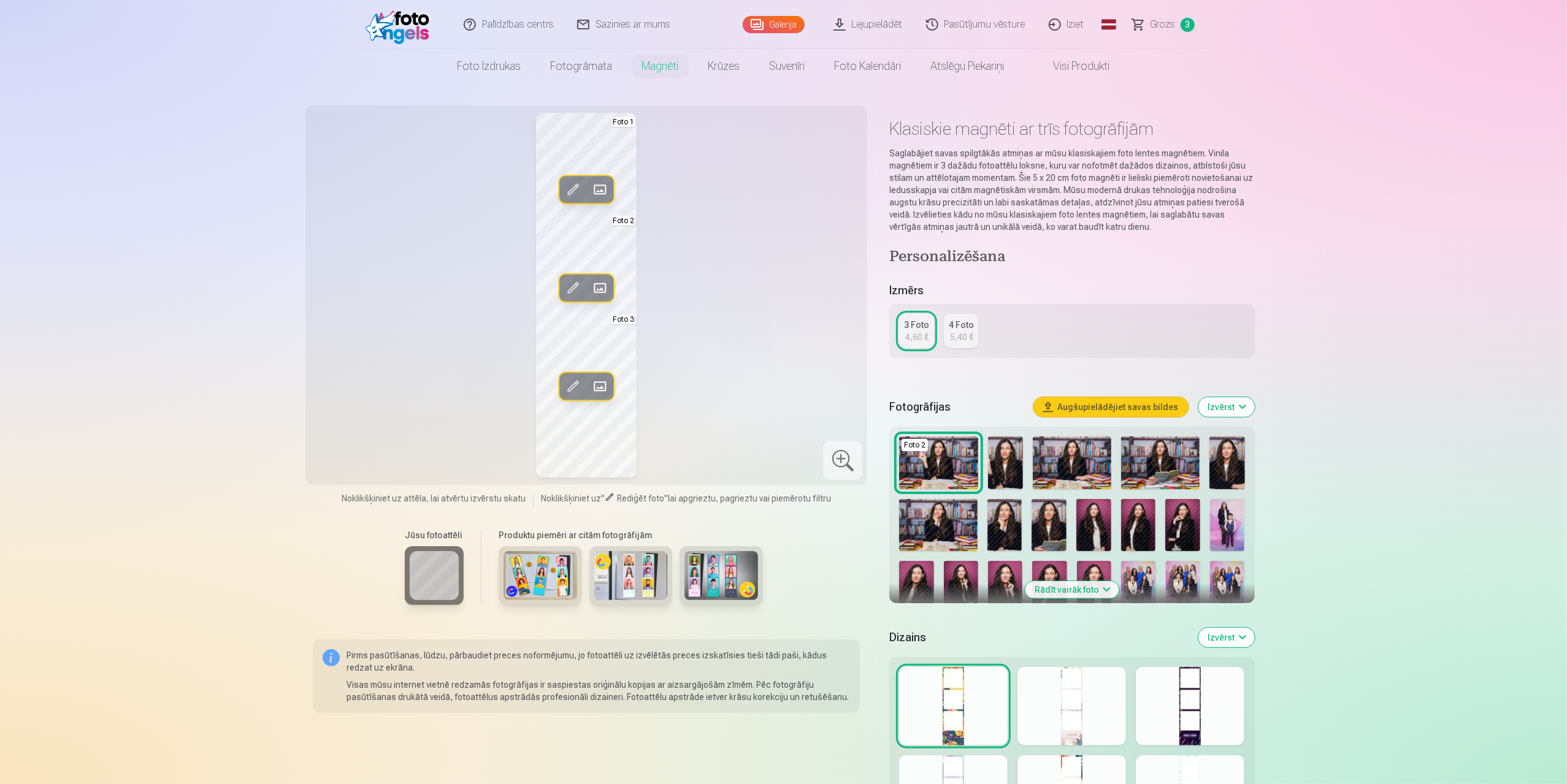
click at [603, 285] on span at bounding box center [600, 288] width 20 height 20
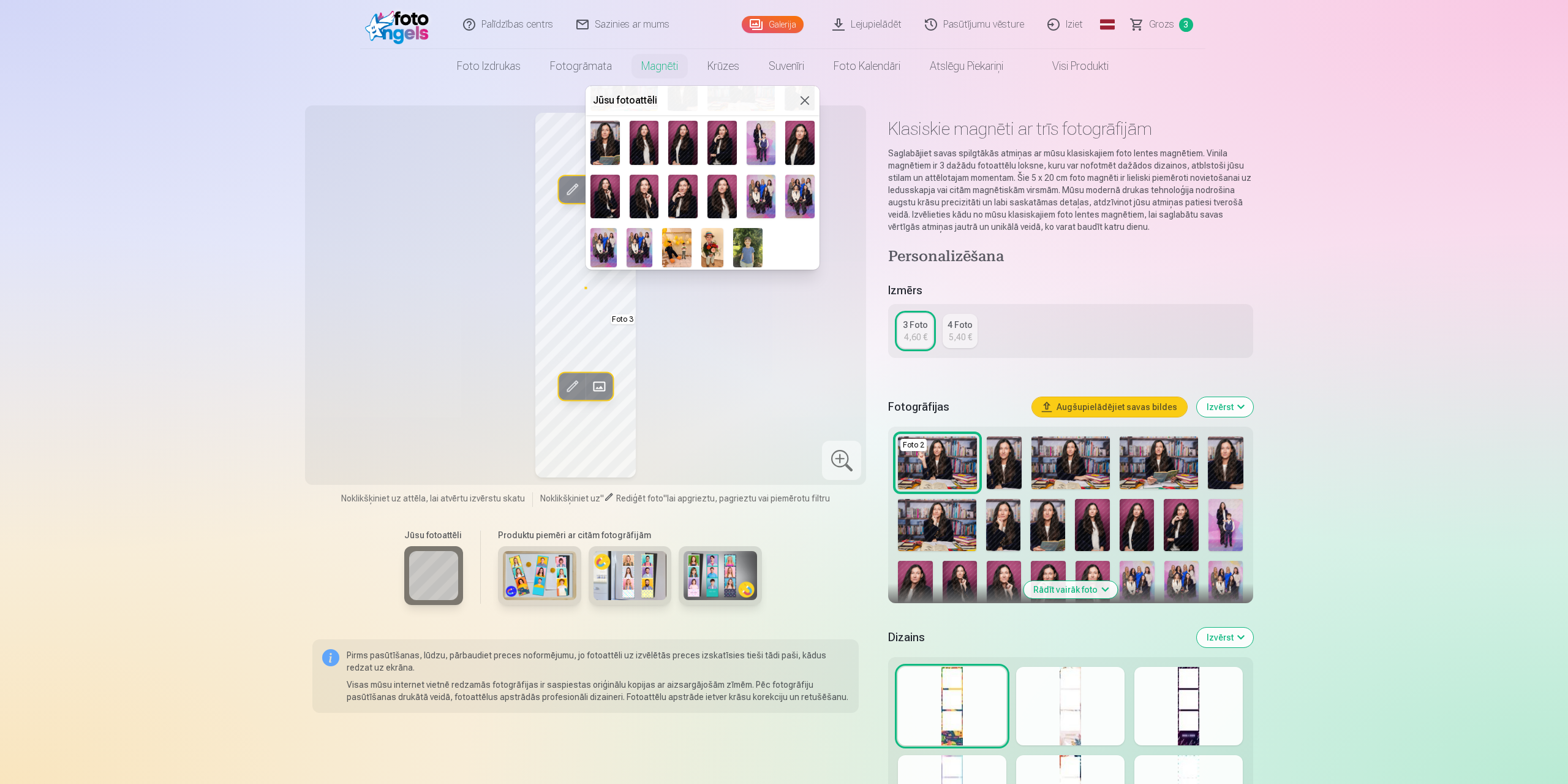
click at [713, 240] on img at bounding box center [712, 247] width 21 height 39
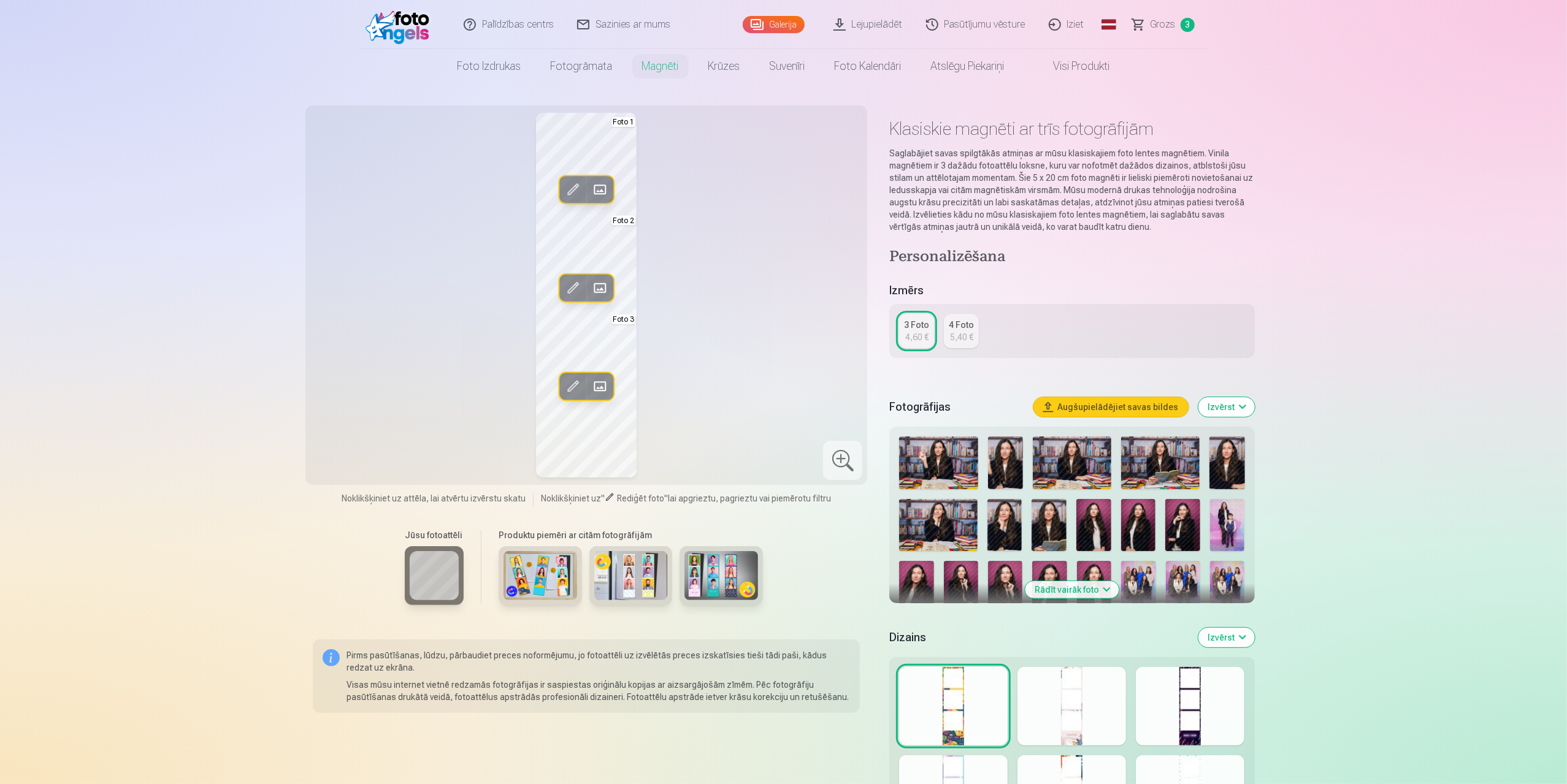
click at [598, 388] on span at bounding box center [600, 386] width 20 height 20
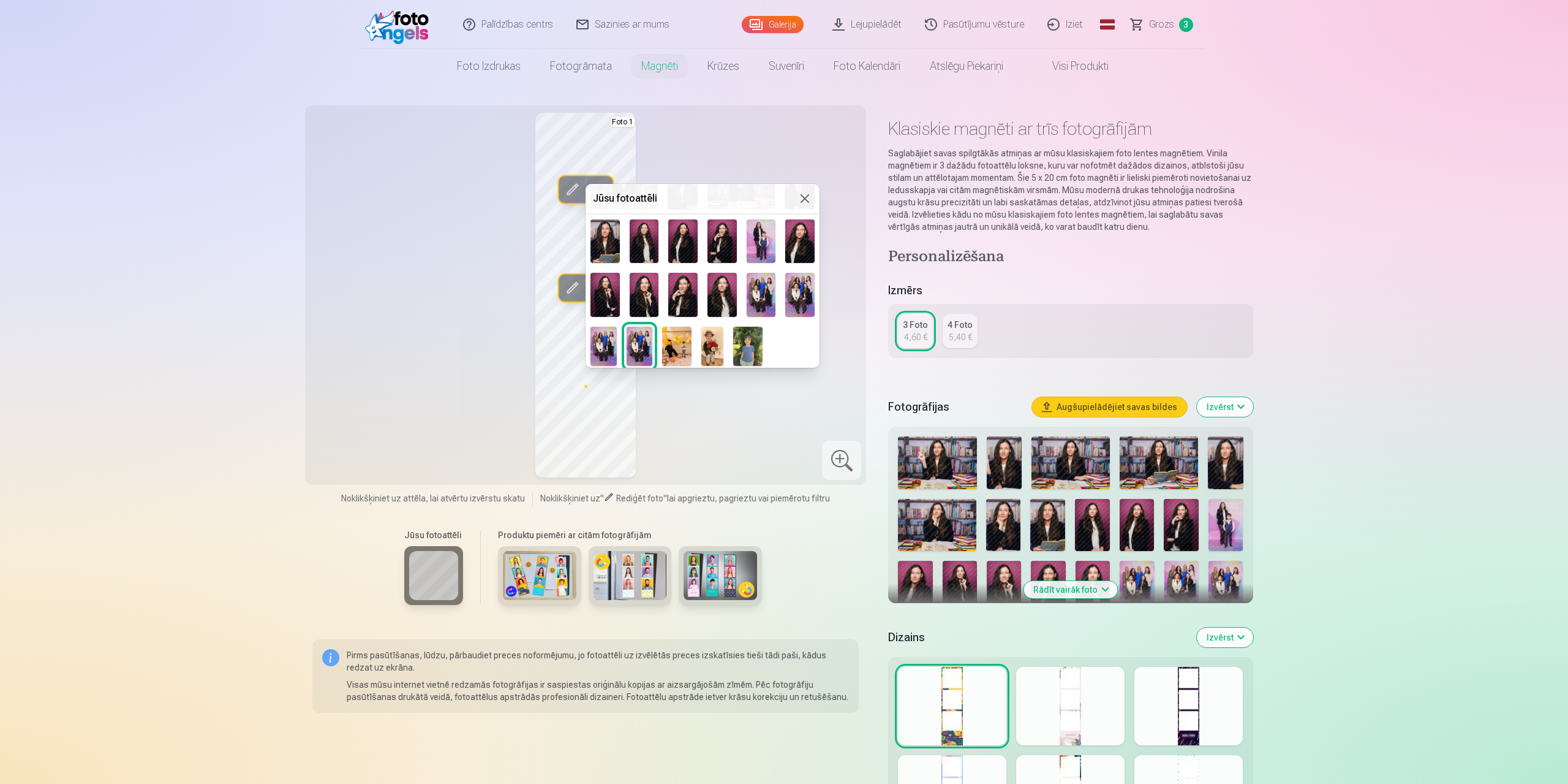
click at [673, 338] on img at bounding box center [677, 346] width 29 height 39
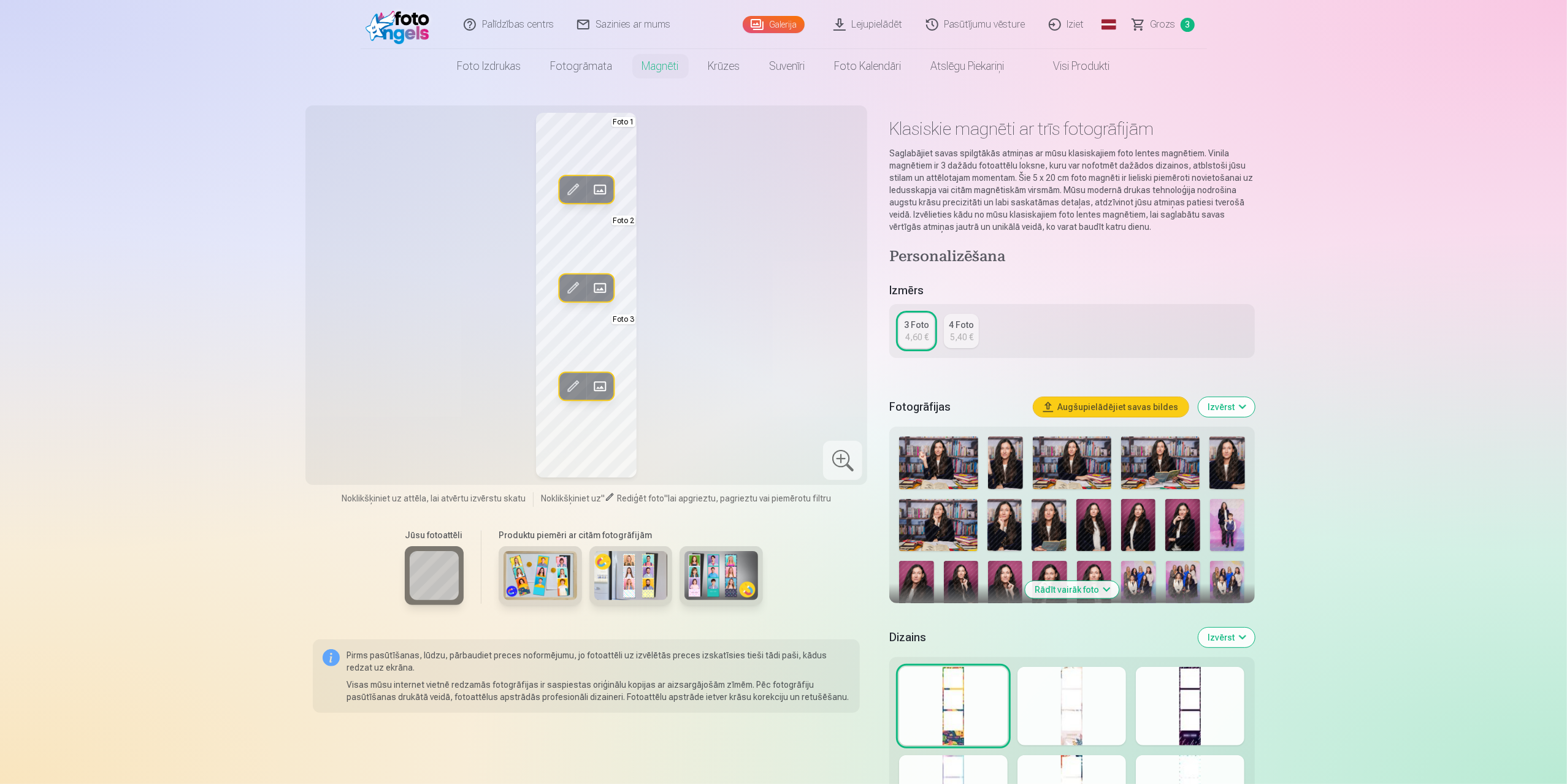
click at [573, 288] on span at bounding box center [573, 288] width 20 height 20
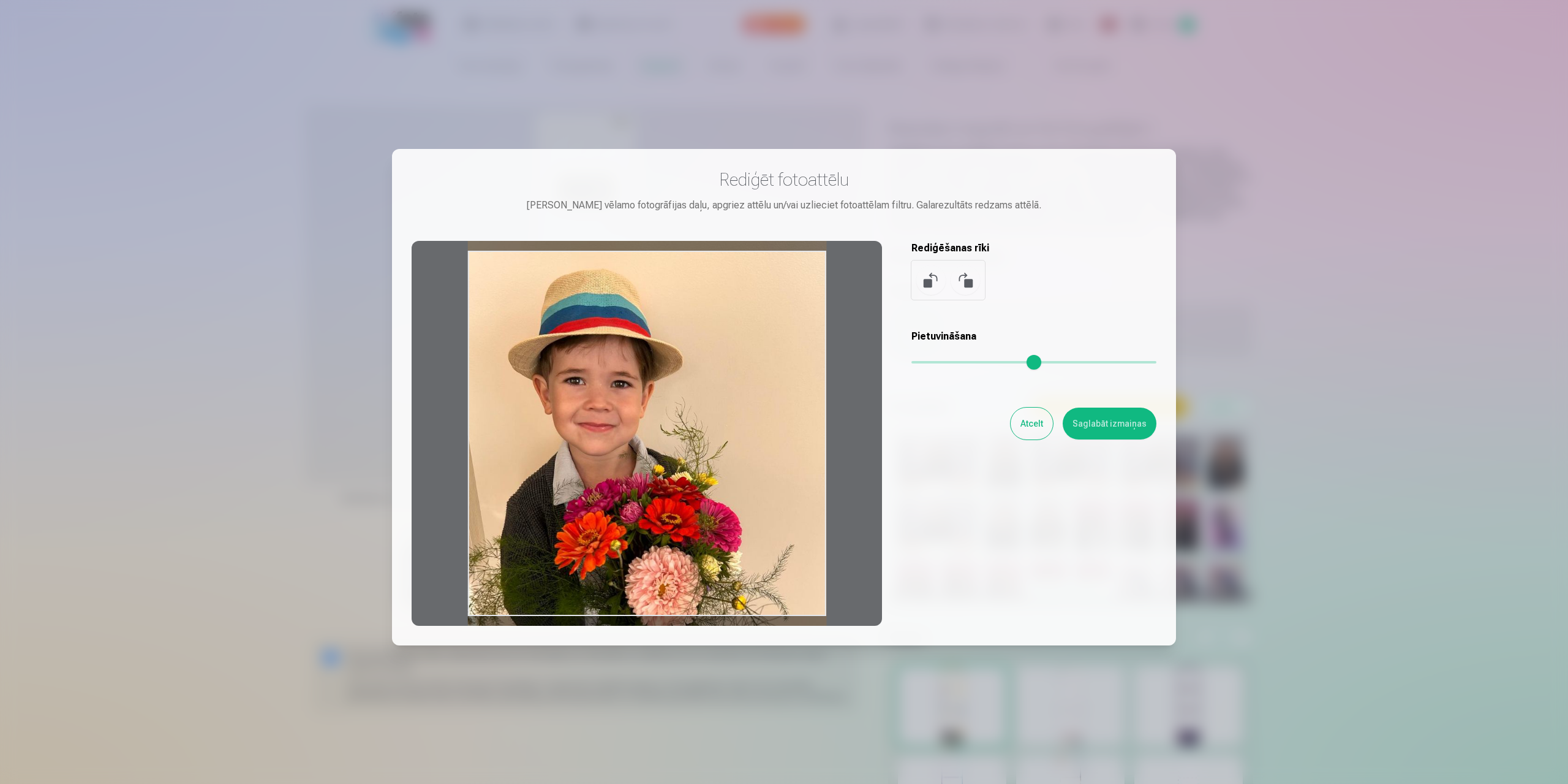
drag, startPoint x: 698, startPoint y: 388, endPoint x: 711, endPoint y: 346, distance: 44.0
click at [708, 347] on div at bounding box center [647, 434] width 471 height 385
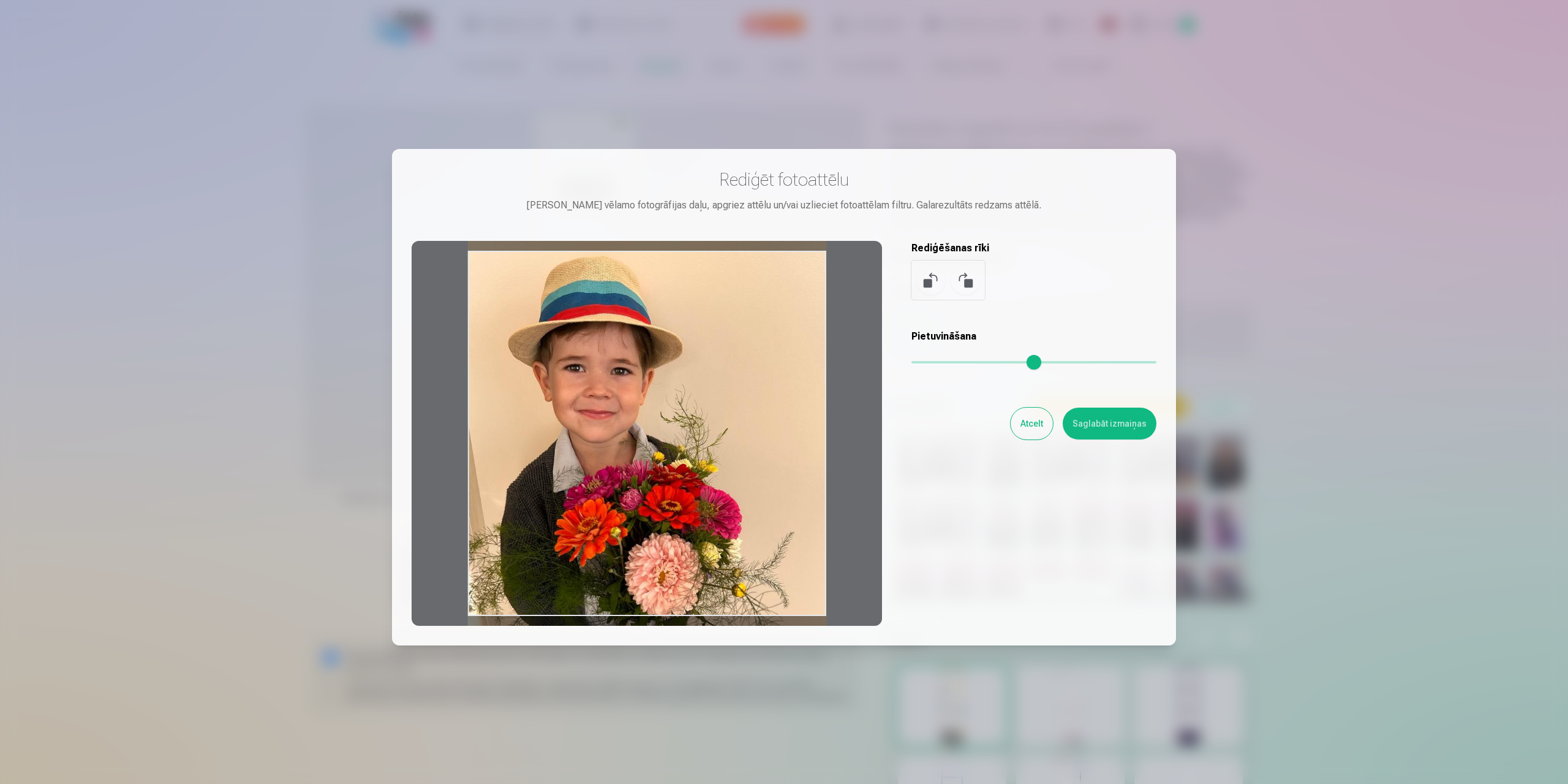
drag, startPoint x: 724, startPoint y: 380, endPoint x: 759, endPoint y: 391, distance: 36.7
click at [731, 389] on div at bounding box center [647, 434] width 471 height 385
click at [1106, 426] on button "Saglabāt izmaiņas" at bounding box center [1110, 423] width 93 height 32
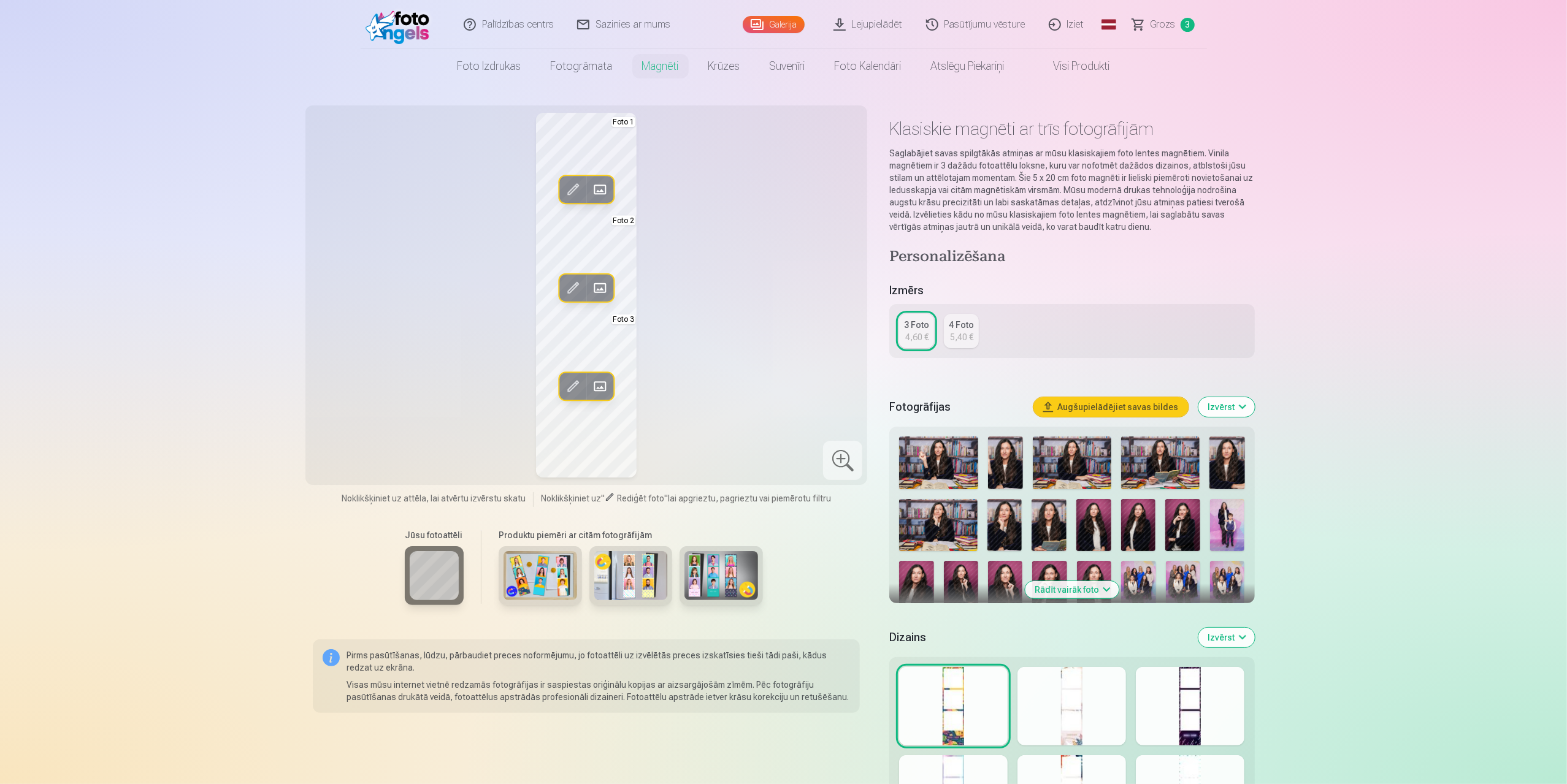
click at [728, 351] on div "Rediģēt foto Aizstāt Foto 1 Rediģēt foto Aizstāt Foto 2 Rediģēt foto Aizstāt Fo…" at bounding box center [586, 295] width 547 height 365
click at [573, 385] on span at bounding box center [573, 386] width 20 height 20
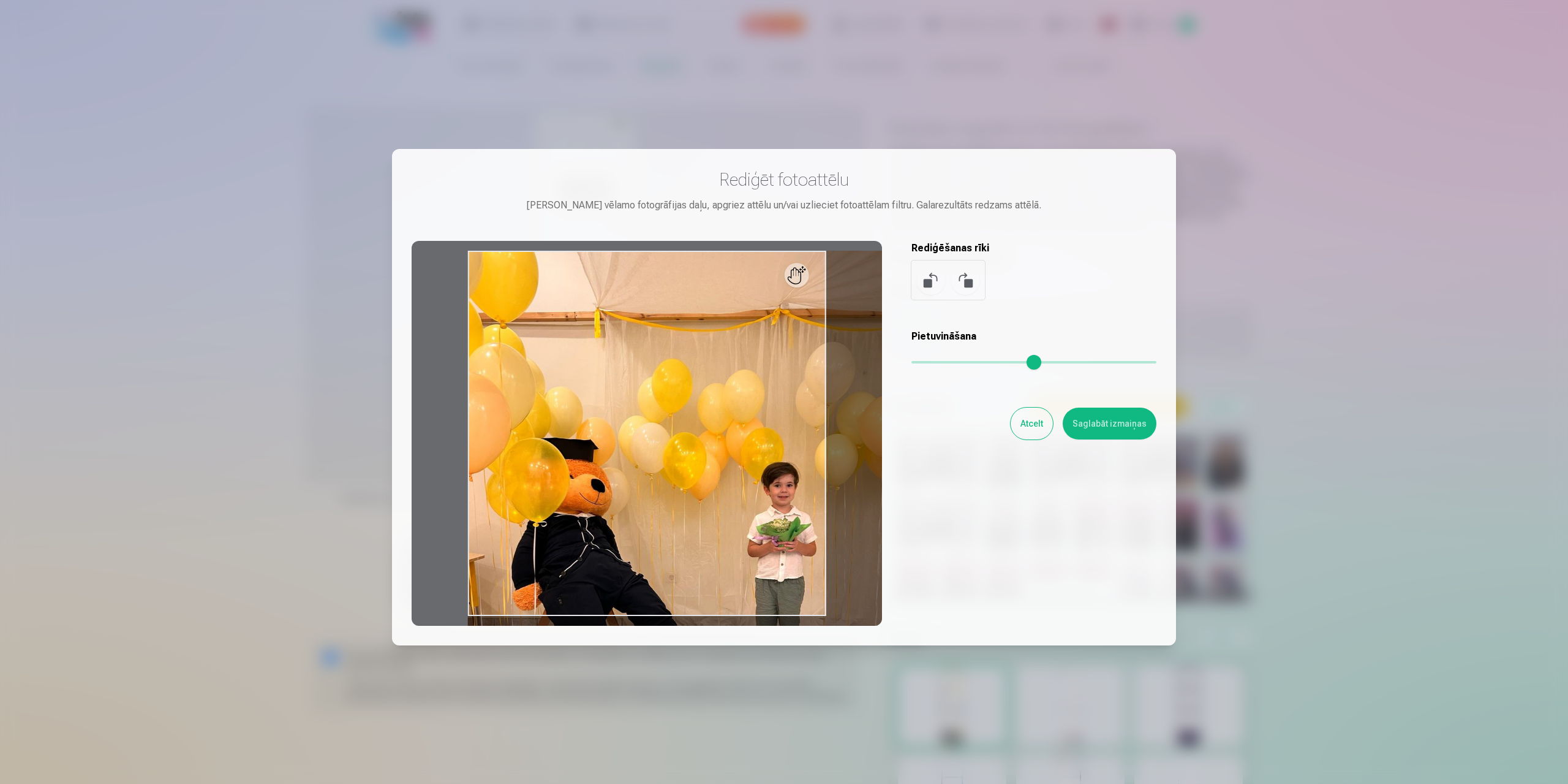
drag, startPoint x: 925, startPoint y: 361, endPoint x: 959, endPoint y: 362, distance: 34.0
click at [959, 362] on input "range" at bounding box center [1034, 361] width 245 height 2
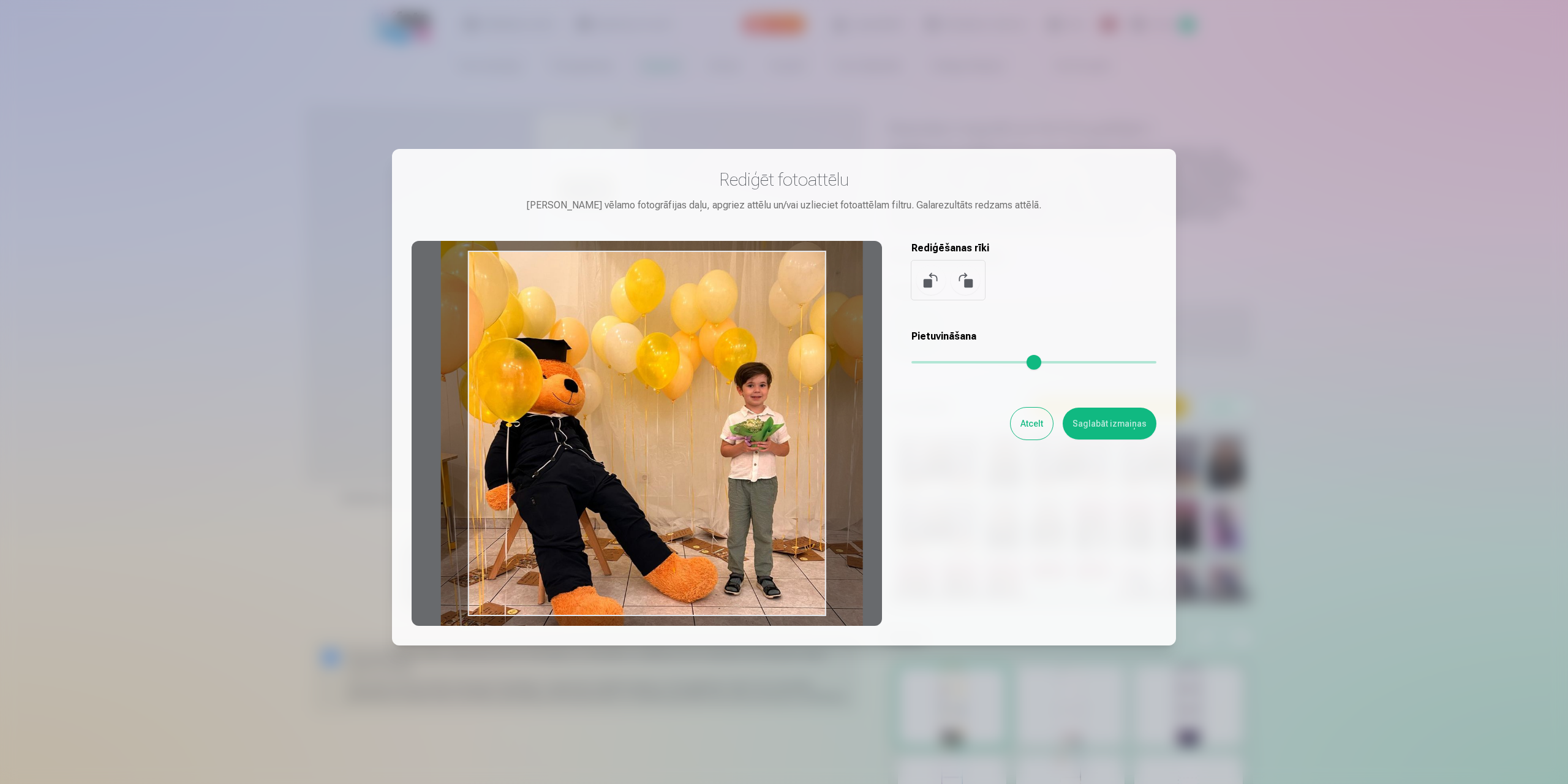
drag, startPoint x: 674, startPoint y: 499, endPoint x: 647, endPoint y: 400, distance: 102.6
click at [647, 400] on div at bounding box center [647, 434] width 471 height 385
type input "****"
click at [1060, 553] on div "Rediģēt fotoattēlu [PERSON_NAME] vēlamo fotogrāfijas daļu, apgriez attēlu un/va…" at bounding box center [784, 397] width 745 height 457
click at [1089, 410] on button "Saglabāt izmaiņas" at bounding box center [1110, 423] width 93 height 32
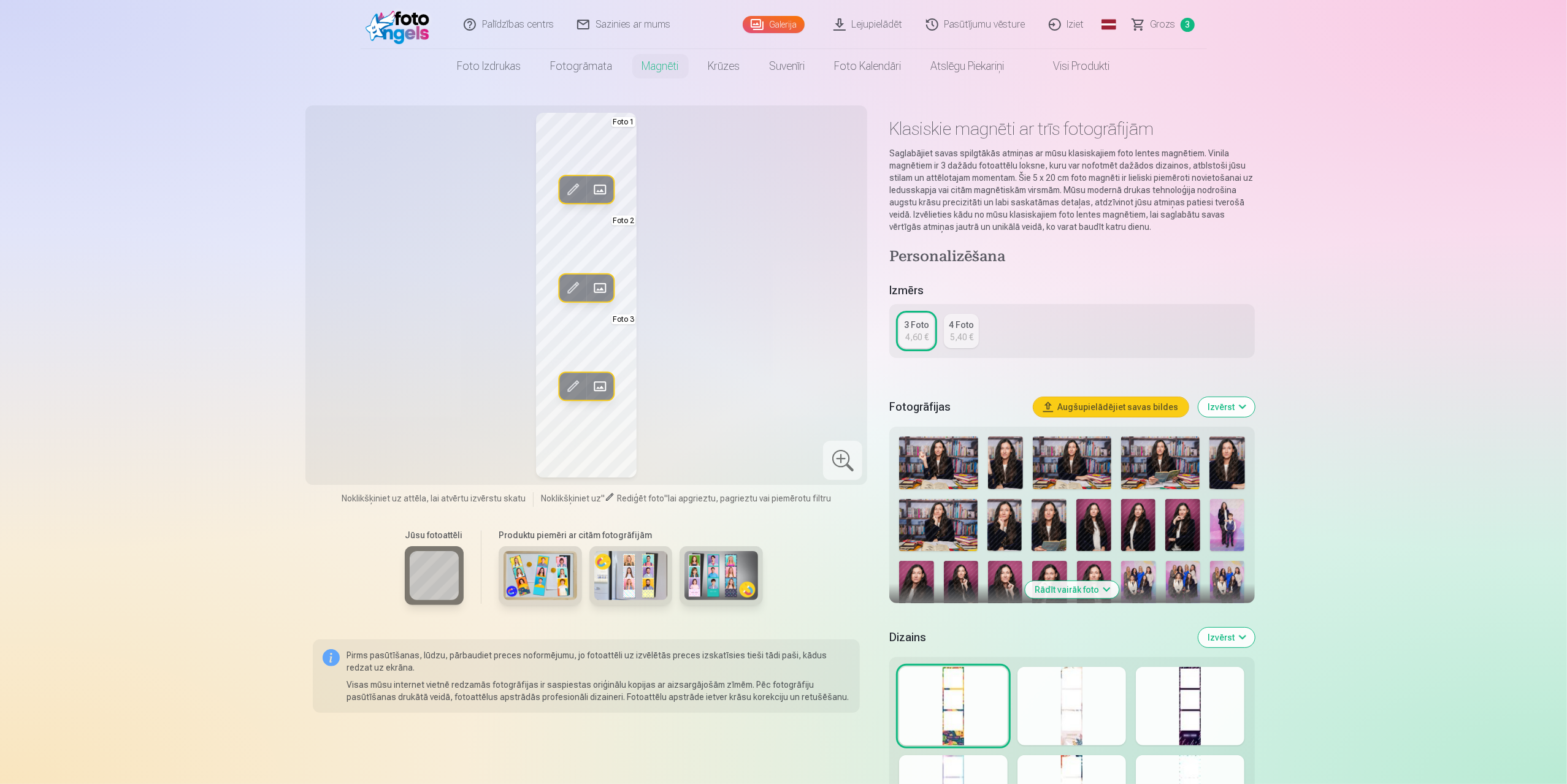
click at [799, 371] on div "Rediģēt foto Aizstāt Foto 1 Rediģēt foto Aizstāt Foto 2 Rediģēt foto Aizstāt Fo…" at bounding box center [586, 295] width 547 height 365
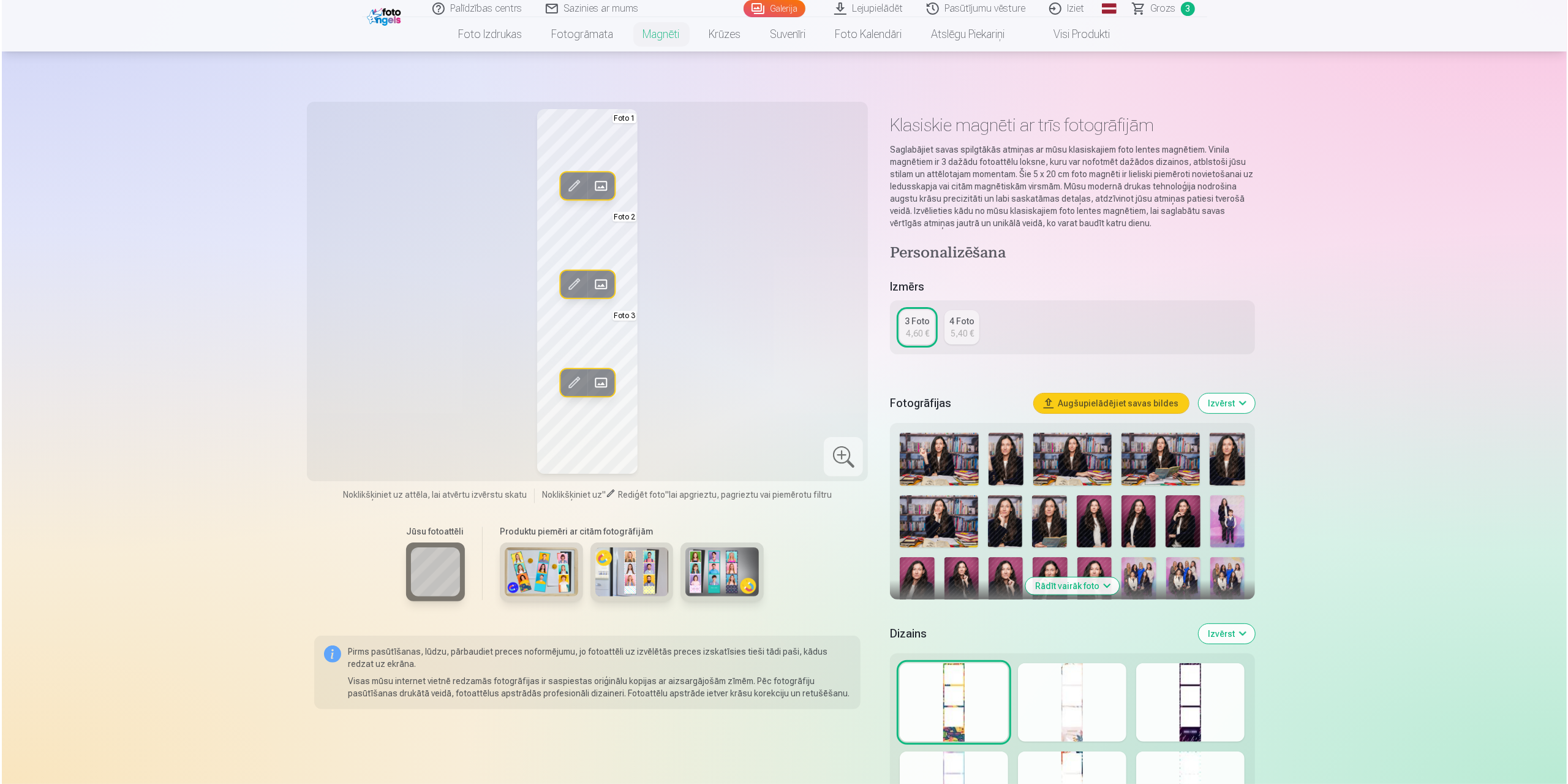
scroll to position [368, 0]
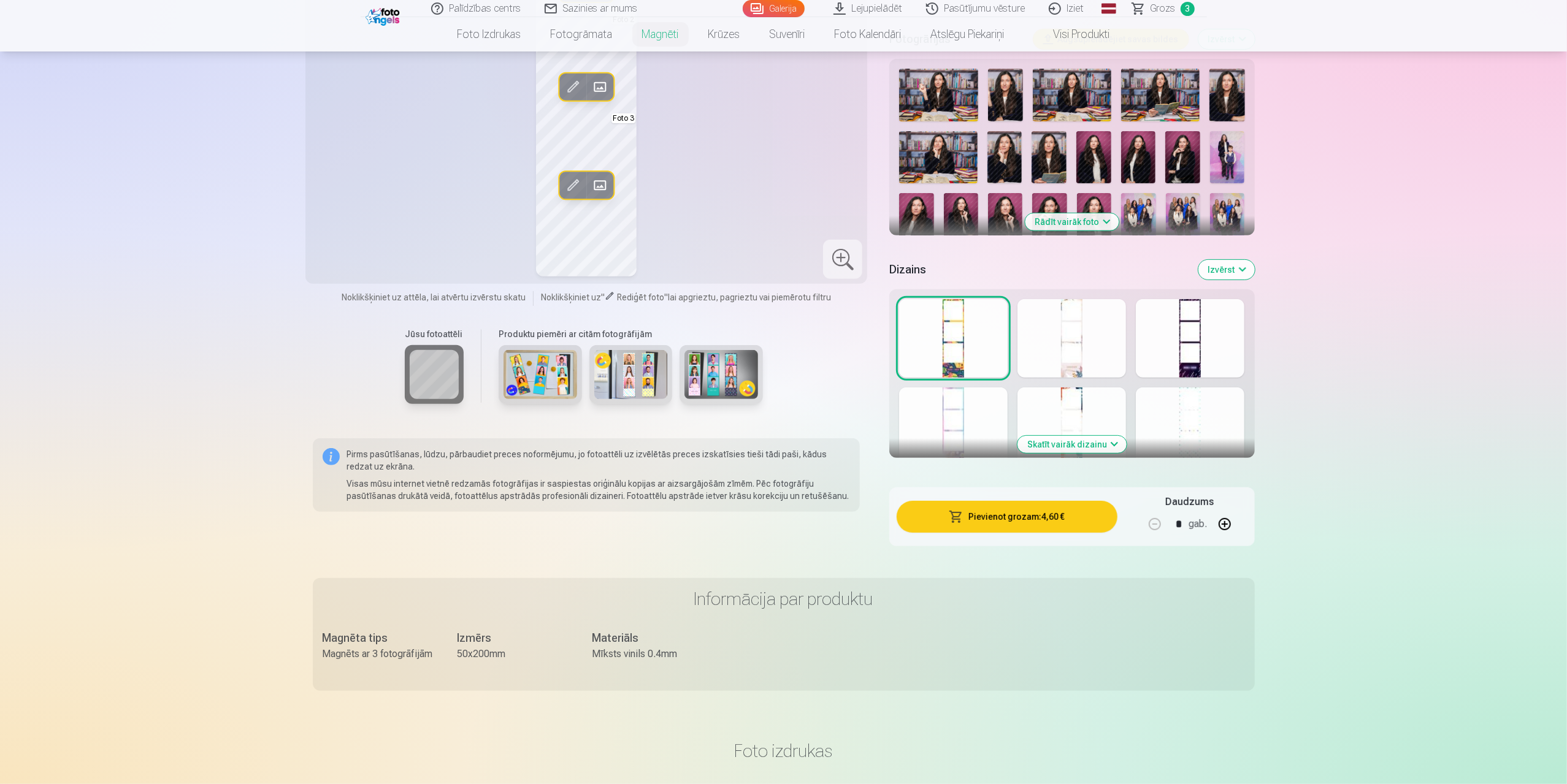
click at [991, 522] on button "Pievienot grozam : 4,60 €" at bounding box center [1006, 517] width 220 height 32
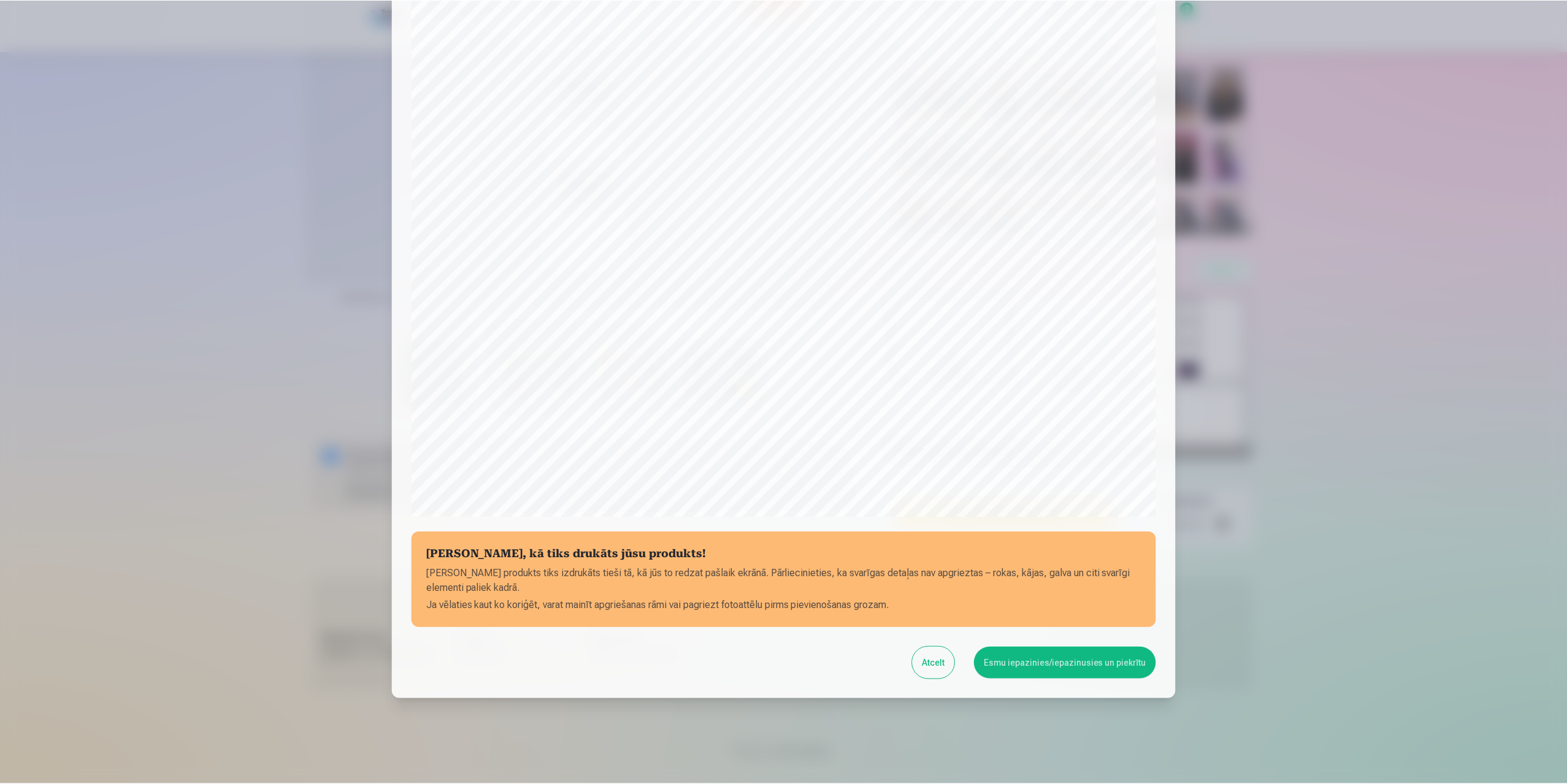
scroll to position [98, 0]
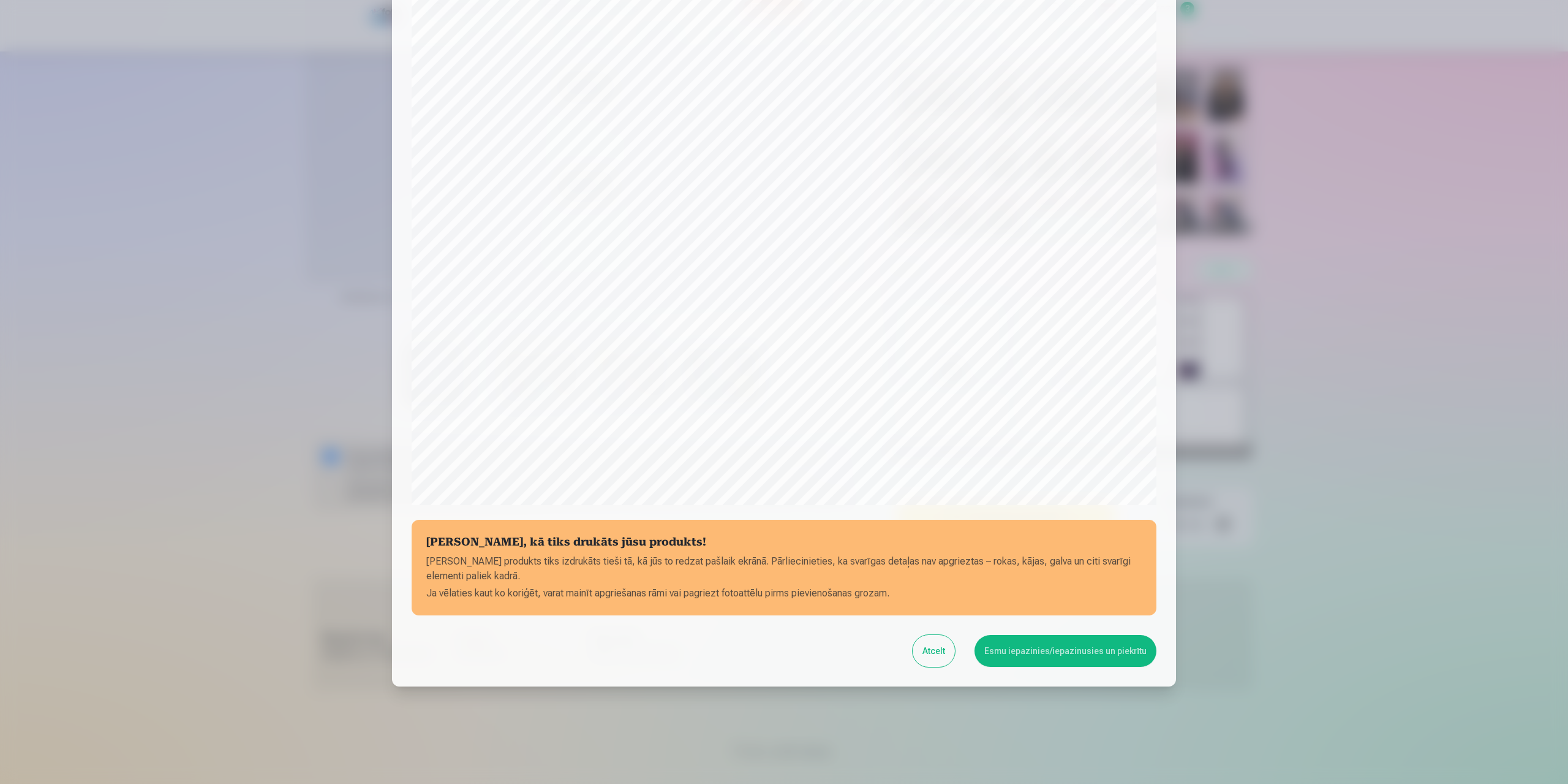
click at [1039, 656] on button "Esmu iepazinies/iepazinusies un piekrītu" at bounding box center [1066, 651] width 182 height 32
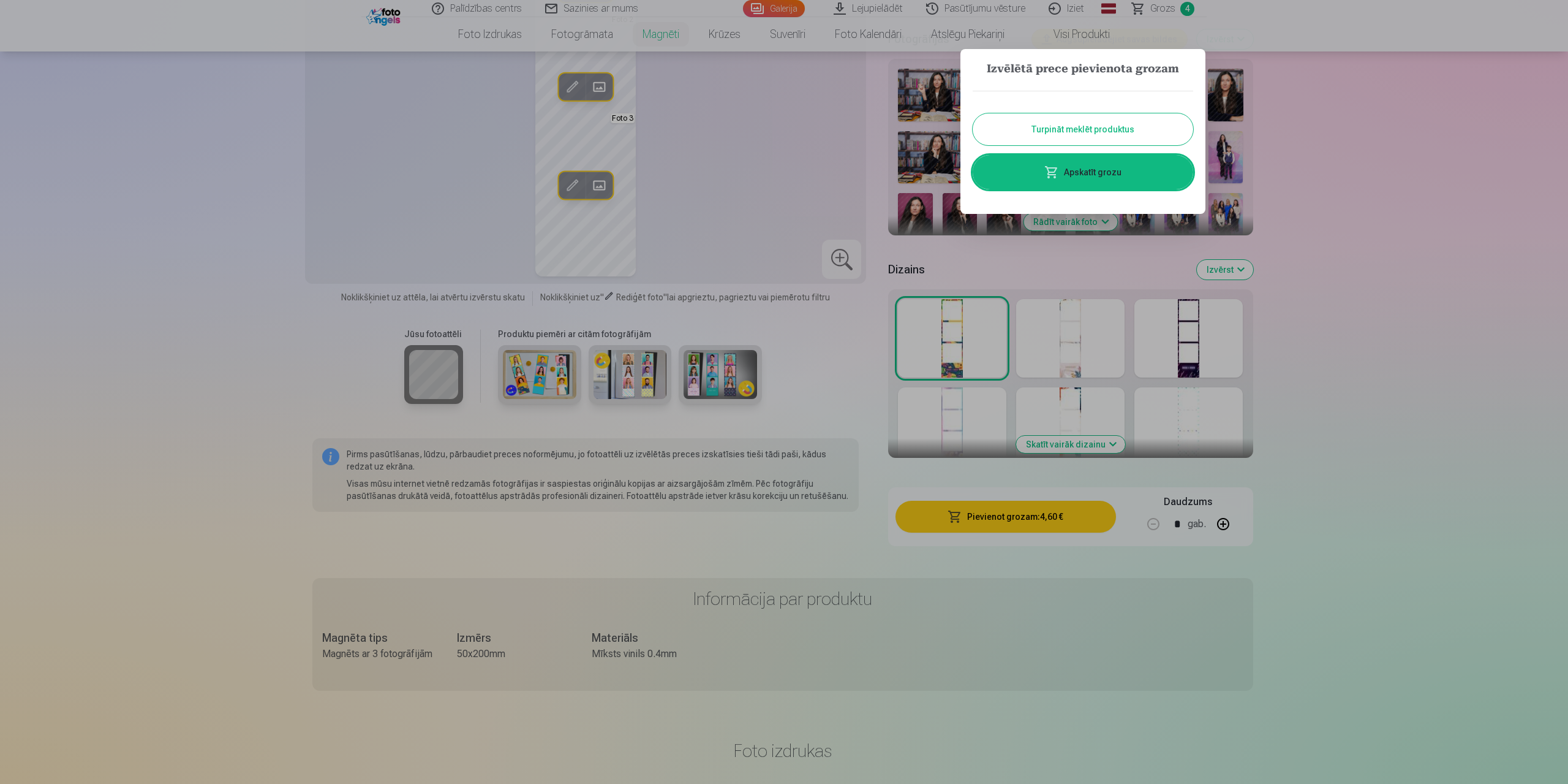
click at [1354, 205] on div at bounding box center [784, 392] width 1568 height 784
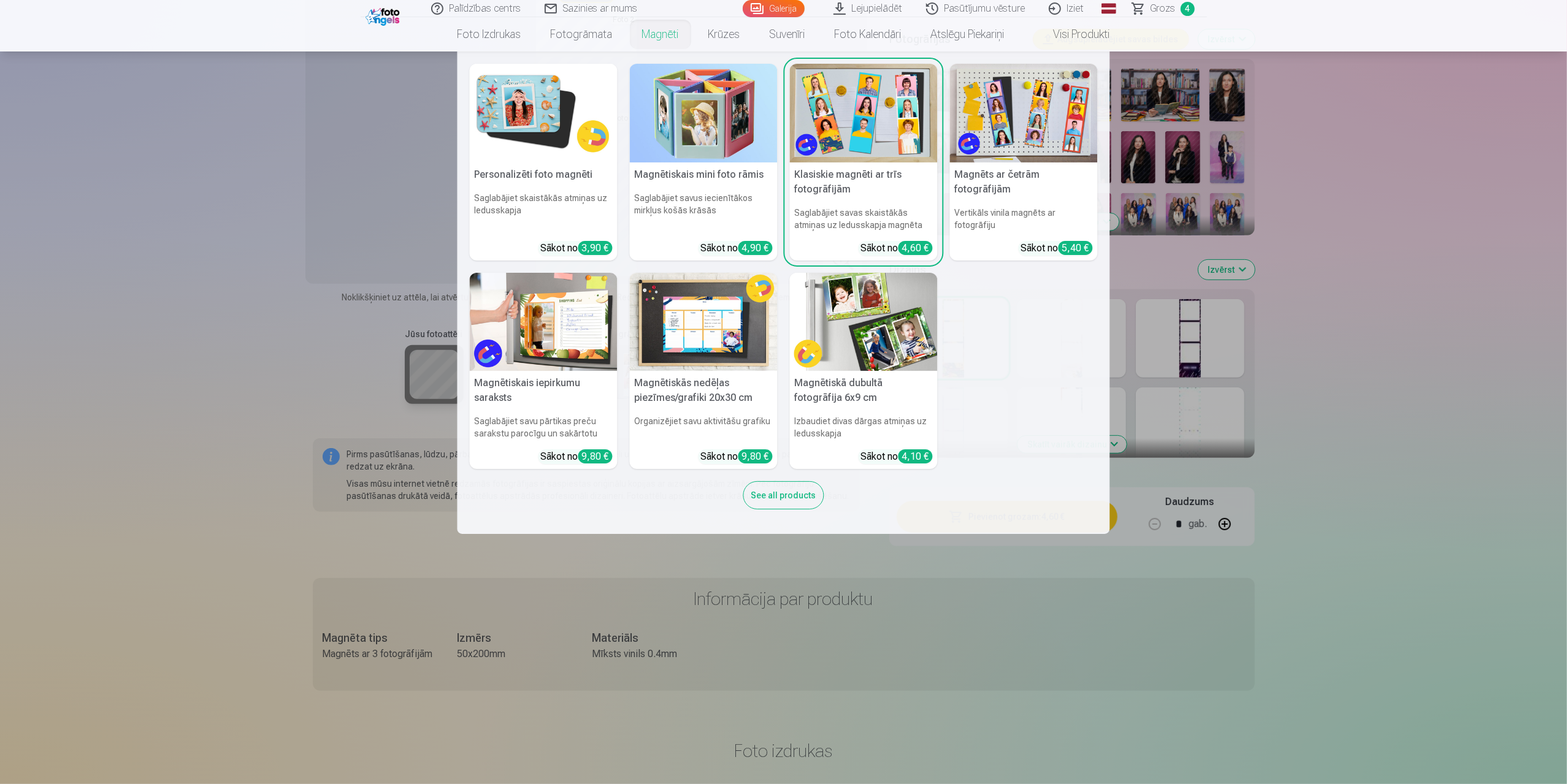
click at [655, 27] on link "Magnēti" at bounding box center [661, 34] width 67 height 34
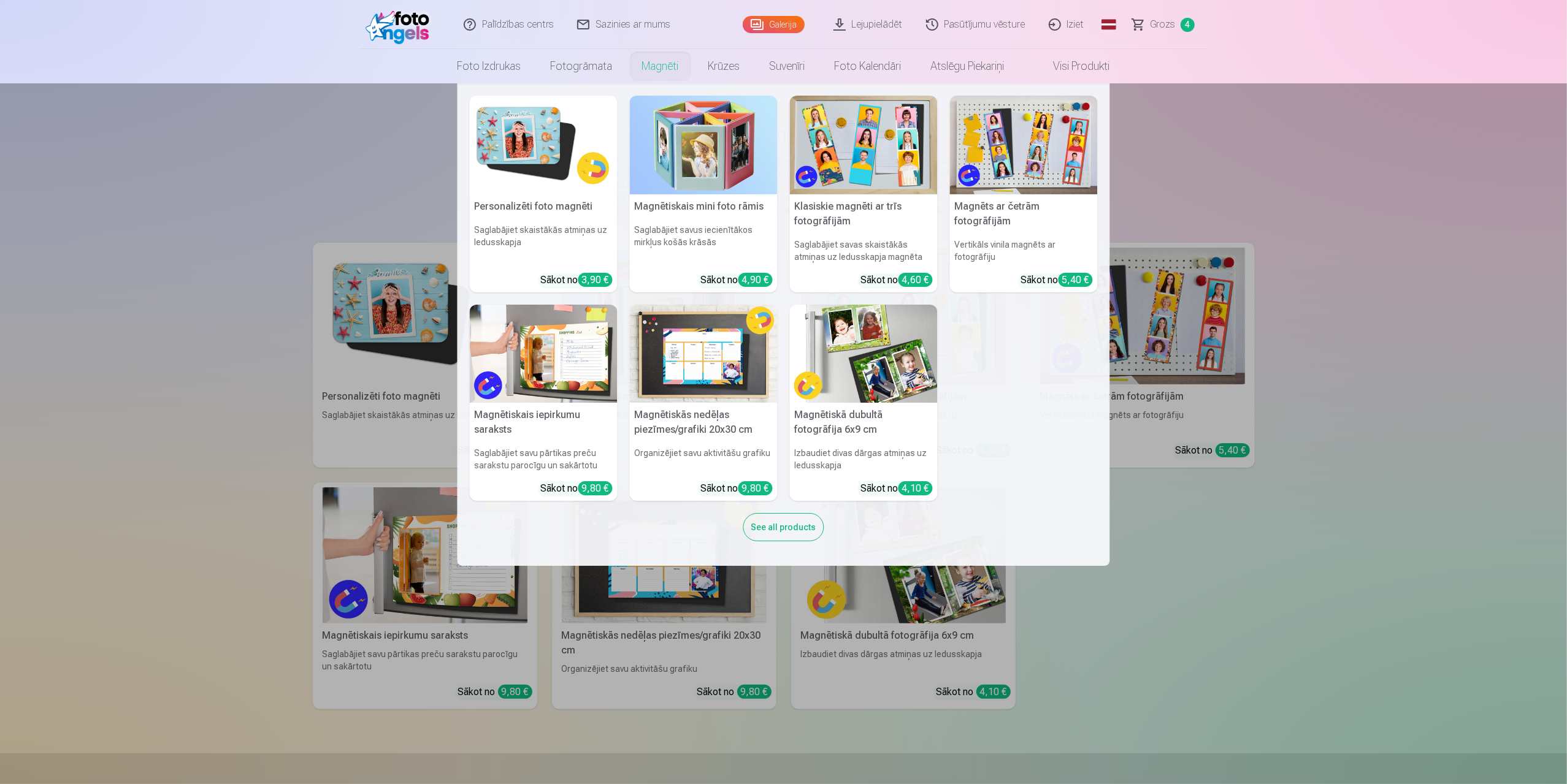
click at [536, 139] on img at bounding box center [543, 145] width 148 height 98
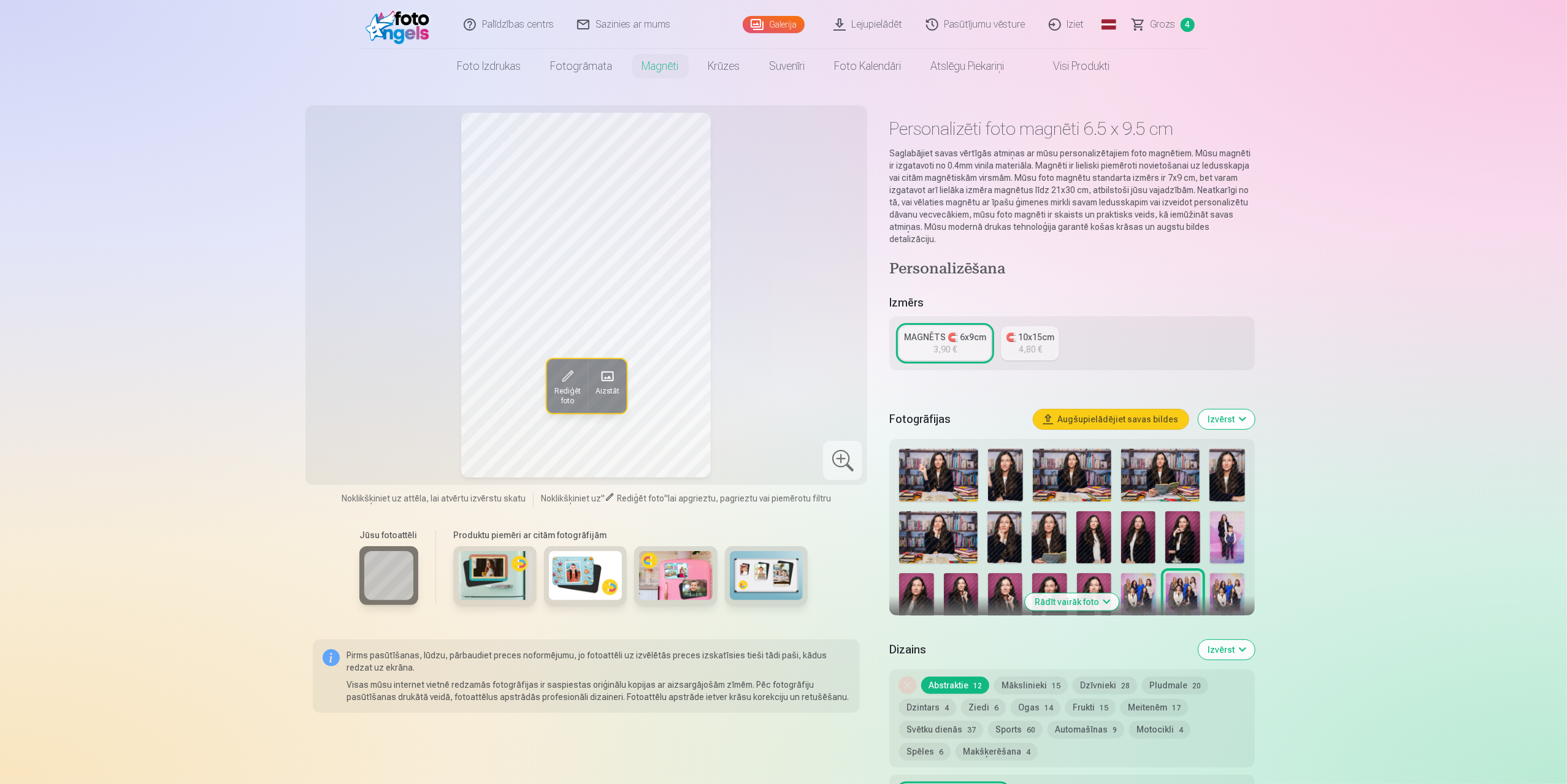
click at [601, 376] on span at bounding box center [606, 376] width 20 height 20
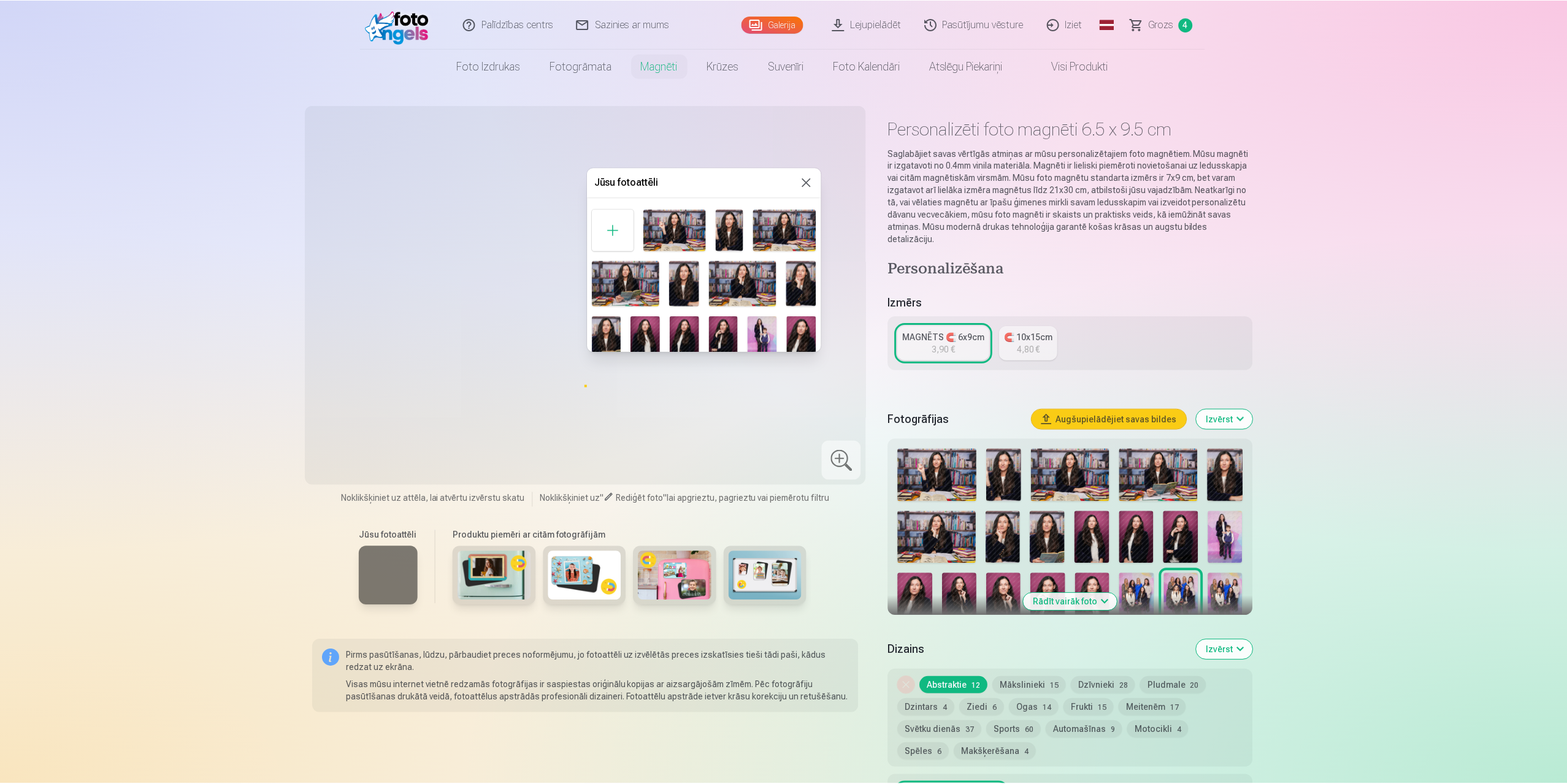
scroll to position [113, 0]
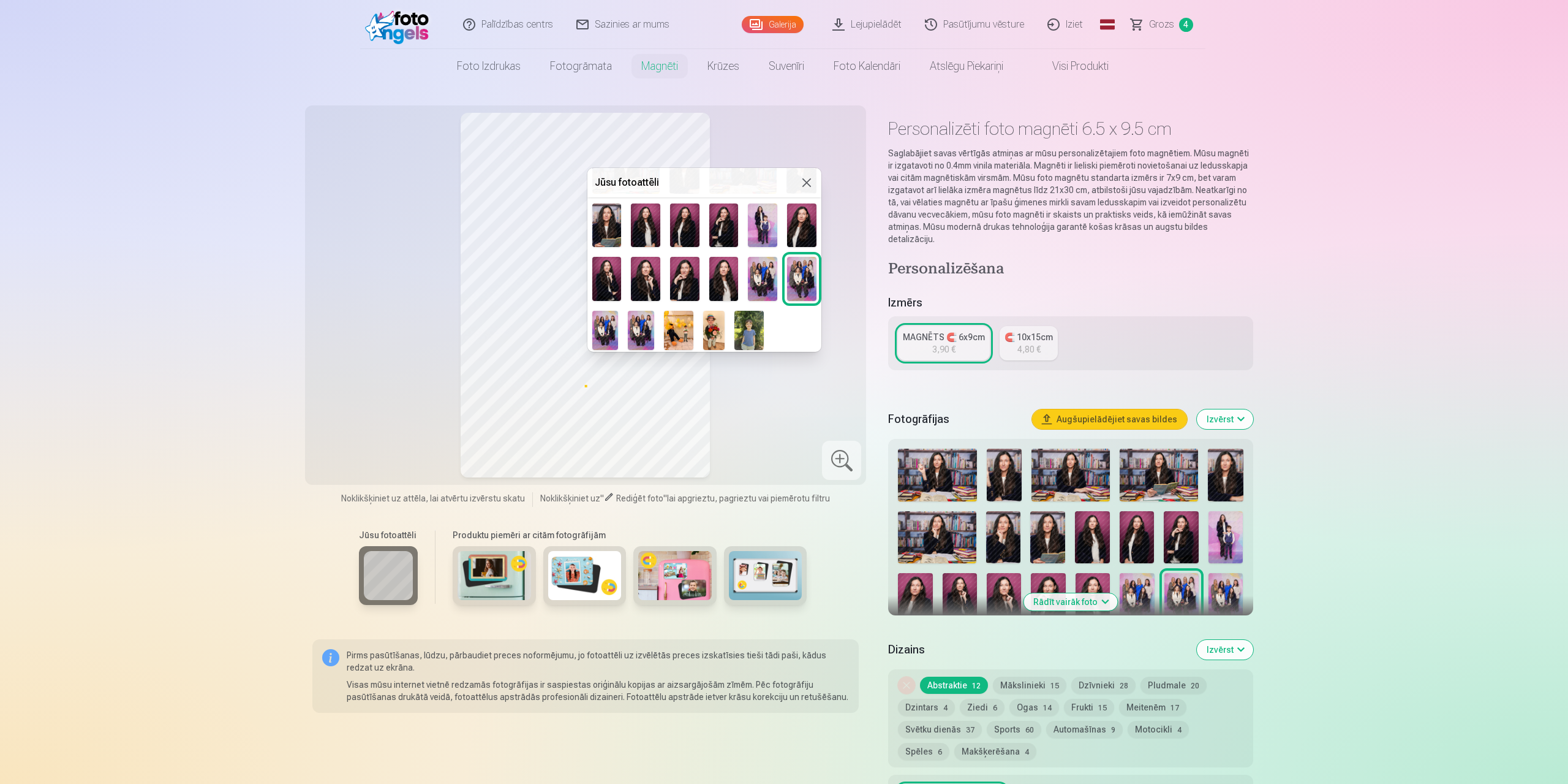
click at [719, 323] on img at bounding box center [714, 330] width 21 height 39
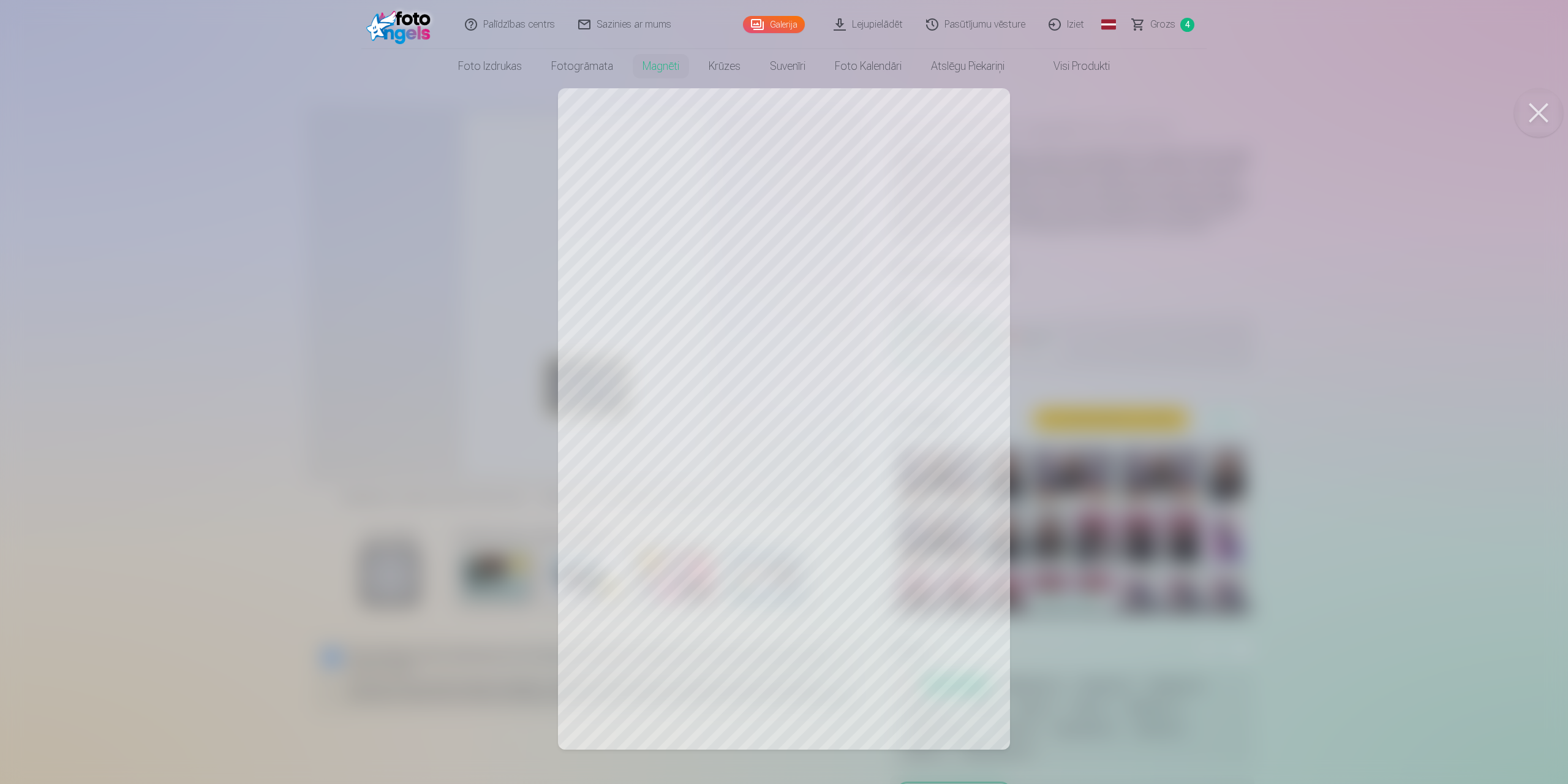
click at [1543, 120] on button at bounding box center [1539, 113] width 49 height 49
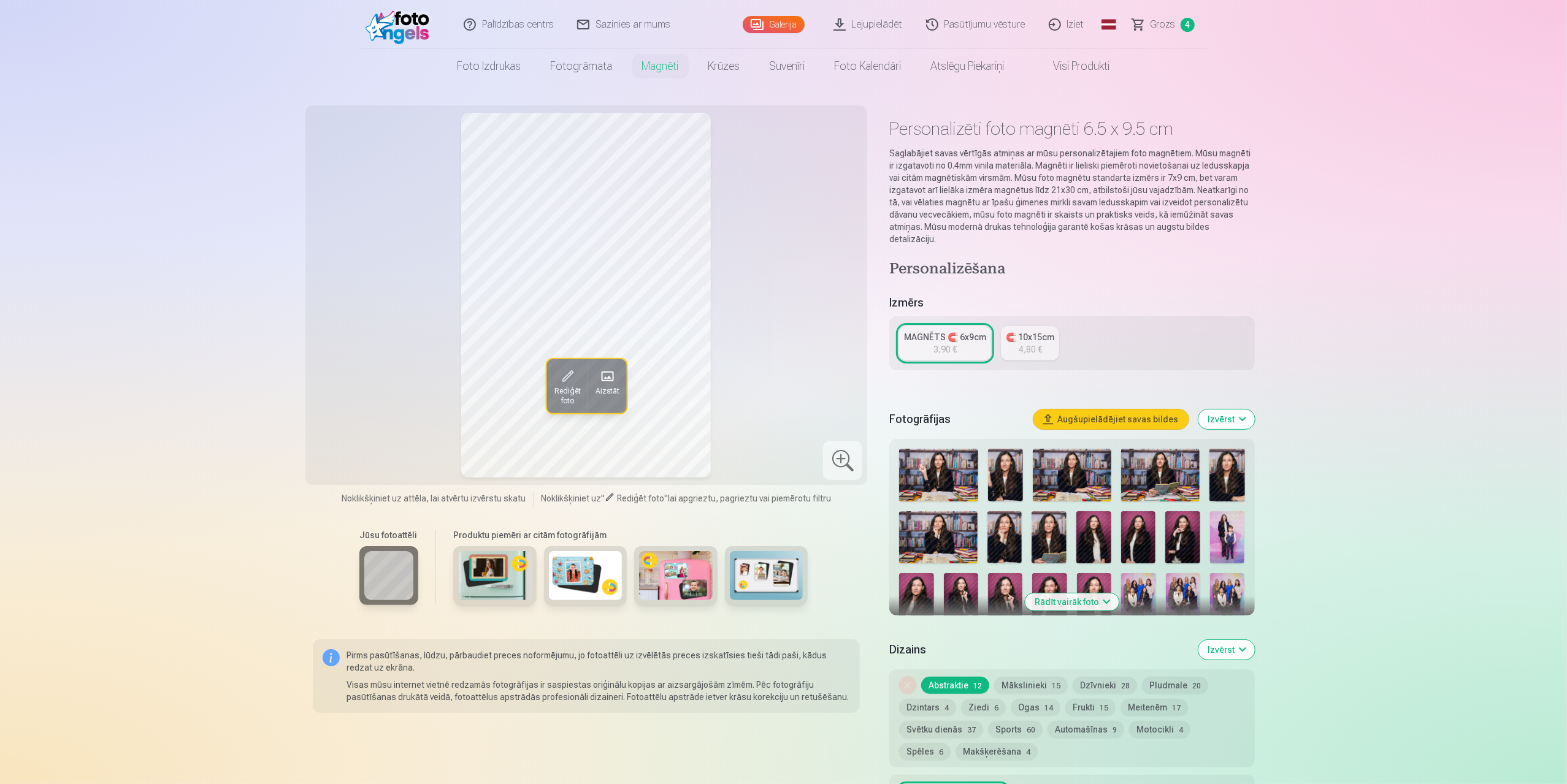
click at [565, 383] on span at bounding box center [566, 376] width 20 height 20
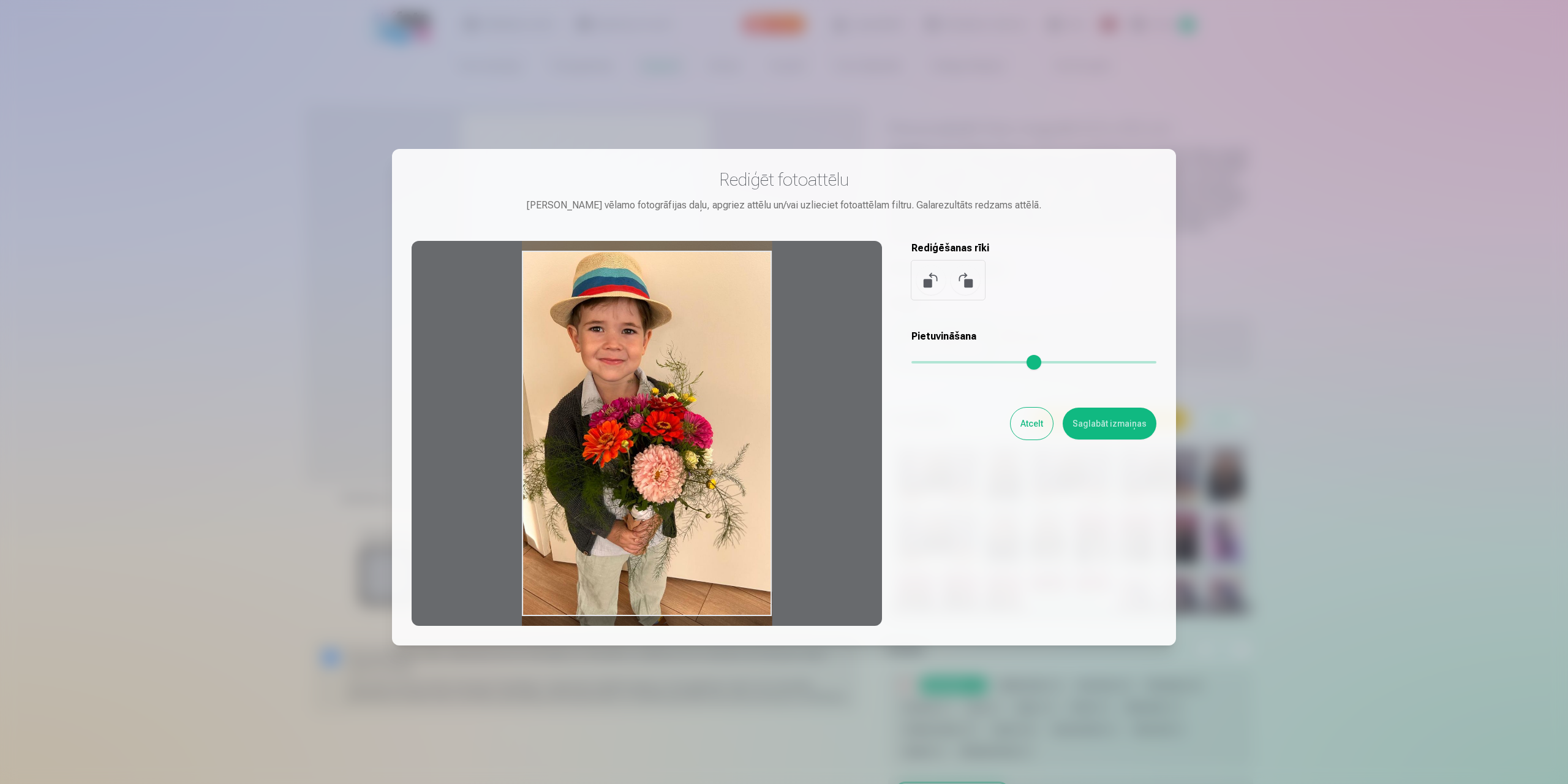
drag, startPoint x: 649, startPoint y: 383, endPoint x: 698, endPoint y: 350, distance: 59.1
click at [698, 350] on div at bounding box center [647, 434] width 471 height 385
click at [953, 480] on div "Rediģēt fotoattēlu [PERSON_NAME] vēlamo fotogrāfijas daļu, apgriez attēlu un/va…" at bounding box center [784, 397] width 745 height 457
drag, startPoint x: 630, startPoint y: 481, endPoint x: 654, endPoint y: 480, distance: 24.0
click at [654, 480] on div at bounding box center [647, 434] width 471 height 385
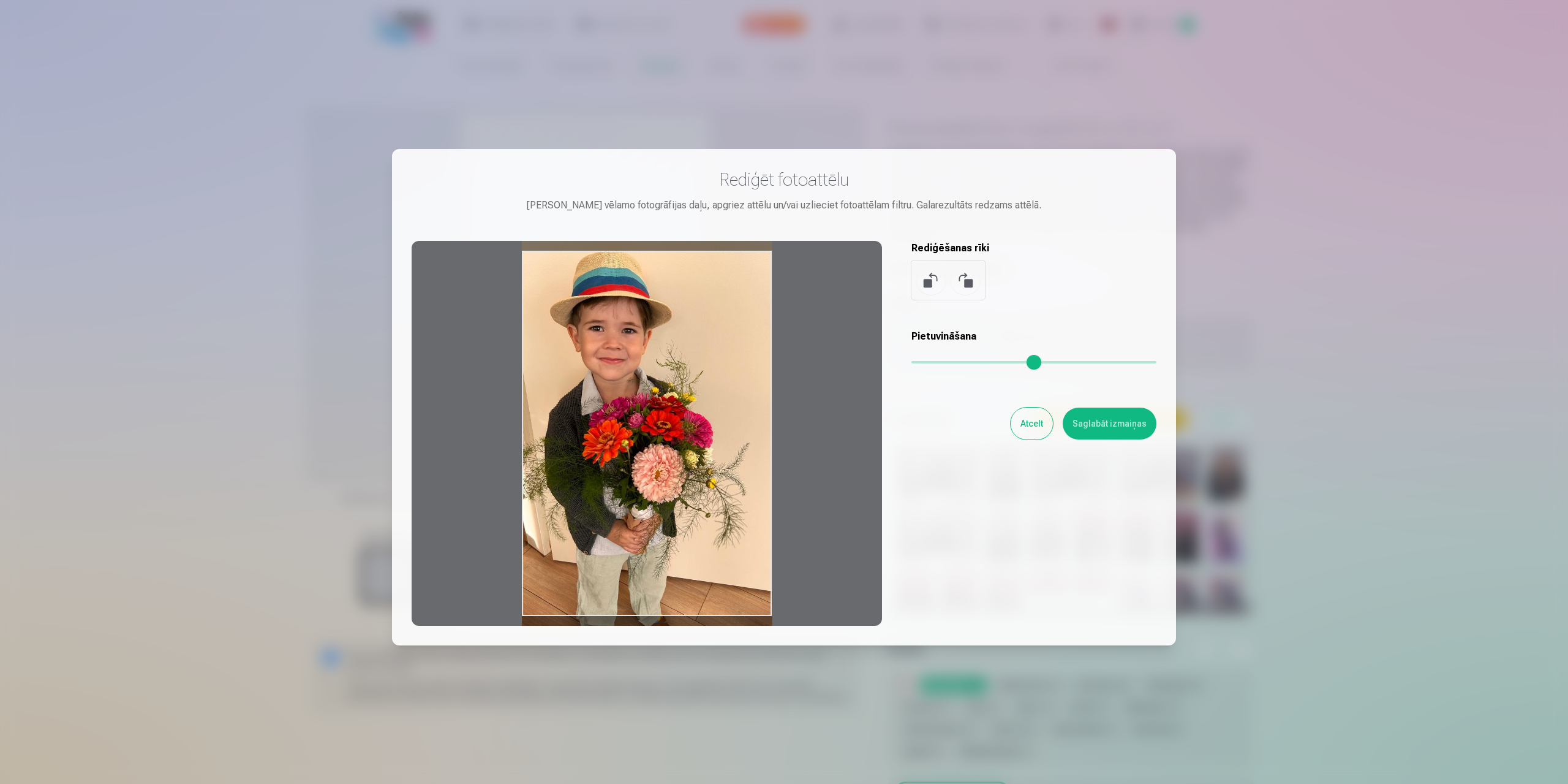
click at [655, 480] on div at bounding box center [647, 434] width 471 height 385
click at [1125, 426] on button "Saglabāt izmaiņas" at bounding box center [1110, 423] width 93 height 32
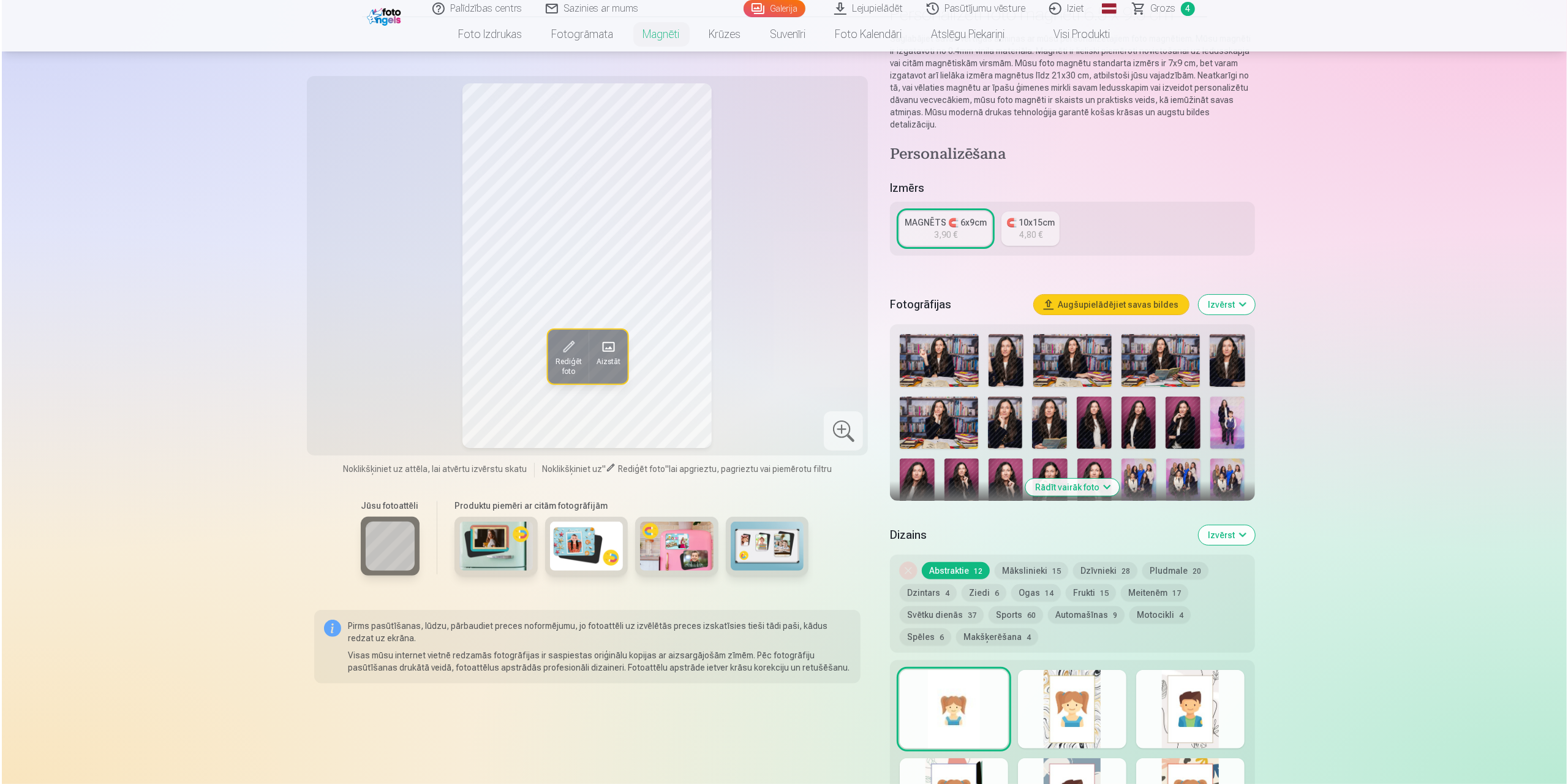
scroll to position [245, 0]
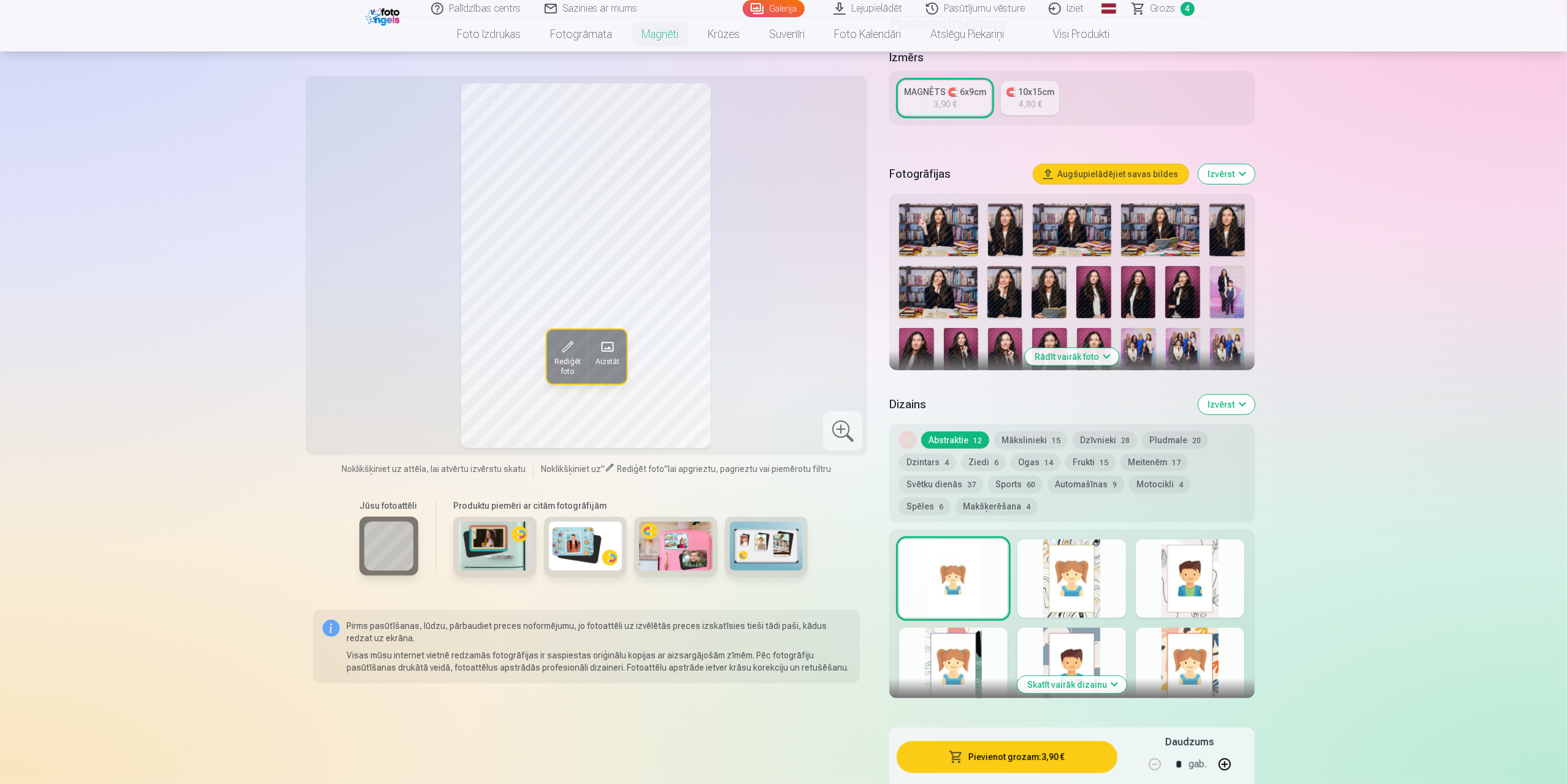
click at [1003, 751] on button "Pievienot grozam : 3,90 €" at bounding box center [1006, 757] width 220 height 32
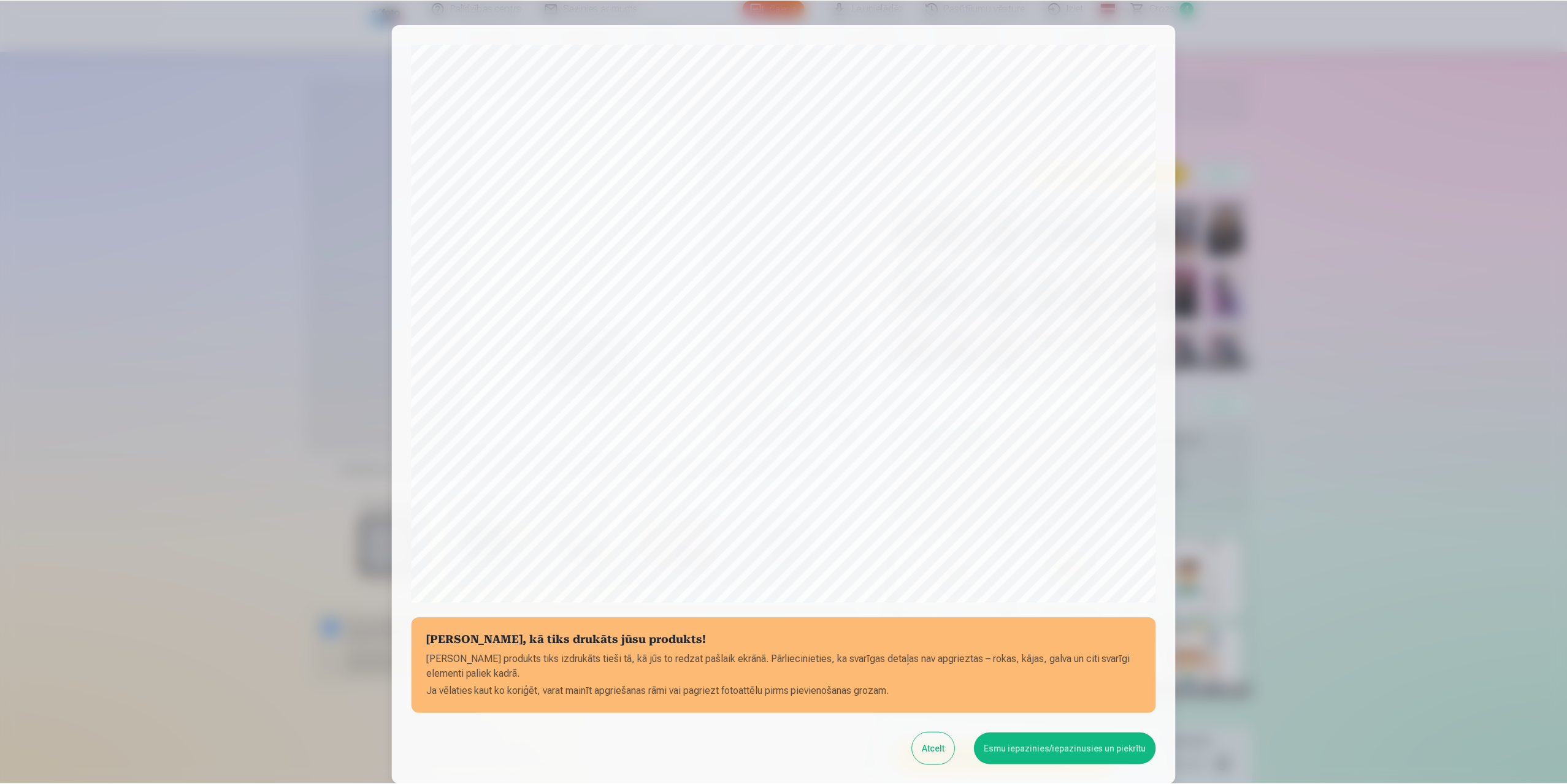
scroll to position [98, 0]
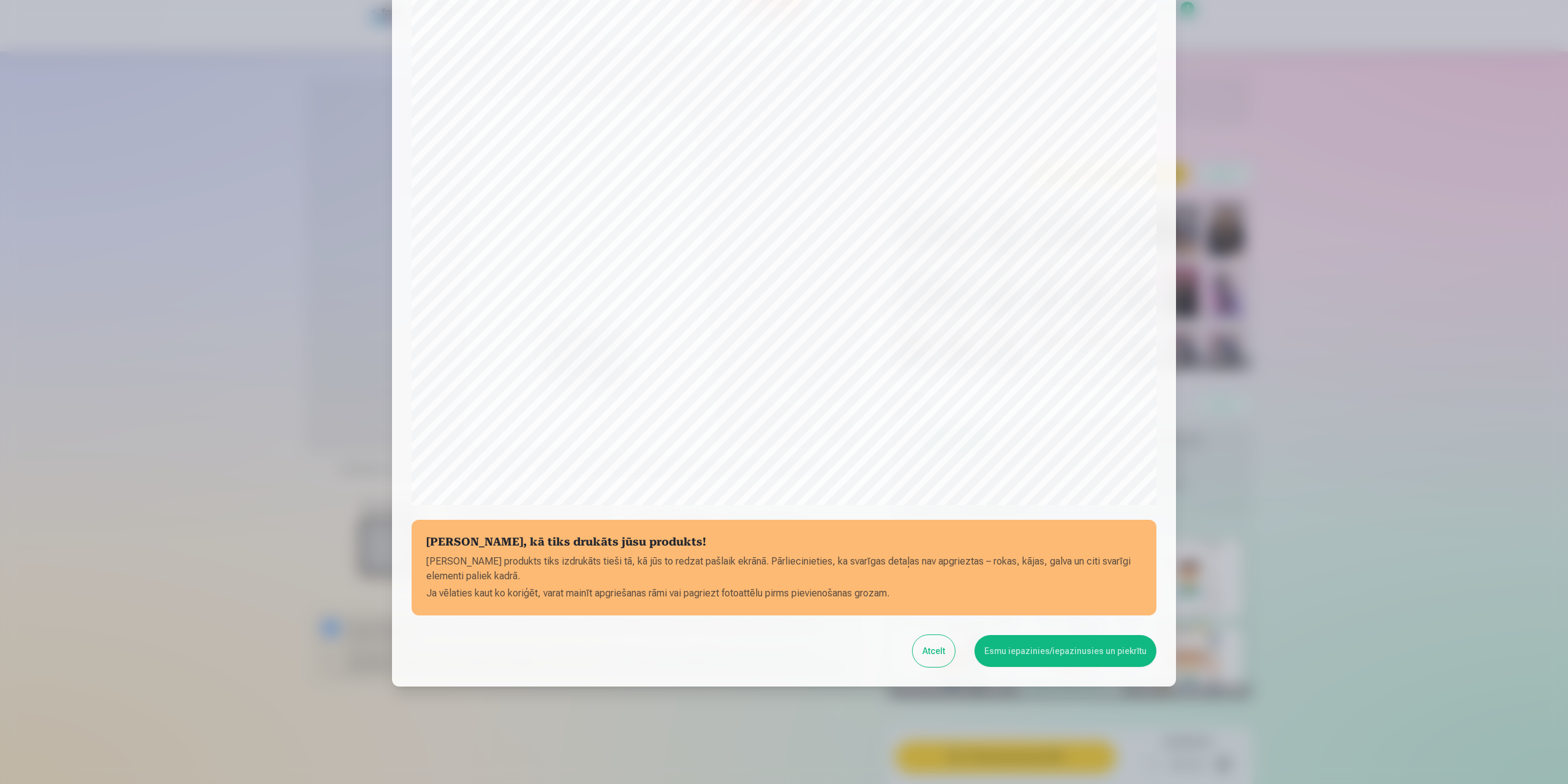
click at [1065, 651] on button "Esmu iepazinies/iepazinusies un piekrītu" at bounding box center [1066, 651] width 182 height 32
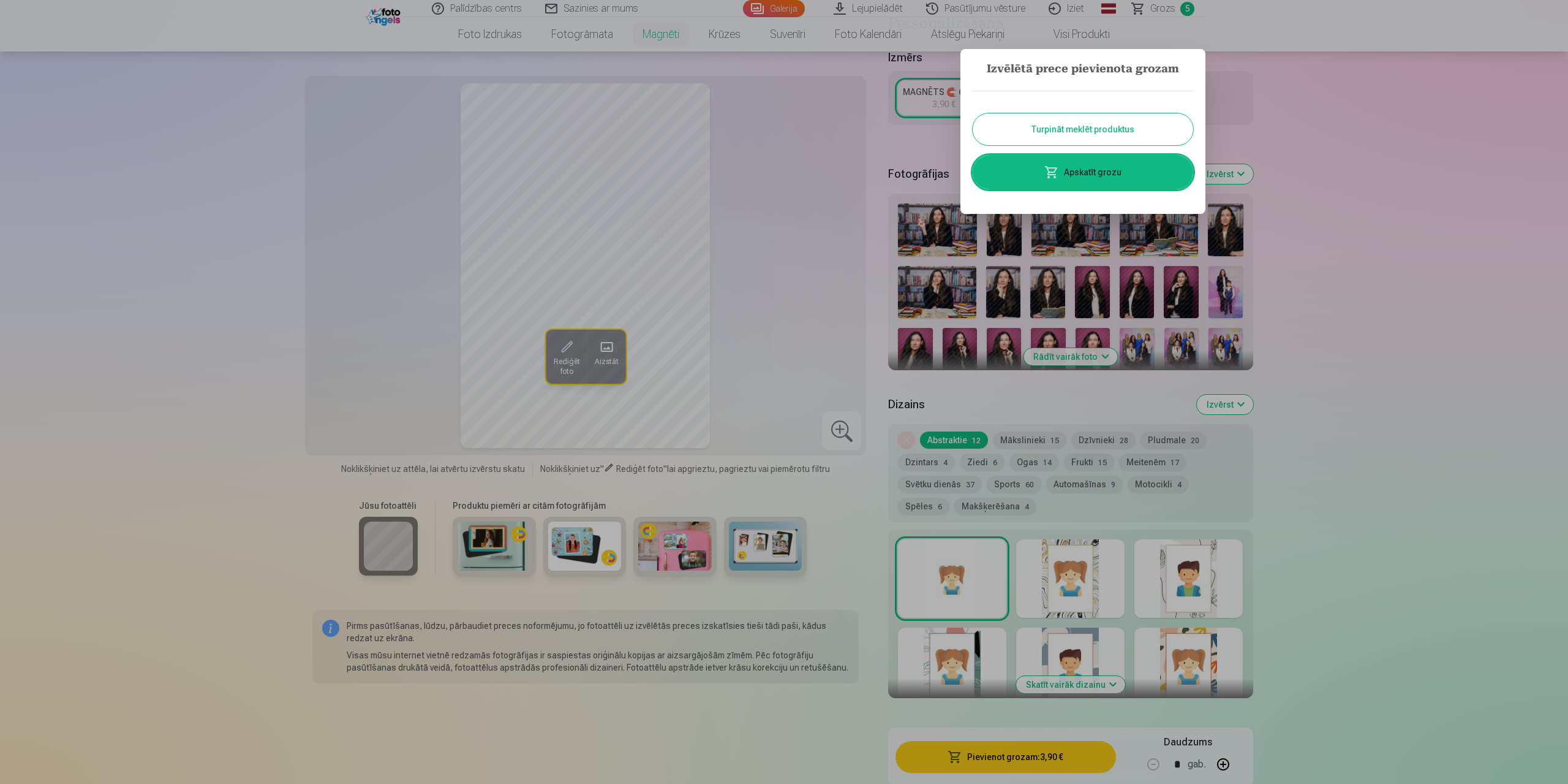
click at [1384, 267] on div at bounding box center [784, 392] width 1568 height 784
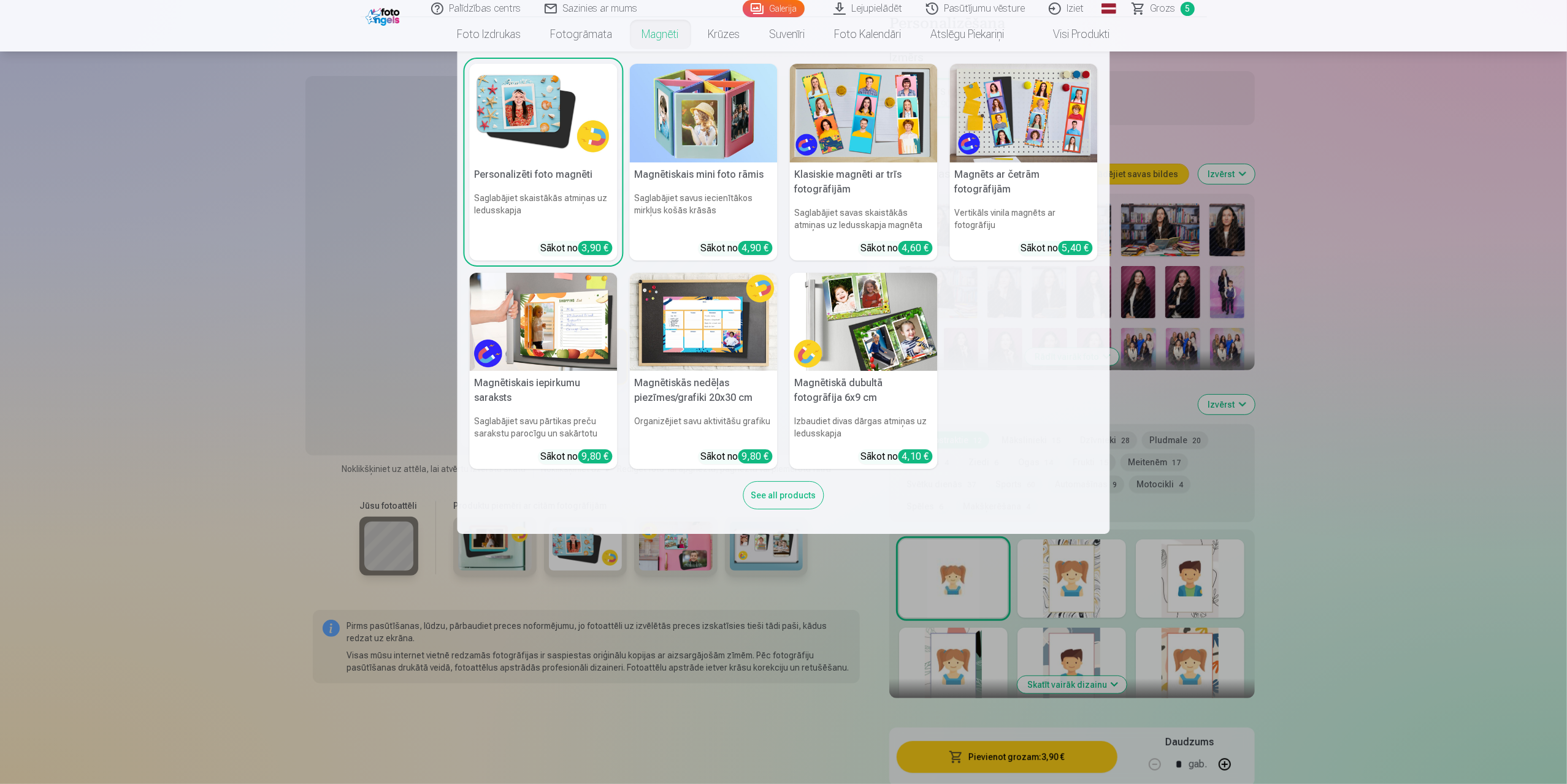
click at [546, 101] on img at bounding box center [543, 113] width 148 height 98
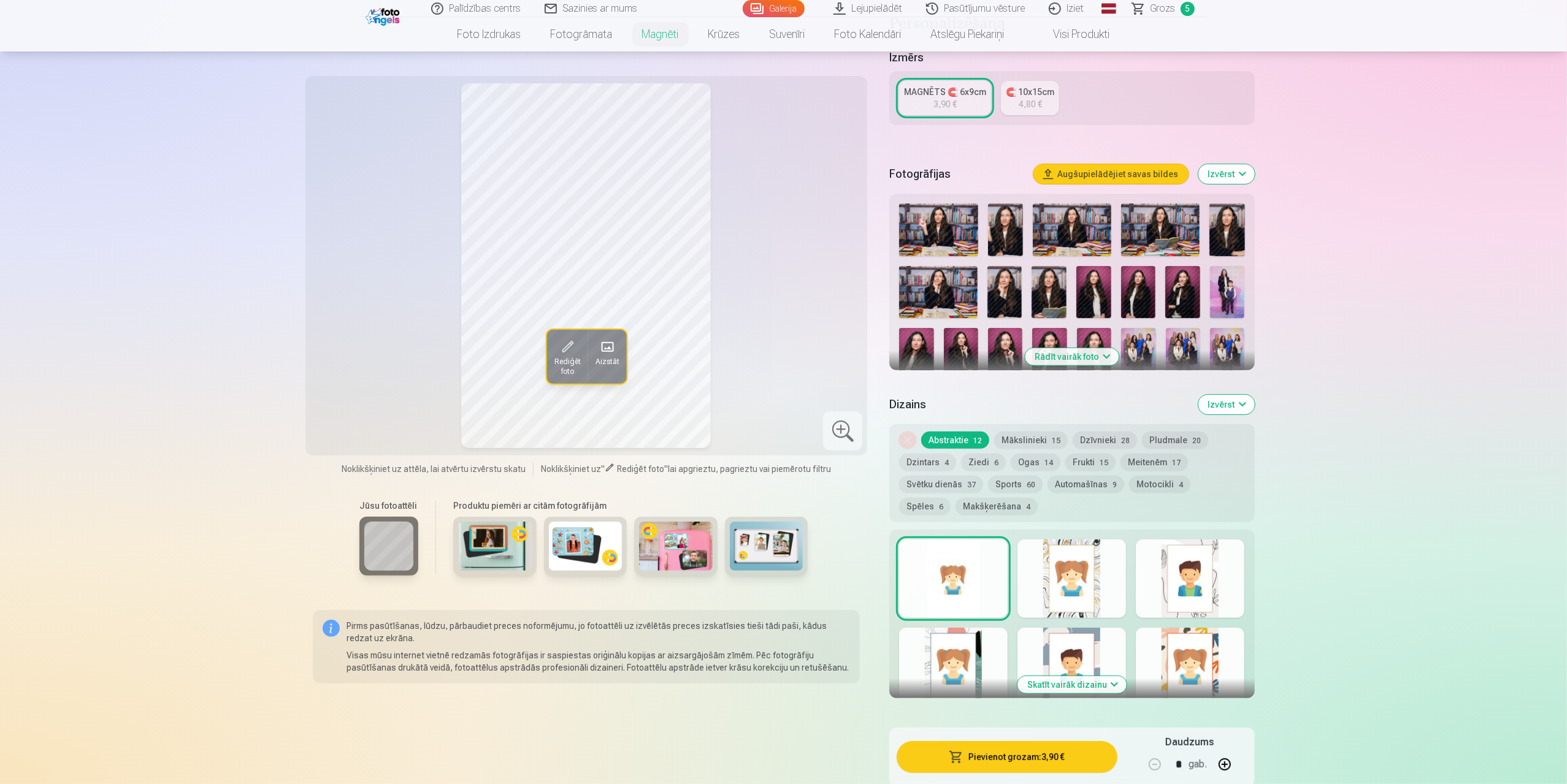
scroll to position [0, 0]
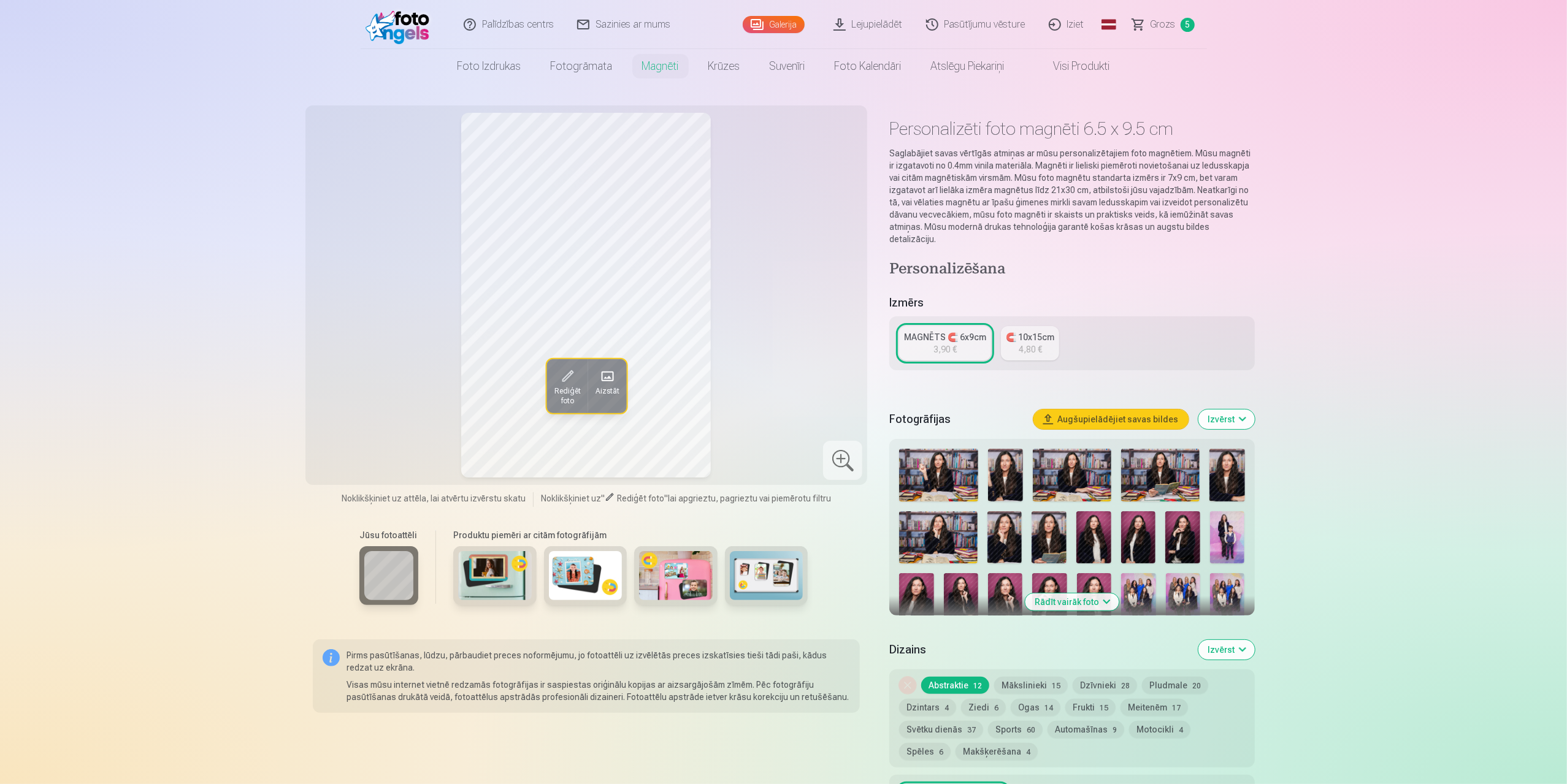
click at [1162, 27] on span "Grozs" at bounding box center [1163, 25] width 25 height 15
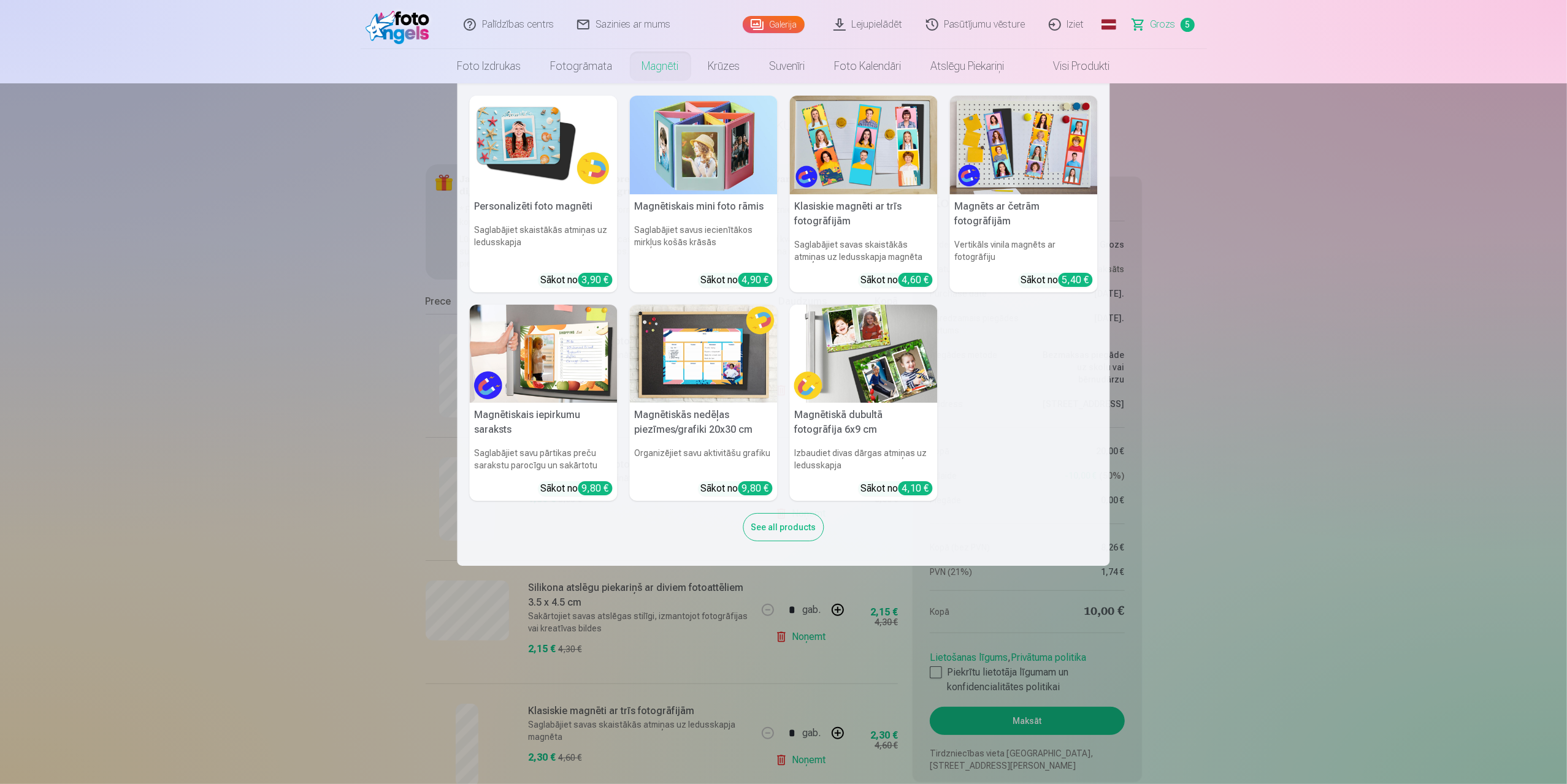
click at [520, 117] on img at bounding box center [543, 145] width 148 height 98
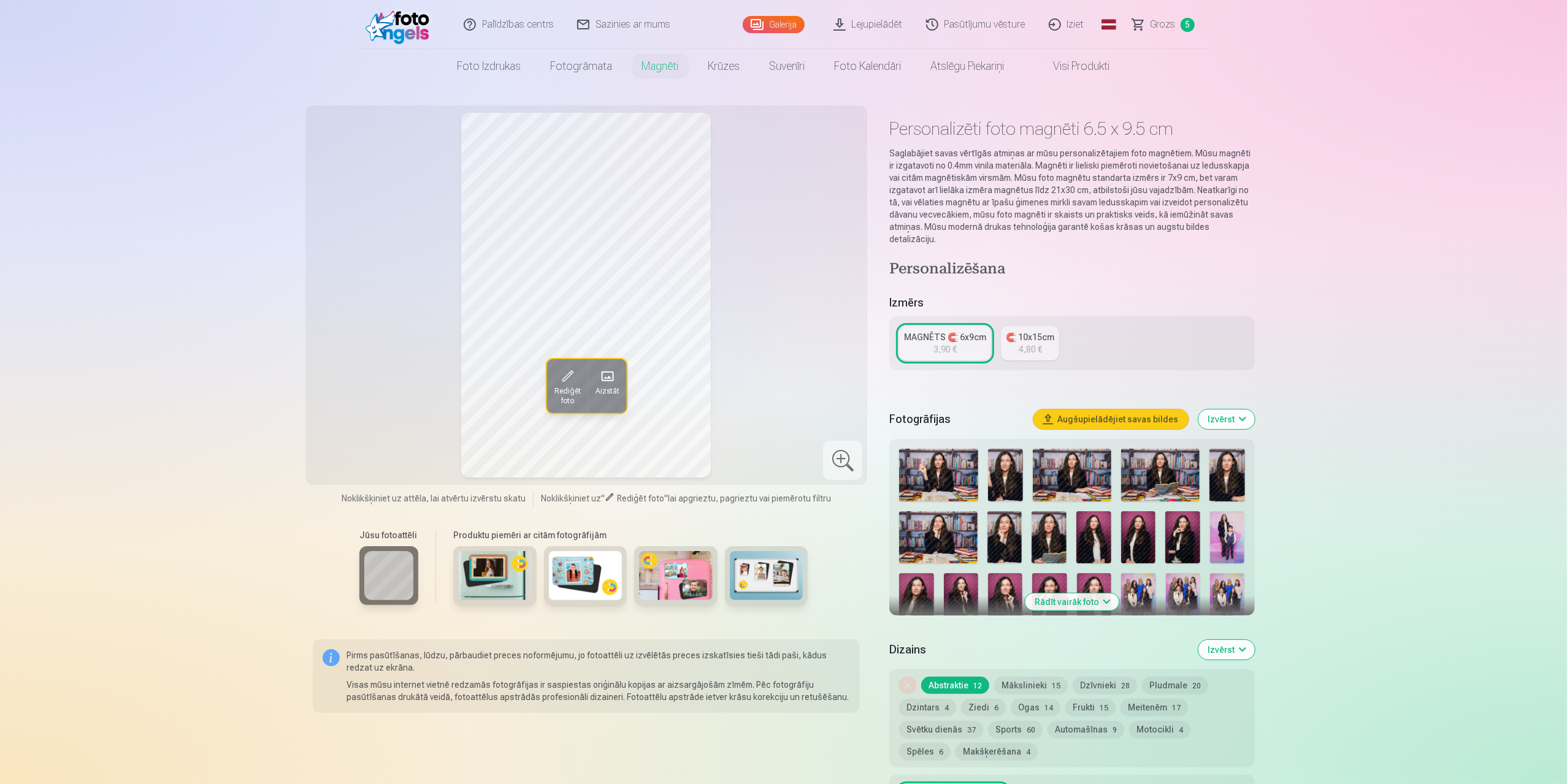
click at [613, 374] on span at bounding box center [606, 376] width 20 height 20
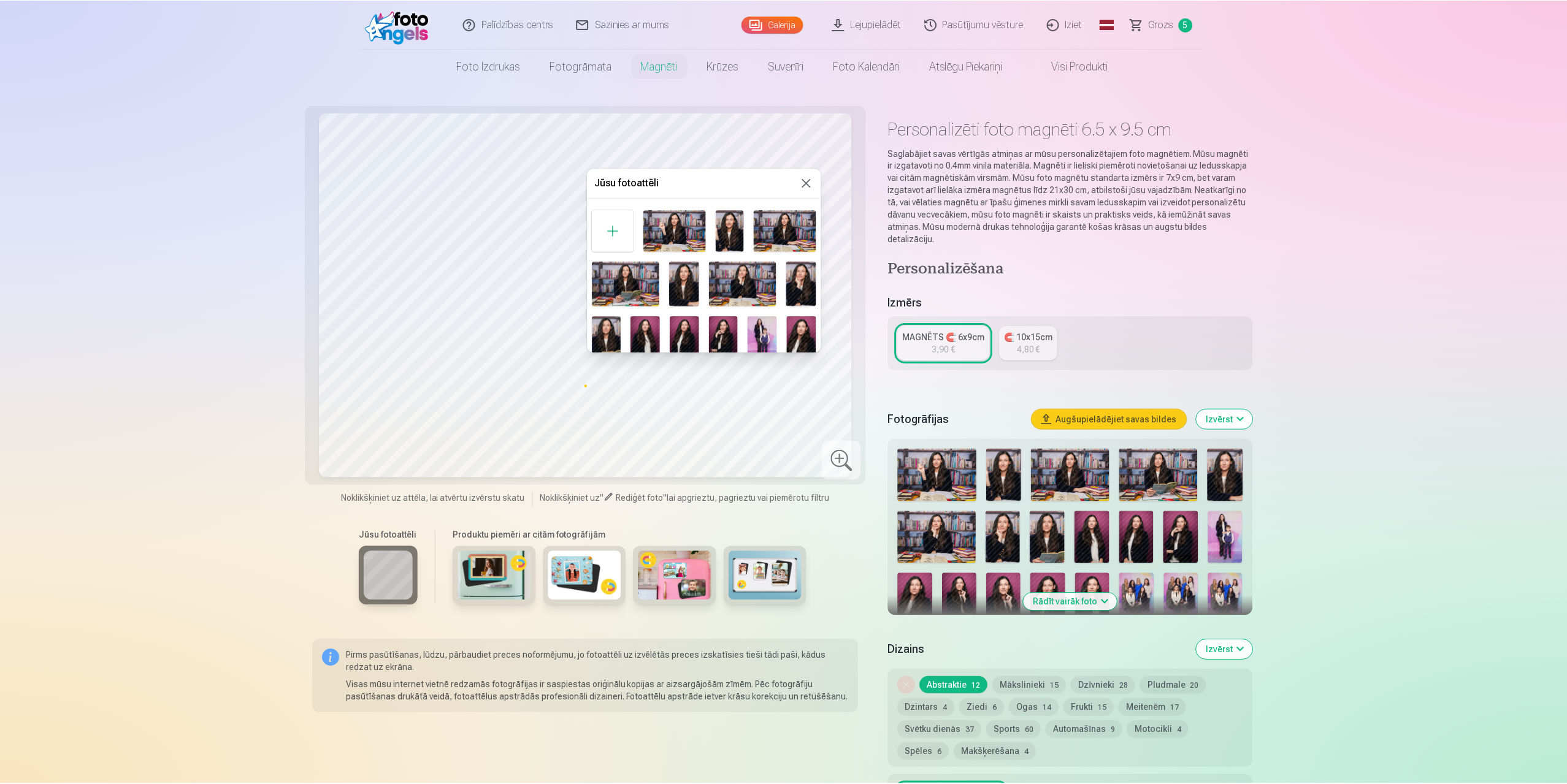
scroll to position [113, 0]
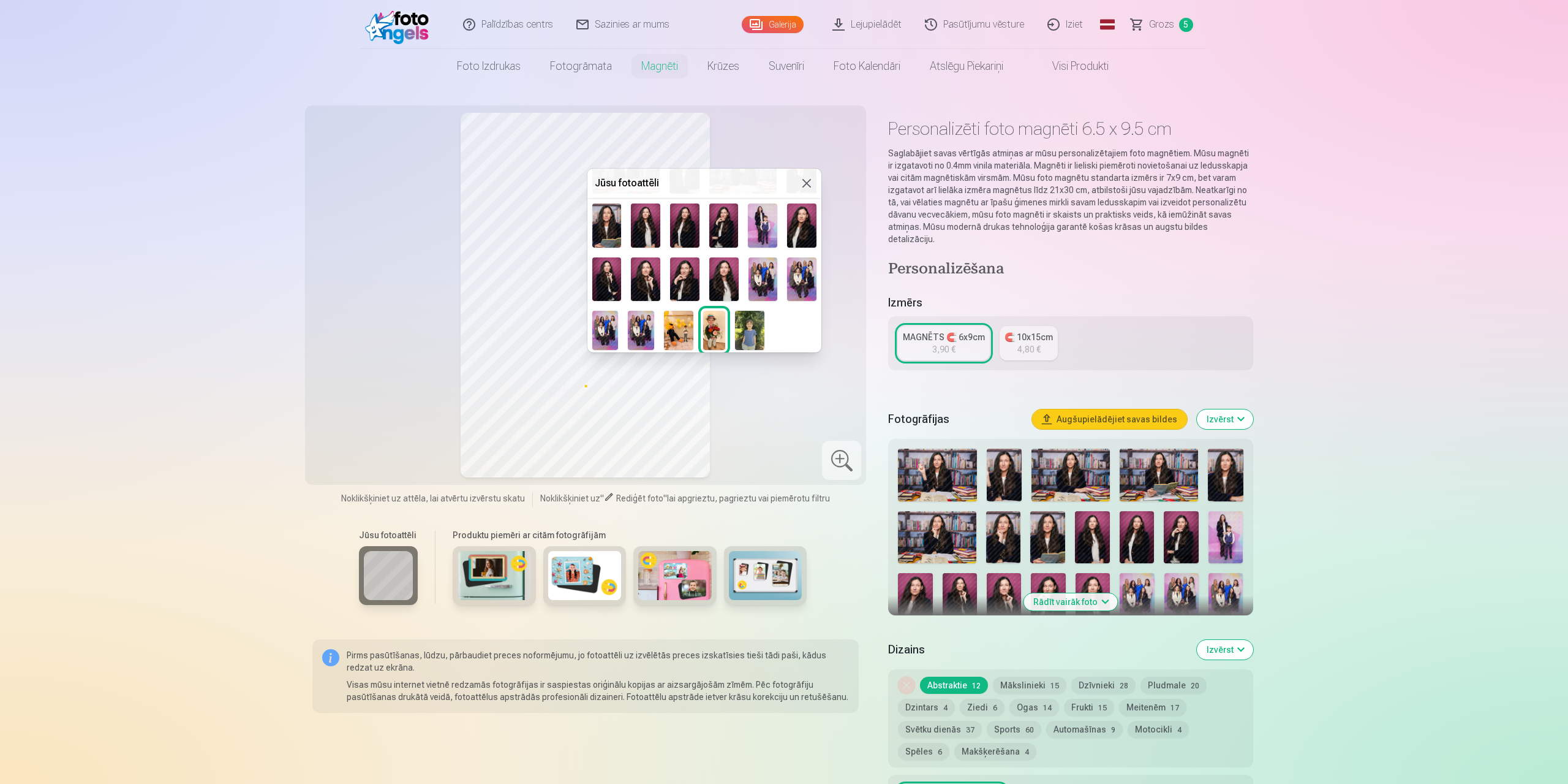
click at [677, 321] on img at bounding box center [678, 330] width 29 height 39
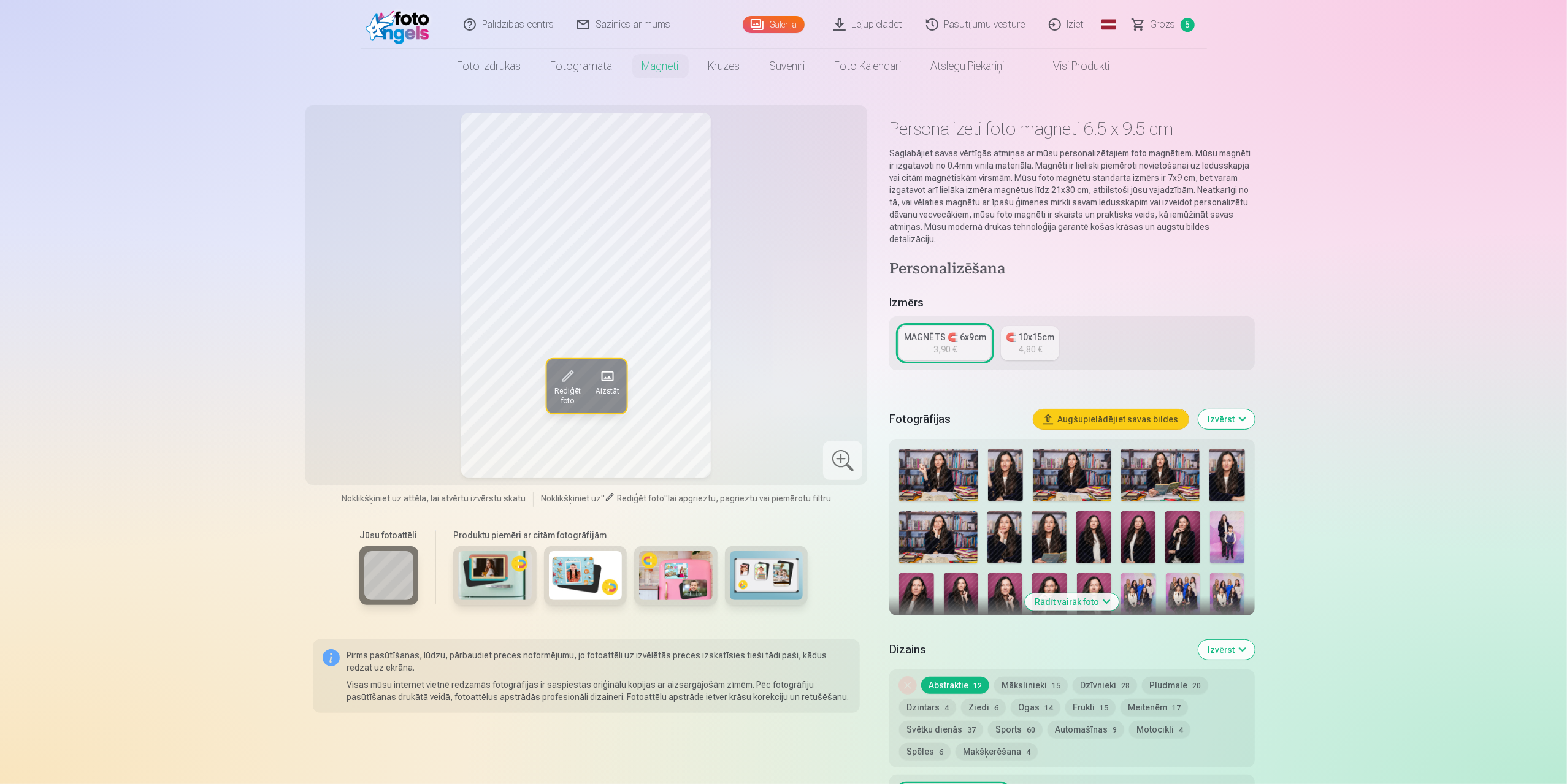
click at [573, 391] on span "Rediģēt foto" at bounding box center [566, 396] width 26 height 20
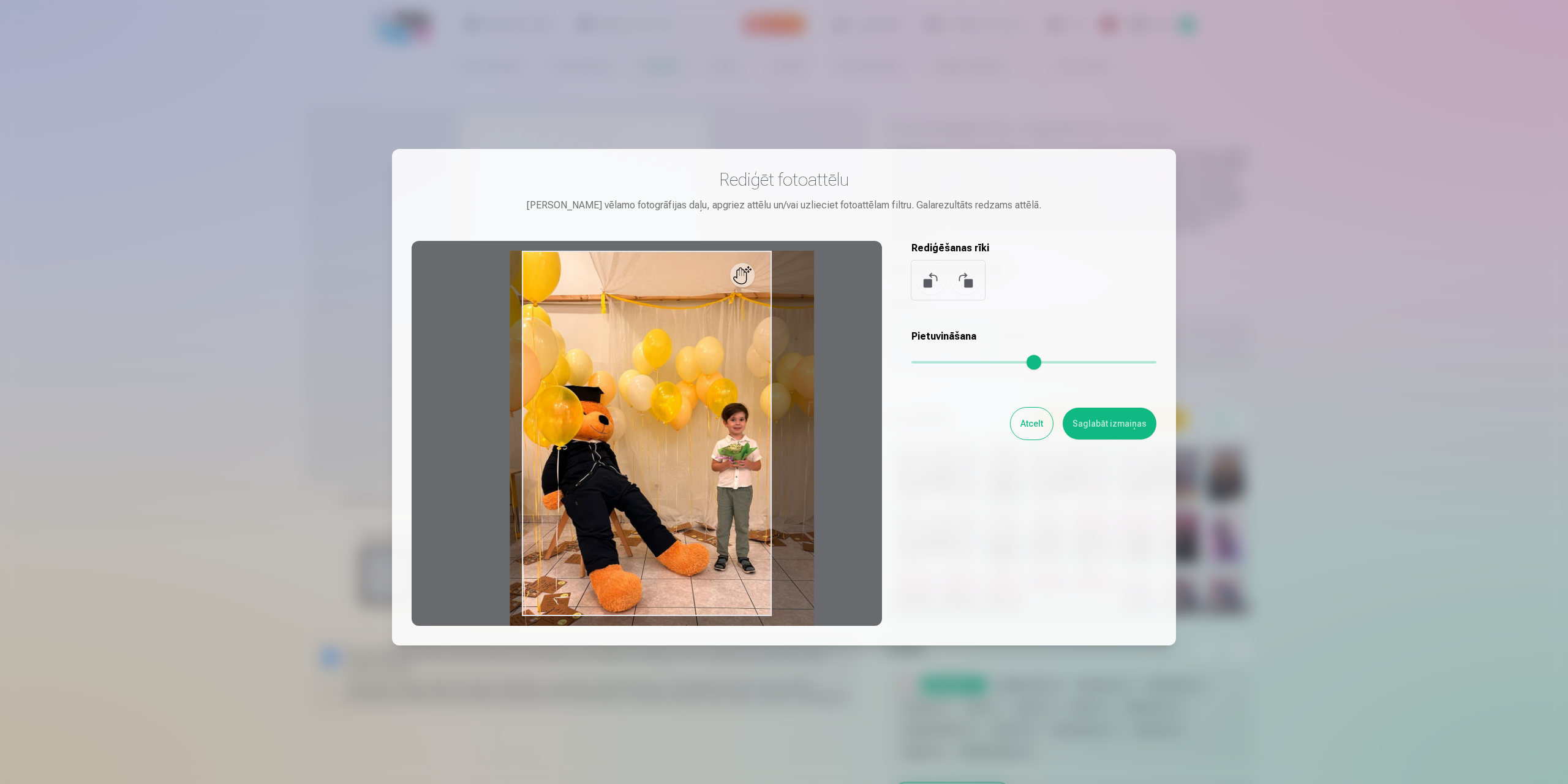
drag, startPoint x: 919, startPoint y: 361, endPoint x: 979, endPoint y: 367, distance: 60.3
click at [979, 364] on input "range" at bounding box center [1034, 361] width 245 height 2
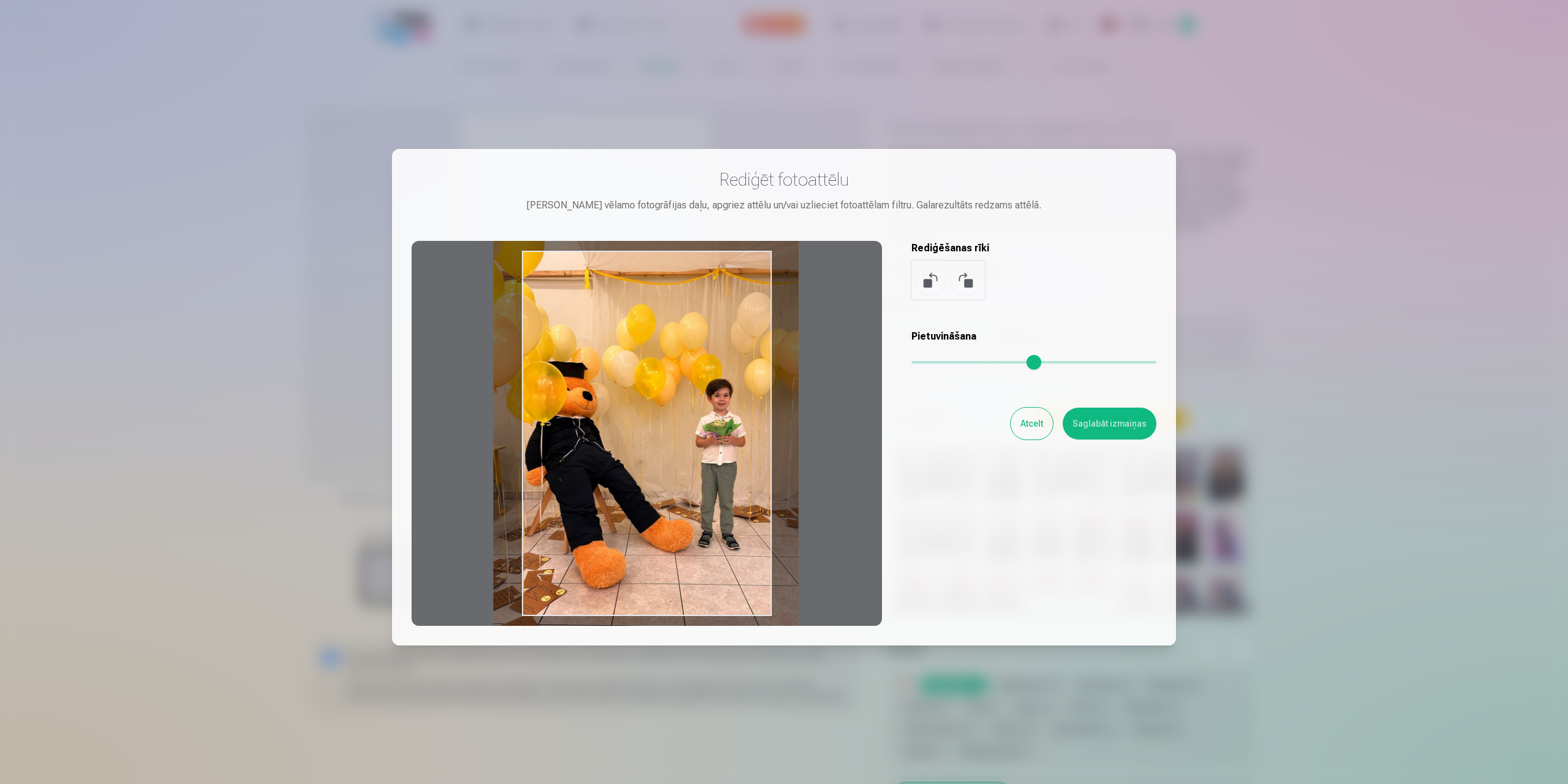
drag, startPoint x: 619, startPoint y: 484, endPoint x: 601, endPoint y: 461, distance: 29.2
click at [601, 461] on div at bounding box center [647, 434] width 471 height 385
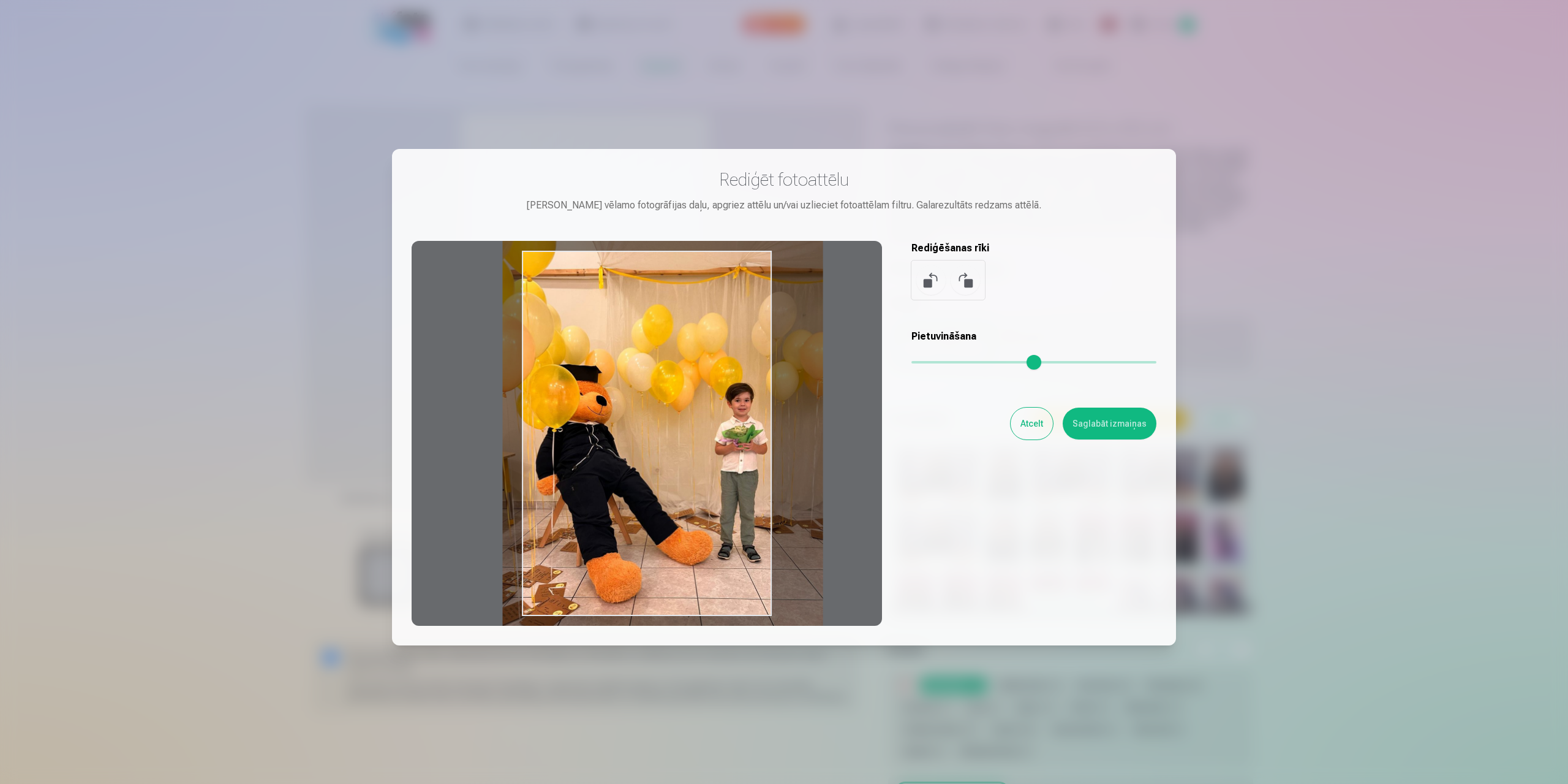
drag, startPoint x: 984, startPoint y: 362, endPoint x: 968, endPoint y: 376, distance: 21.3
click at [1013, 361] on input "range" at bounding box center [1034, 361] width 245 height 2
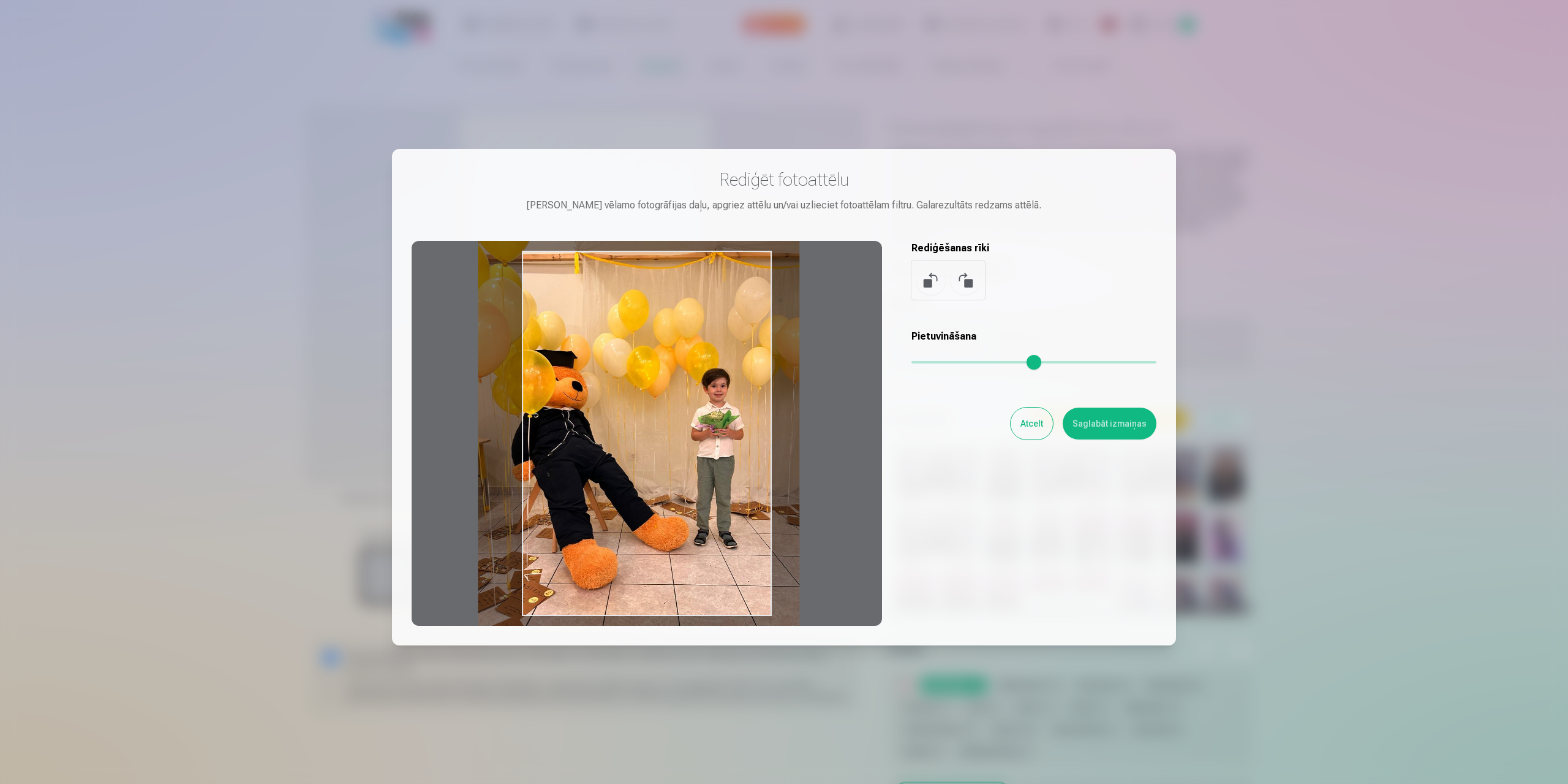
drag, startPoint x: 728, startPoint y: 420, endPoint x: 704, endPoint y: 405, distance: 28.3
click at [704, 405] on div at bounding box center [647, 434] width 471 height 385
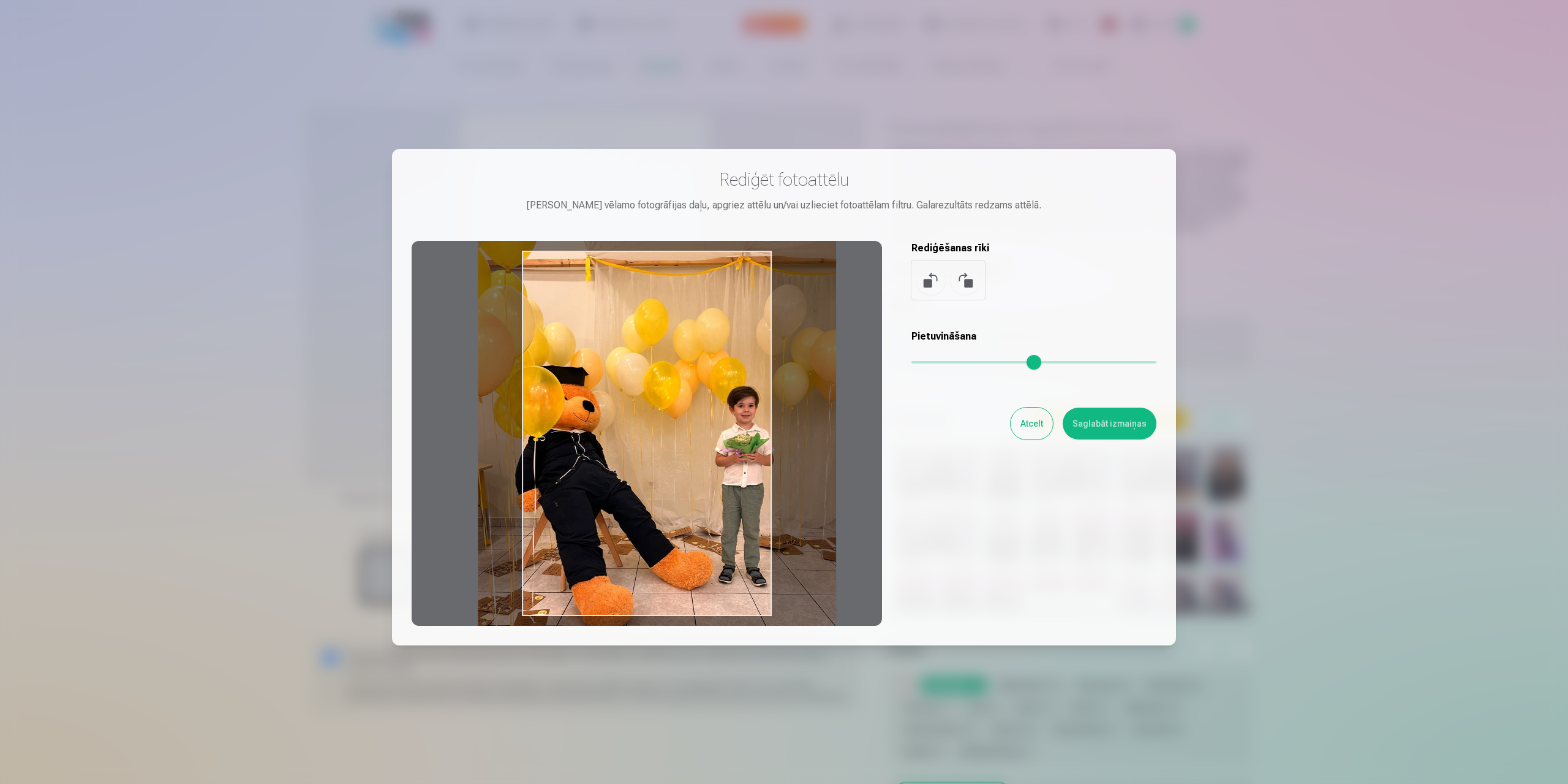
drag, startPoint x: 1014, startPoint y: 358, endPoint x: 1084, endPoint y: 354, distance: 70.1
click at [1084, 361] on input "range" at bounding box center [1034, 361] width 245 height 2
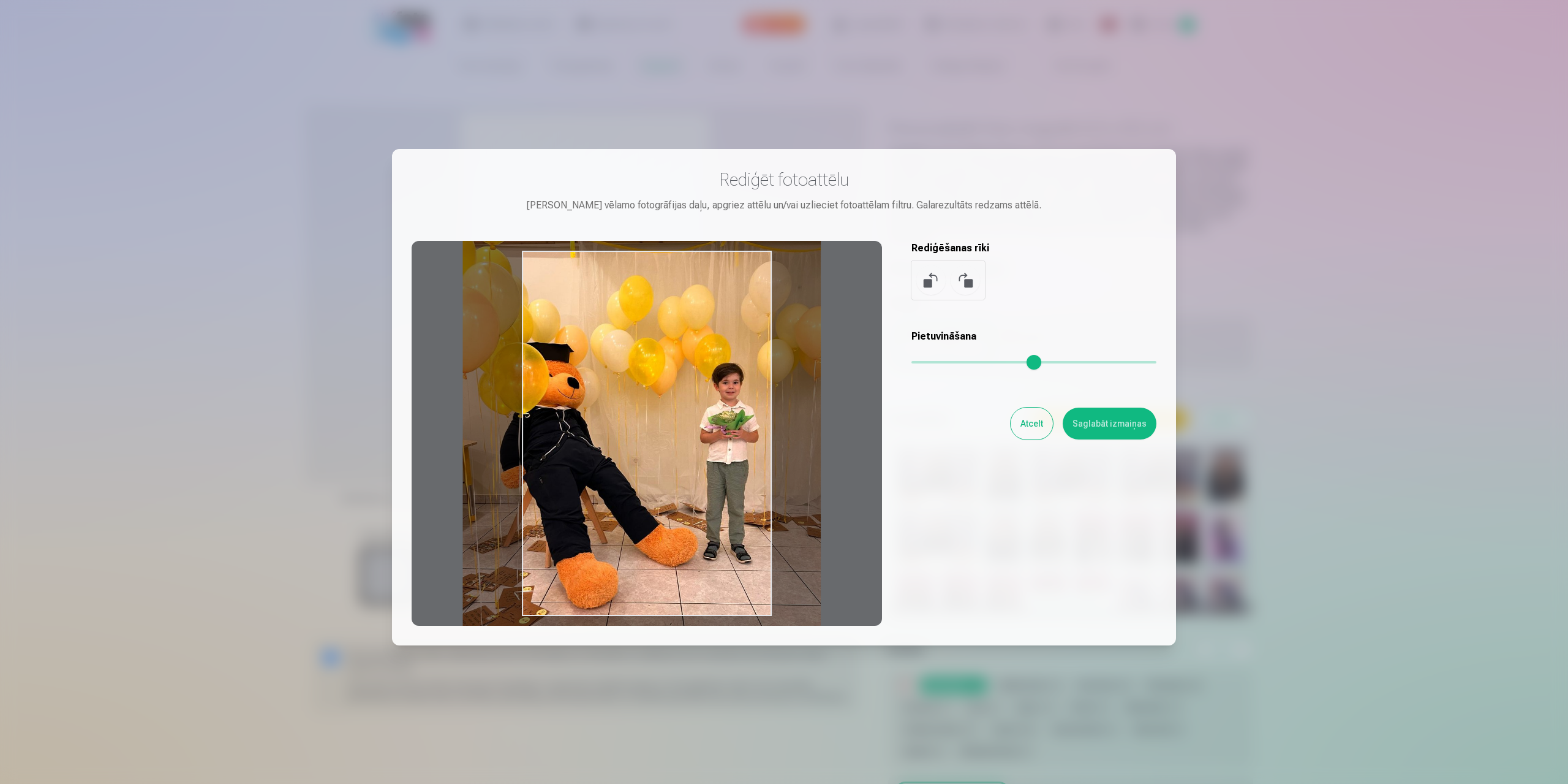
drag, startPoint x: 616, startPoint y: 450, endPoint x: 601, endPoint y: 427, distance: 27.5
click at [601, 427] on div at bounding box center [647, 434] width 471 height 385
type input "****"
click at [1098, 434] on button "Saglabāt izmaiņas" at bounding box center [1110, 423] width 93 height 32
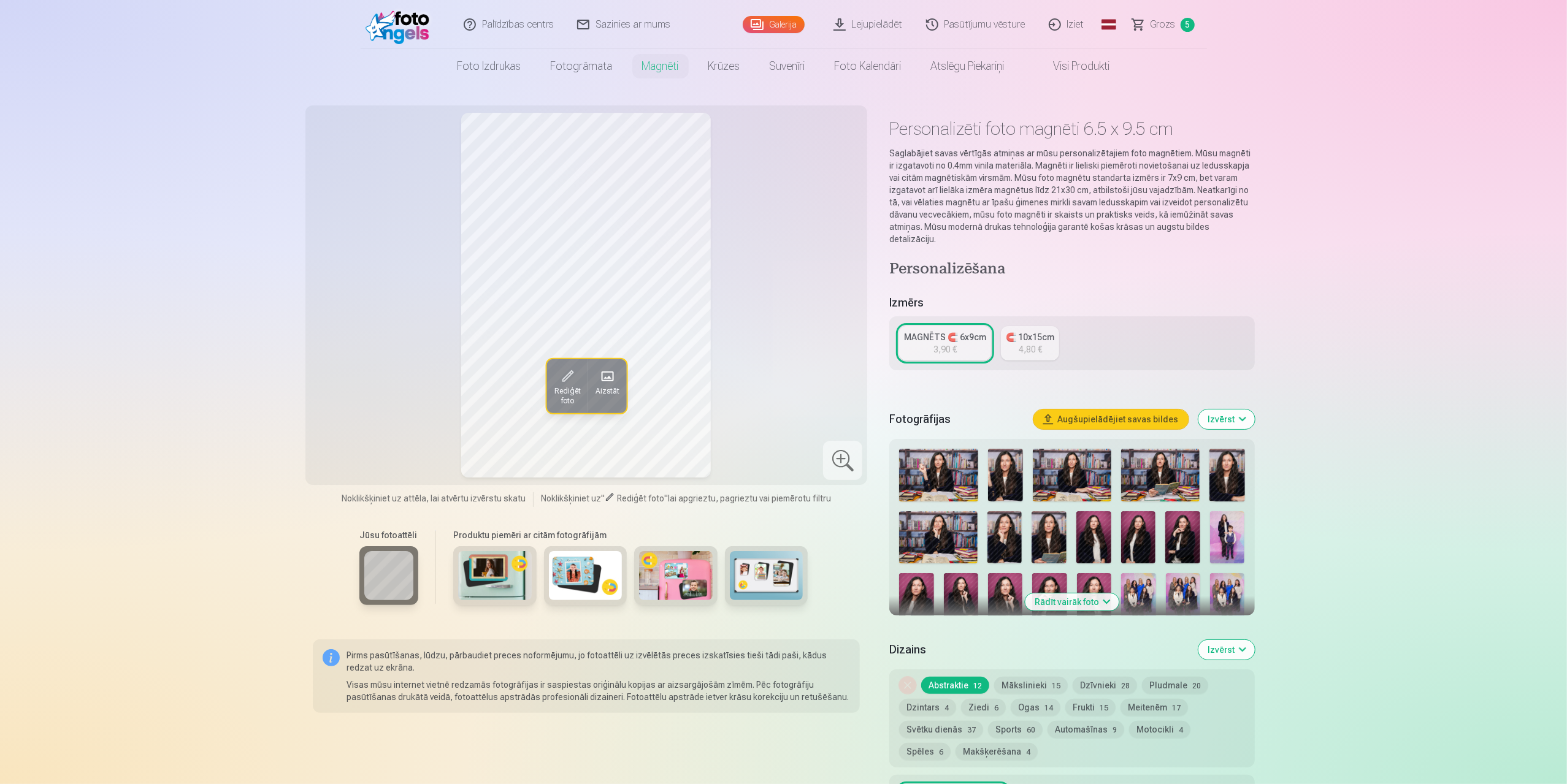
click at [774, 358] on div "Rediģēt foto Aizstāt" at bounding box center [586, 295] width 547 height 365
click at [767, 340] on div "Rediģēt foto Aizstāt" at bounding box center [586, 295] width 547 height 365
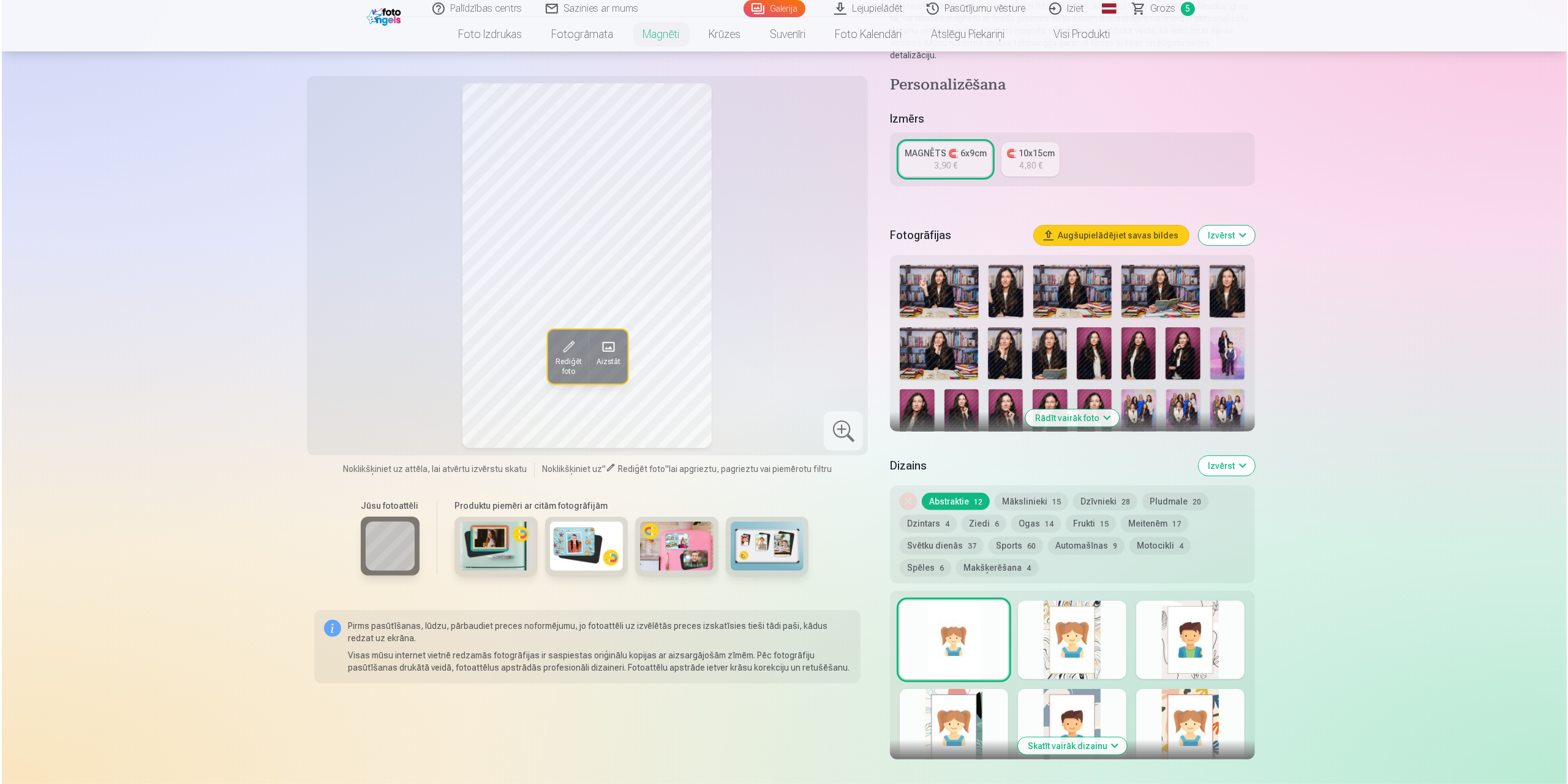
scroll to position [368, 0]
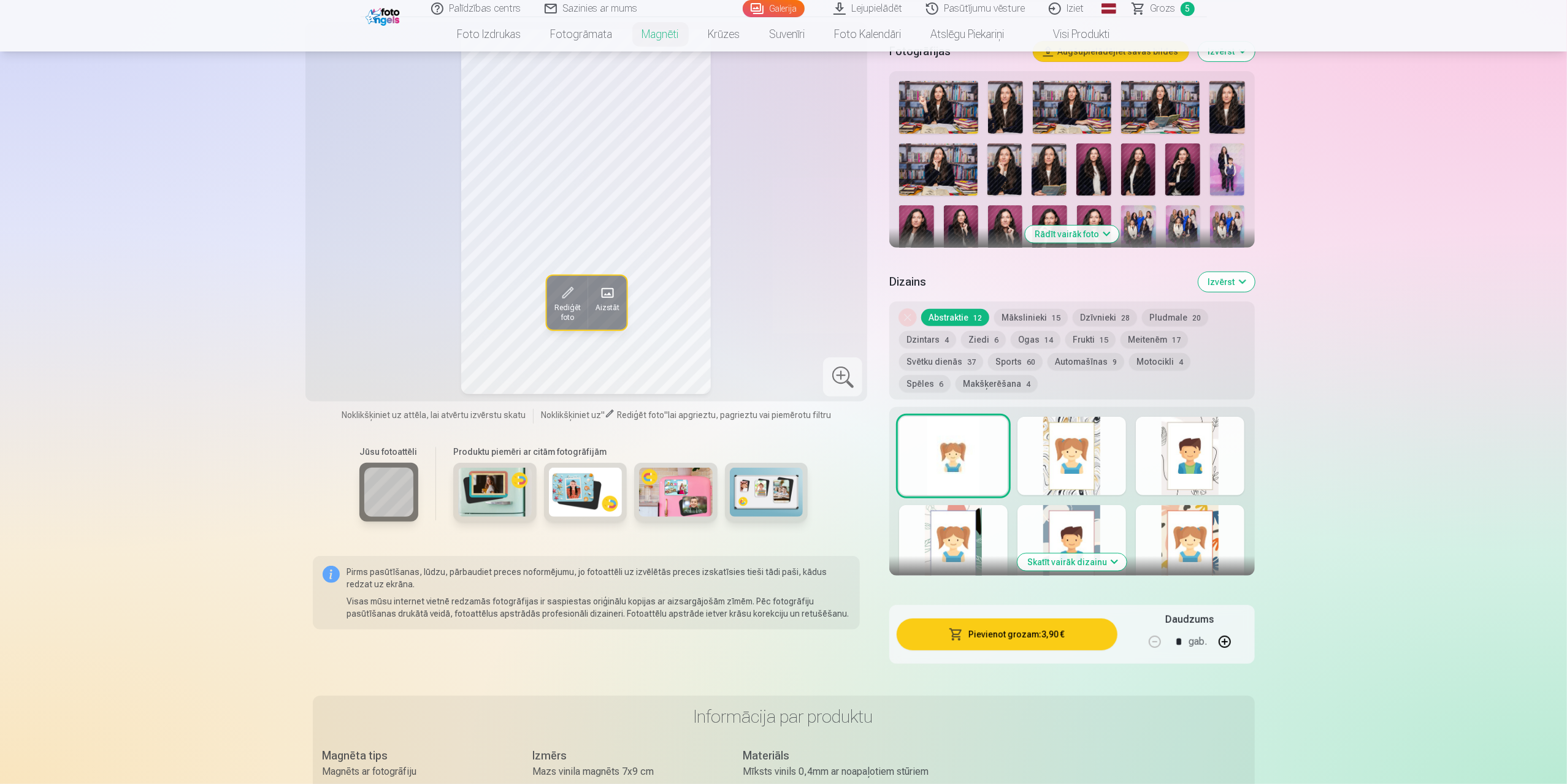
drag, startPoint x: 967, startPoint y: 514, endPoint x: 956, endPoint y: 507, distance: 13.0
click at [961, 511] on div at bounding box center [953, 544] width 109 height 78
click at [956, 463] on div at bounding box center [953, 456] width 109 height 78
click at [1018, 631] on button "Pievienot grozam : 3,90 €" at bounding box center [1006, 634] width 220 height 32
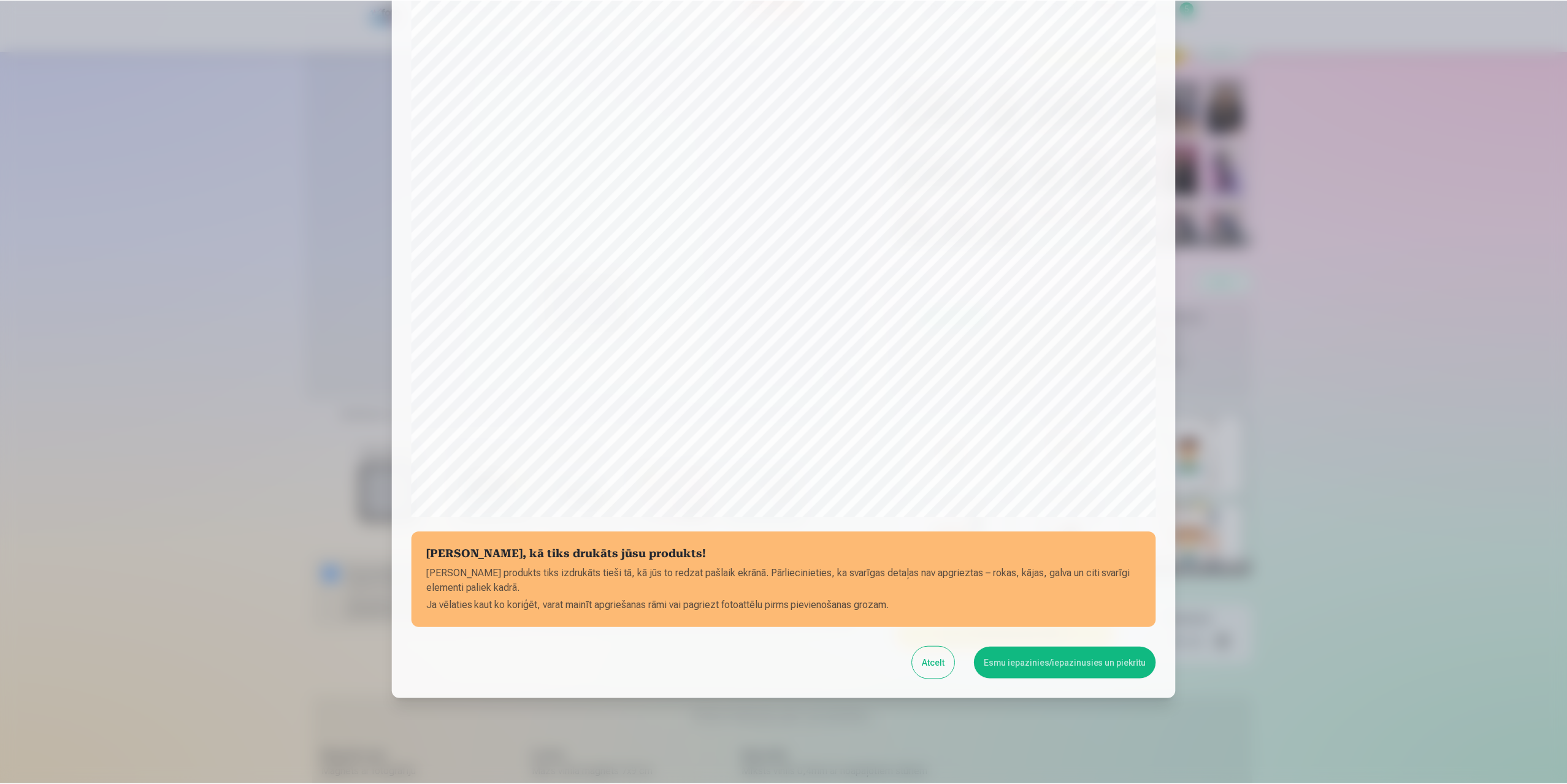
scroll to position [98, 0]
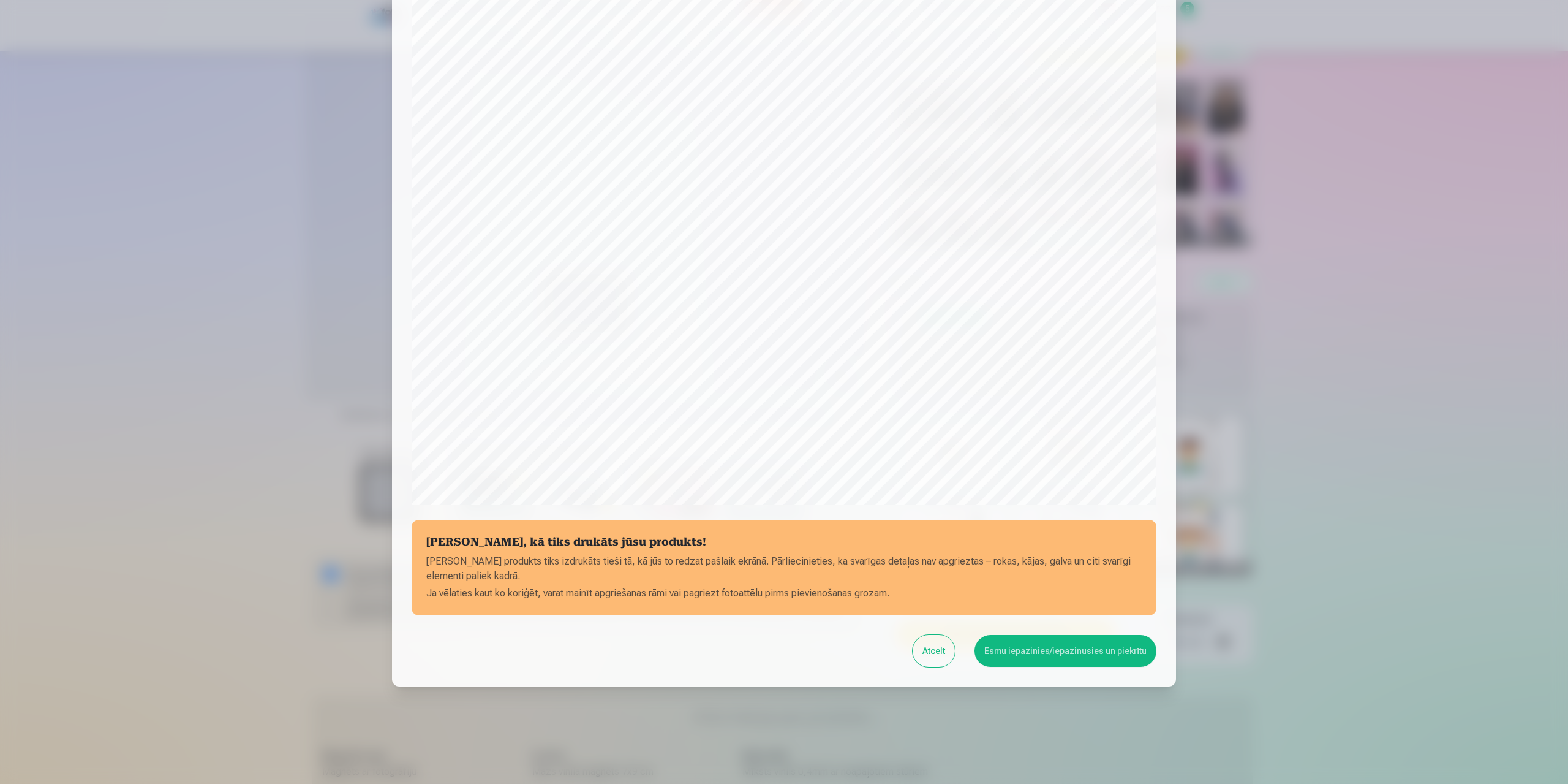
click at [1086, 646] on button "Esmu iepazinies/iepazinusies un piekrītu" at bounding box center [1066, 651] width 182 height 32
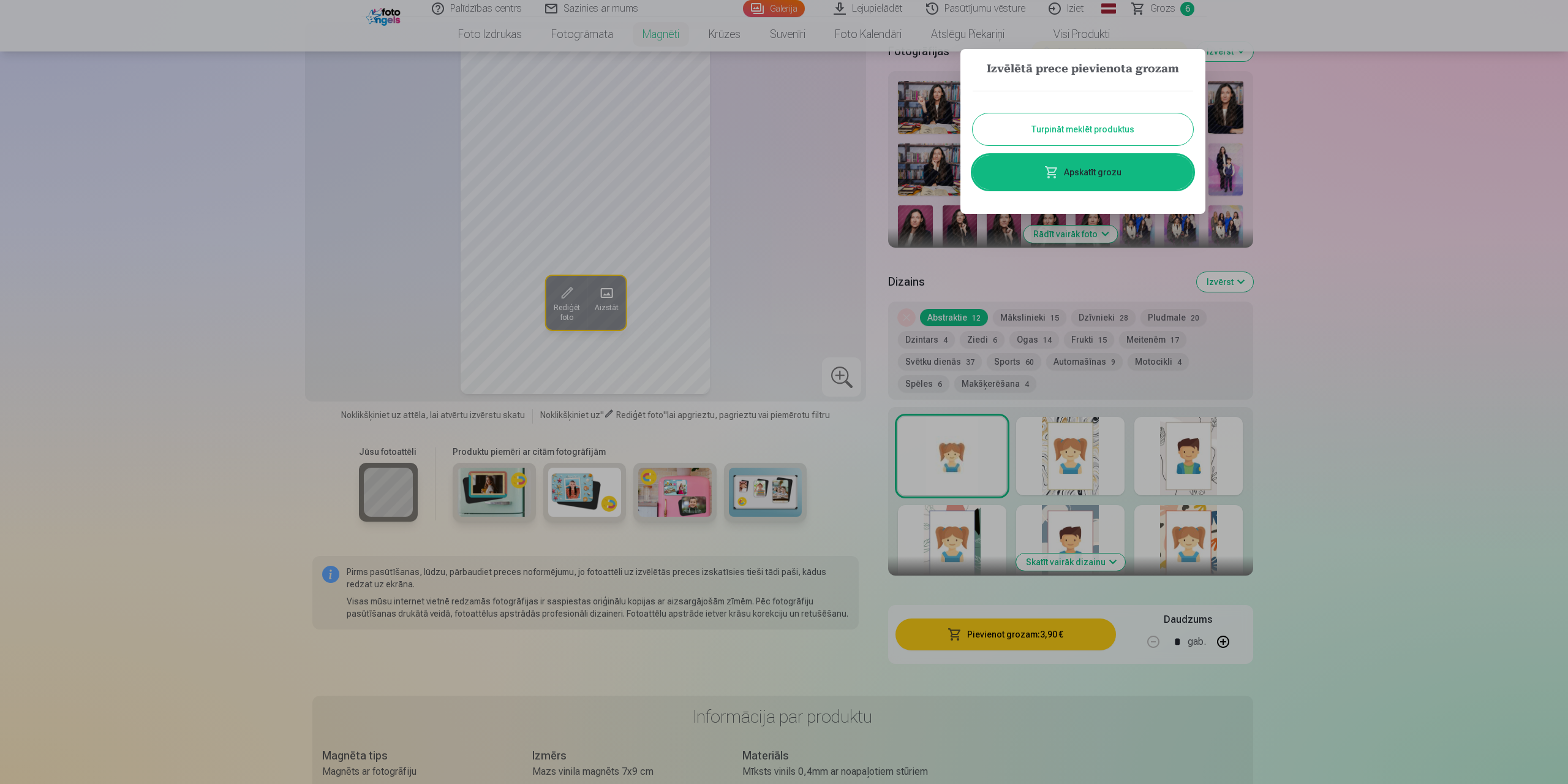
click at [1321, 289] on div at bounding box center [784, 392] width 1568 height 784
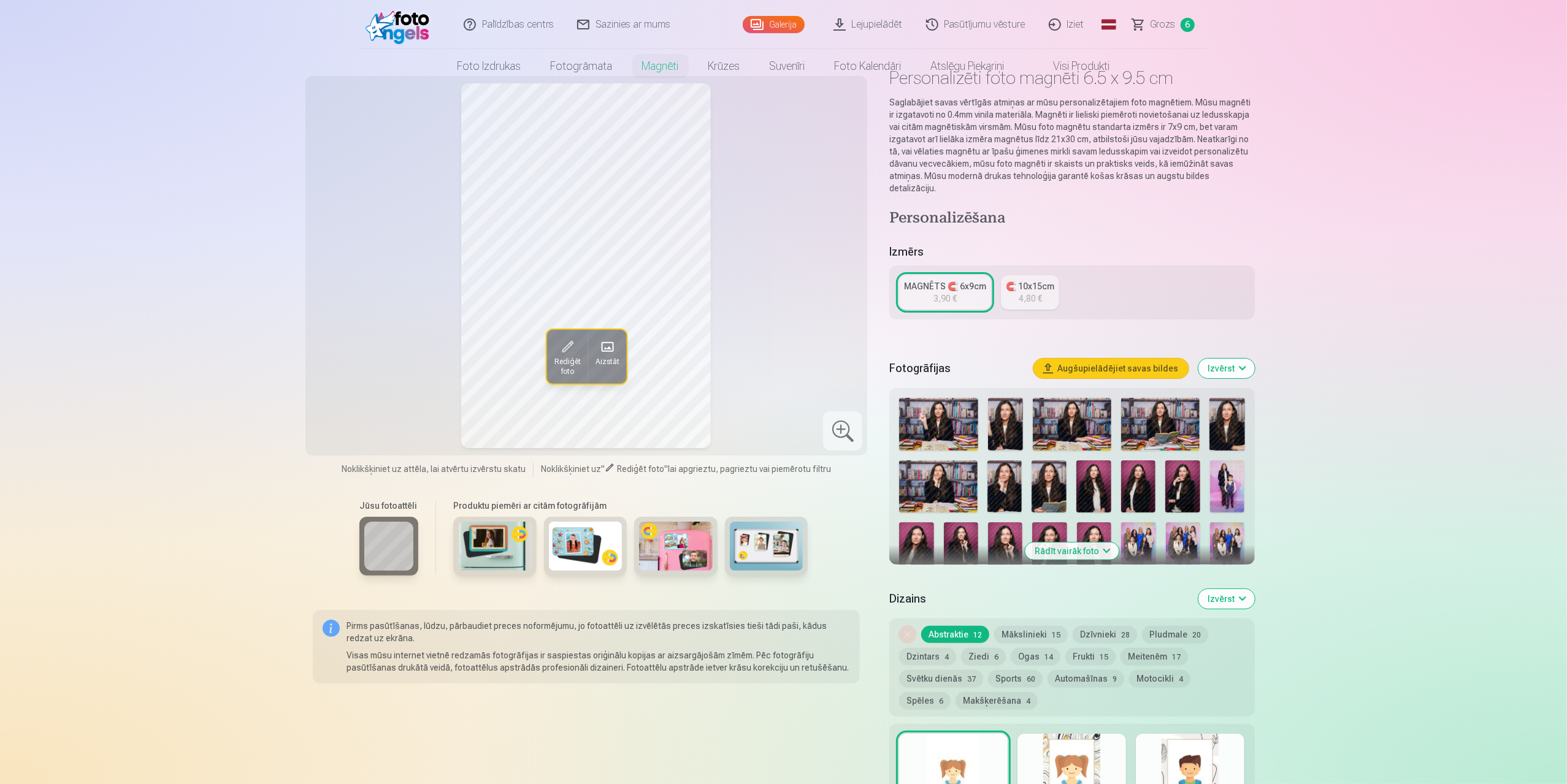
scroll to position [0, 0]
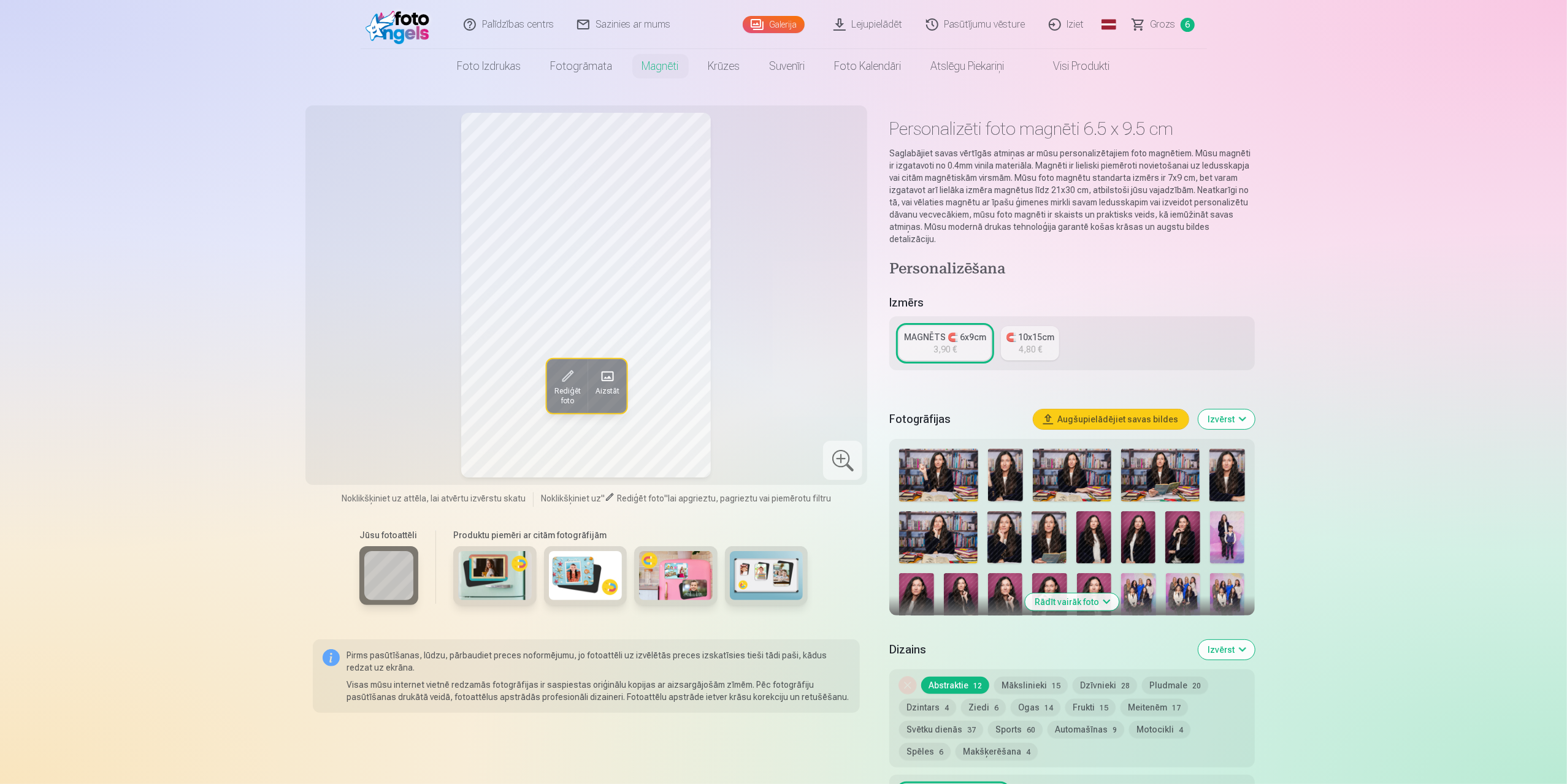
click at [791, 23] on link "Galerija" at bounding box center [773, 25] width 62 height 17
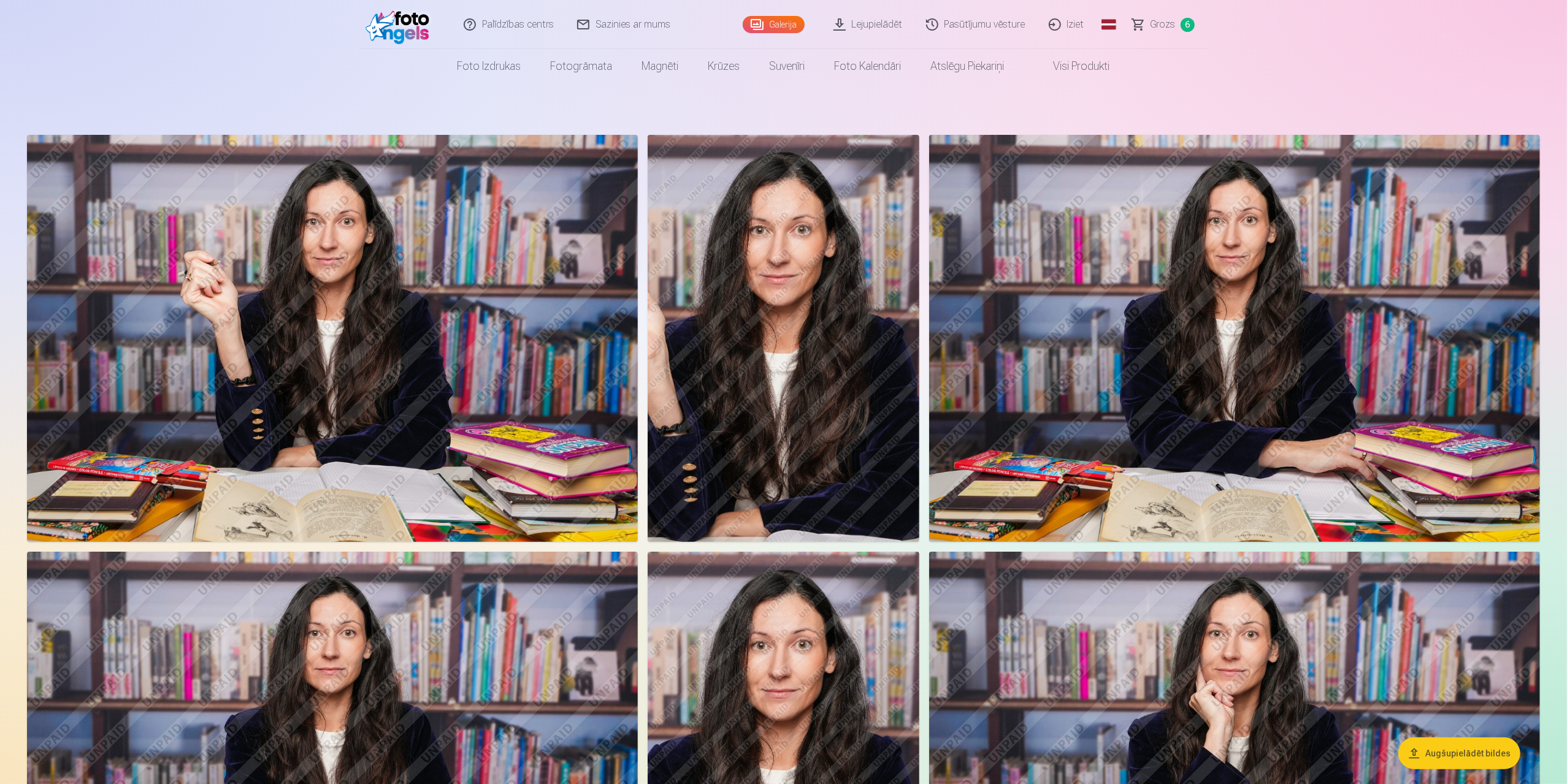
click at [1439, 754] on button "Augšupielādēt bildes" at bounding box center [1459, 753] width 122 height 32
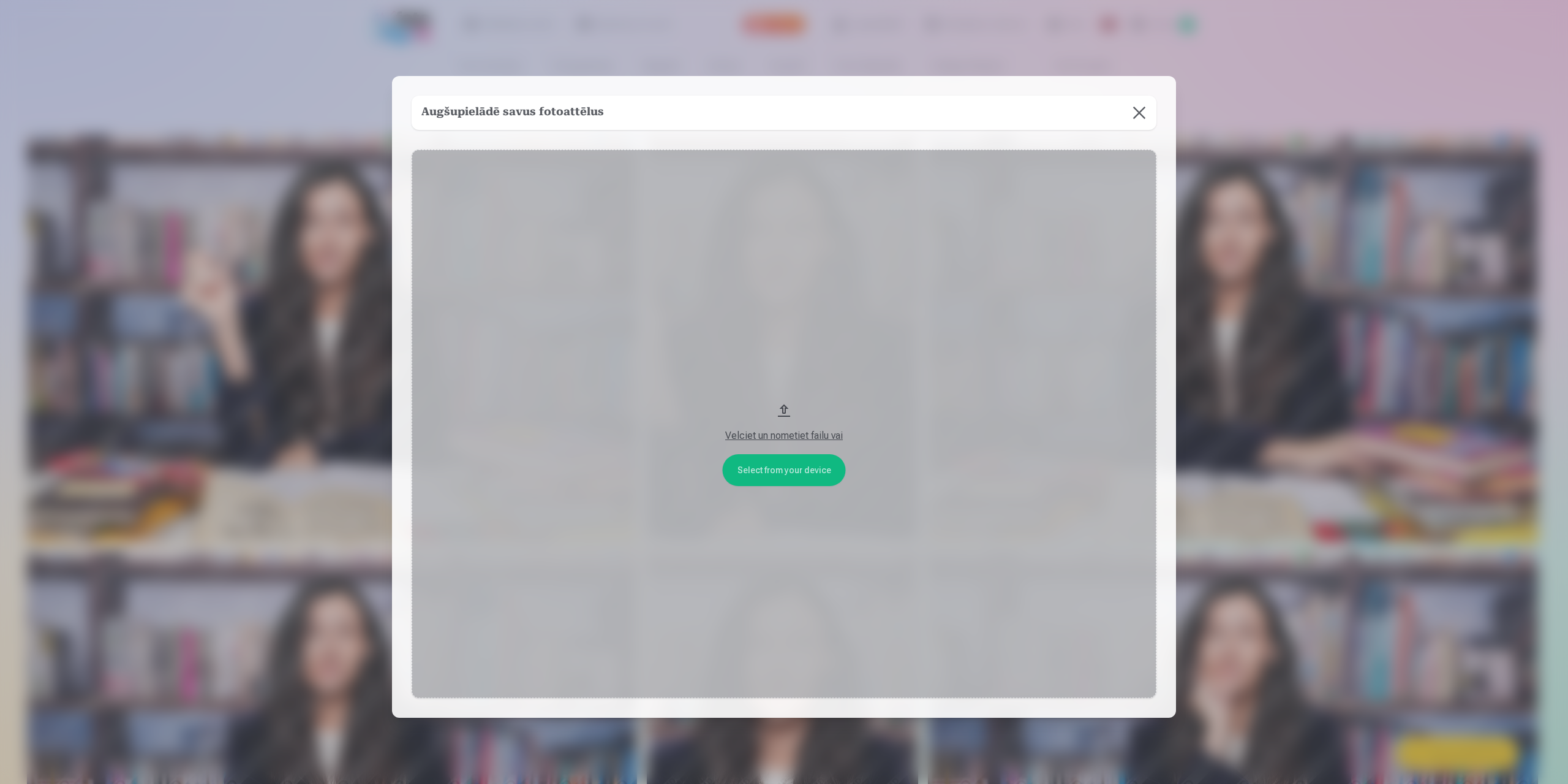
click at [796, 477] on button "Velciet un nometiet failu vai" at bounding box center [784, 424] width 745 height 549
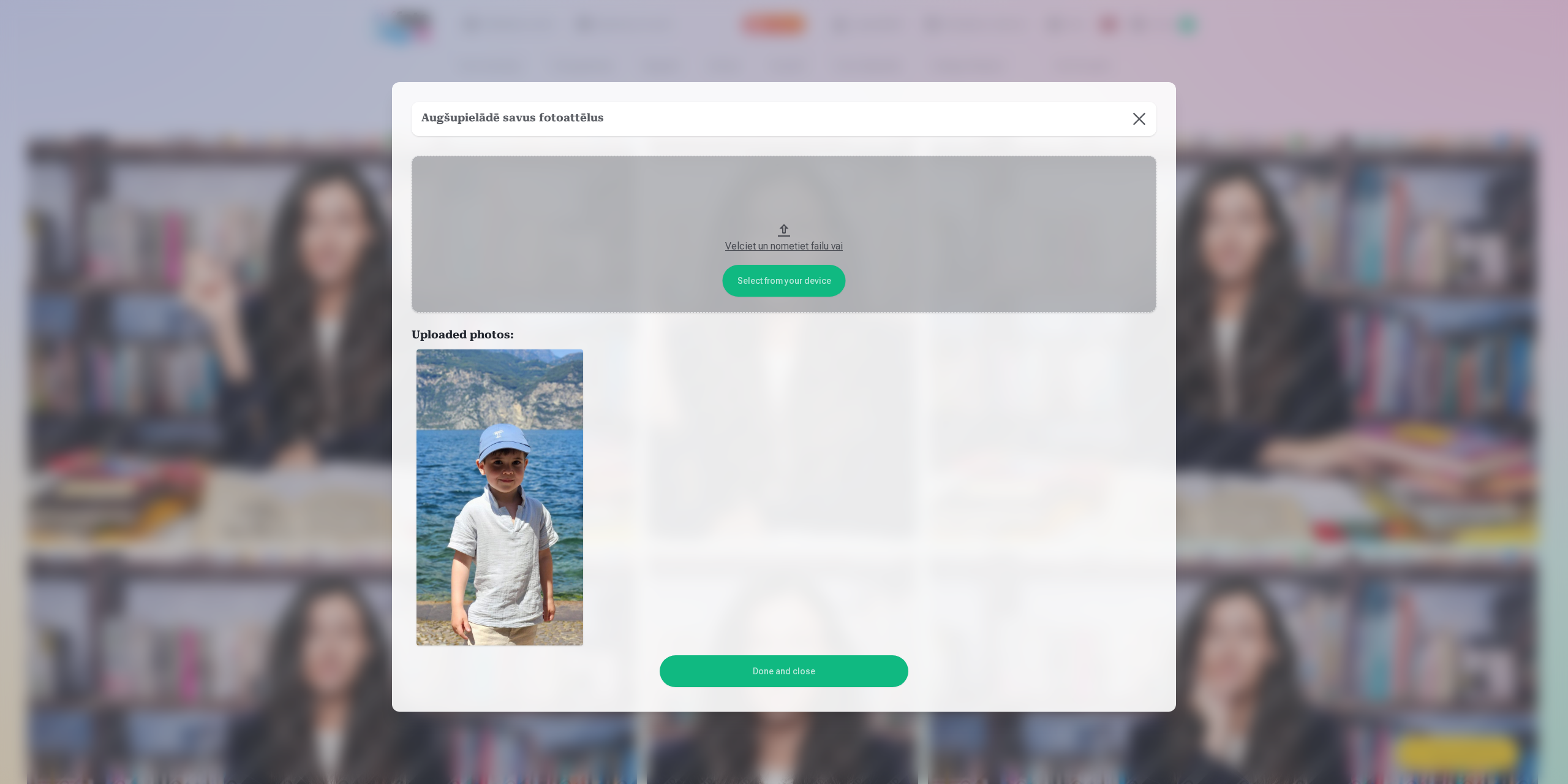
click at [823, 673] on button "Done and close" at bounding box center [784, 671] width 248 height 32
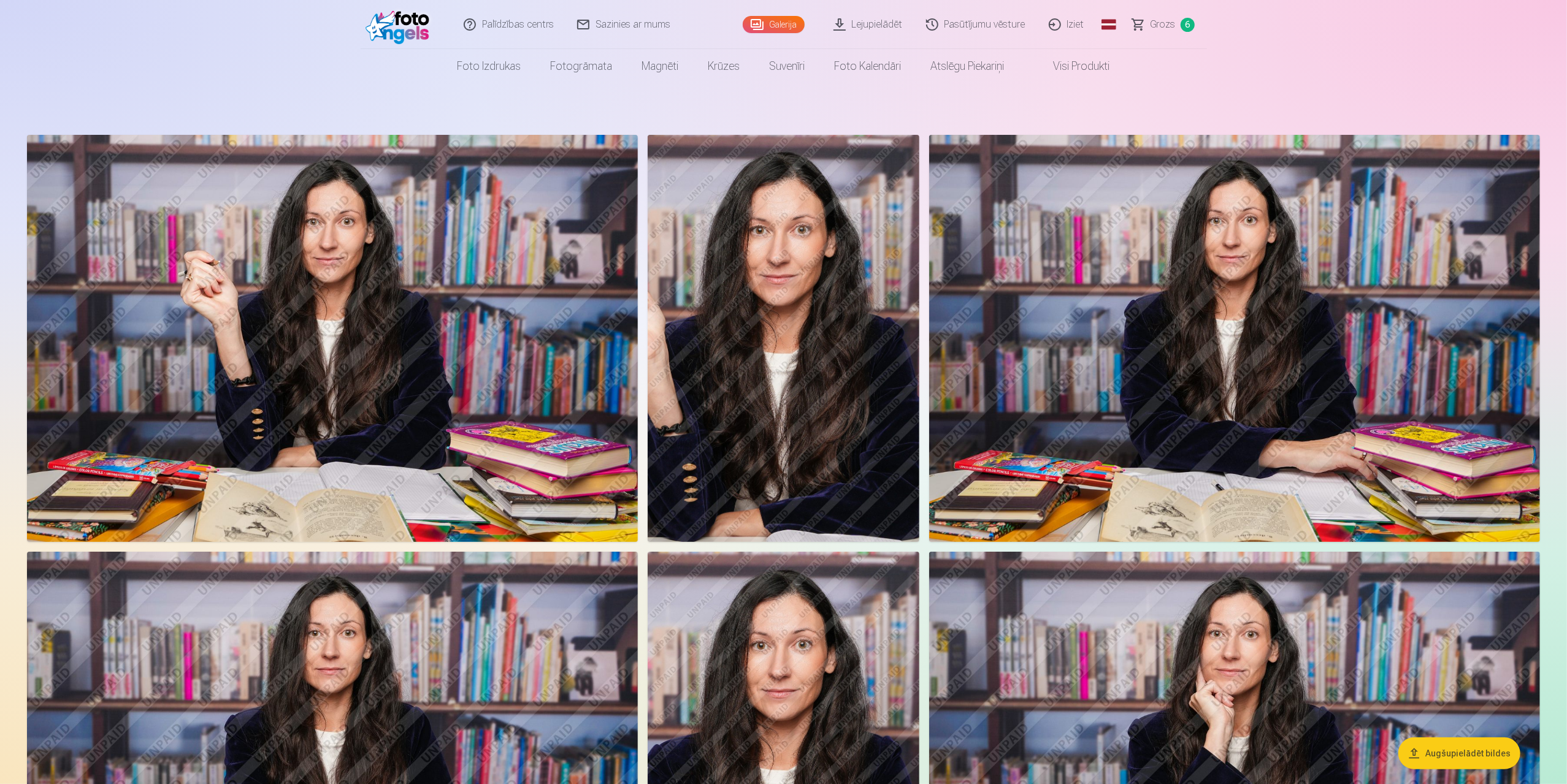
click at [1167, 26] on span "Grozs" at bounding box center [1163, 25] width 25 height 15
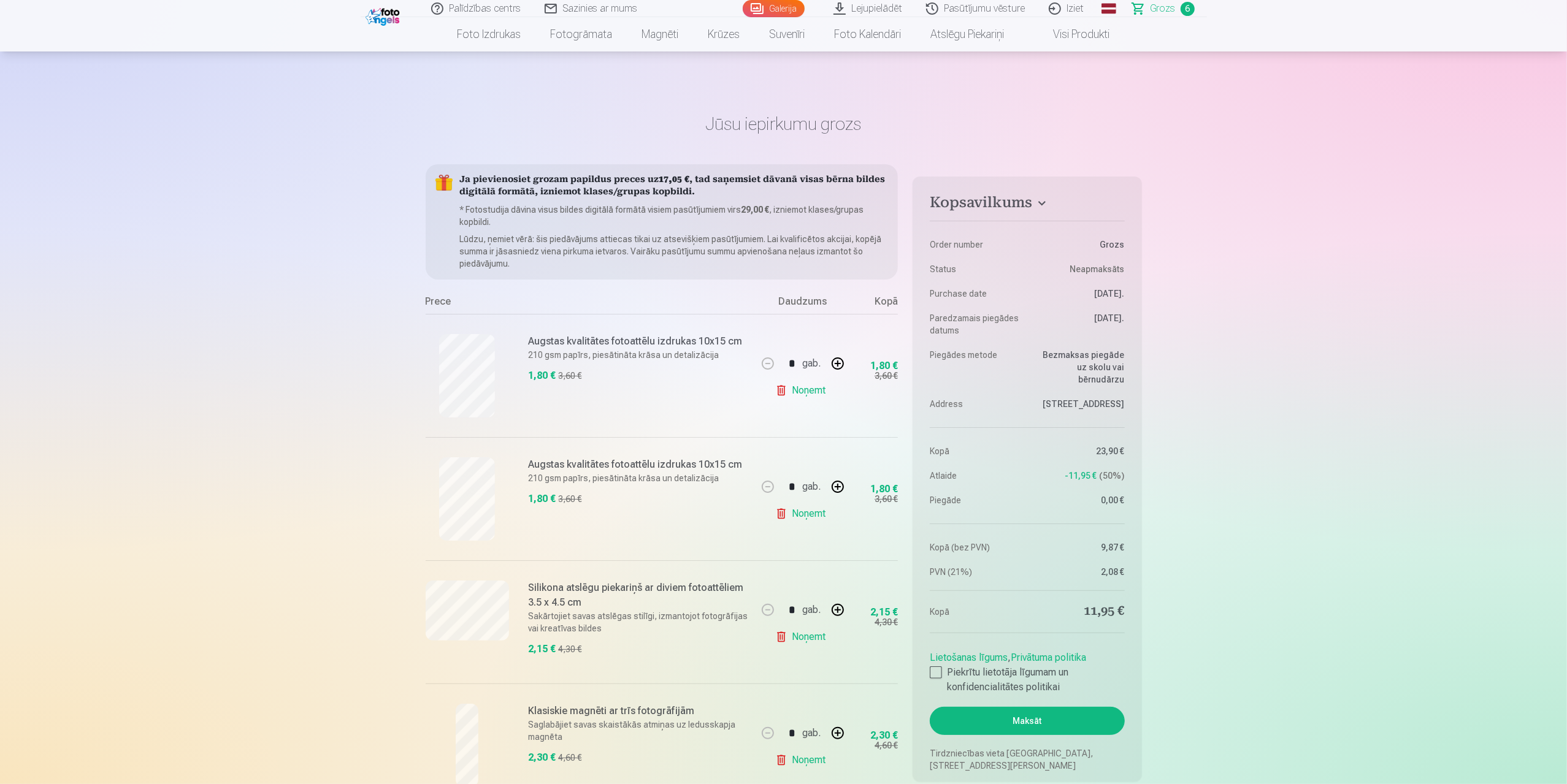
scroll to position [307, 0]
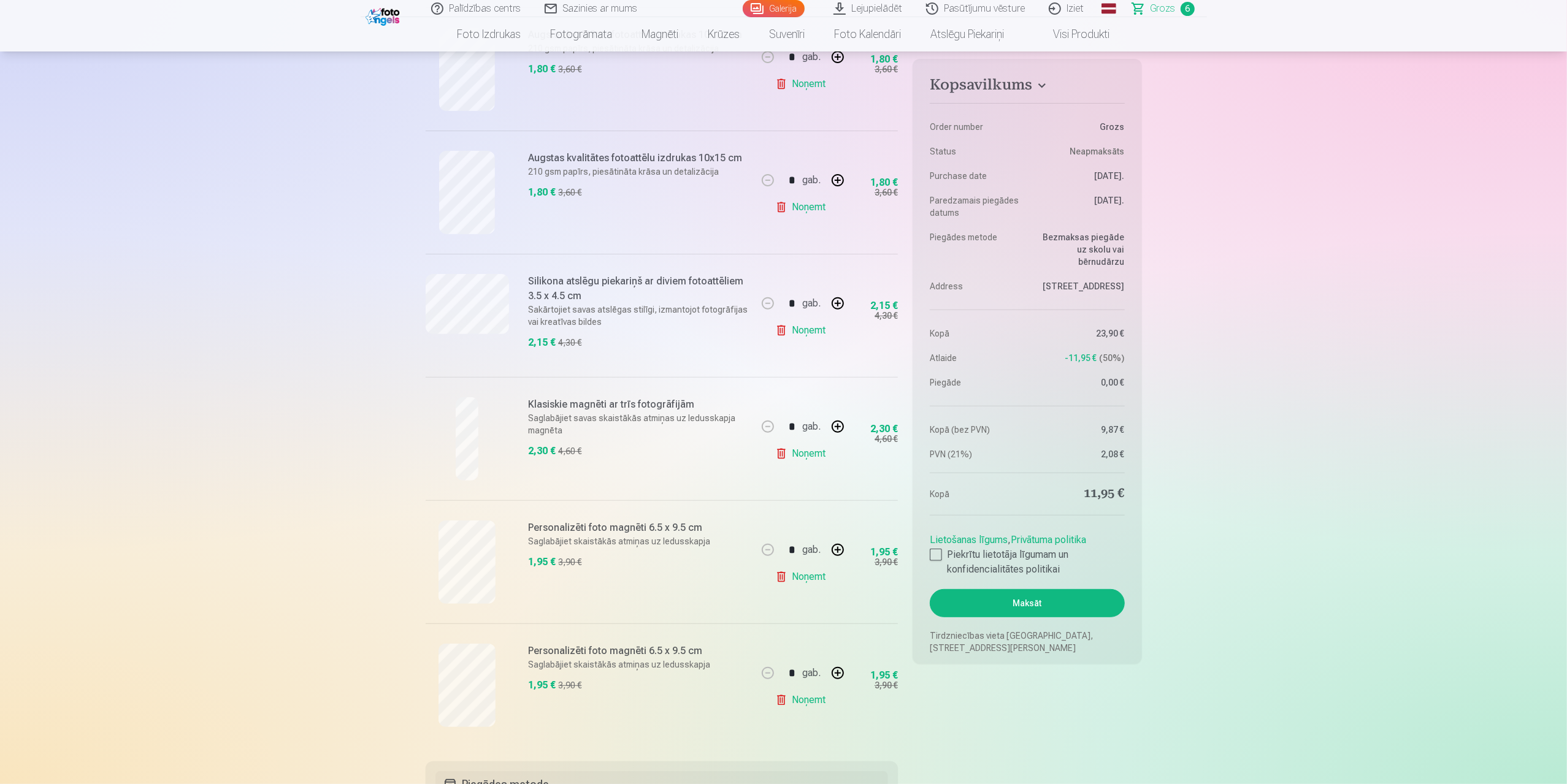
click at [810, 331] on link "Noņemt" at bounding box center [803, 330] width 56 height 25
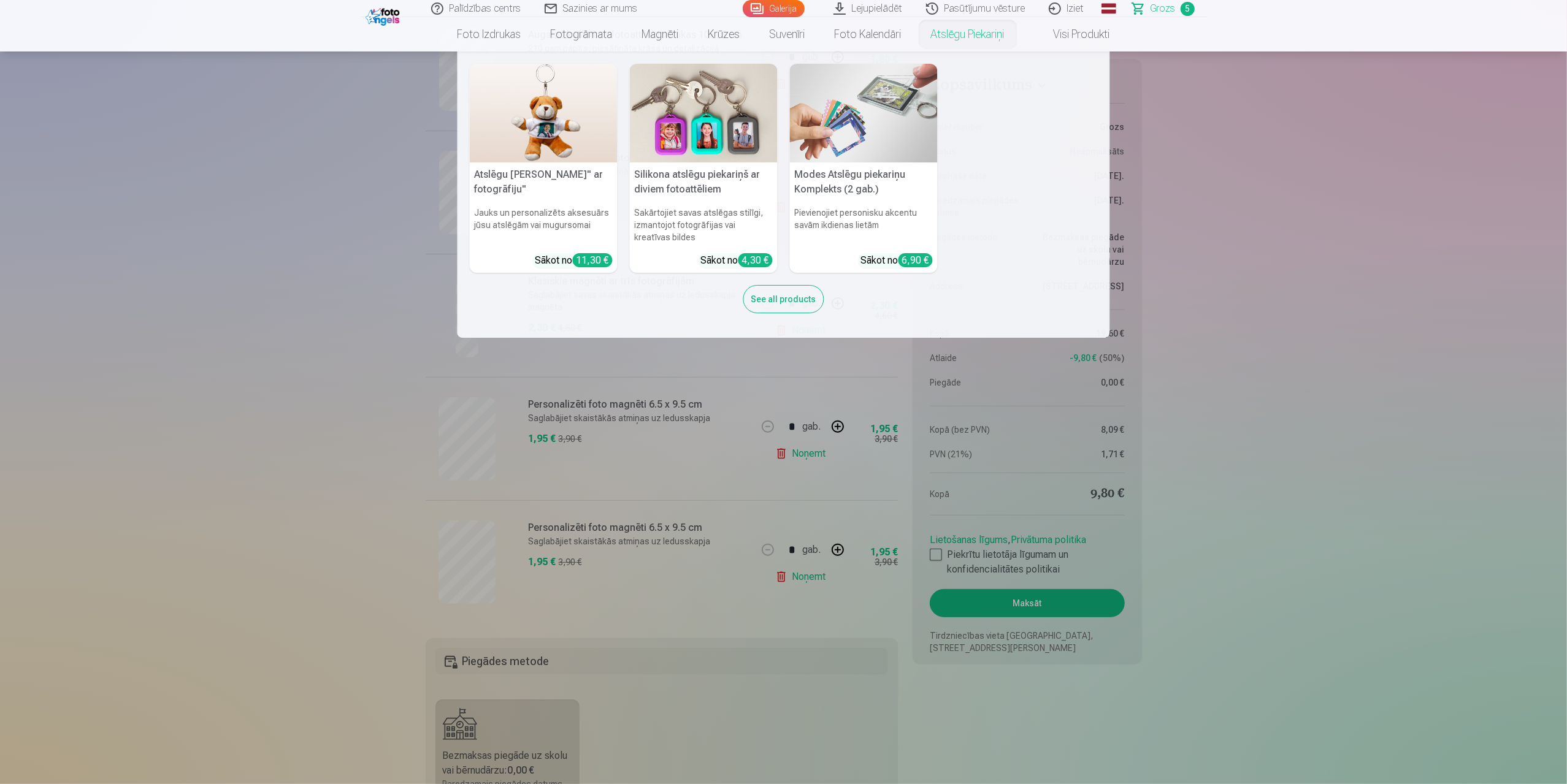
click at [967, 33] on link "Atslēgu piekariņi" at bounding box center [967, 34] width 103 height 34
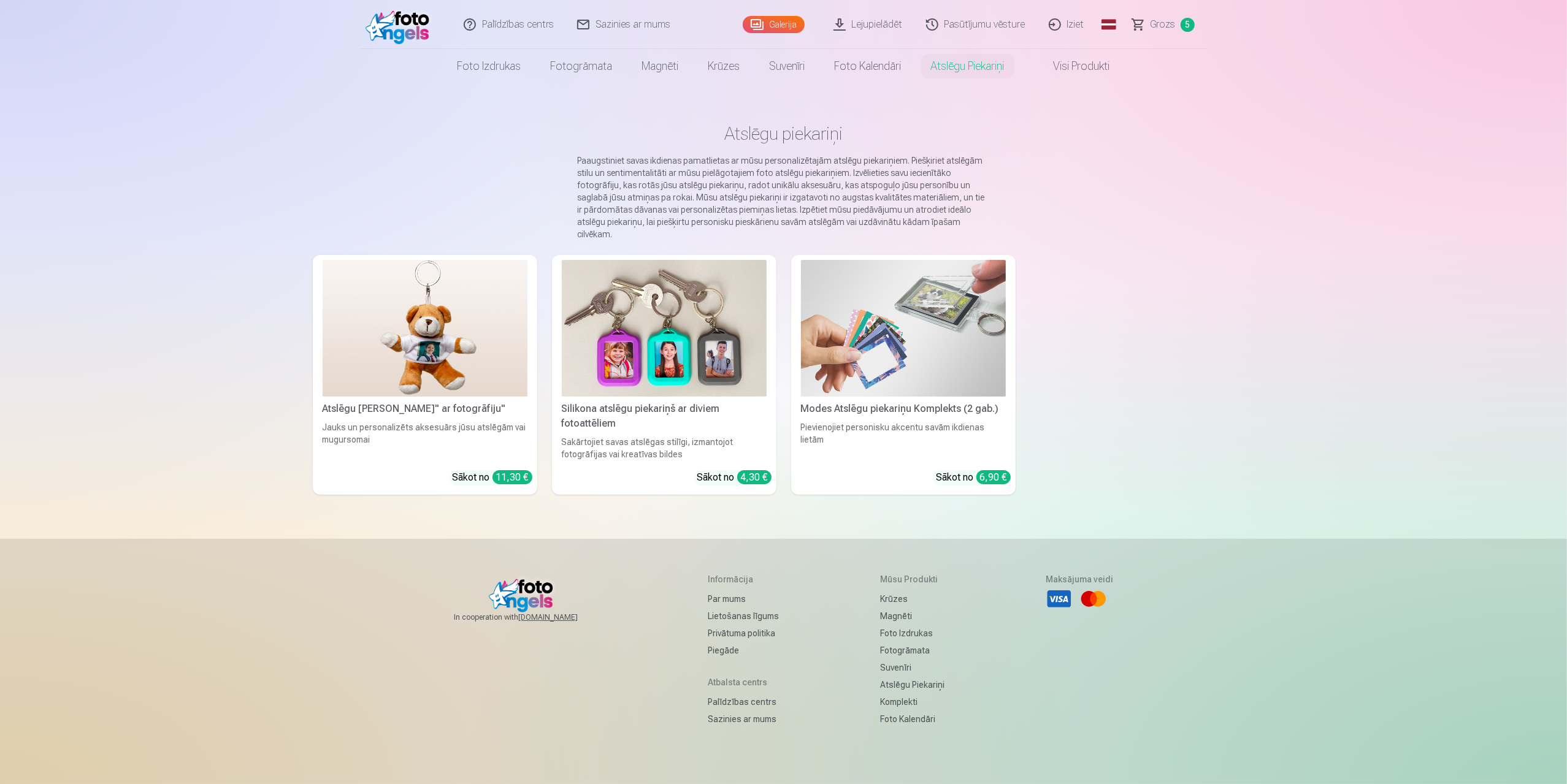
click at [680, 326] on img at bounding box center [664, 328] width 205 height 136
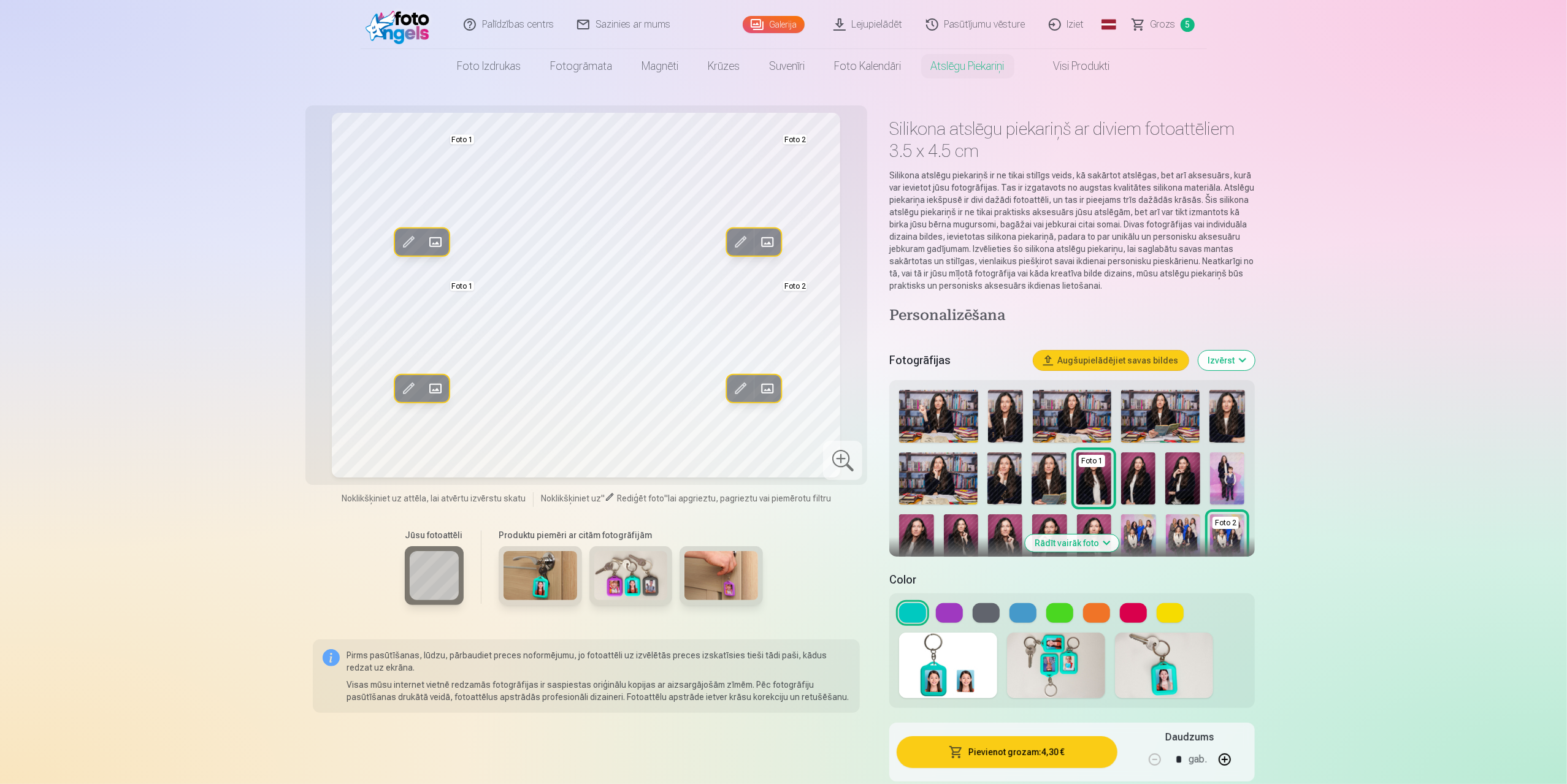
click at [432, 249] on span at bounding box center [435, 242] width 20 height 20
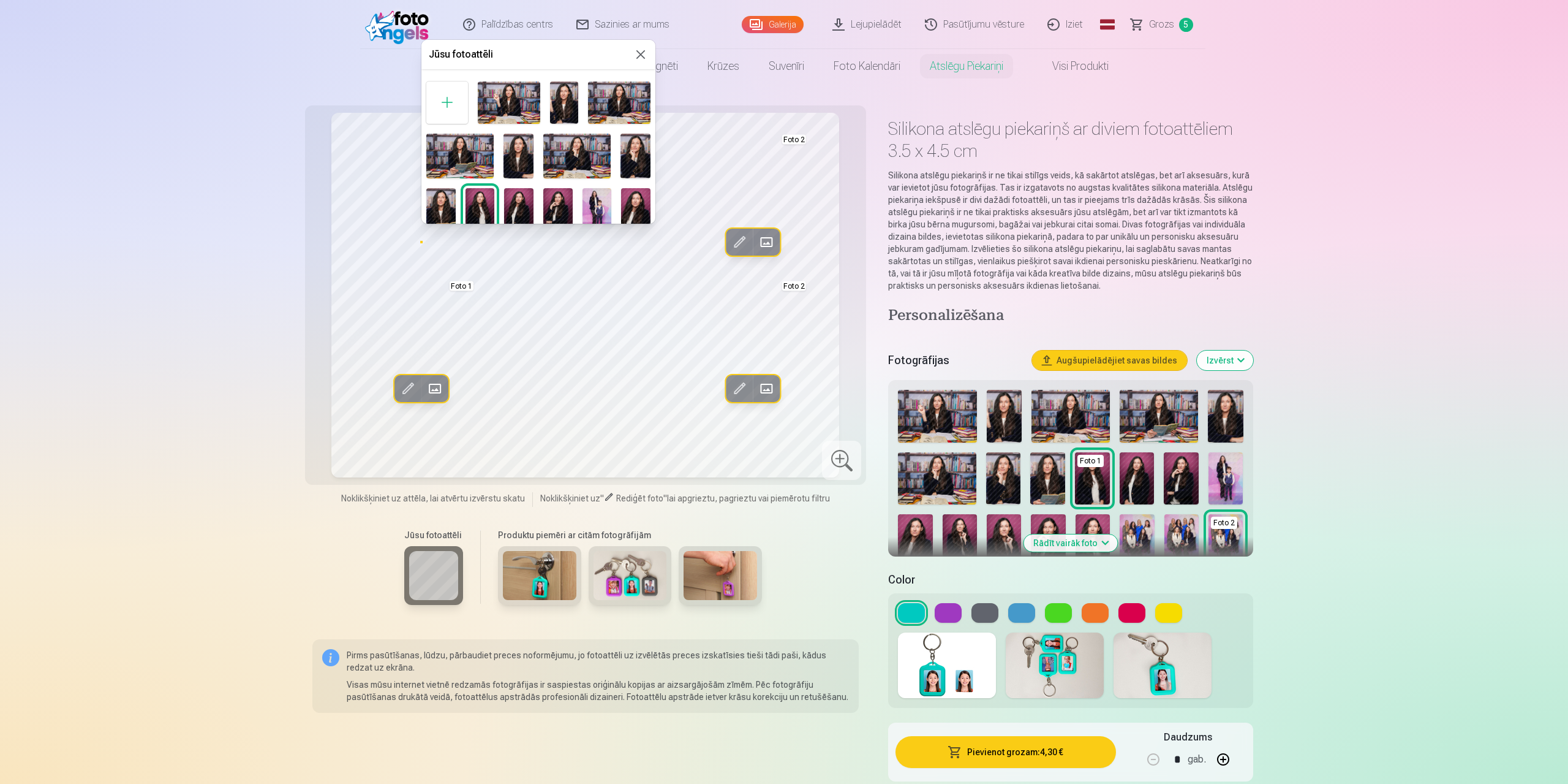
scroll to position [113, 0]
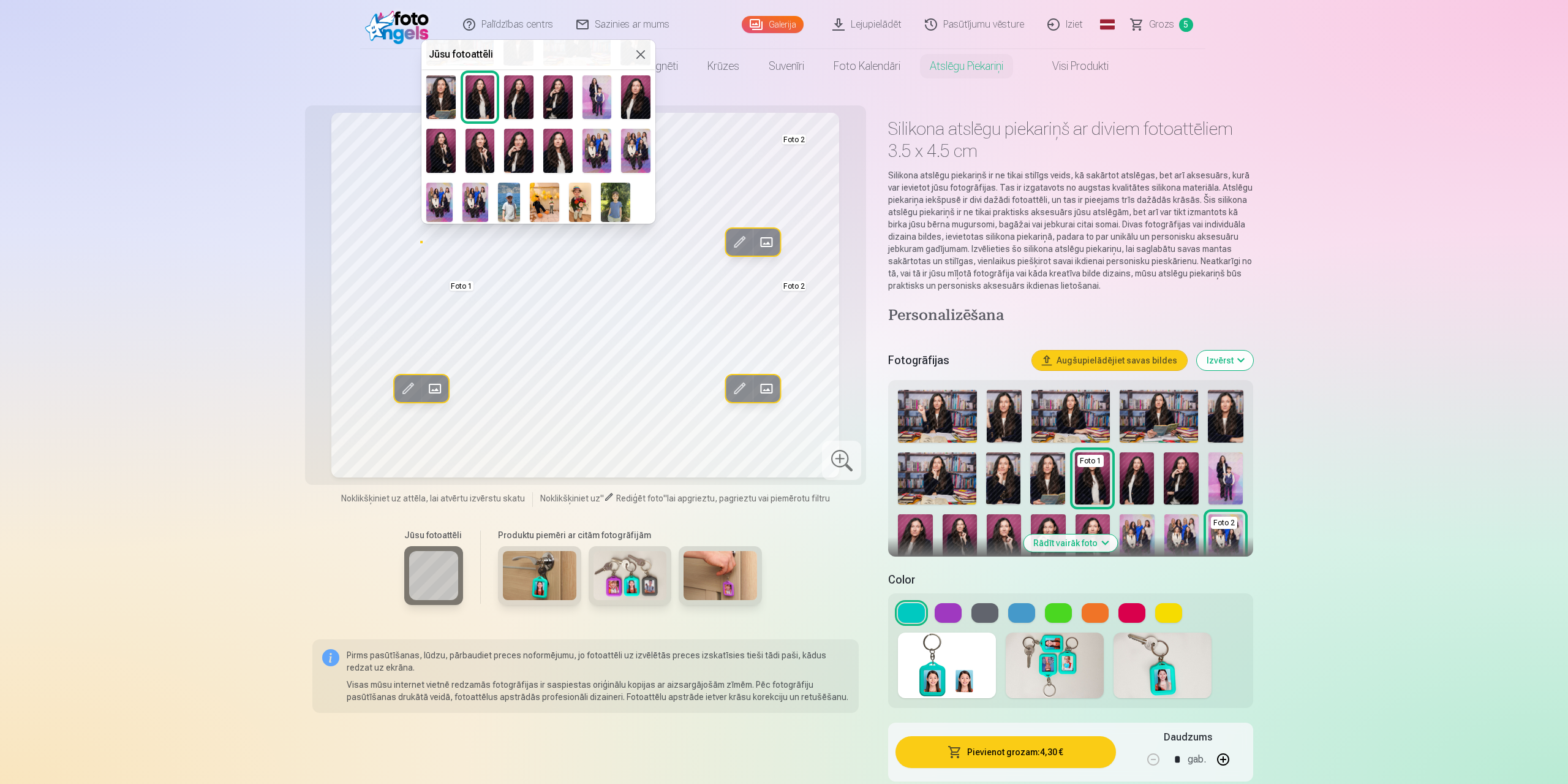
click at [514, 201] on img at bounding box center [509, 201] width 22 height 39
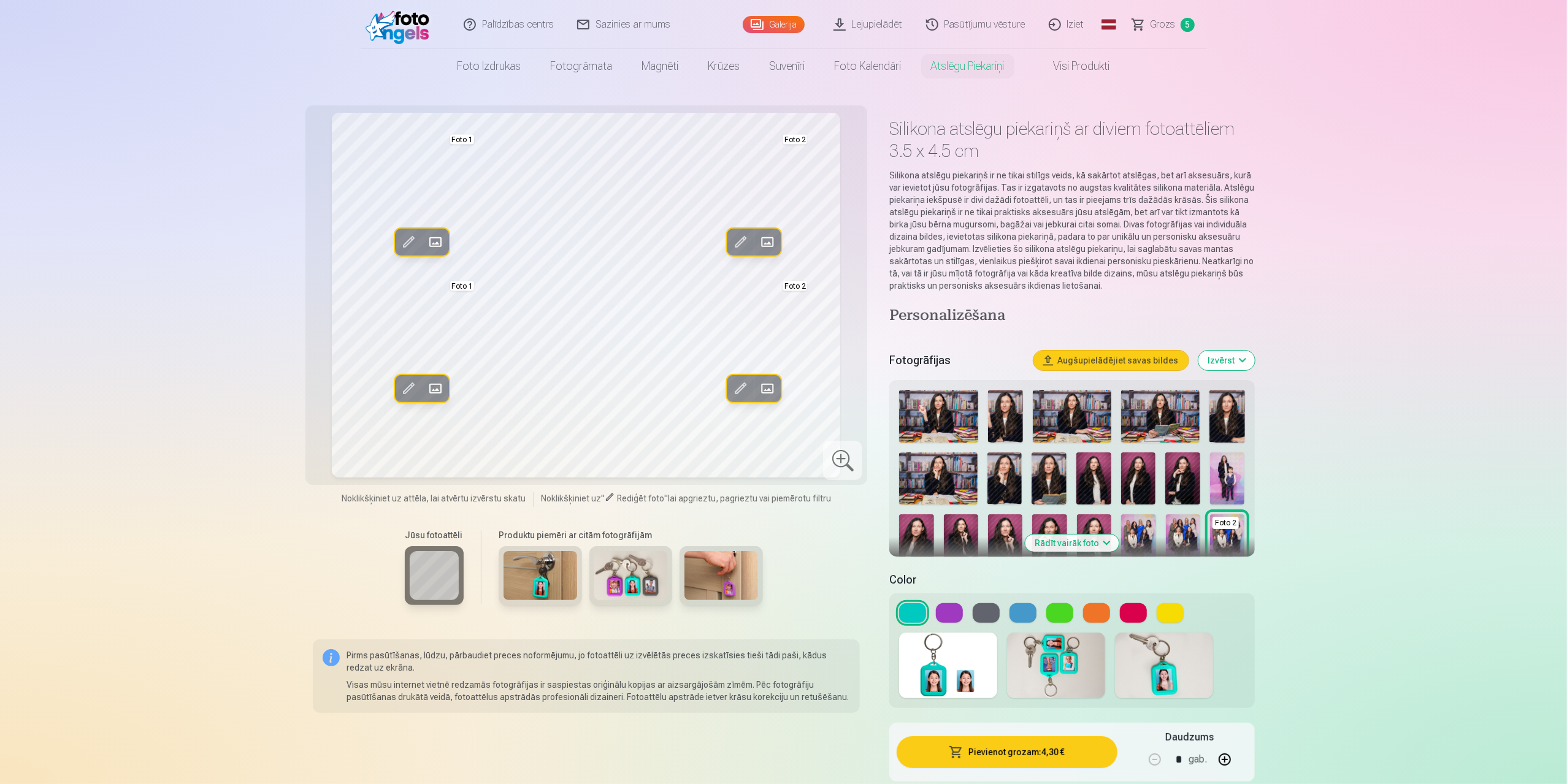
click at [772, 384] on span at bounding box center [768, 388] width 20 height 20
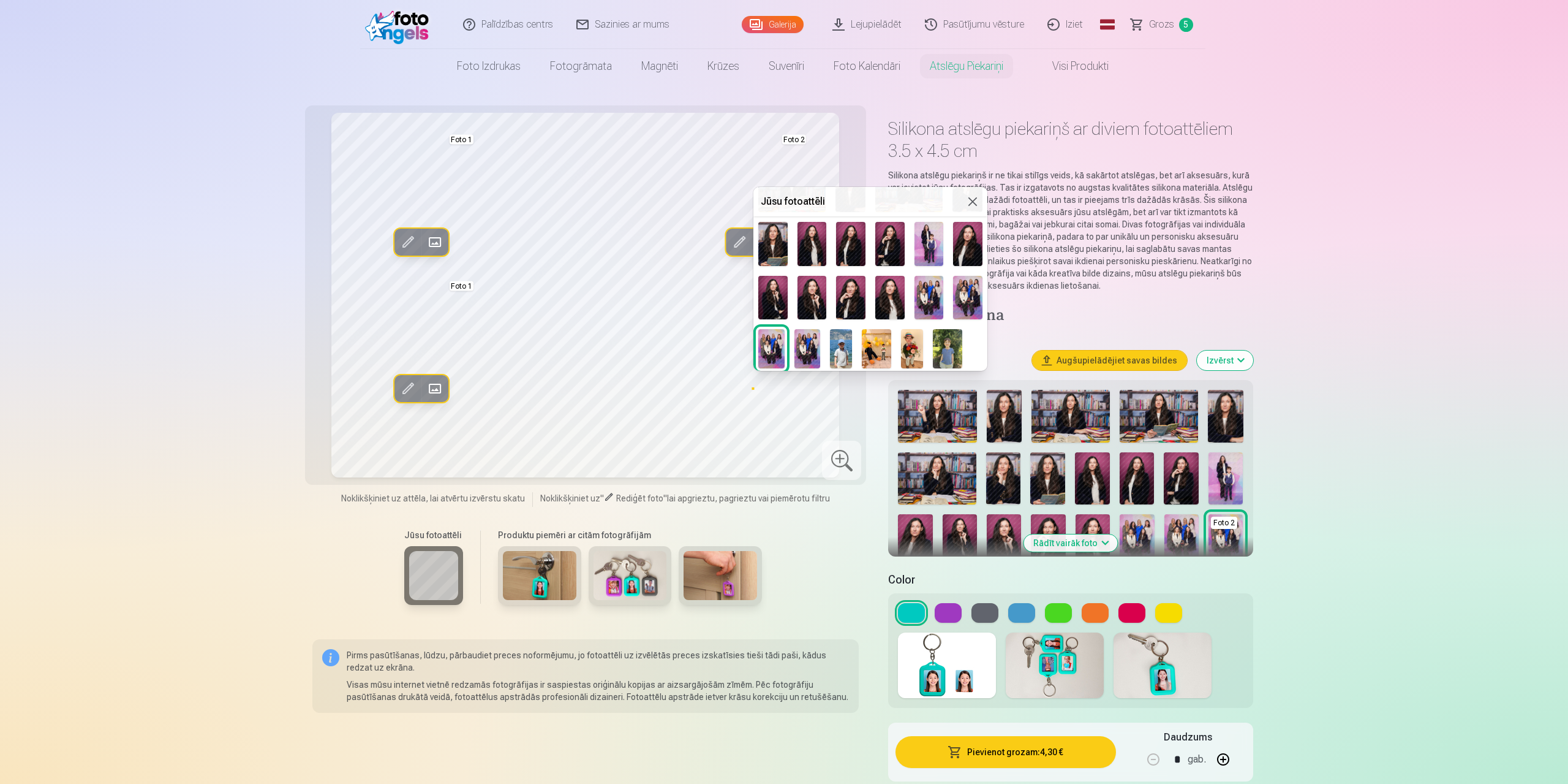
click at [913, 347] on img at bounding box center [911, 348] width 21 height 39
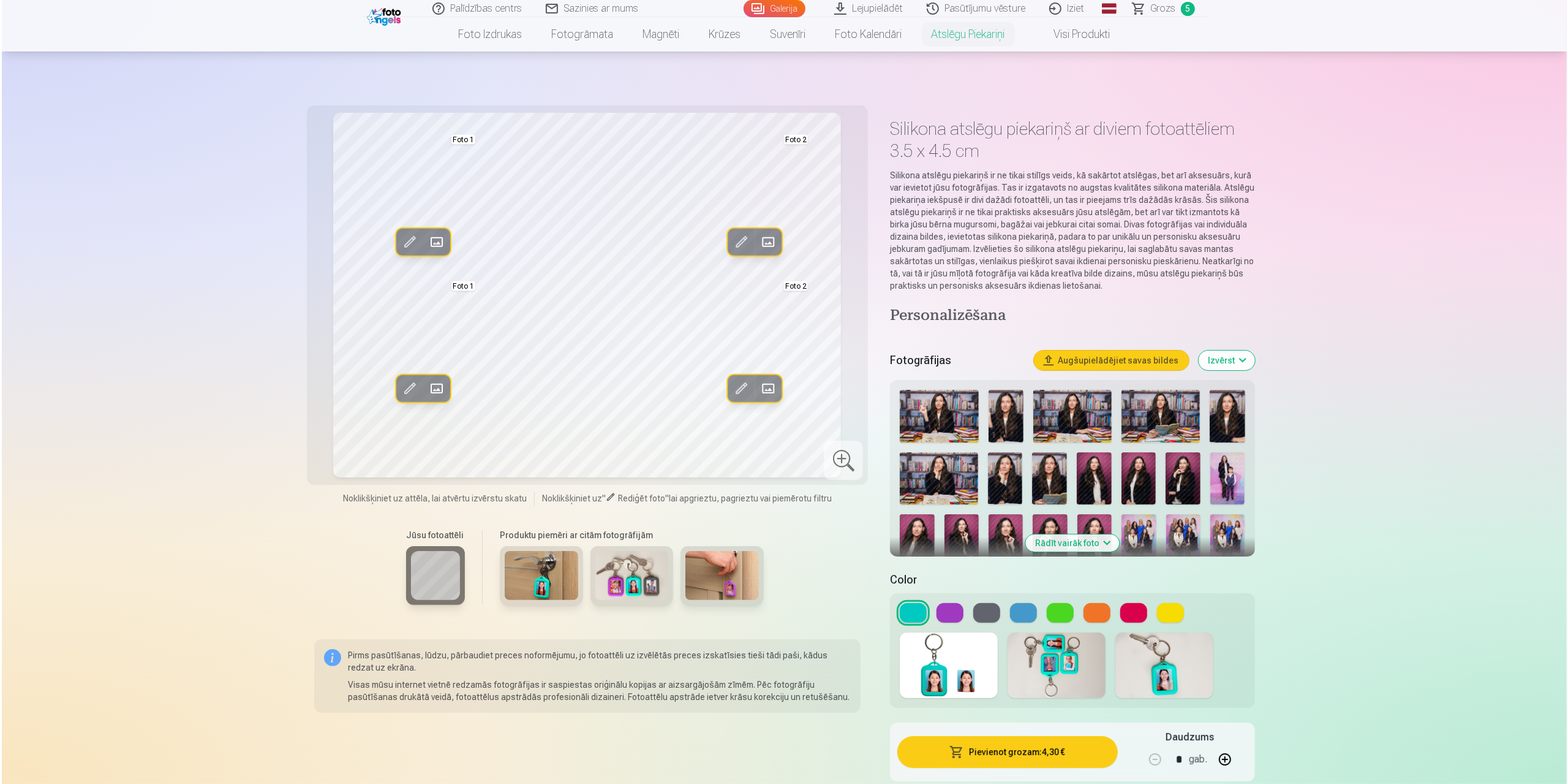
scroll to position [184, 0]
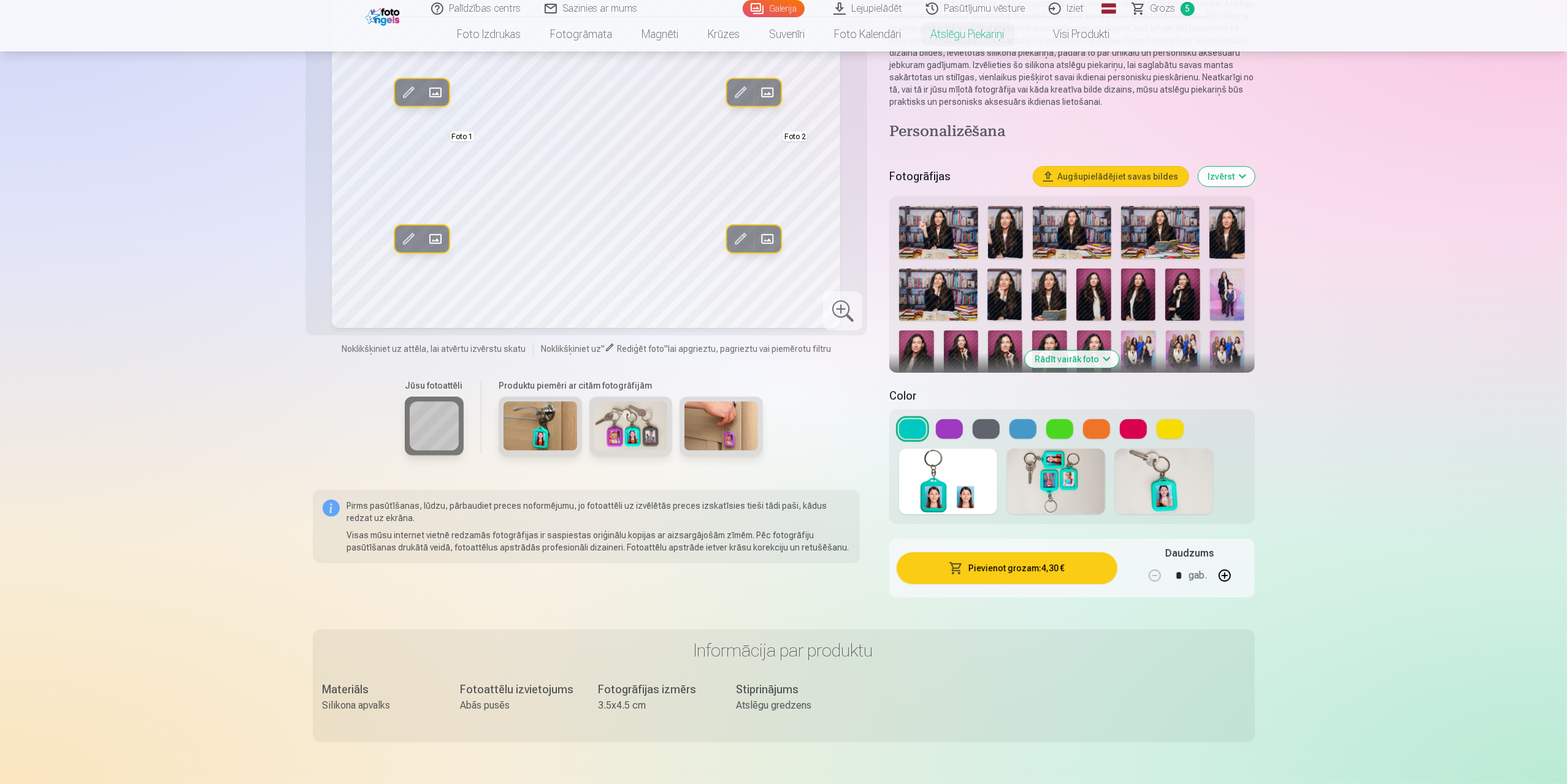
click at [969, 567] on button "Pievienot grozam : 4,30 €" at bounding box center [1006, 568] width 220 height 32
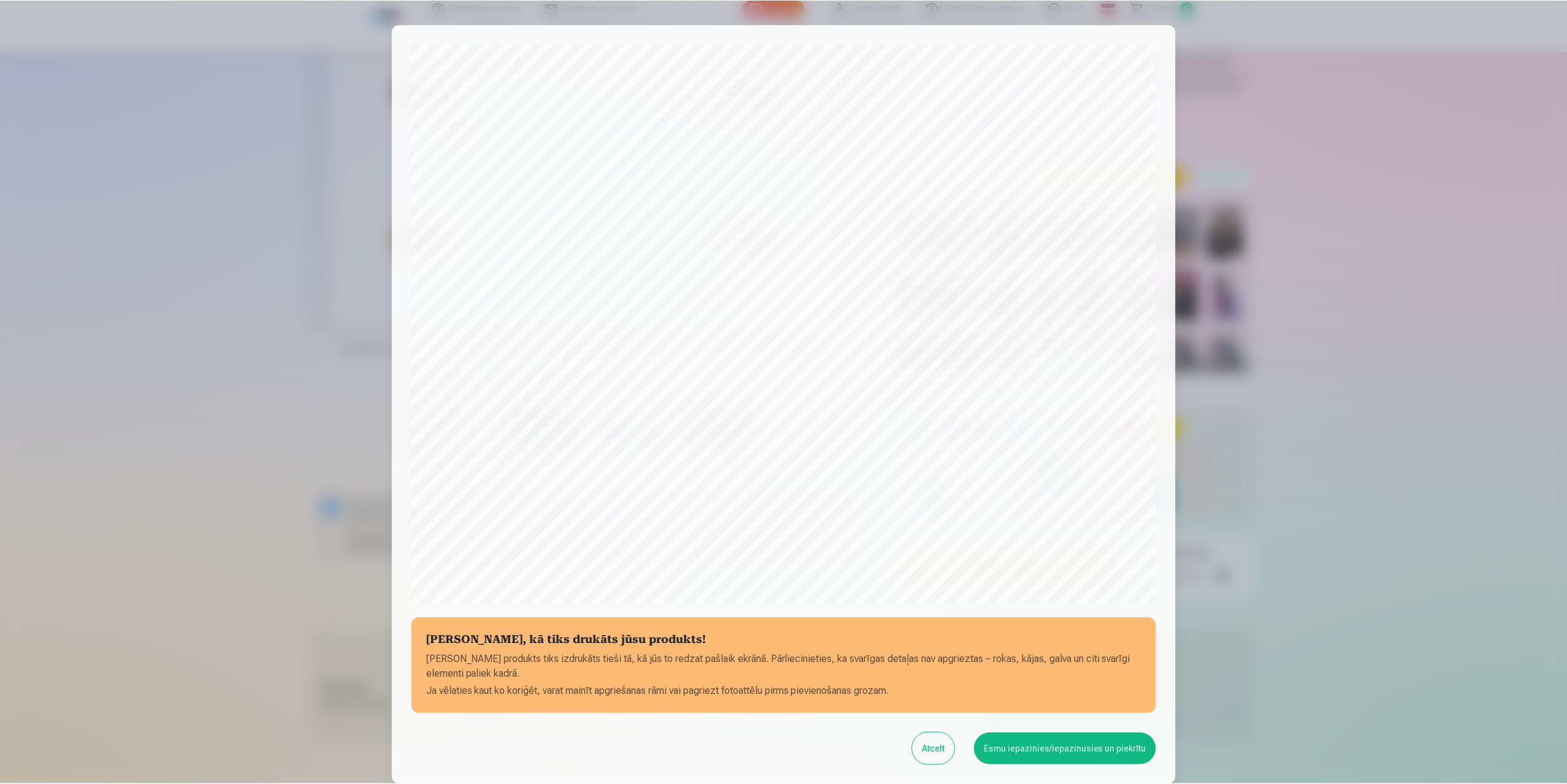
scroll to position [98, 0]
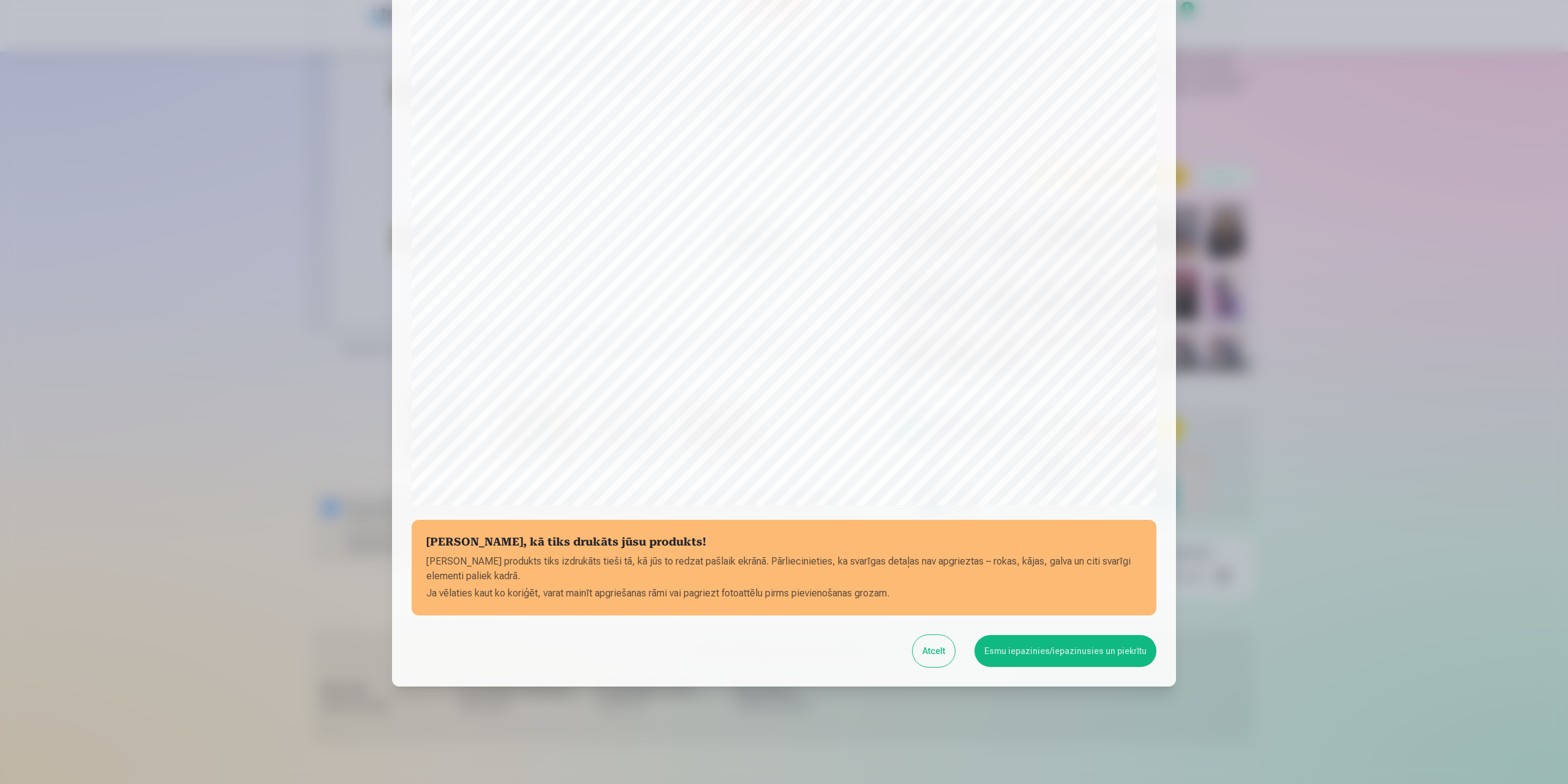
click at [1044, 656] on button "Esmu iepazinies/iepazinusies un piekrītu" at bounding box center [1066, 651] width 182 height 32
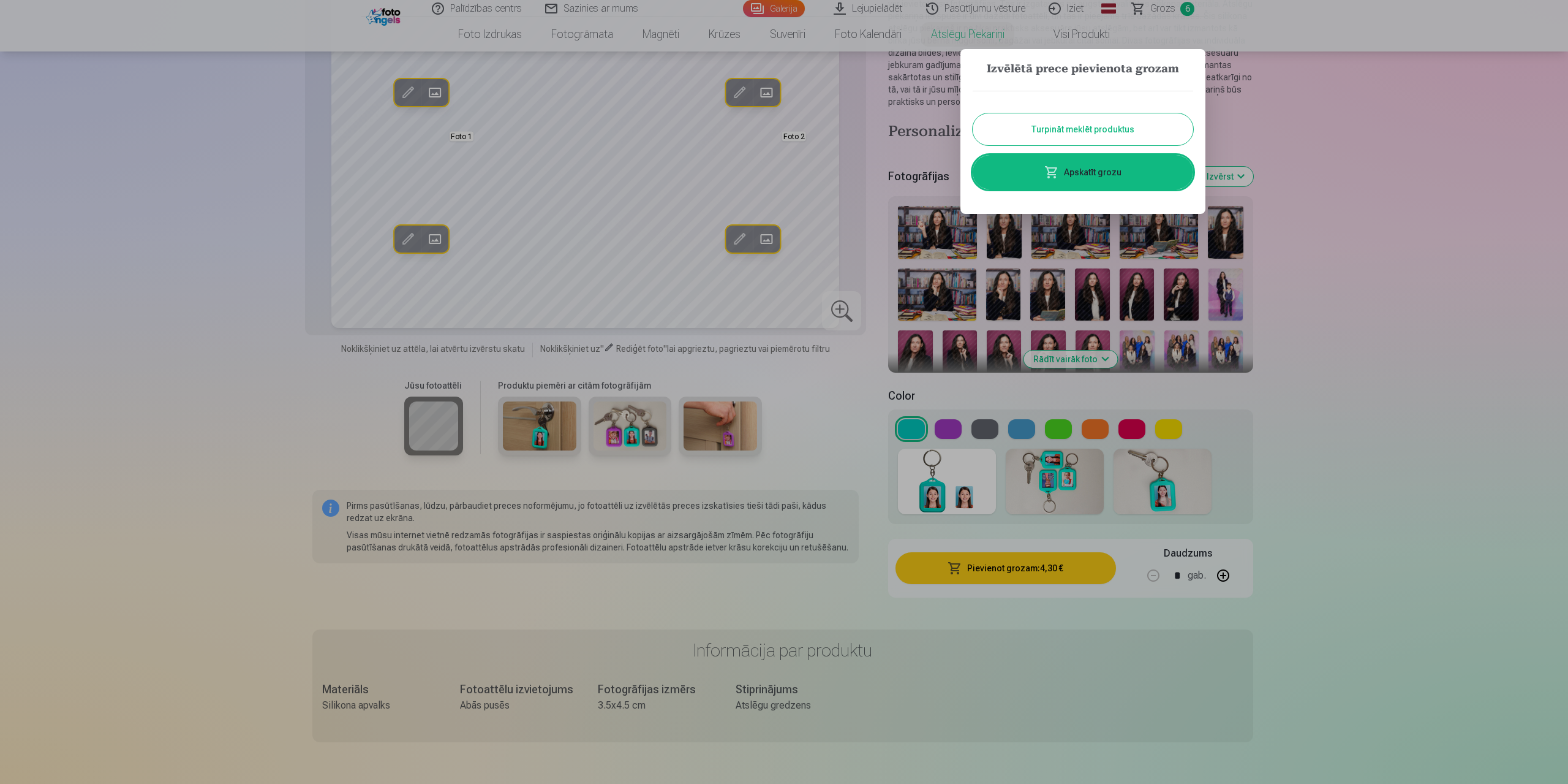
click at [1106, 178] on link "Apskatīt grozu" at bounding box center [1083, 172] width 220 height 34
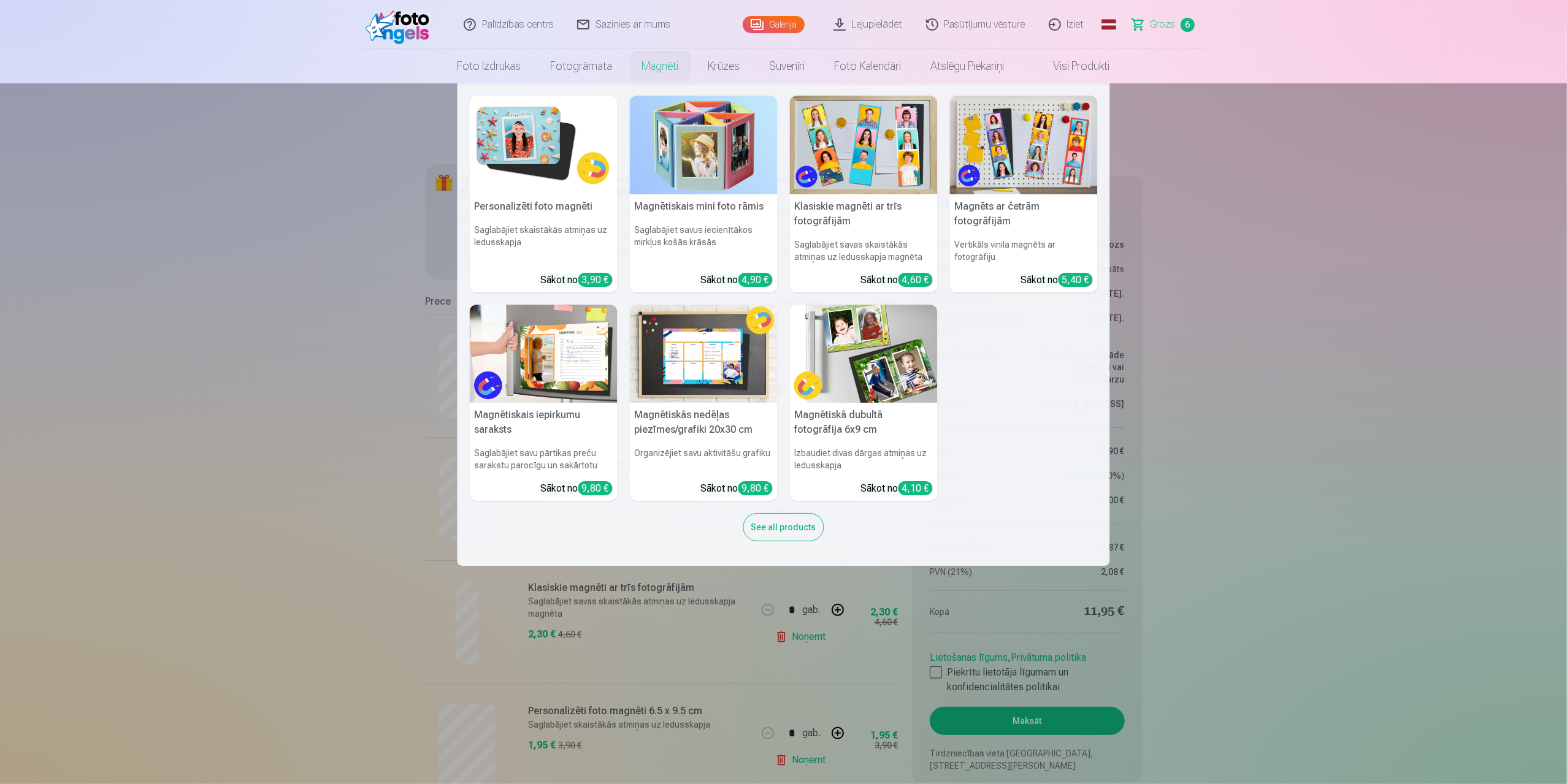
click at [653, 67] on link "Magnēti" at bounding box center [661, 66] width 67 height 34
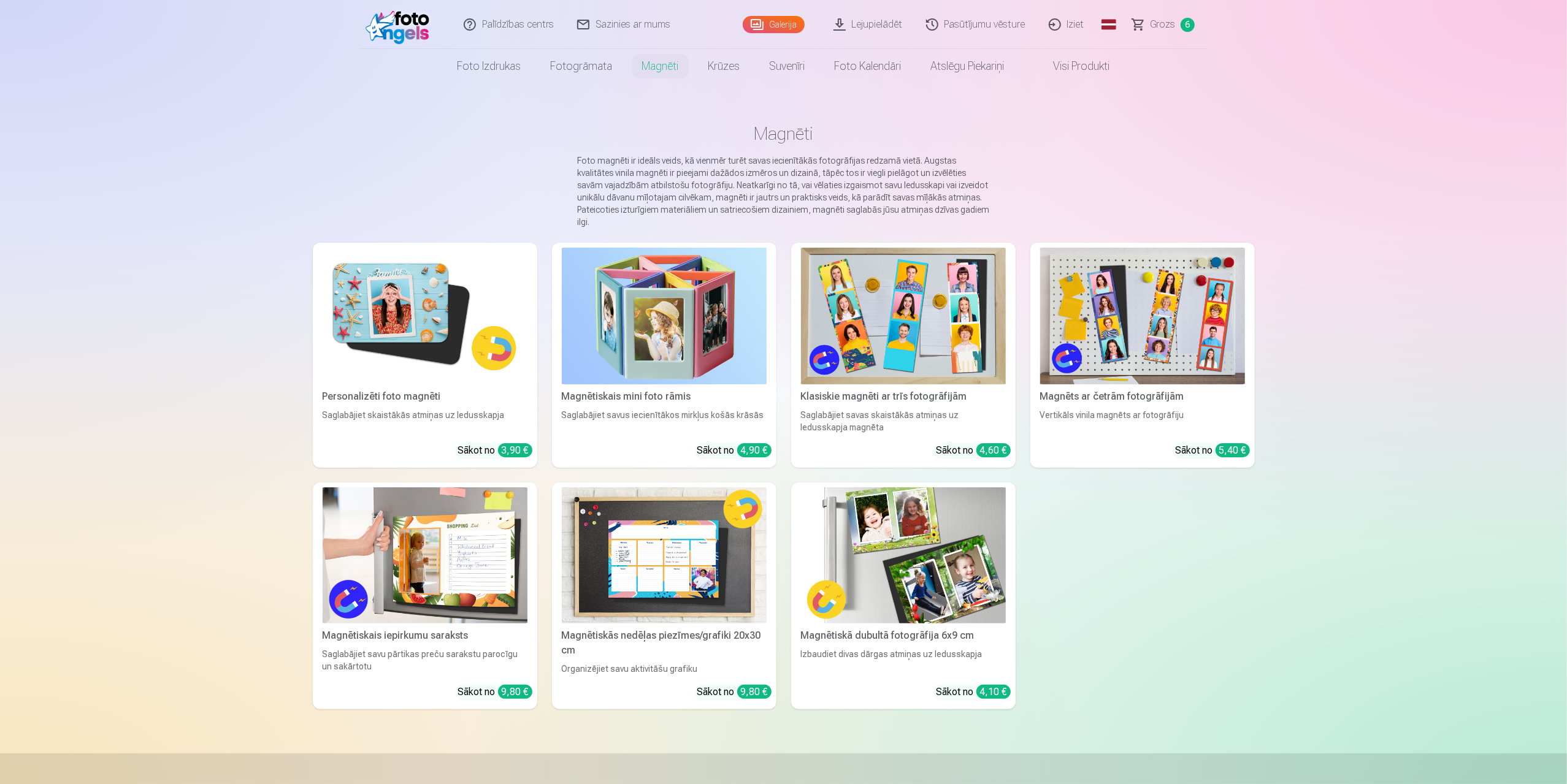
click at [440, 281] on img at bounding box center [425, 316] width 205 height 136
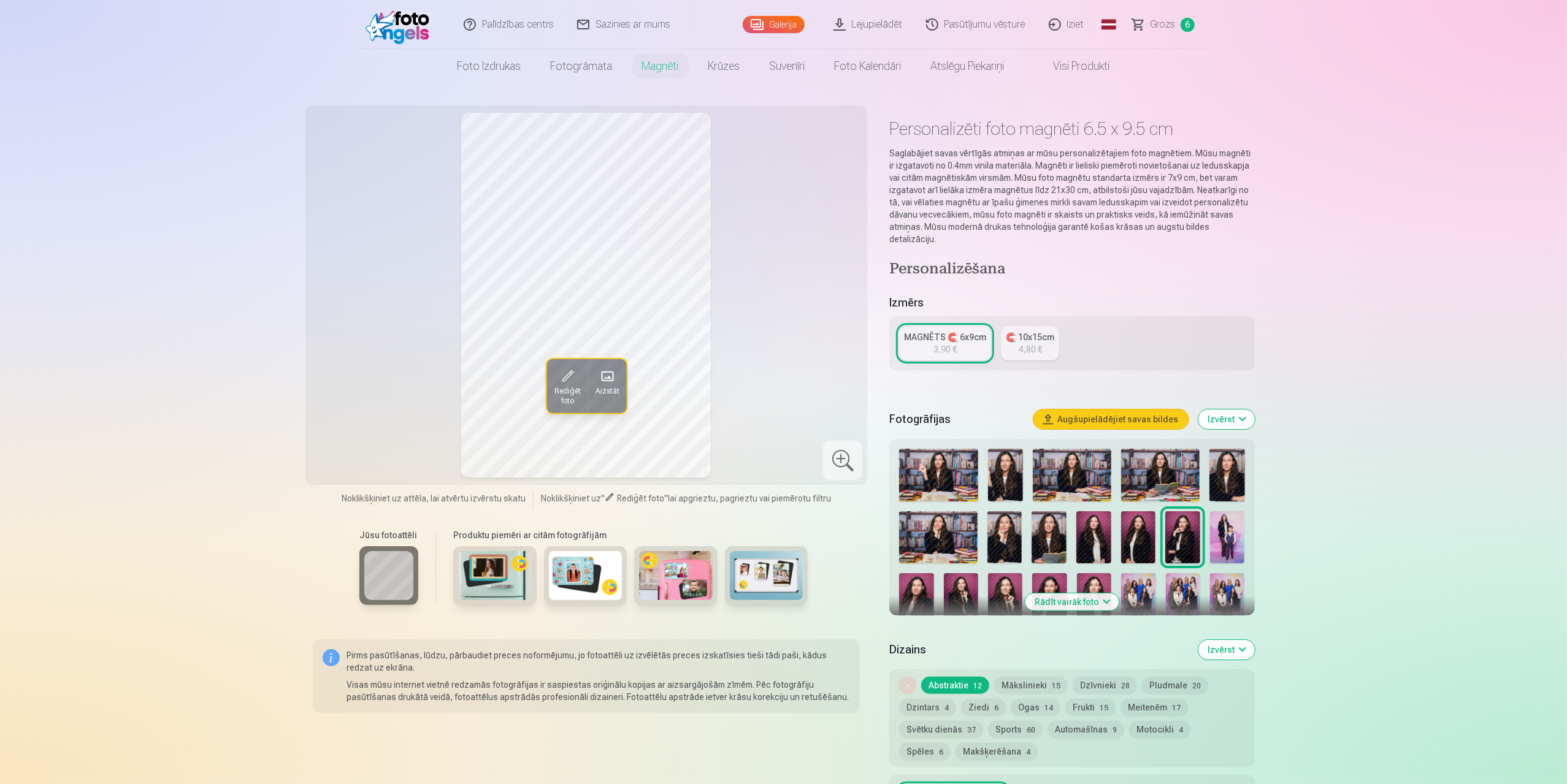
click at [598, 376] on button "Aizstāt" at bounding box center [607, 386] width 39 height 54
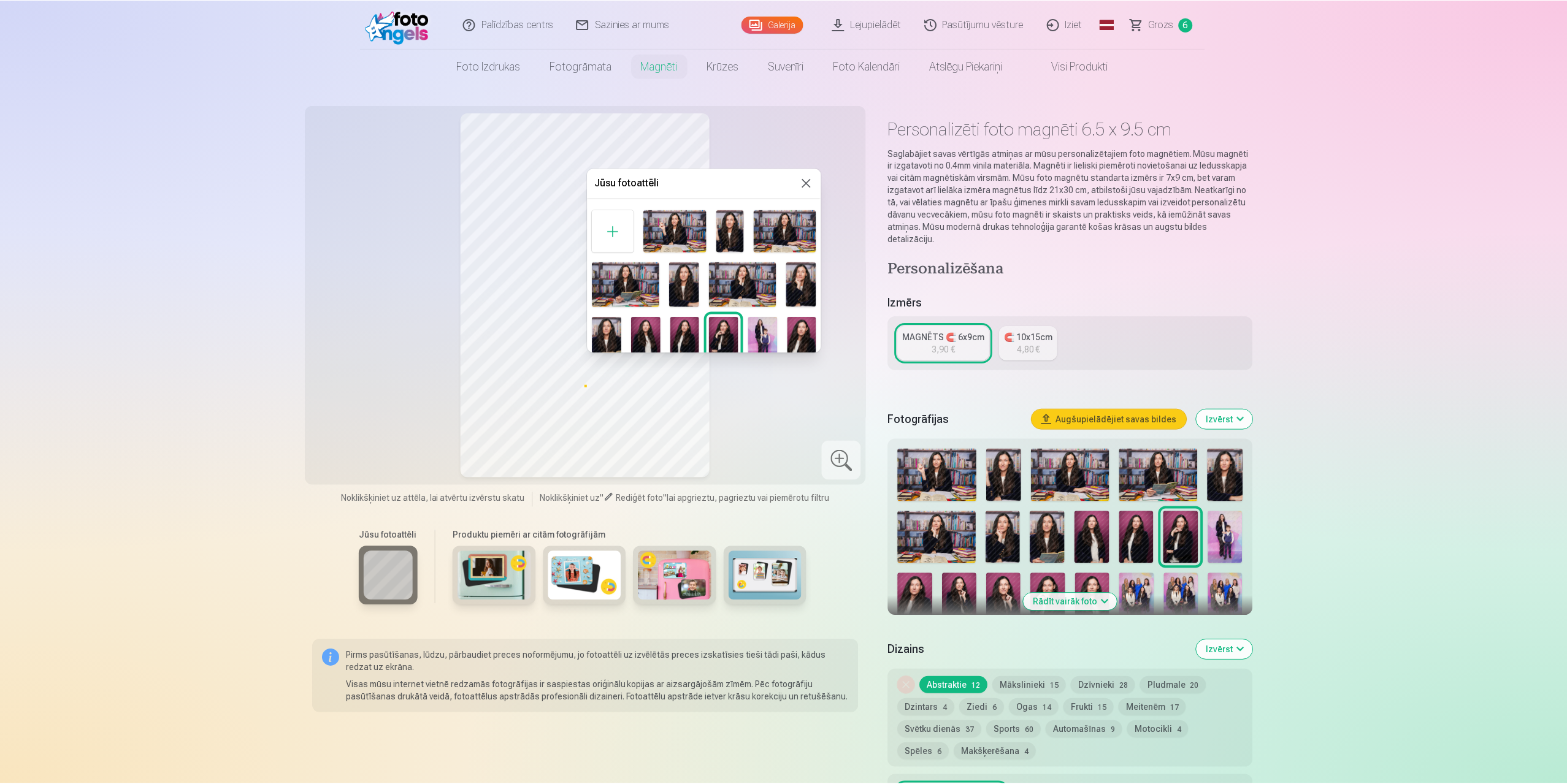
scroll to position [113, 0]
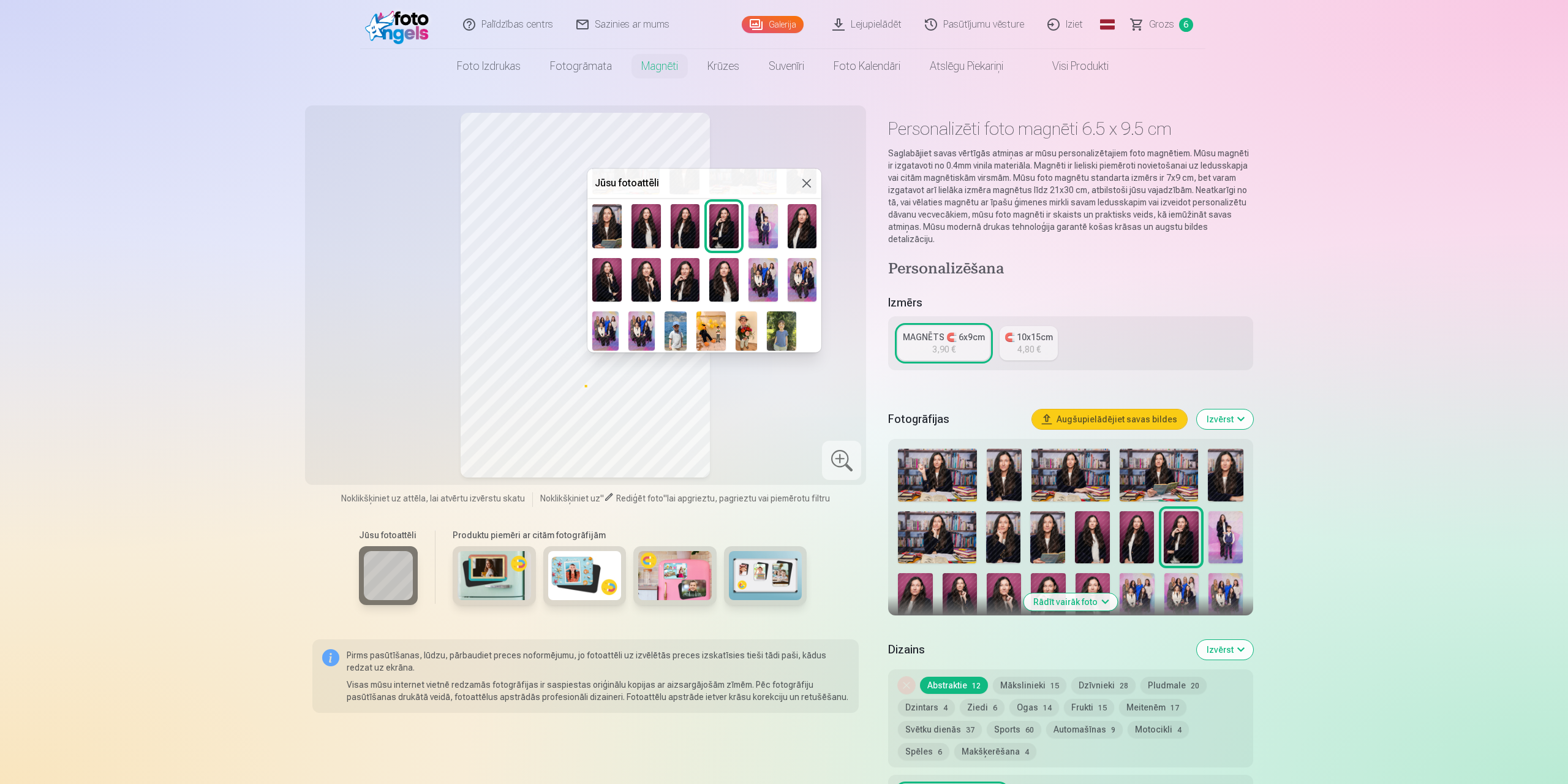
click at [677, 334] on img at bounding box center [676, 331] width 22 height 39
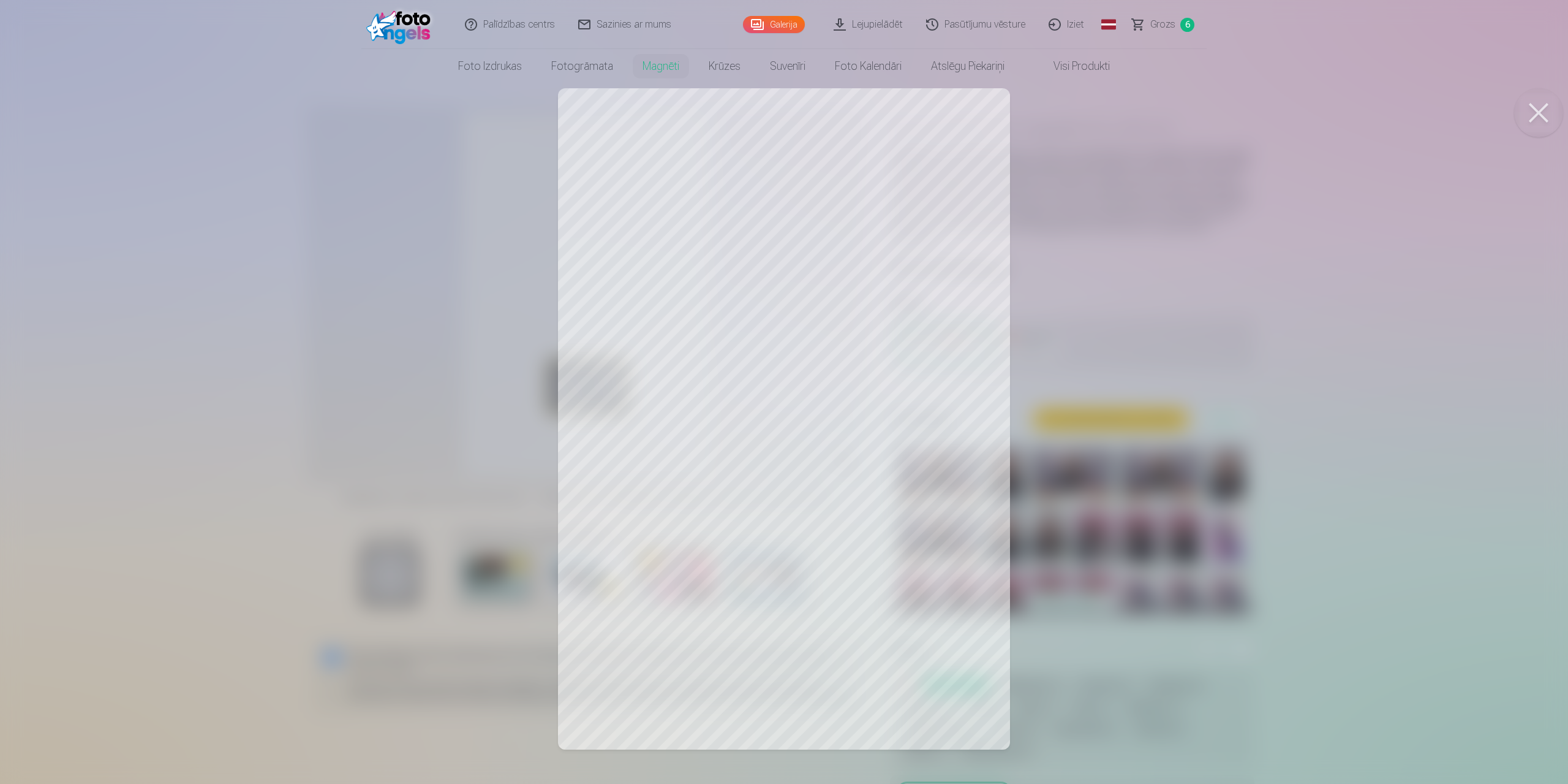
click at [1192, 372] on div at bounding box center [784, 392] width 1568 height 784
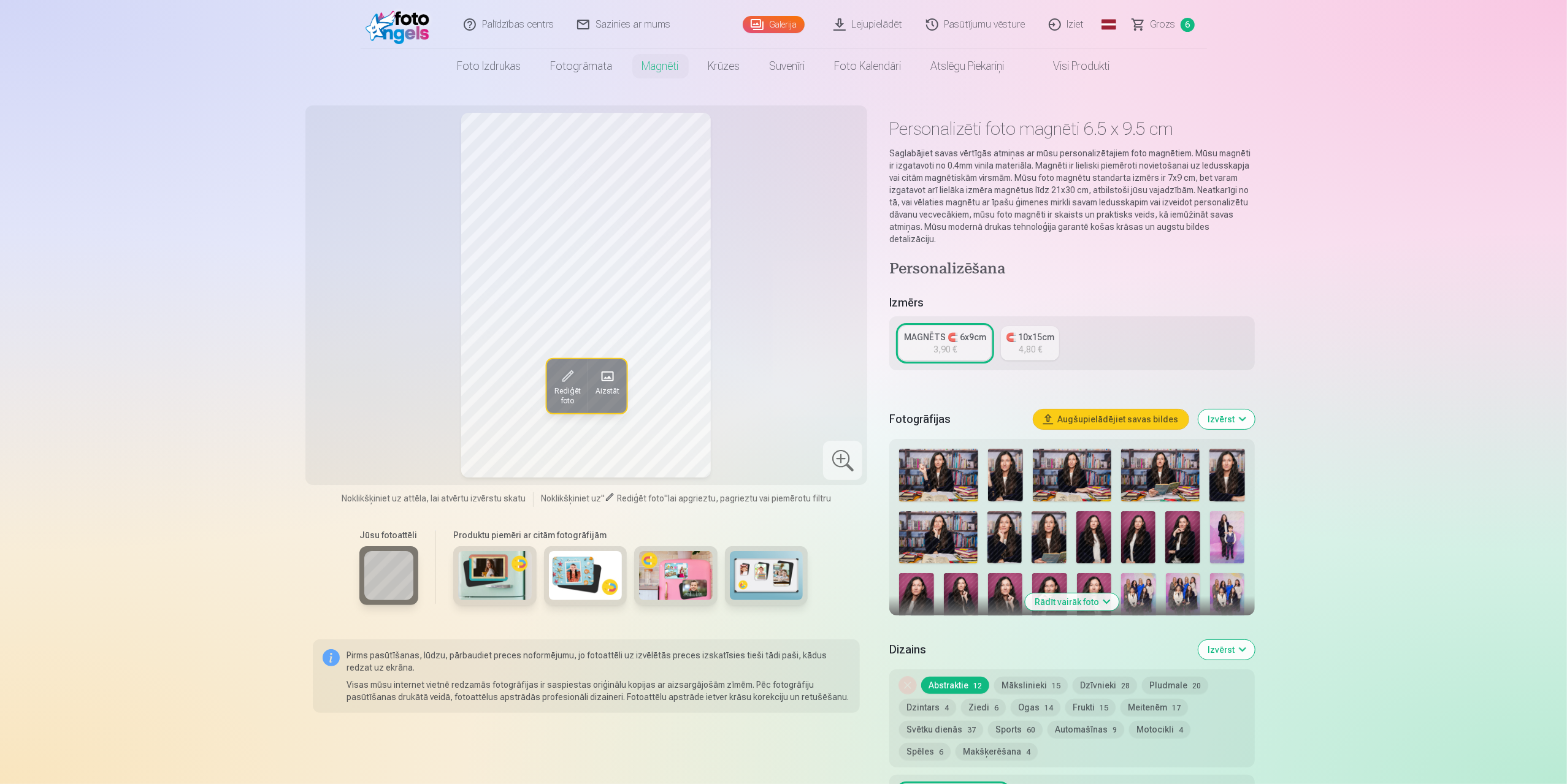
click at [564, 372] on span at bounding box center [566, 376] width 20 height 20
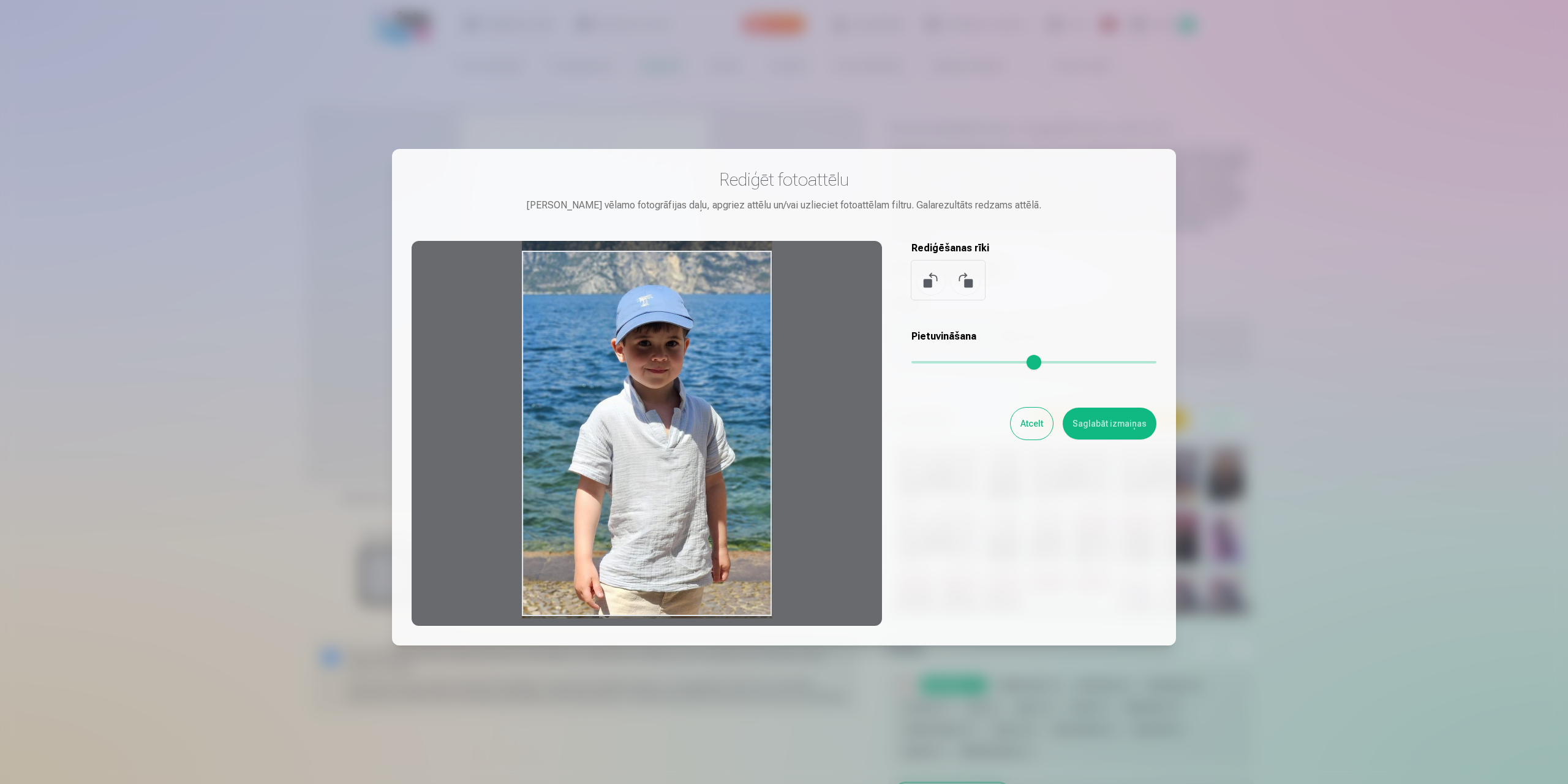
drag, startPoint x: 650, startPoint y: 439, endPoint x: 643, endPoint y: 361, distance: 78.3
click at [643, 361] on div at bounding box center [647, 434] width 471 height 385
click at [1116, 423] on button "Saglabāt izmaiņas" at bounding box center [1110, 423] width 93 height 32
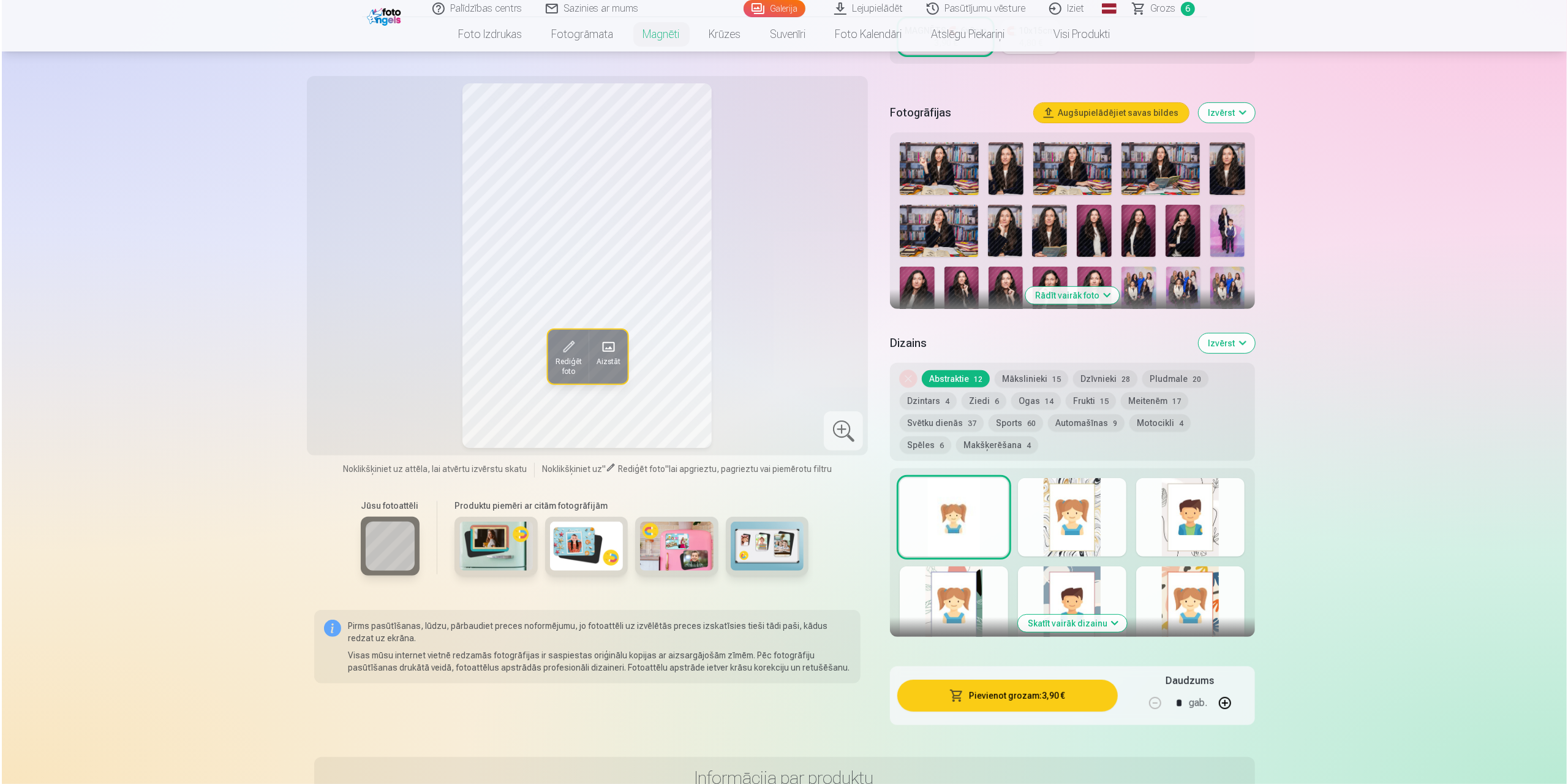
scroll to position [552, 0]
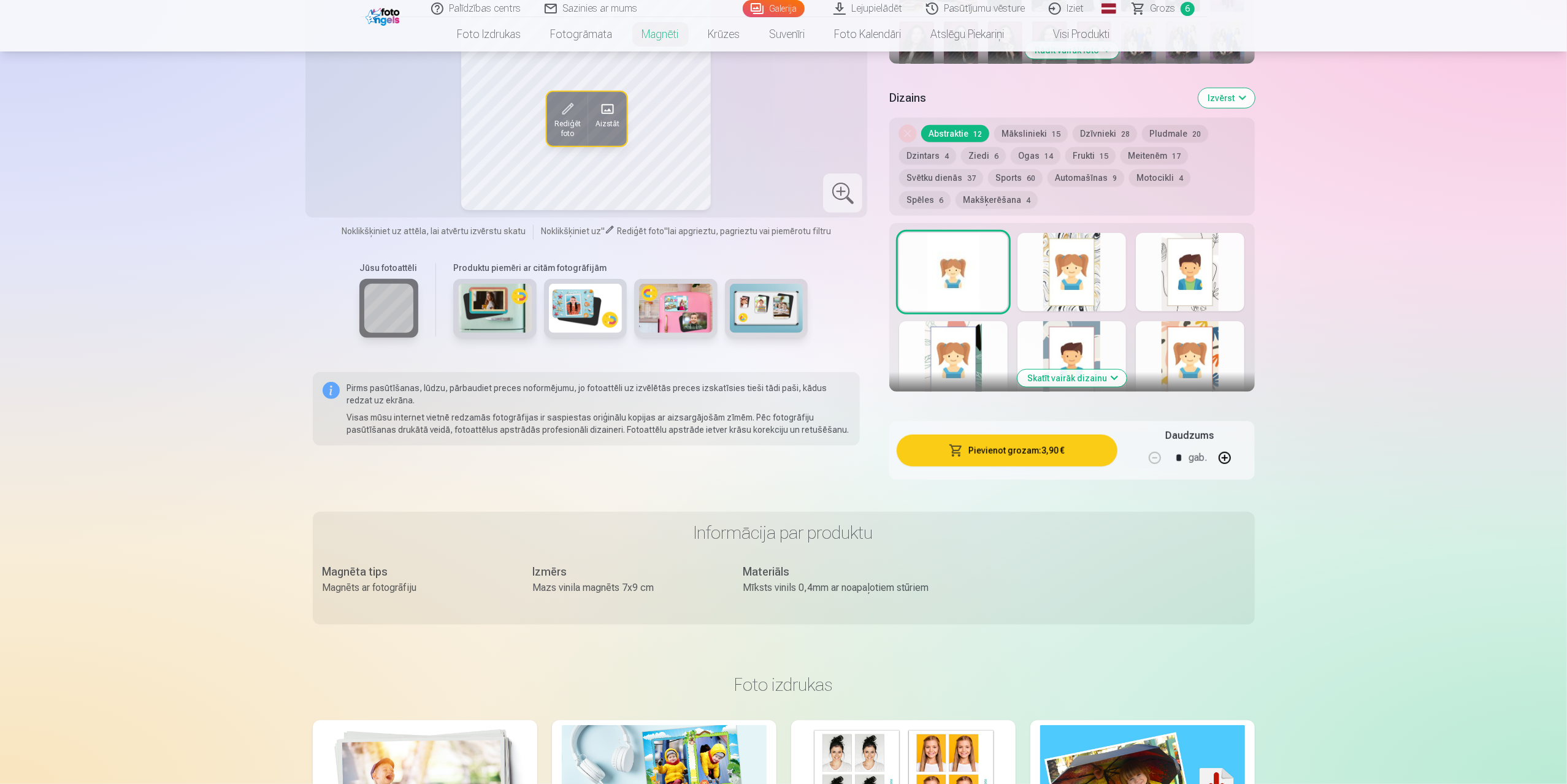
click at [1002, 439] on button "Pievienot grozam : 3,90 €" at bounding box center [1006, 450] width 220 height 32
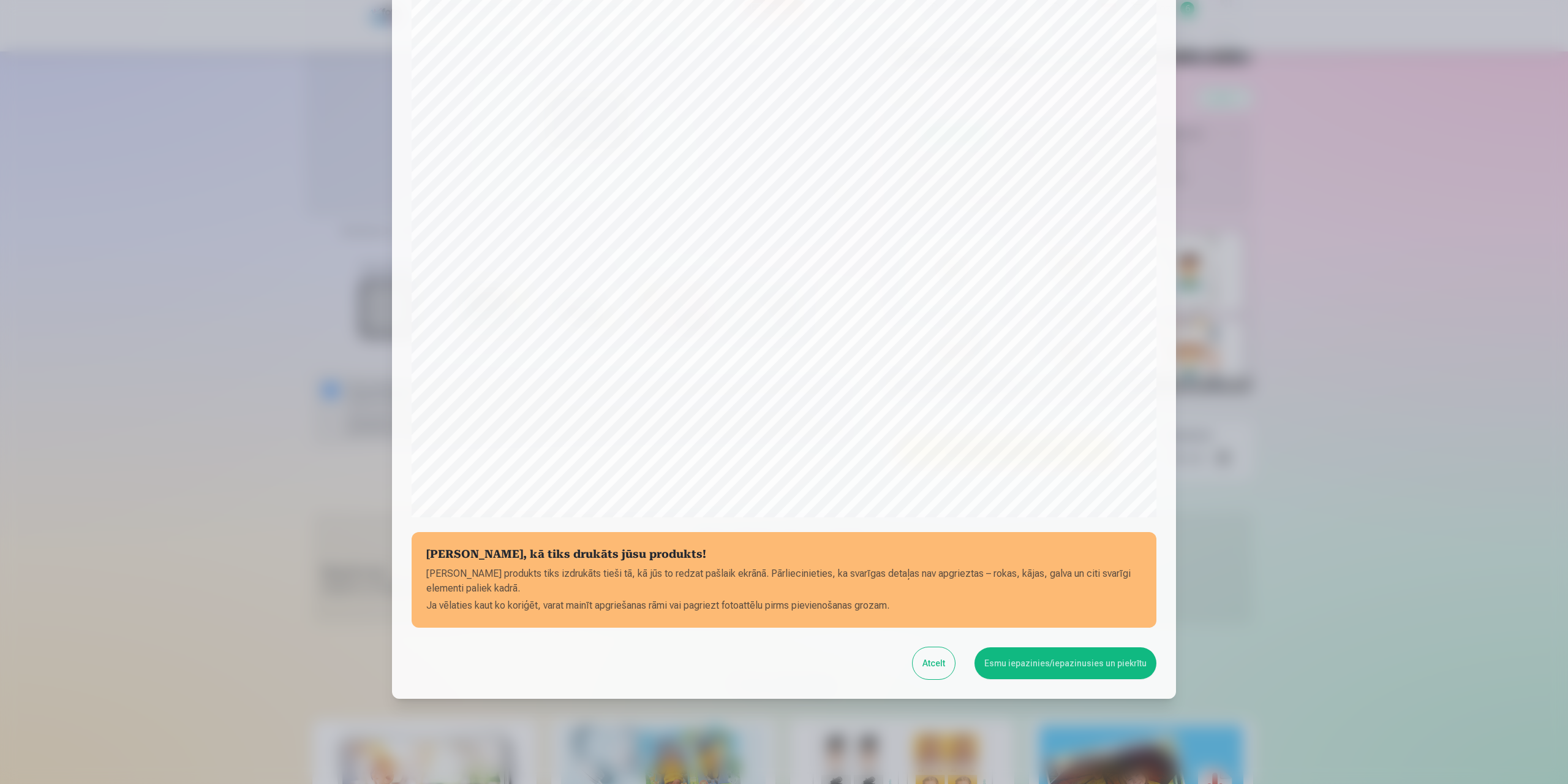
scroll to position [98, 0]
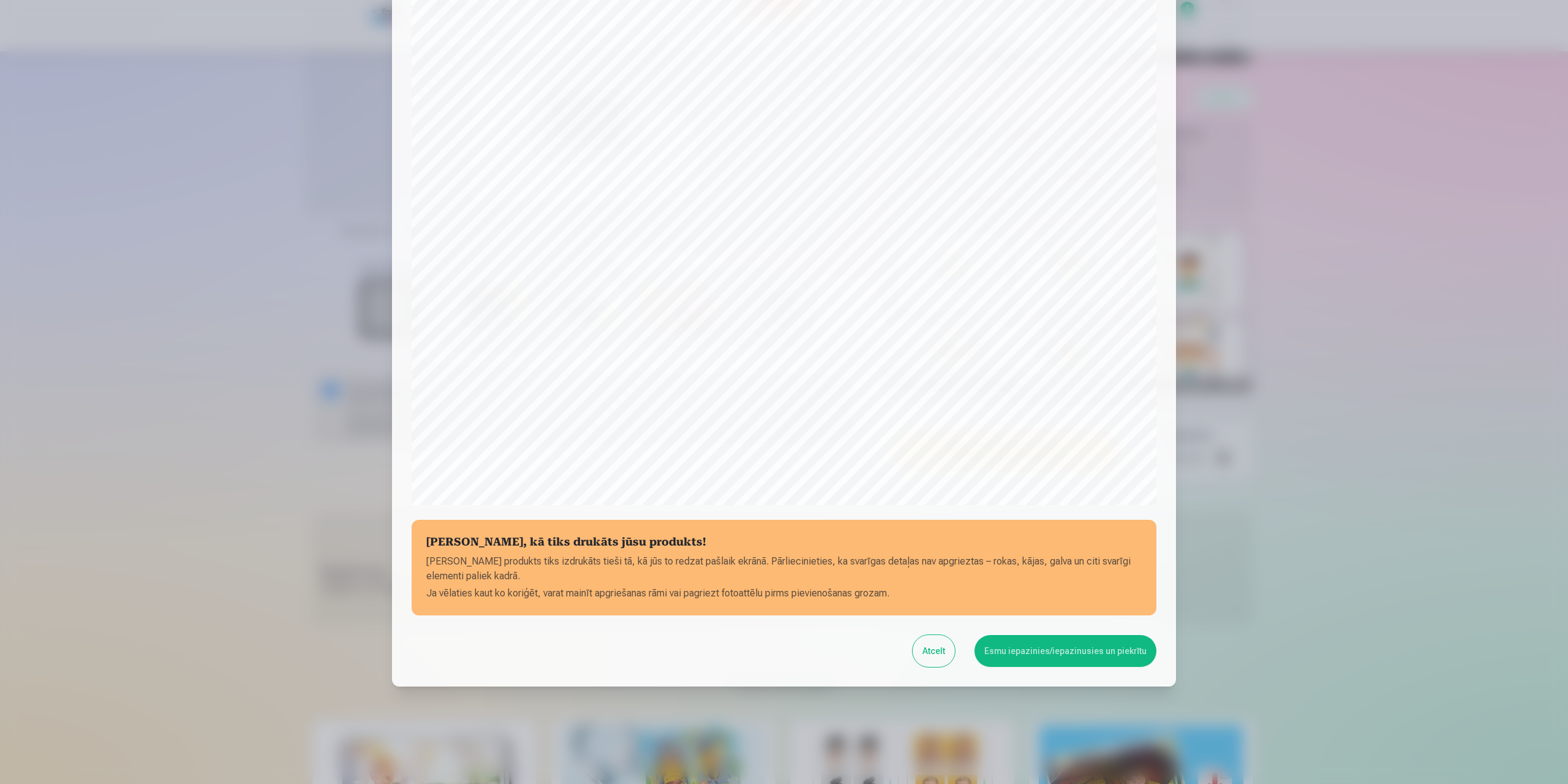
click at [1074, 644] on button "Esmu iepazinies/iepazinusies un piekrītu" at bounding box center [1066, 651] width 182 height 32
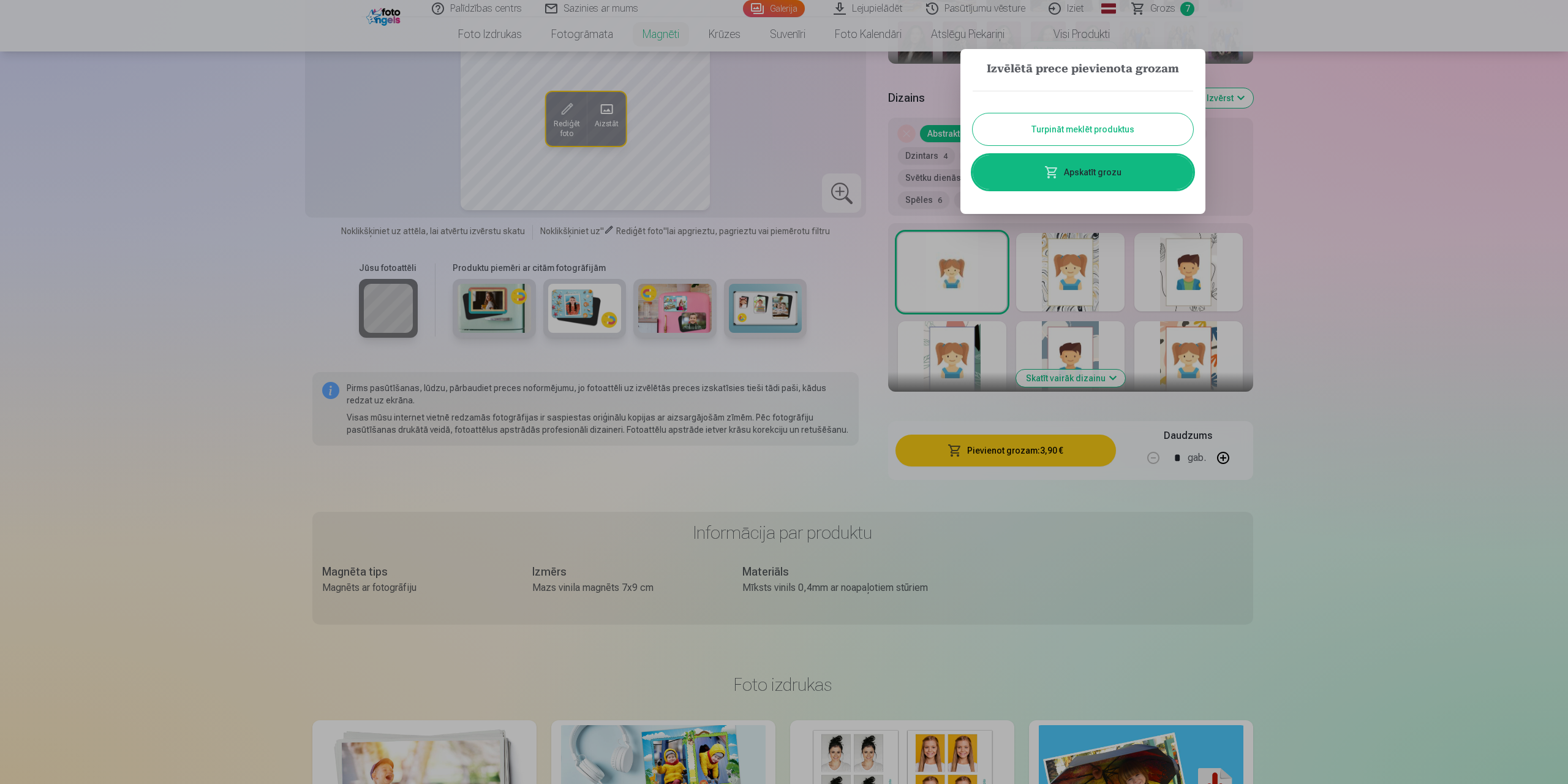
click at [1092, 172] on link "Apskatīt grozu" at bounding box center [1083, 172] width 220 height 34
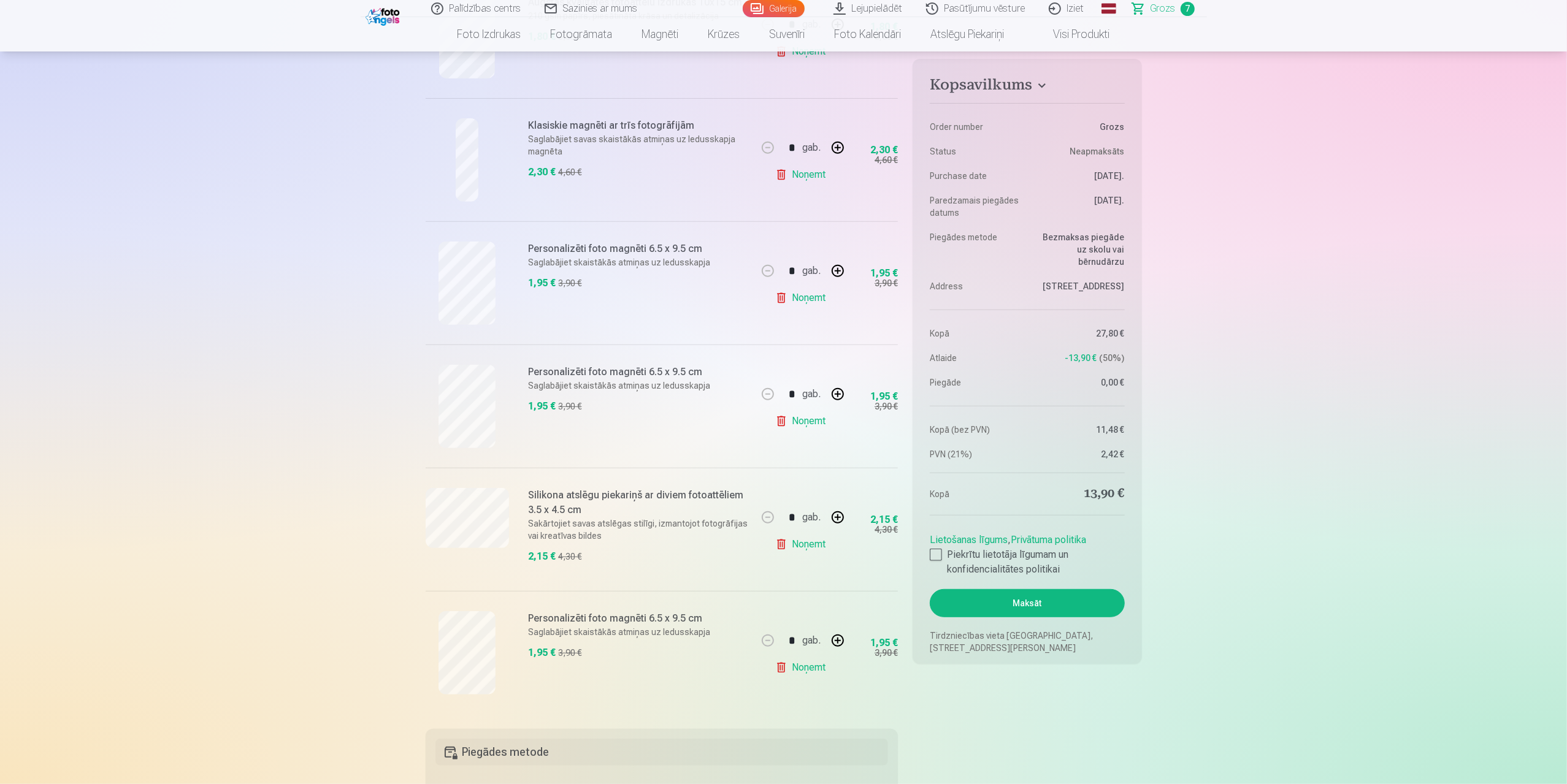
scroll to position [491, 0]
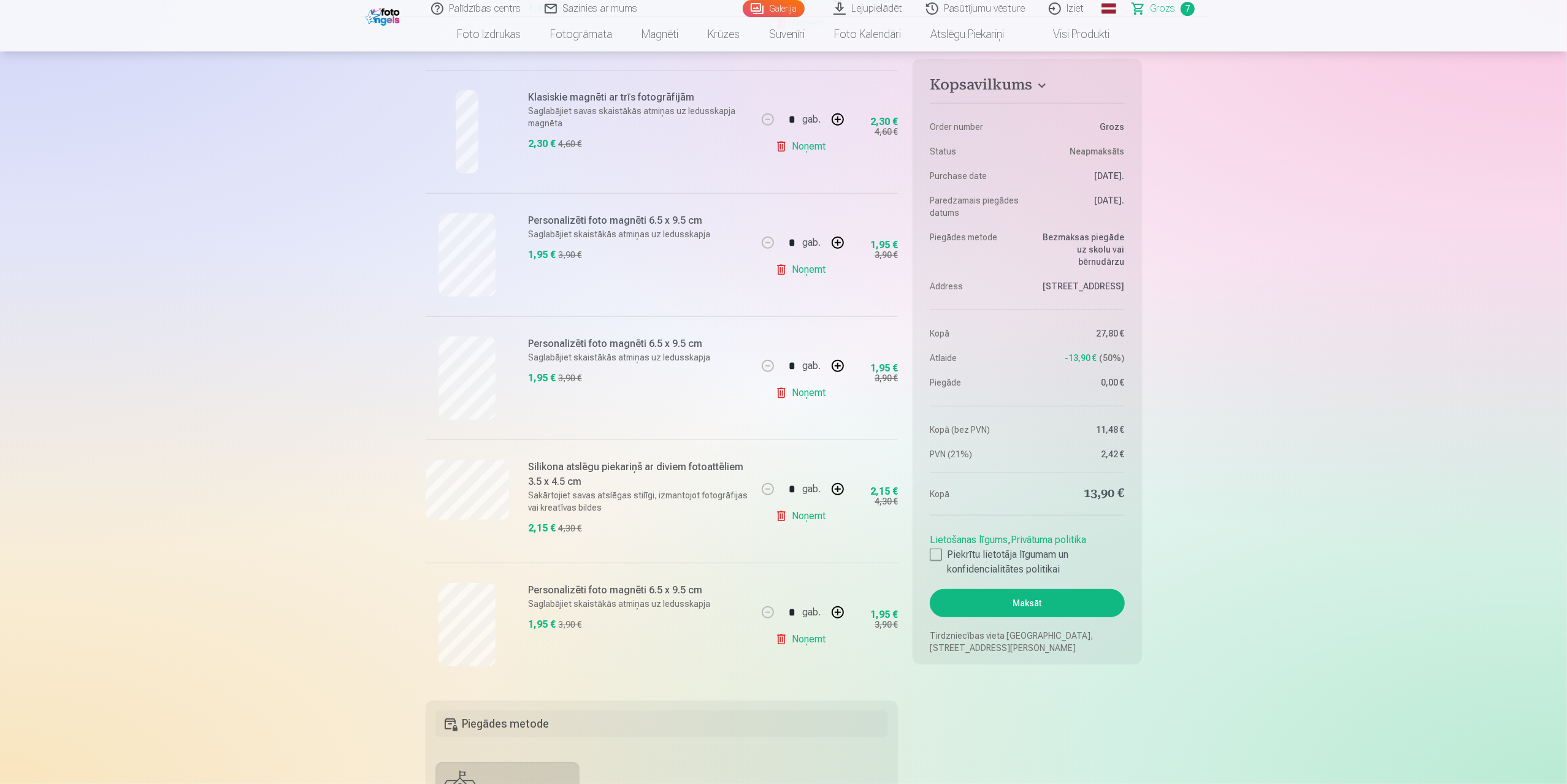
click at [821, 396] on link "Noņemt" at bounding box center [803, 392] width 56 height 25
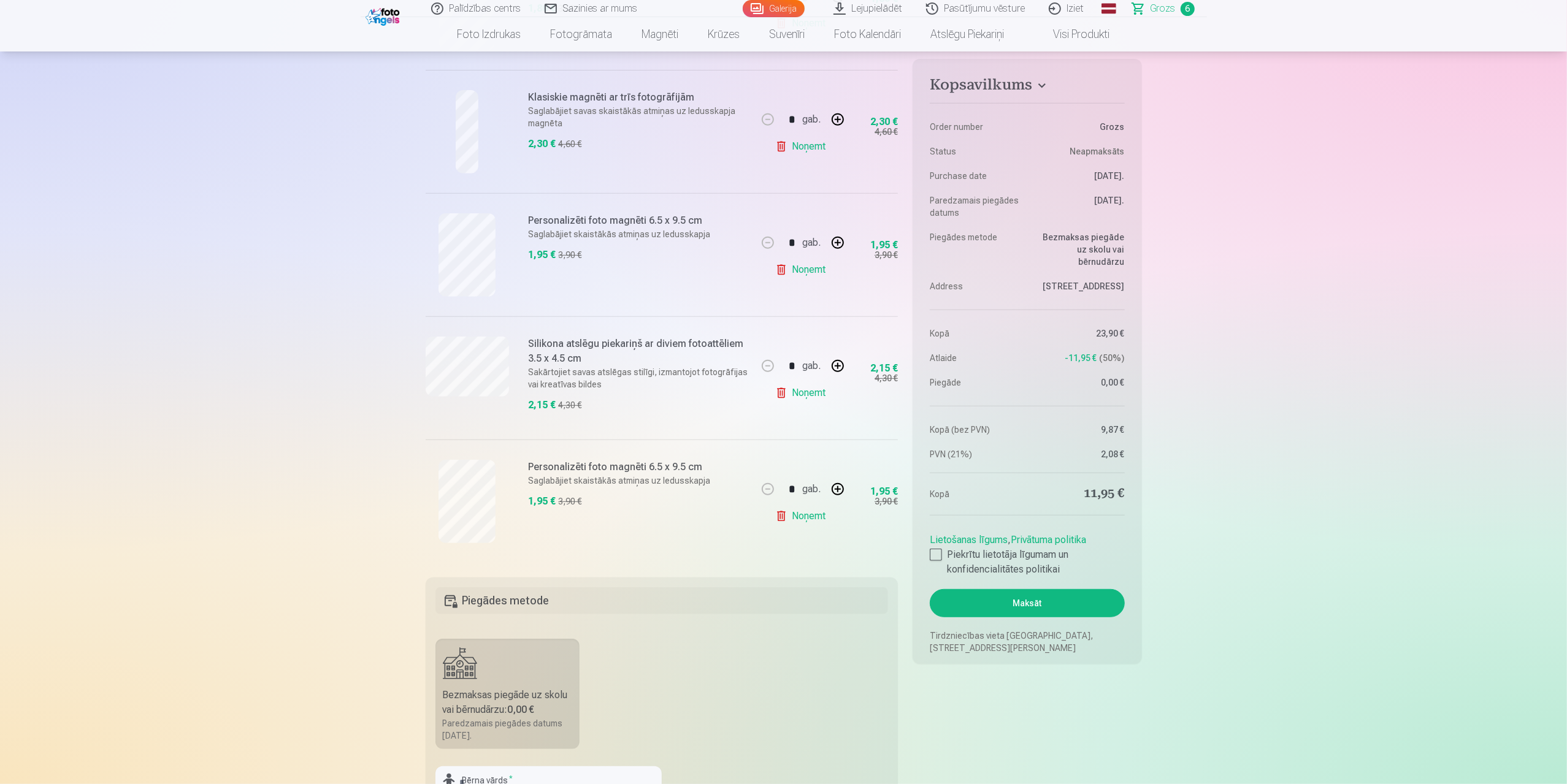
click at [838, 245] on button "button" at bounding box center [837, 243] width 29 height 29
type input "*"
click at [838, 484] on button "button" at bounding box center [837, 488] width 29 height 29
type input "*"
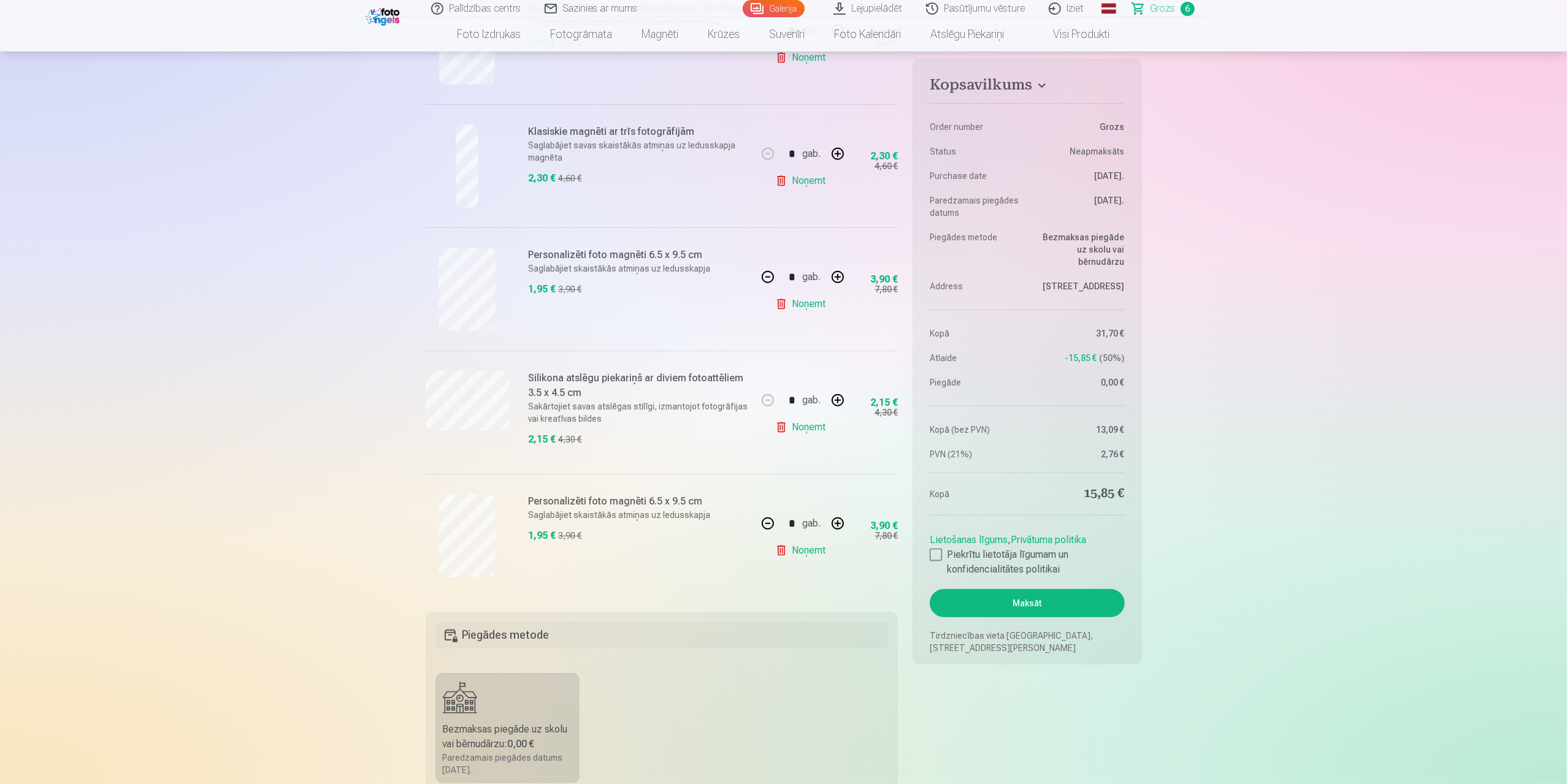
scroll to position [368, 0]
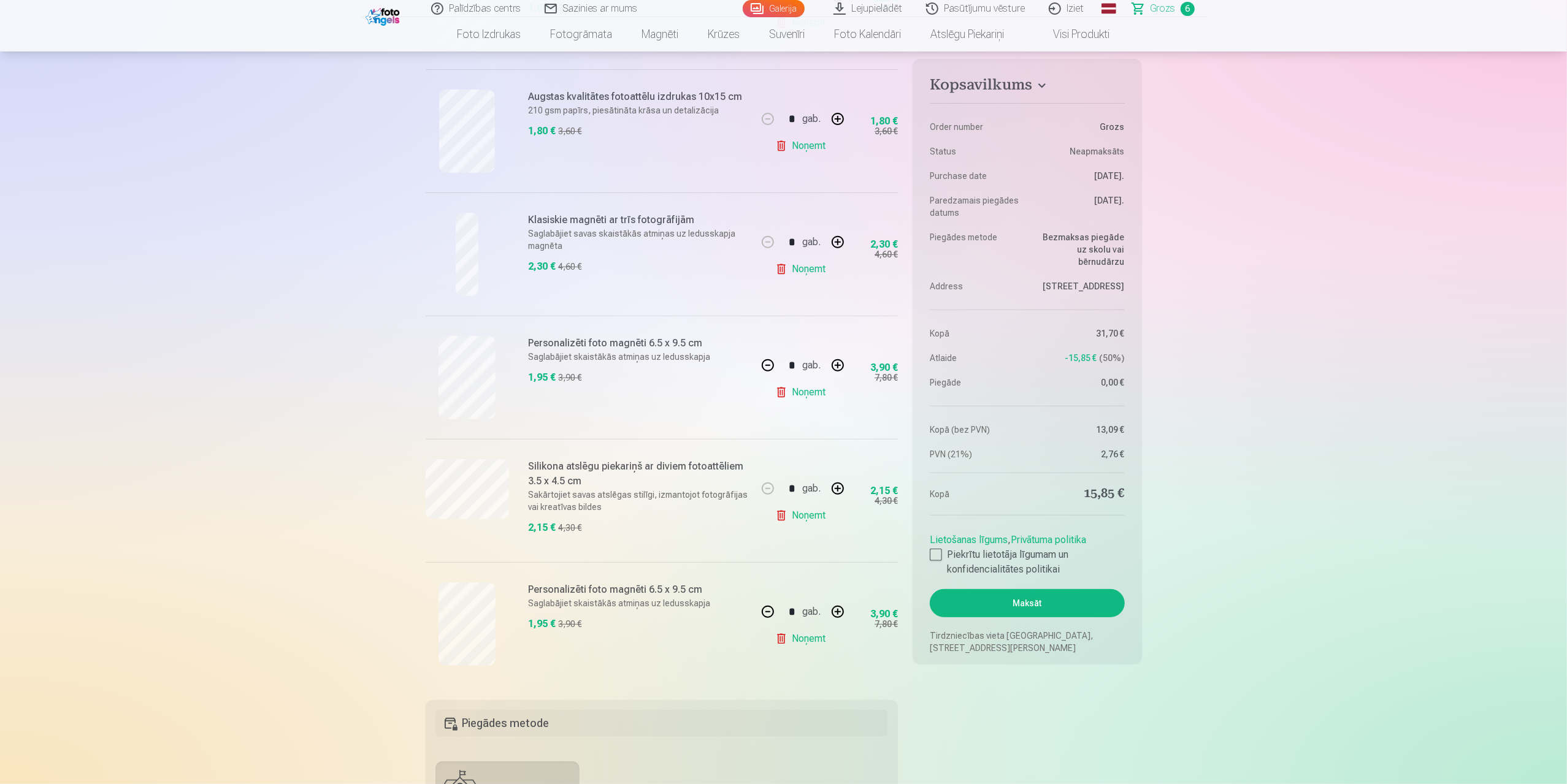
click at [831, 488] on button "button" at bounding box center [837, 488] width 29 height 29
type input "*"
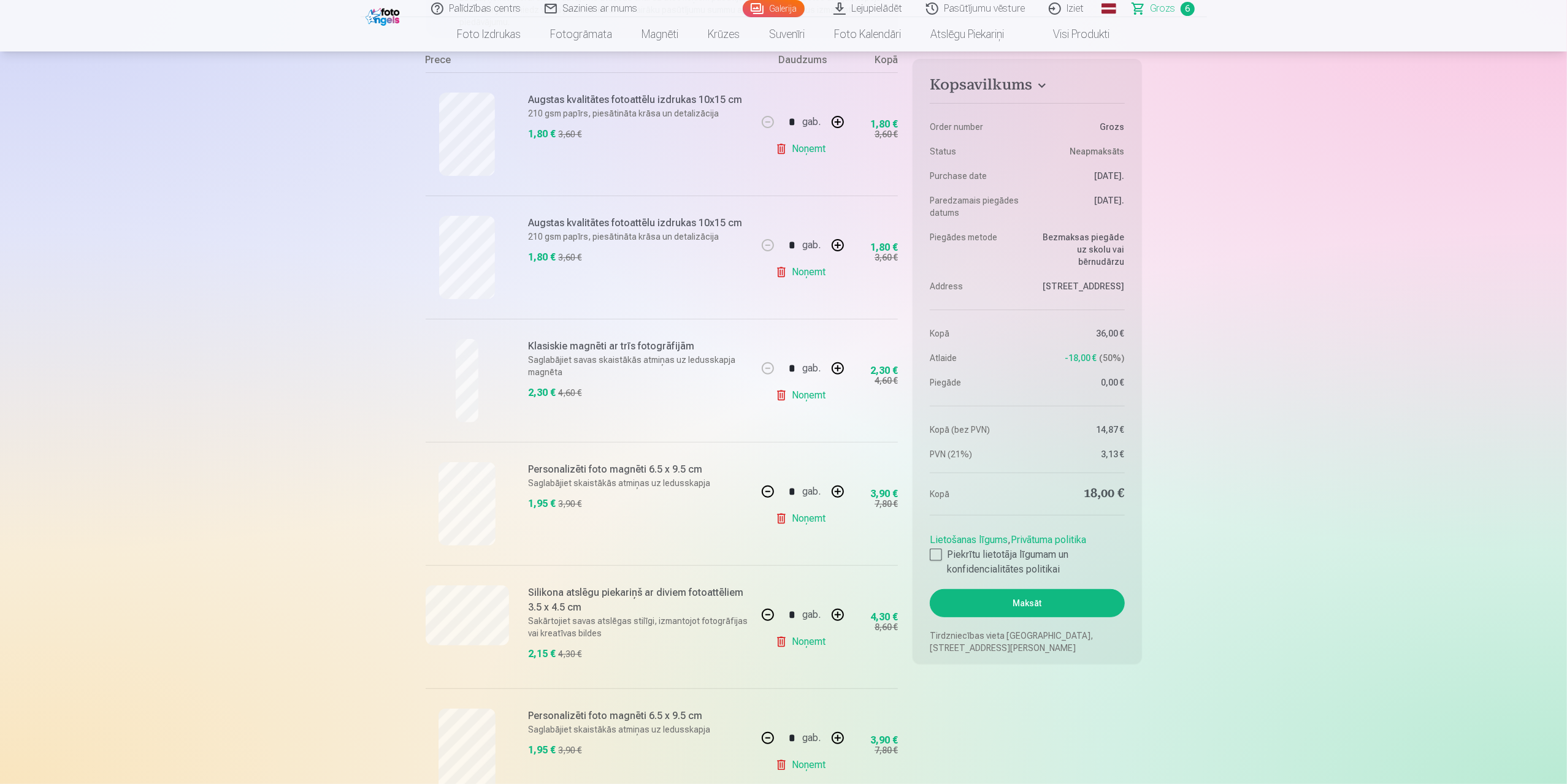
scroll to position [184, 0]
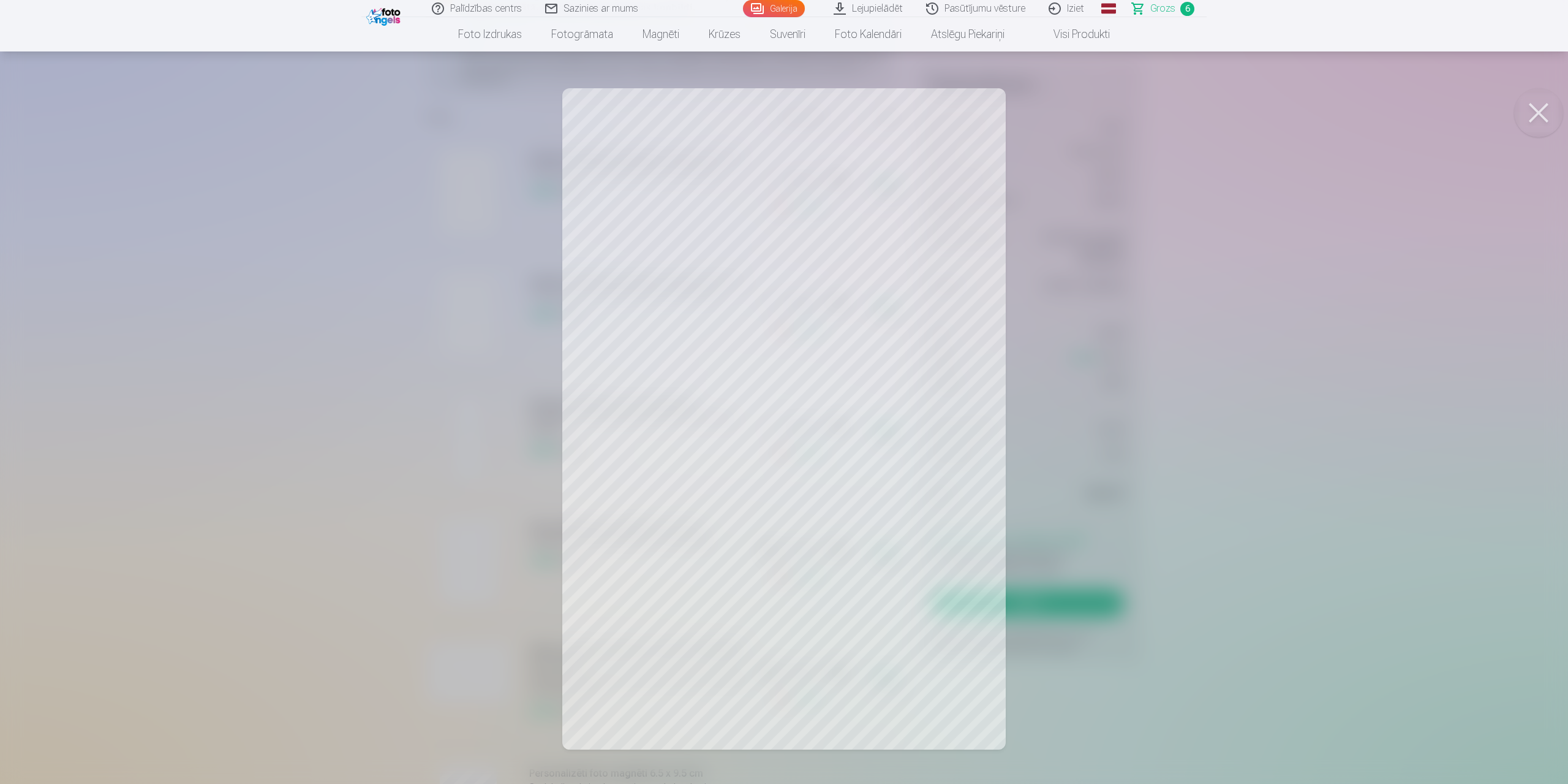
click at [1542, 115] on button at bounding box center [1539, 113] width 49 height 49
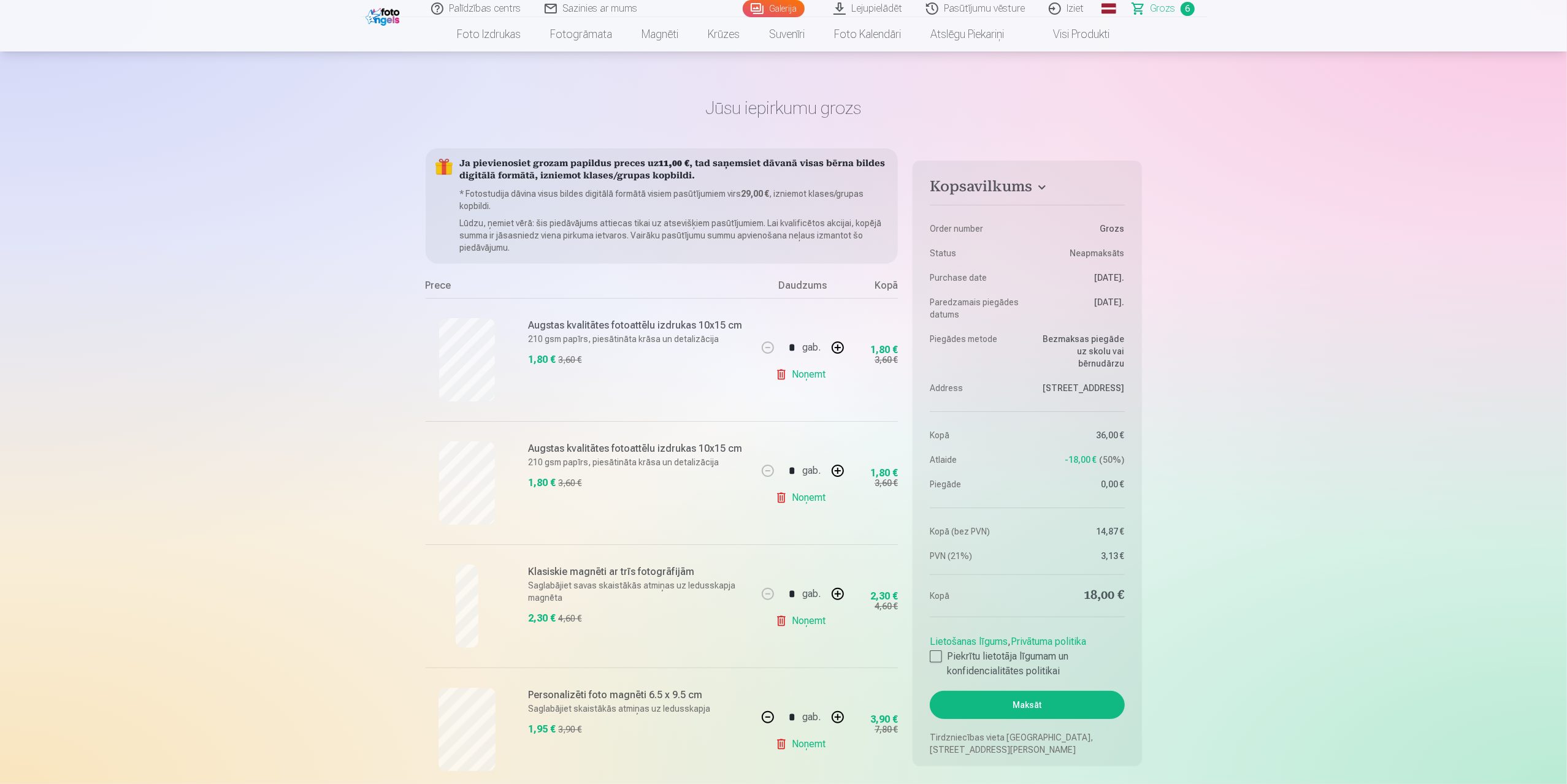
scroll to position [0, 0]
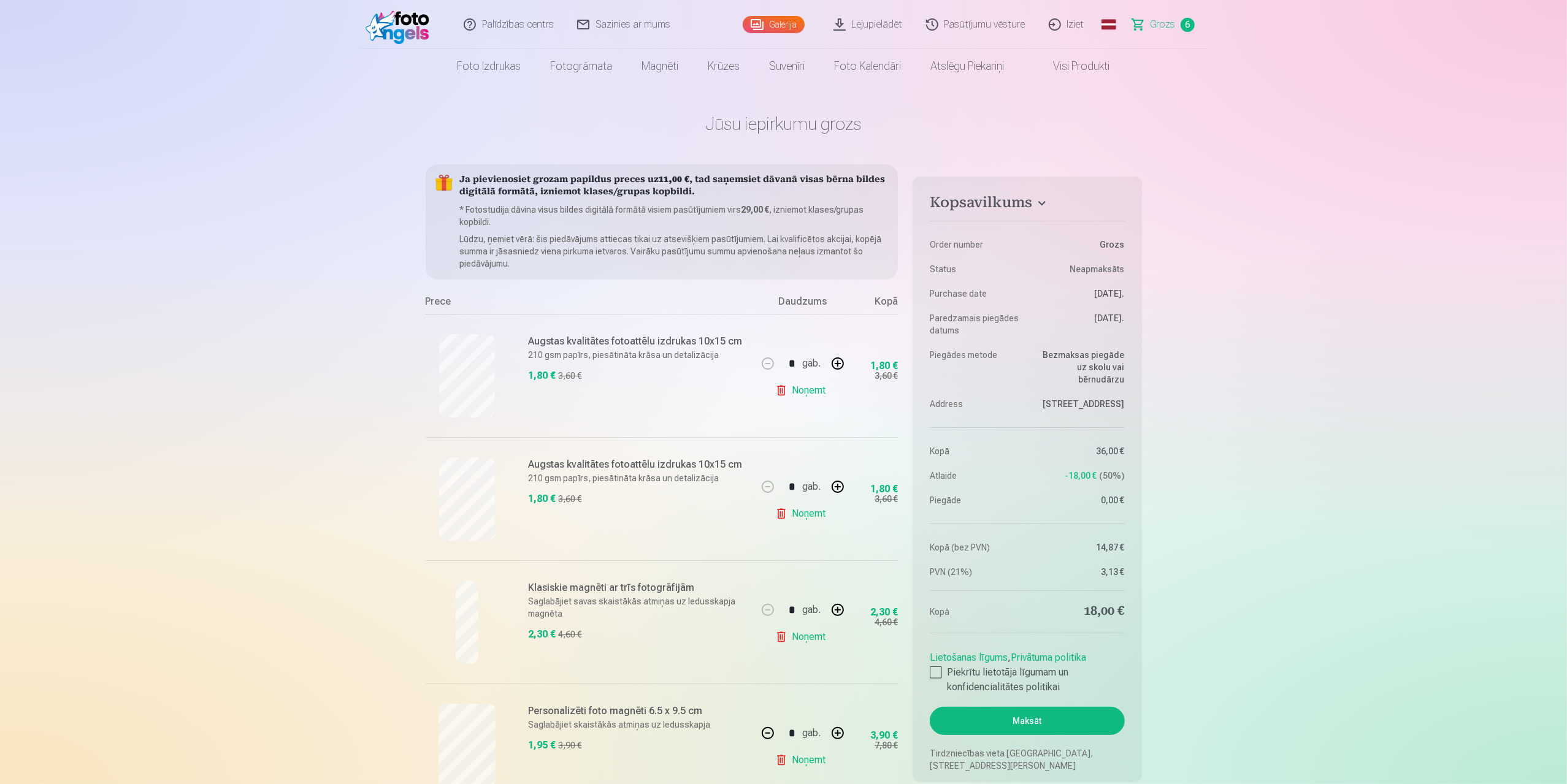
click at [779, 23] on link "Galerija" at bounding box center [773, 25] width 62 height 17
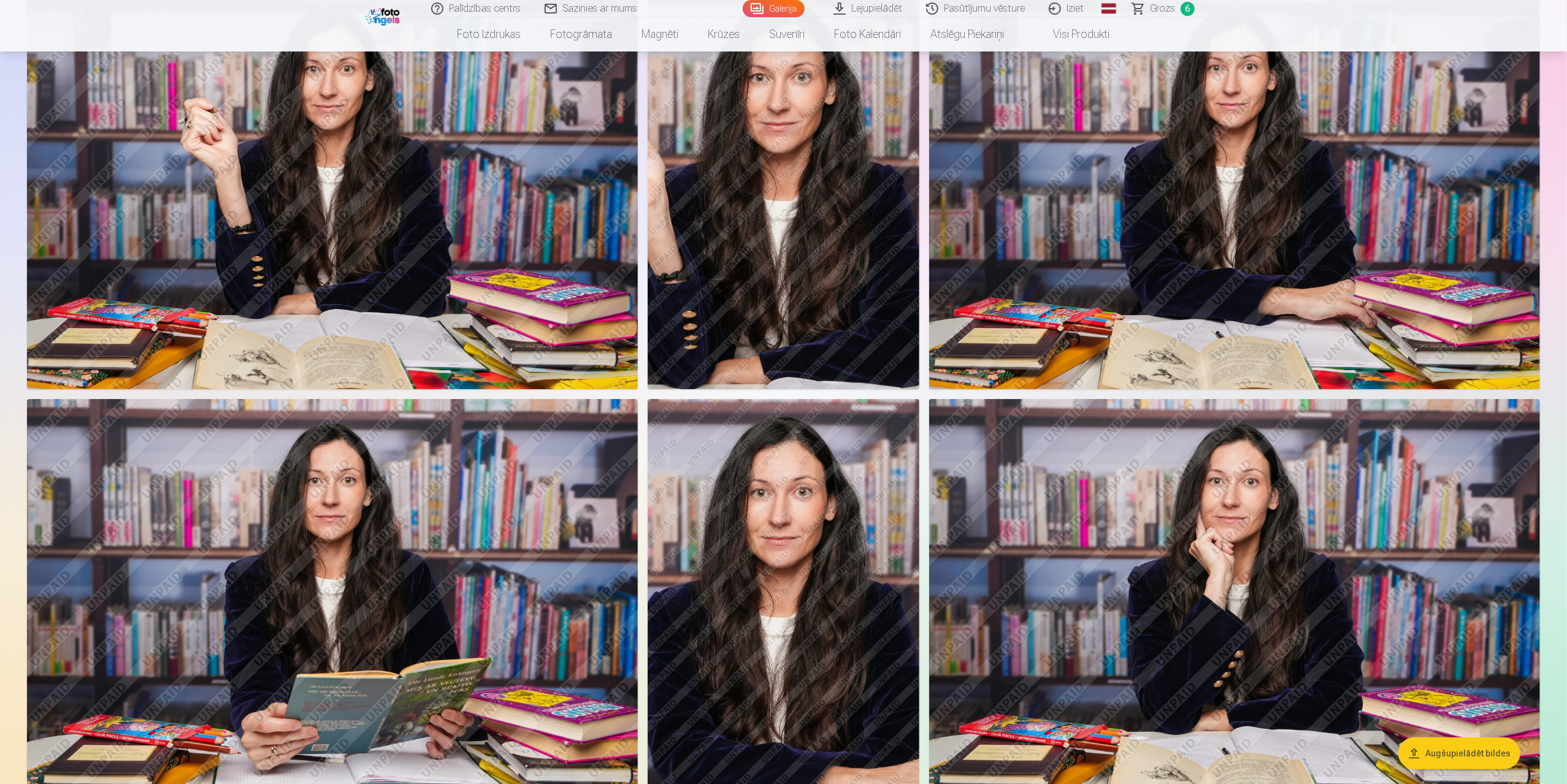
scroll to position [245, 0]
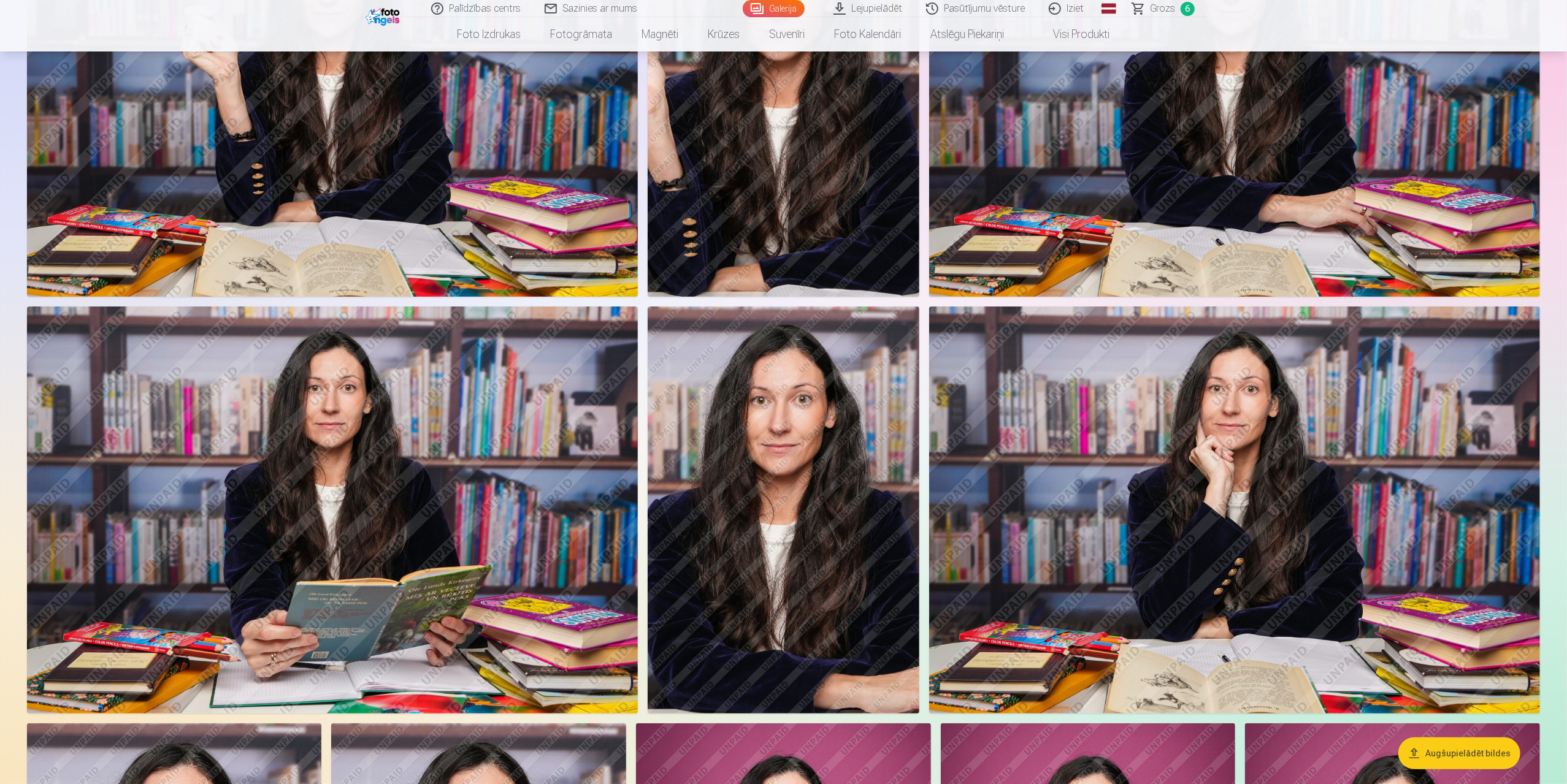
click at [801, 468] on img at bounding box center [784, 510] width 272 height 407
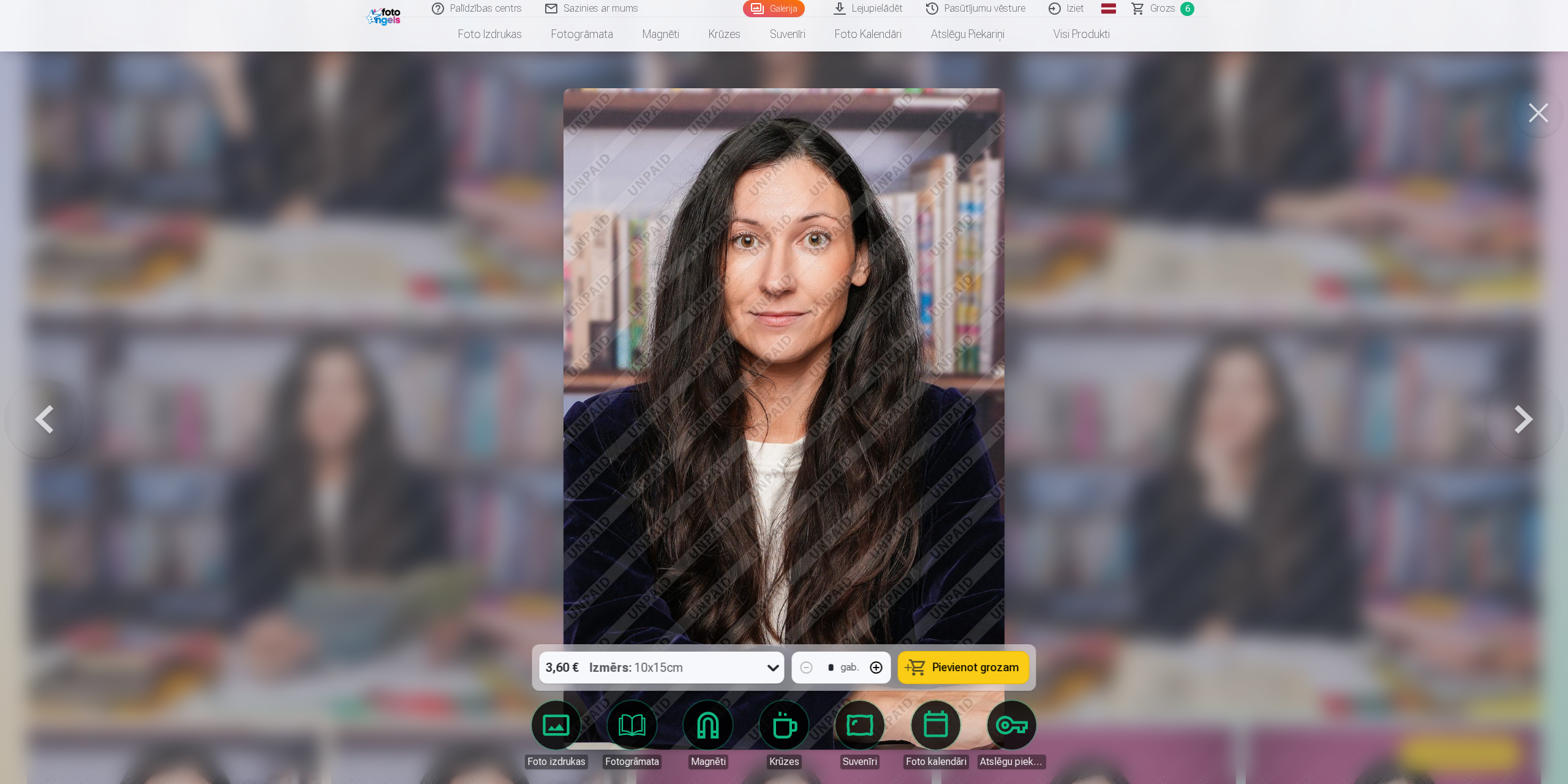
click at [1525, 104] on button at bounding box center [1539, 113] width 49 height 49
